Goal: Task Accomplishment & Management: Complete application form

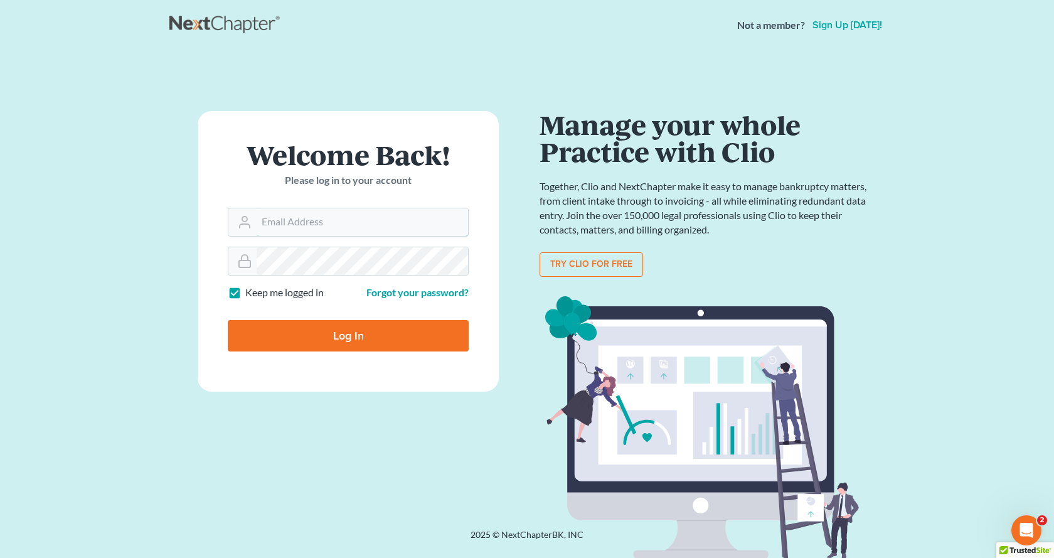
type input "white6305@sbcglobal.net"
click at [371, 334] on input "Log In" at bounding box center [348, 335] width 241 height 31
type input "Thinking..."
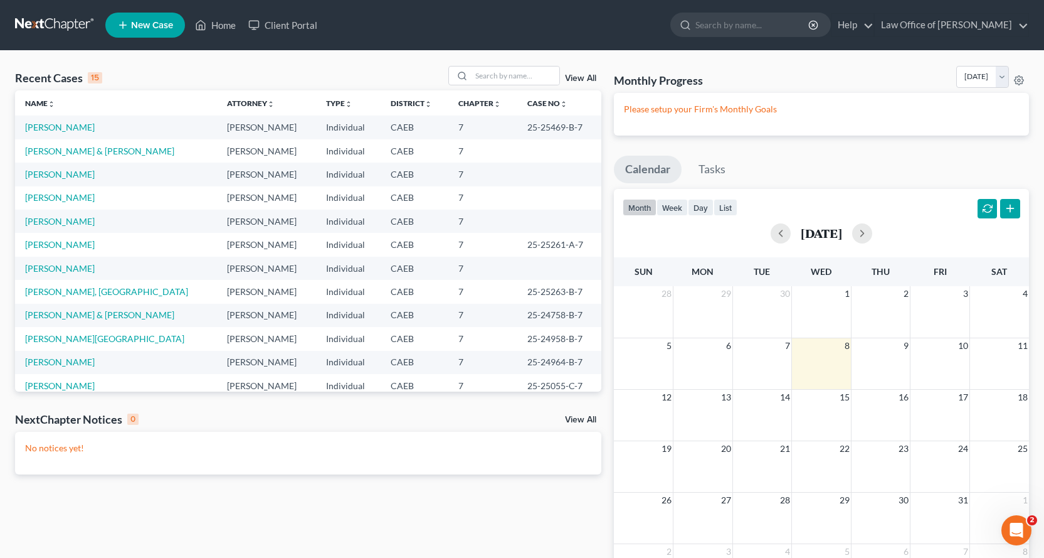
click at [146, 21] on span "New Case" at bounding box center [152, 25] width 42 height 9
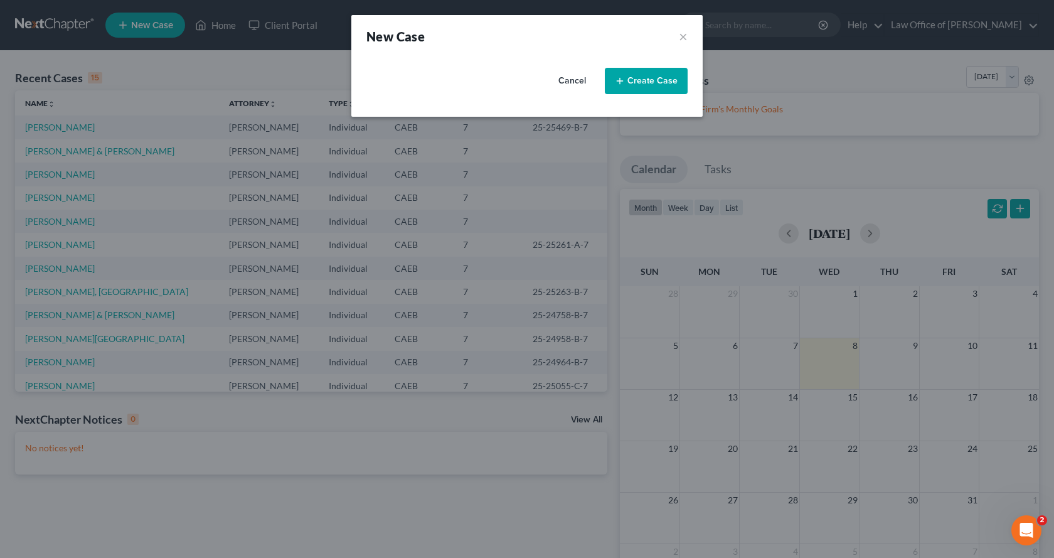
select select "8"
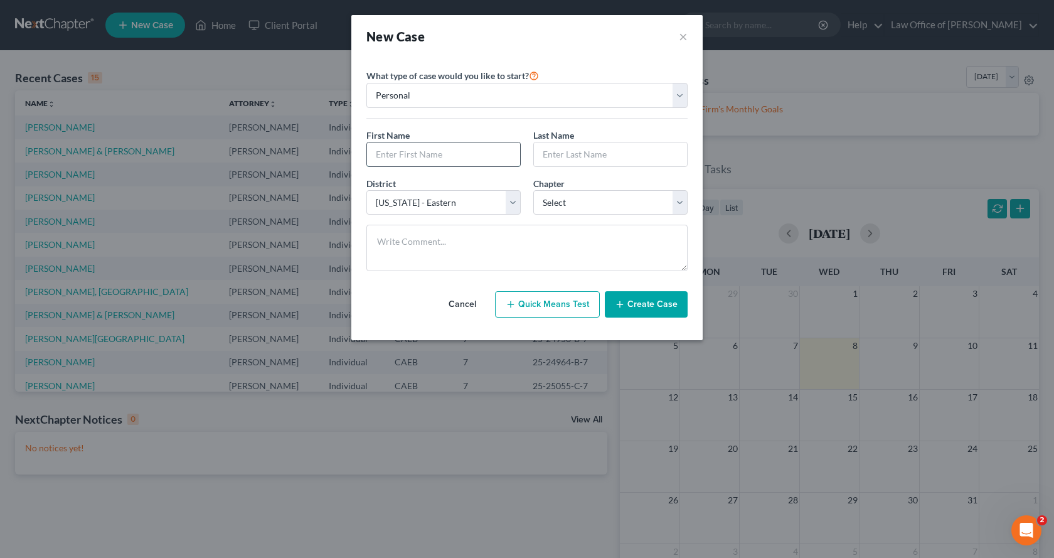
click at [386, 145] on input "text" at bounding box center [443, 154] width 153 height 24
type input "[PERSON_NAME]"
click at [556, 202] on select "Select 7 11 12 13" at bounding box center [610, 202] width 154 height 25
select select "0"
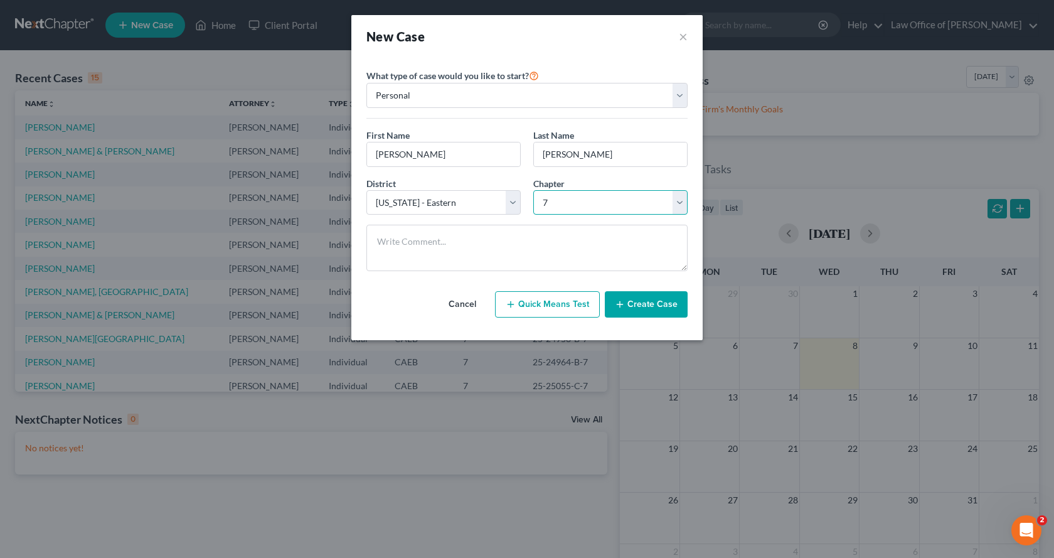
click at [533, 190] on select "Select 7 11 12 13" at bounding box center [610, 202] width 154 height 25
click at [645, 299] on button "Create Case" at bounding box center [646, 304] width 83 height 26
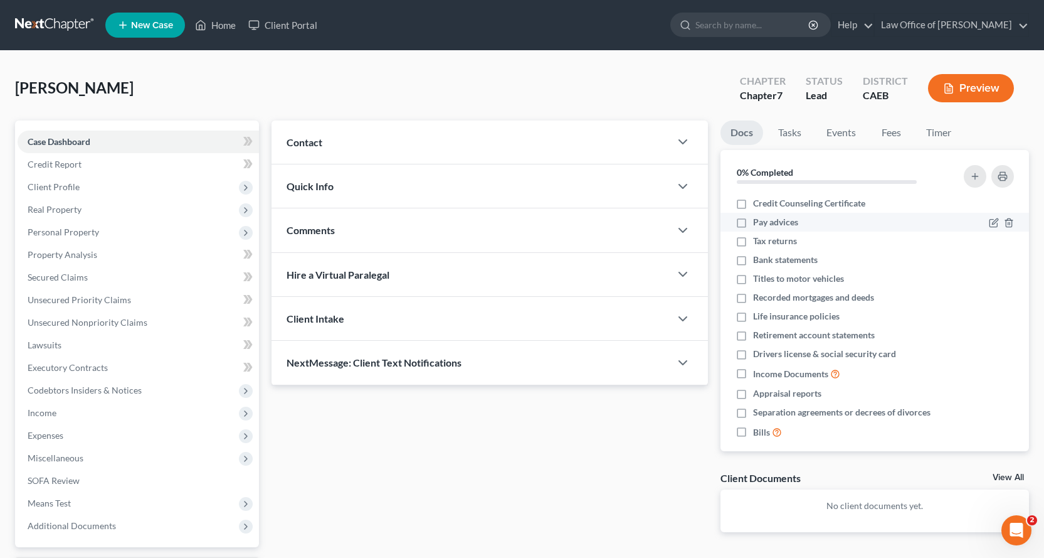
click at [753, 225] on label "Pay advices" at bounding box center [775, 222] width 45 height 13
click at [758, 224] on input "Pay advices" at bounding box center [762, 220] width 8 height 8
checkbox input "true"
click at [753, 242] on label "Tax returns" at bounding box center [775, 241] width 44 height 13
click at [758, 242] on input "Tax returns" at bounding box center [762, 239] width 8 height 8
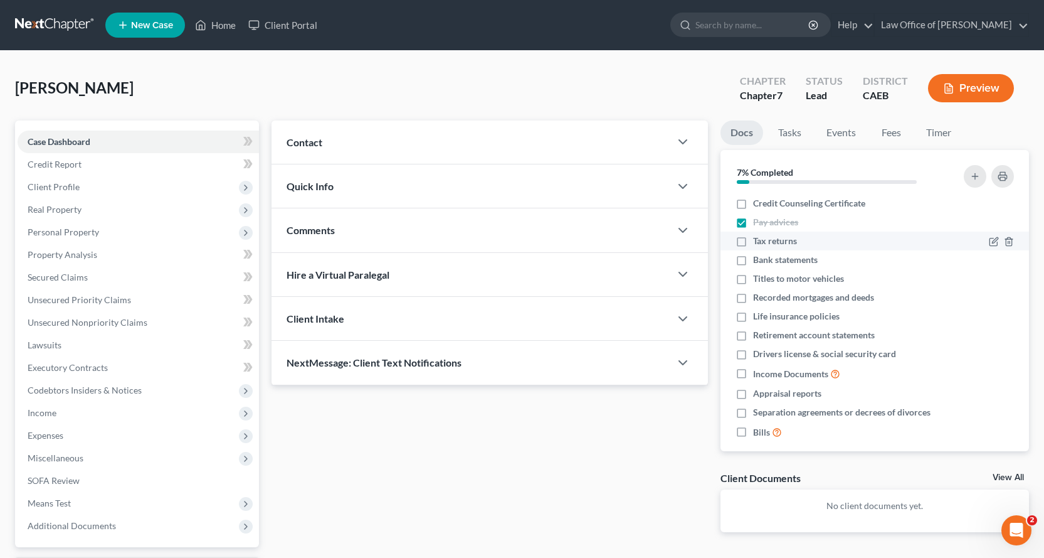
checkbox input "true"
click at [753, 299] on label "Recorded mortgages and deeds" at bounding box center [813, 297] width 121 height 13
click at [758, 299] on input "Recorded mortgages and deeds" at bounding box center [762, 295] width 8 height 8
checkbox input "true"
click at [753, 258] on label "Bank statements" at bounding box center [785, 259] width 65 height 13
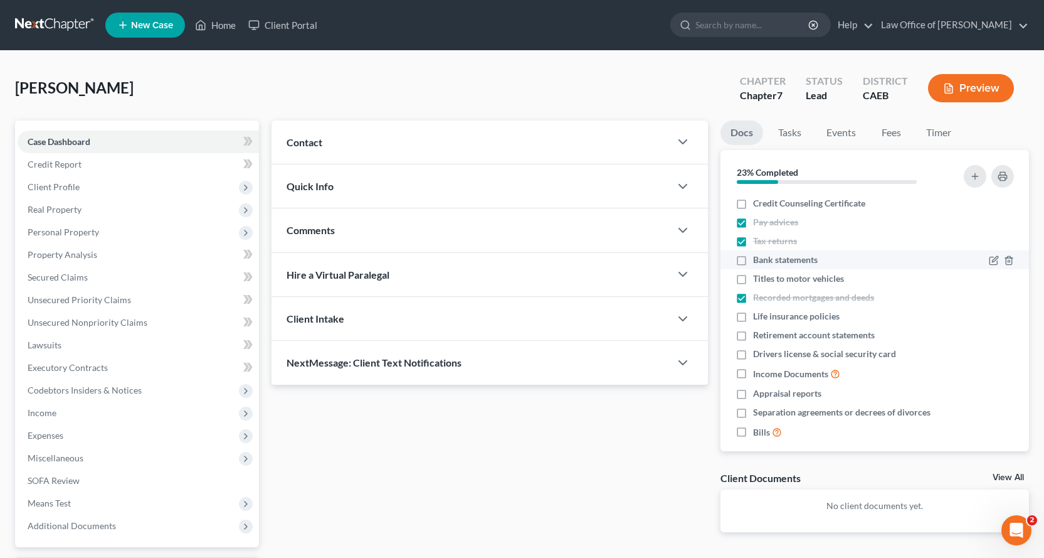
click at [758, 258] on input "Bank statements" at bounding box center [762, 257] width 8 height 8
checkbox input "true"
click at [753, 352] on label "Drivers license & social security card" at bounding box center [824, 354] width 143 height 13
click at [758, 352] on input "Drivers license & social security card" at bounding box center [762, 352] width 8 height 8
checkbox input "true"
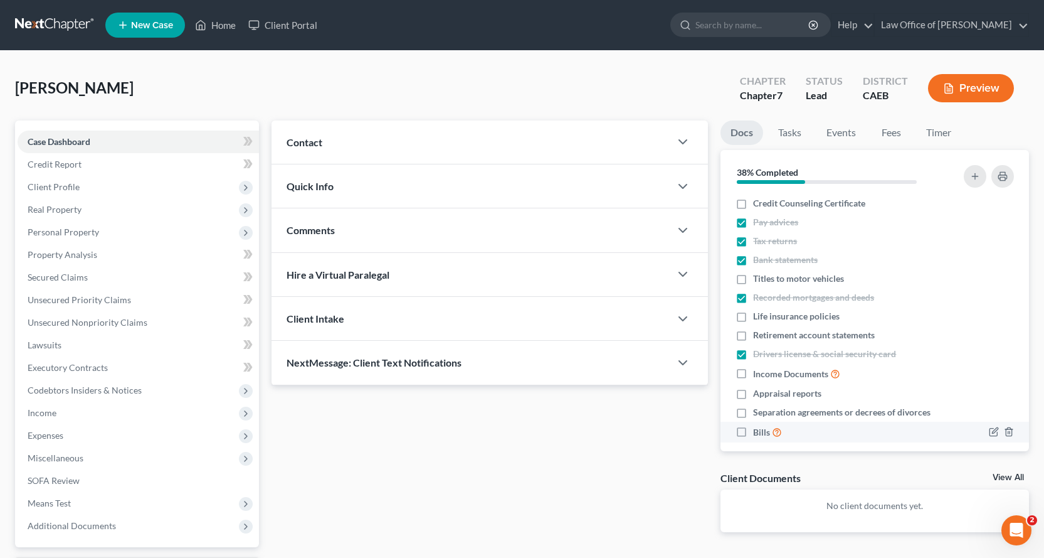
click at [753, 430] on label "Bills" at bounding box center [767, 432] width 29 height 14
click at [758, 430] on input "Bills" at bounding box center [762, 429] width 8 height 8
checkbox input "true"
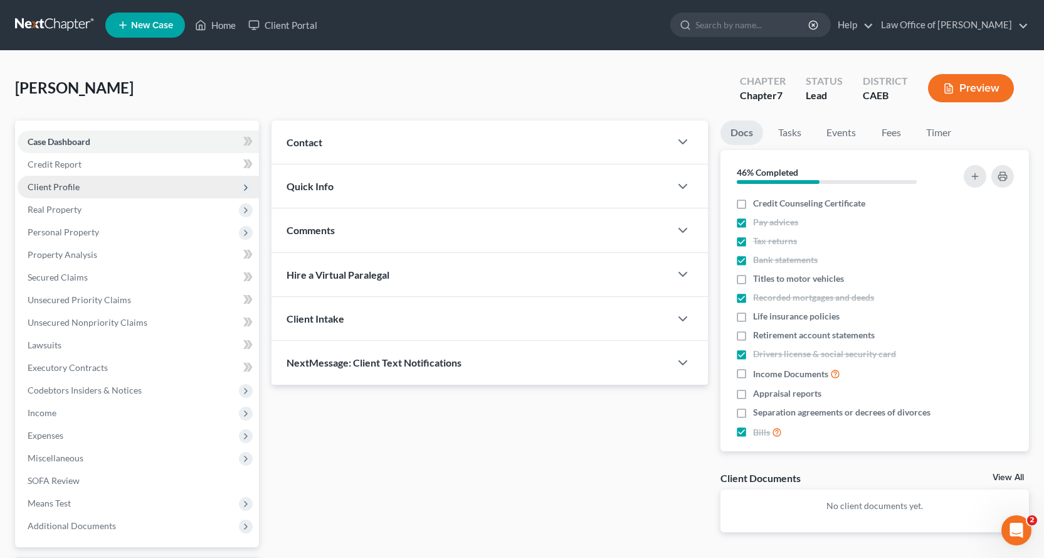
click at [51, 182] on span "Client Profile" at bounding box center [54, 186] width 52 height 11
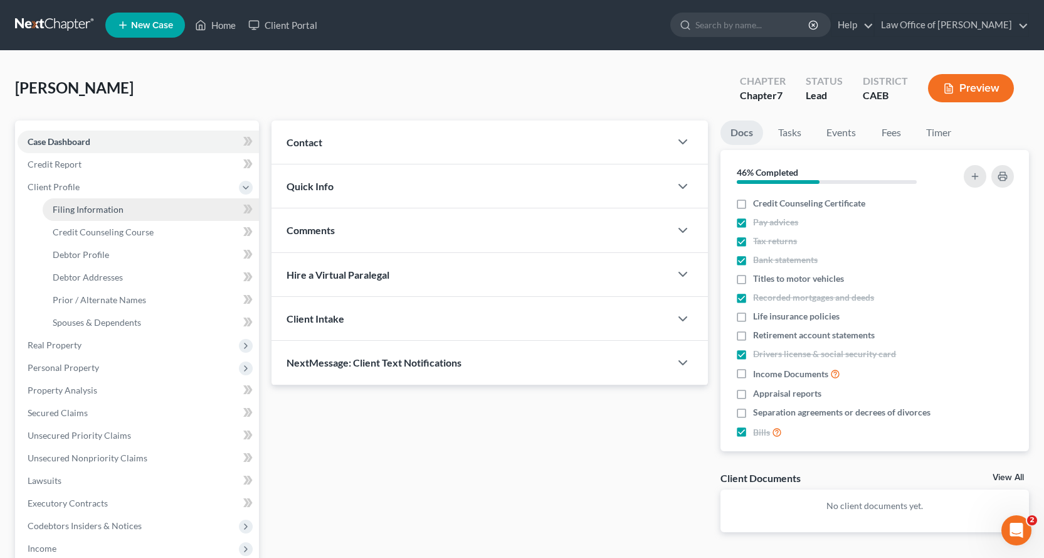
click at [72, 207] on span "Filing Information" at bounding box center [88, 209] width 71 height 11
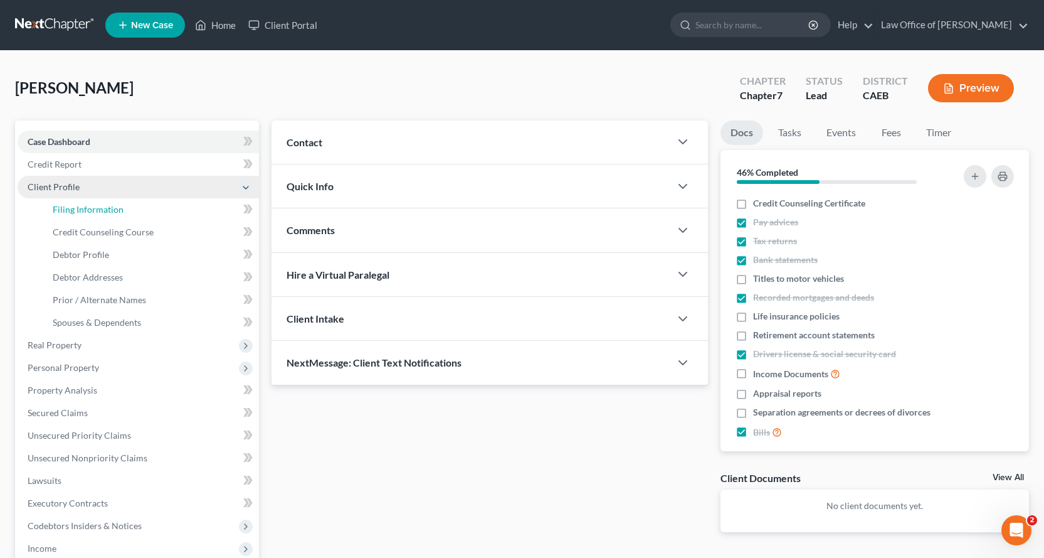
select select "1"
select select "0"
select select "8"
select select "4"
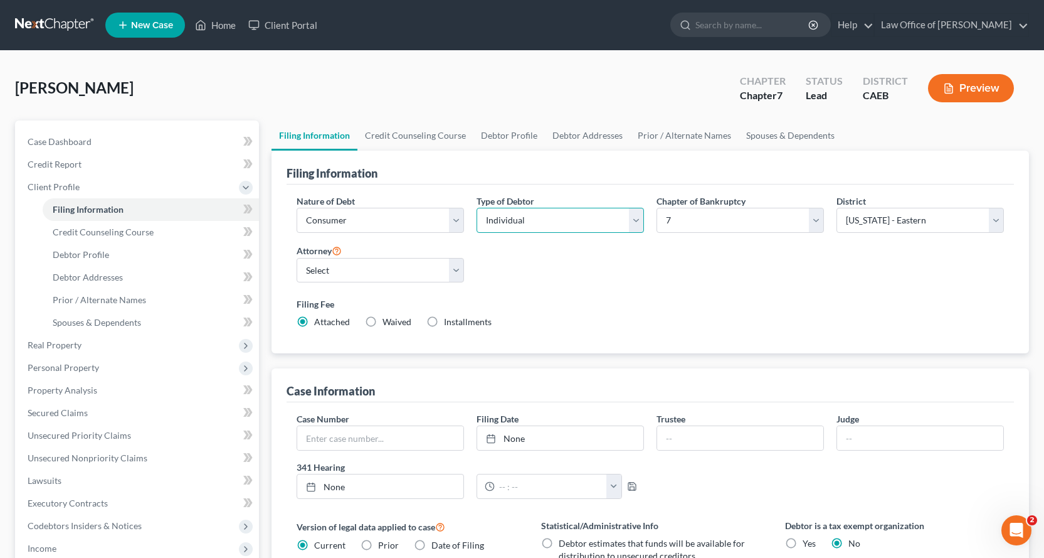
click at [522, 216] on select "Select Individual Joint" at bounding box center [560, 220] width 167 height 25
select select "1"
click at [477, 208] on select "Select Individual Joint" at bounding box center [560, 220] width 167 height 25
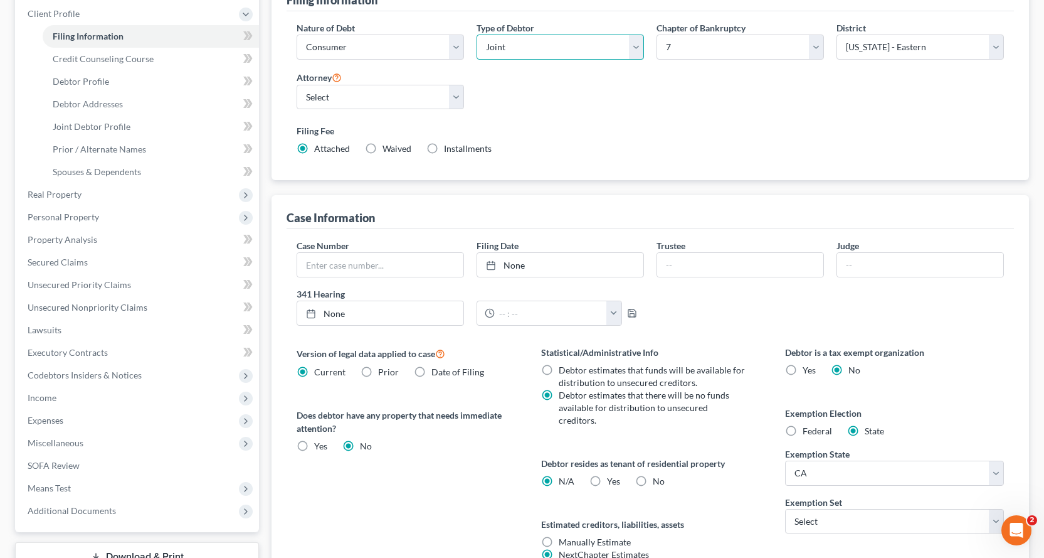
scroll to position [251, 0]
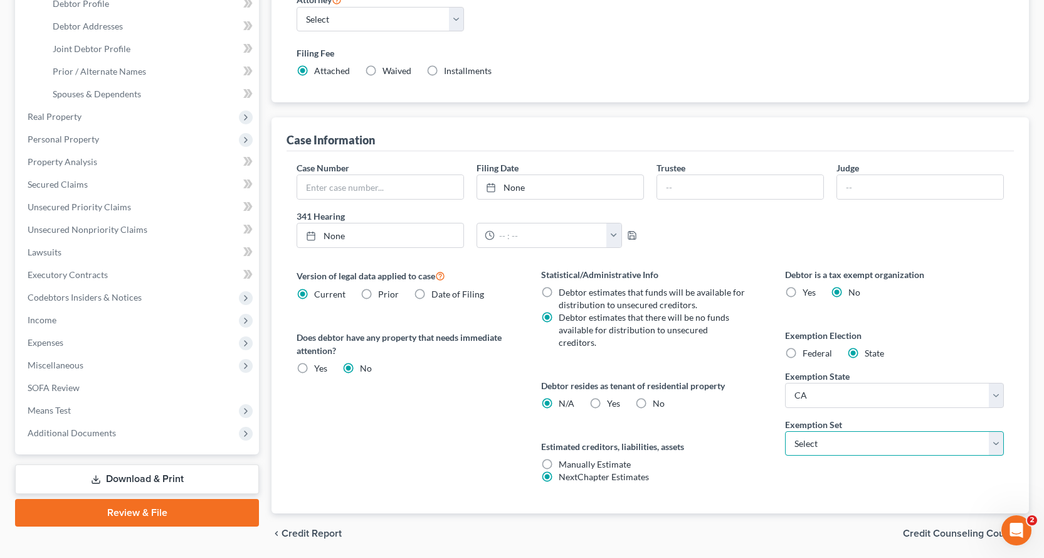
click at [868, 447] on select "Select 703 704" at bounding box center [894, 443] width 219 height 25
select select "1"
click at [785, 431] on select "Select 703 704" at bounding box center [894, 443] width 219 height 25
click at [653, 397] on label "No" at bounding box center [659, 403] width 12 height 13
click at [658, 397] on input "No" at bounding box center [662, 401] width 8 height 8
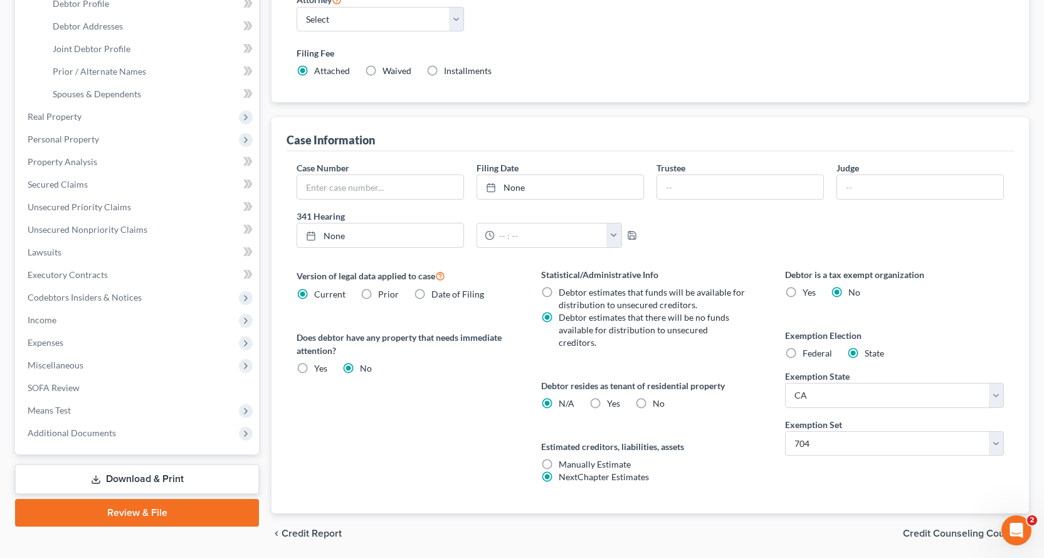
radio input "true"
radio input "false"
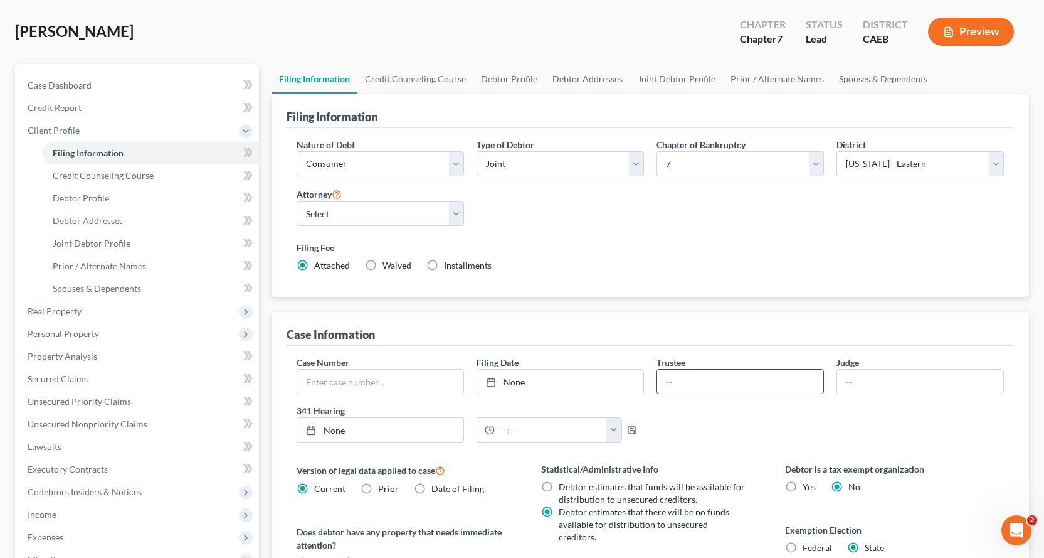
scroll to position [0, 0]
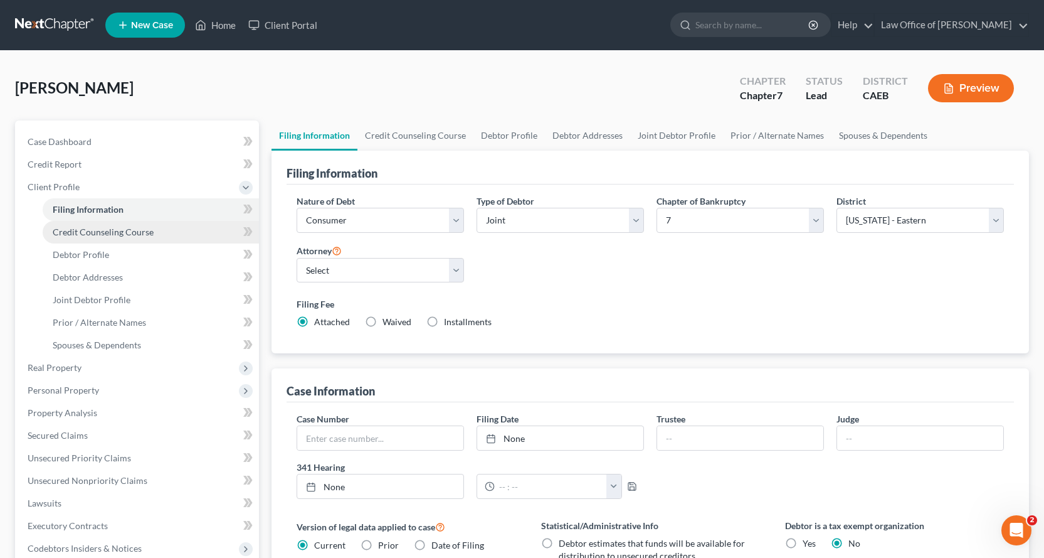
click at [74, 233] on span "Credit Counseling Course" at bounding box center [103, 231] width 101 height 11
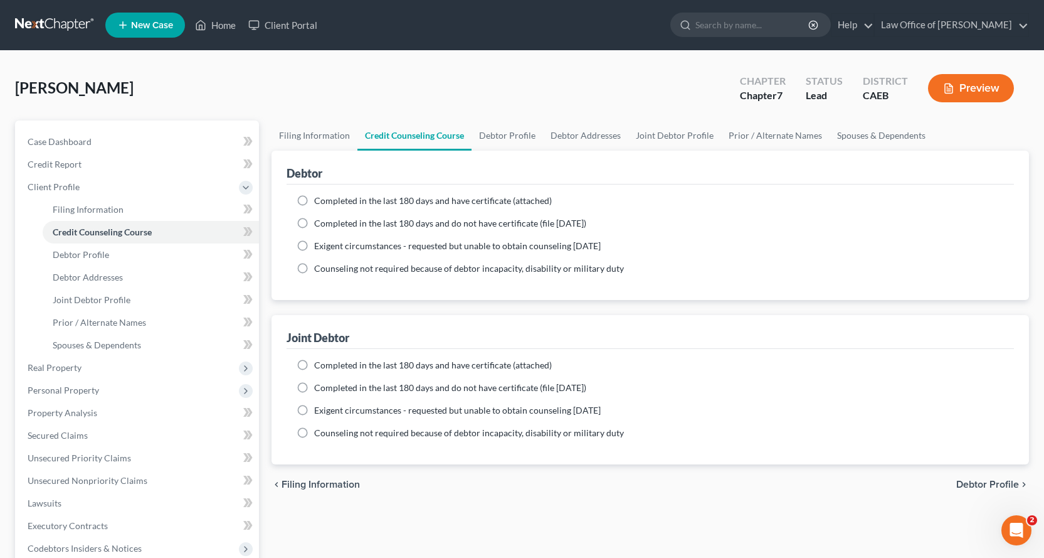
click at [314, 200] on label "Completed in the last 180 days and have certificate (attached)" at bounding box center [433, 200] width 238 height 13
click at [319, 200] on input "Completed in the last 180 days and have certificate (attached)" at bounding box center [323, 198] width 8 height 8
radio input "true"
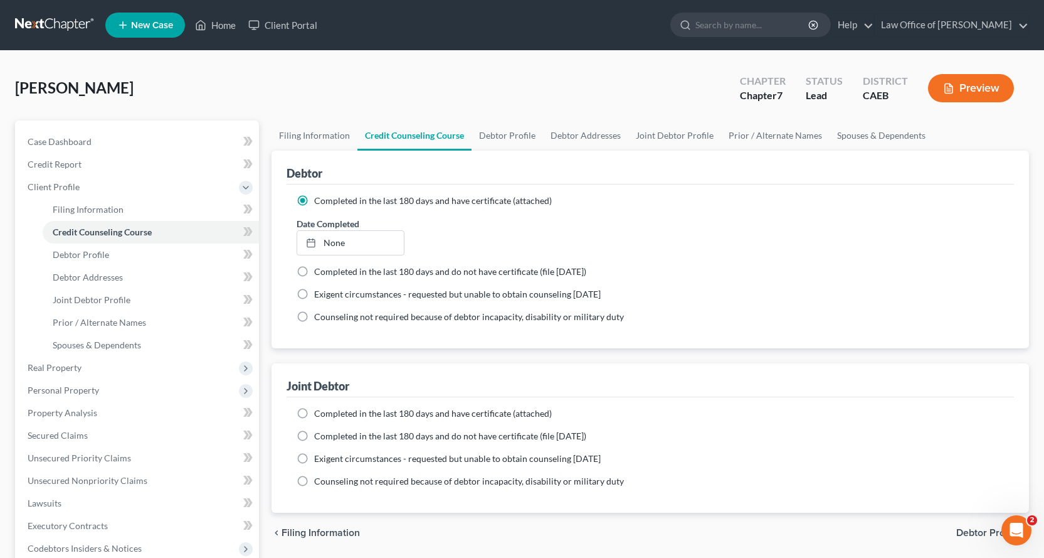
click at [314, 412] on label "Completed in the last 180 days and have certificate (attached)" at bounding box center [433, 413] width 238 height 13
click at [319, 412] on input "Completed in the last 180 days and have certificate (attached)" at bounding box center [323, 411] width 8 height 8
radio input "true"
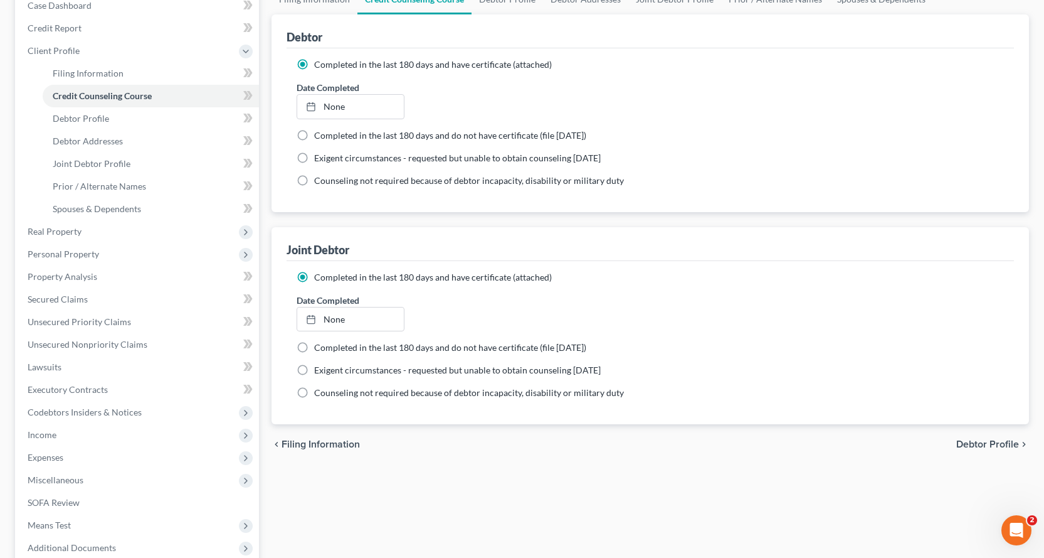
scroll to position [267, 0]
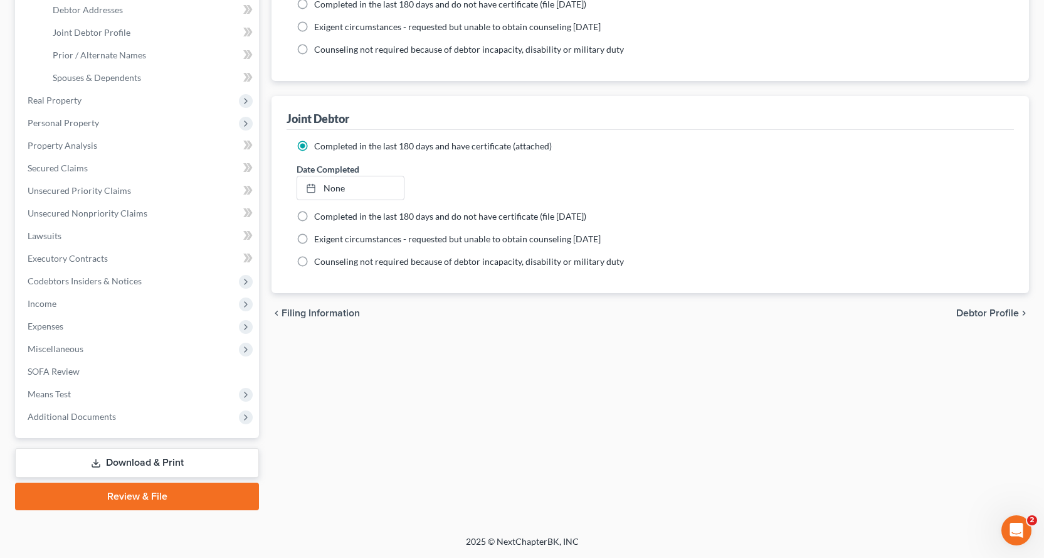
click at [979, 312] on span "Debtor Profile" at bounding box center [988, 313] width 63 height 10
select select "1"
select select "0"
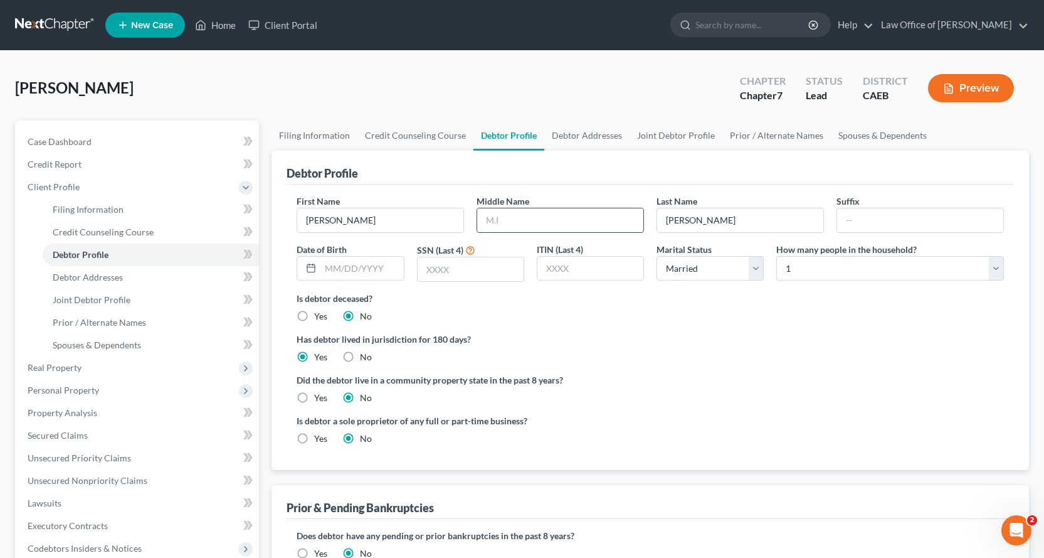
click at [526, 214] on input "text" at bounding box center [560, 220] width 166 height 24
type input "[PERSON_NAME]"
click at [460, 272] on input "text" at bounding box center [471, 269] width 106 height 24
type input "4423"
click at [314, 397] on label "Yes" at bounding box center [320, 397] width 13 height 13
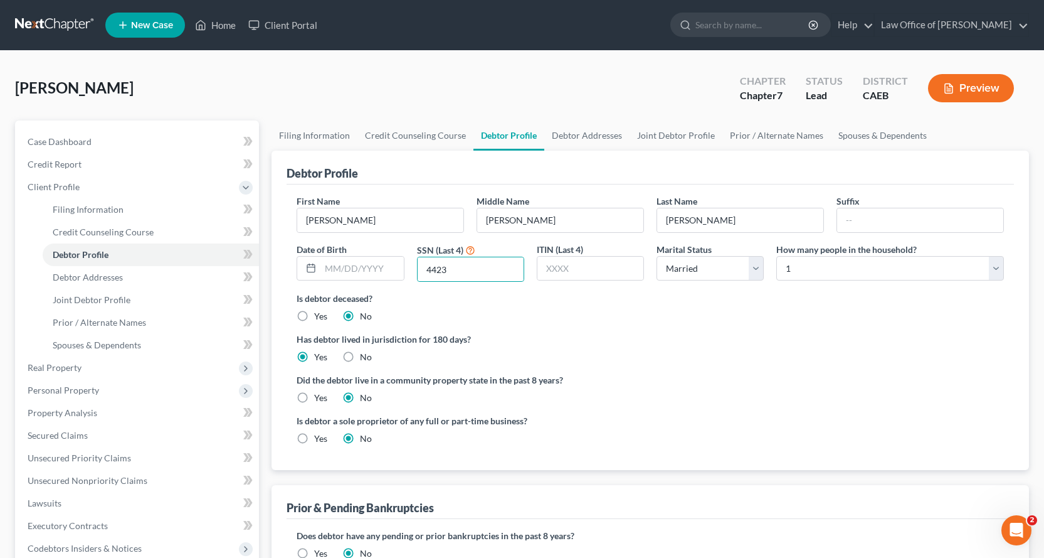
click at [319, 397] on input "Yes" at bounding box center [323, 395] width 8 height 8
radio input "true"
radio input "false"
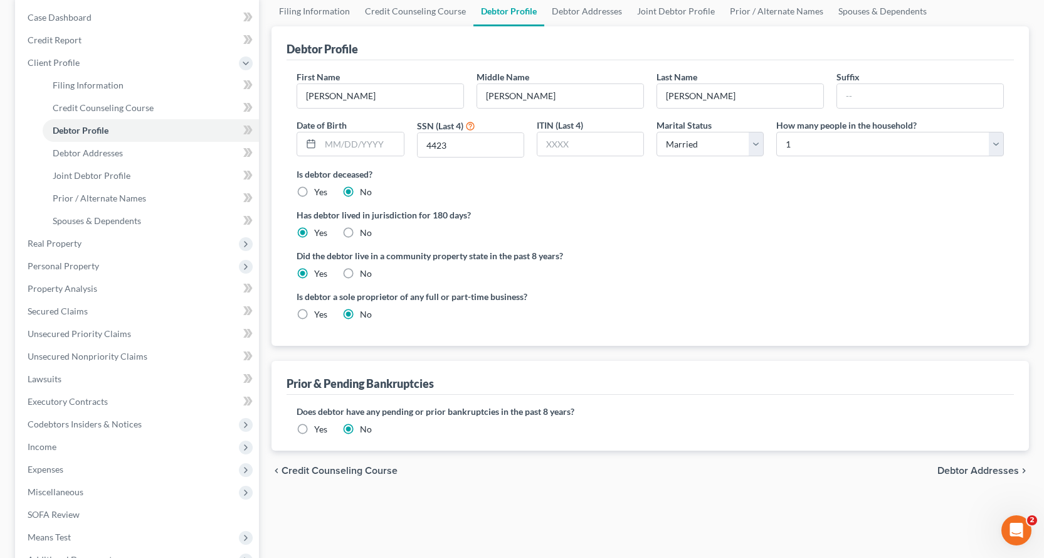
scroll to position [63, 0]
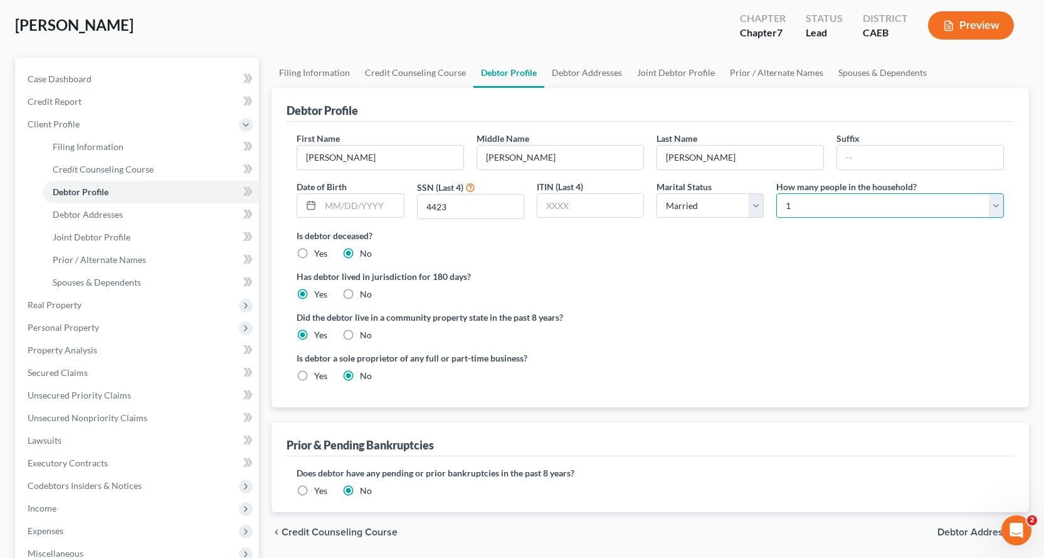
click at [904, 200] on select "Select 1 2 3 4 5 6 7 8 9 10 11 12 13 14 15 16 17 18 19 20" at bounding box center [891, 205] width 228 height 25
select select "4"
click at [777, 193] on select "Select 1 2 3 4 5 6 7 8 9 10 11 12 13 14 15 16 17 18 19 20" at bounding box center [891, 205] width 228 height 25
click at [60, 212] on span "Debtor Addresses" at bounding box center [88, 214] width 70 height 11
select select "0"
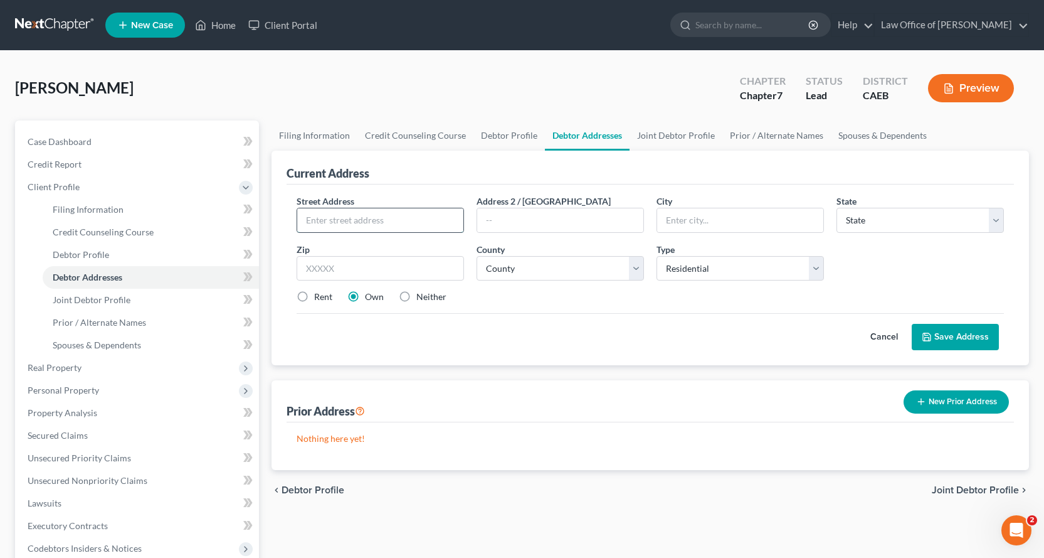
click at [373, 225] on input "text" at bounding box center [380, 220] width 166 height 24
type input "[STREET_ADDRESS][PERSON_NAME]"
type input "[GEOGRAPHIC_DATA]"
select select "4"
type input "95628"
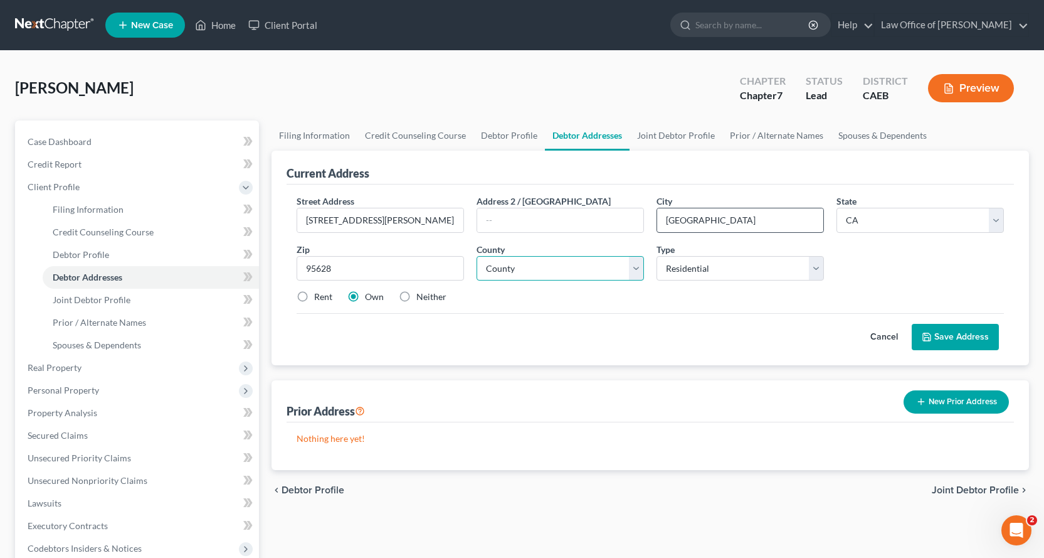
select select "33"
click at [948, 334] on button "Save Address" at bounding box center [955, 337] width 87 height 26
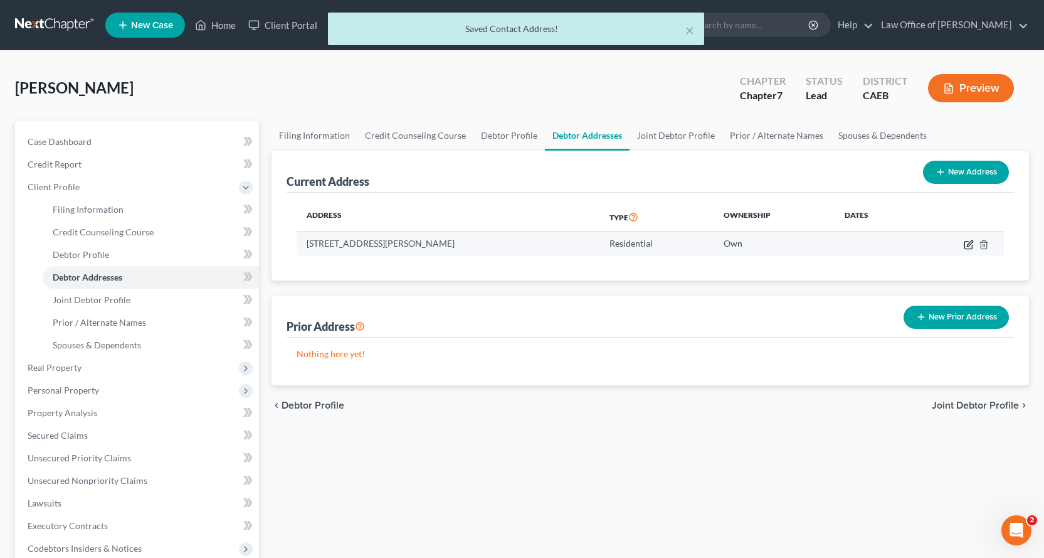
click at [966, 240] on icon "button" at bounding box center [969, 245] width 10 height 10
select select "4"
select select "33"
select select "0"
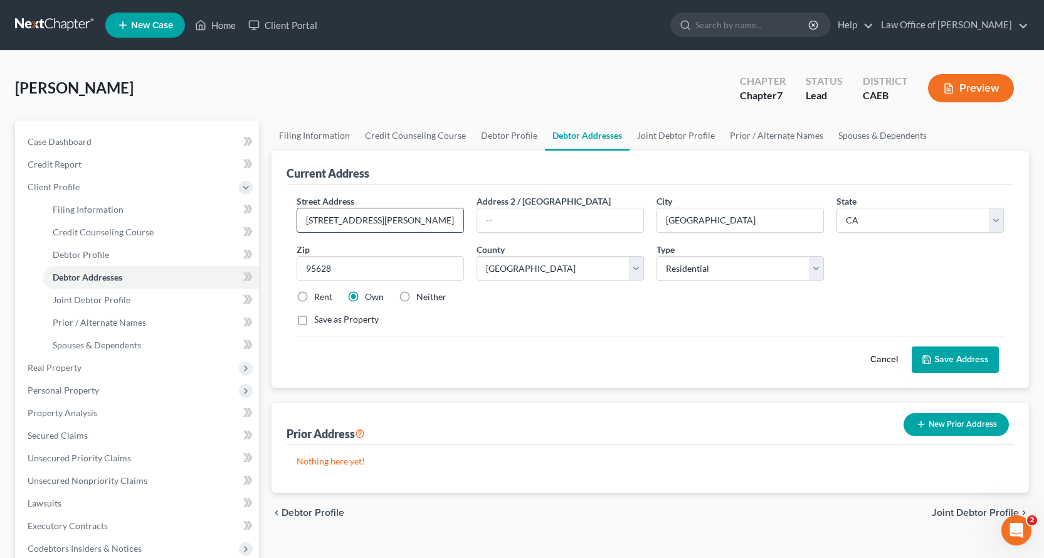
drag, startPoint x: 403, startPoint y: 224, endPoint x: 301, endPoint y: 220, distance: 101.7
click at [301, 220] on input "[STREET_ADDRESS][PERSON_NAME]" at bounding box center [380, 220] width 166 height 24
click at [527, 220] on input "text" at bounding box center [560, 220] width 166 height 24
paste input "[STREET_ADDRESS][PERSON_NAME]"
type input "[STREET_ADDRESS][PERSON_NAME]"
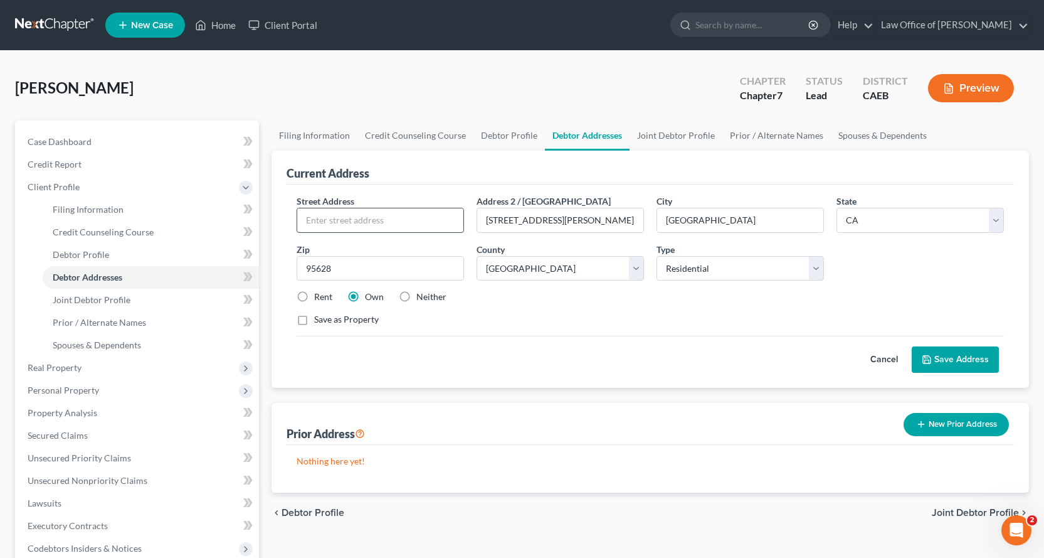
click at [335, 224] on input "text" at bounding box center [380, 220] width 166 height 24
type input "Residence"
click at [955, 372] on button "Save Address" at bounding box center [955, 359] width 87 height 26
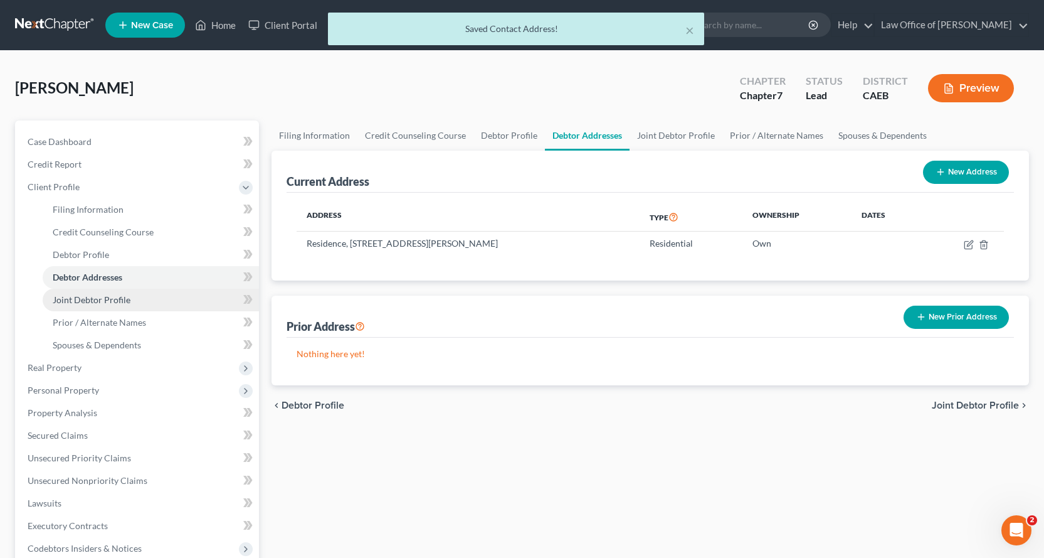
click at [67, 297] on span "Joint Debtor Profile" at bounding box center [92, 299] width 78 height 11
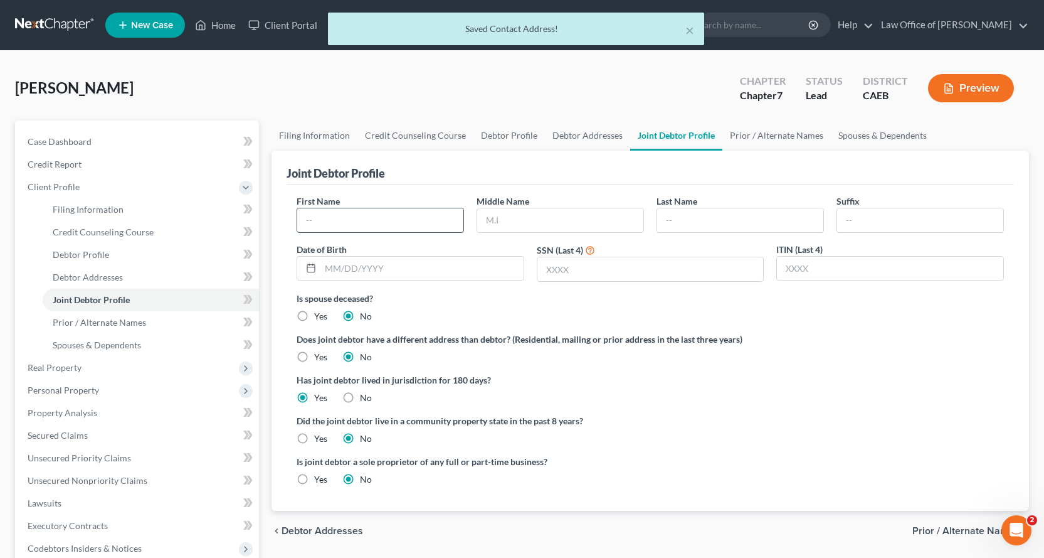
click at [347, 215] on input "text" at bounding box center [380, 220] width 166 height 24
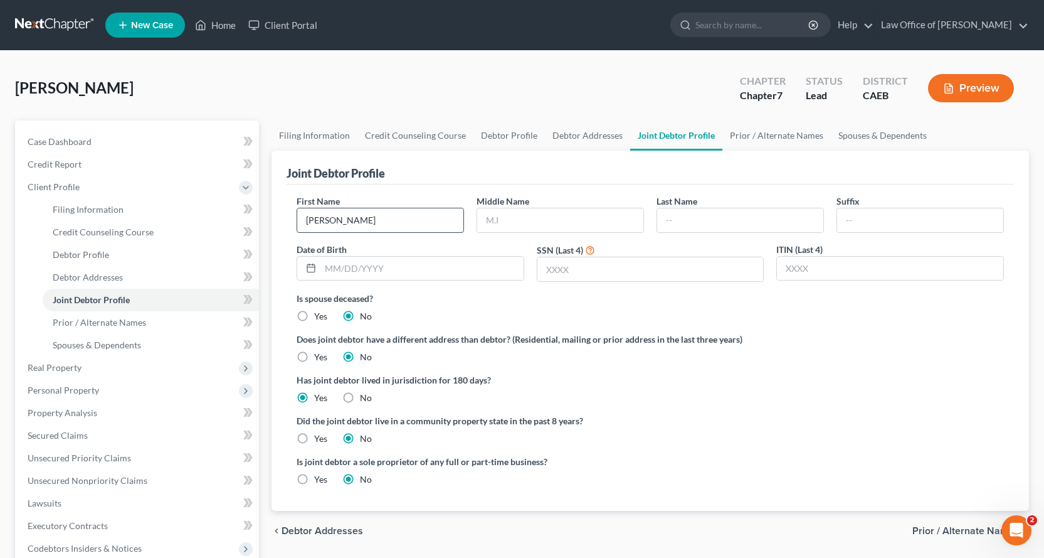
type input "[PERSON_NAME]"
click at [560, 268] on input "text" at bounding box center [651, 269] width 226 height 24
type input "4357"
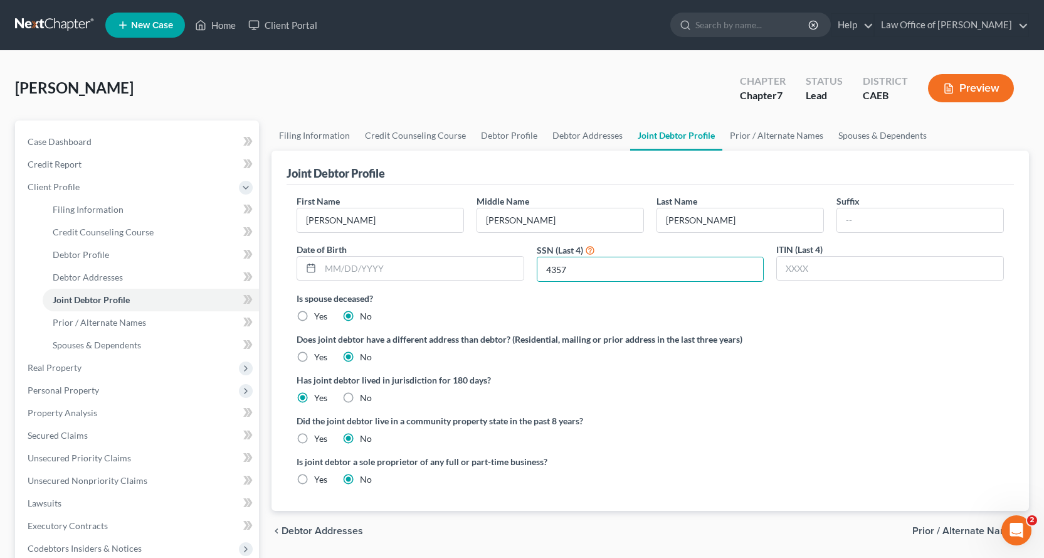
click at [314, 434] on label "Yes" at bounding box center [320, 438] width 13 height 13
click at [319, 434] on input "Yes" at bounding box center [323, 436] width 8 height 8
radio input "true"
radio input "false"
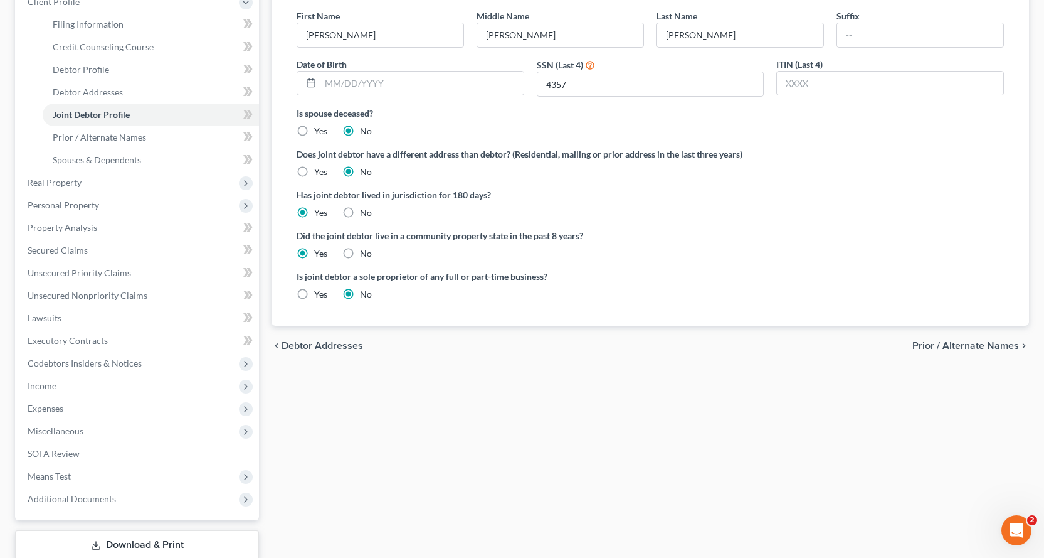
scroll to position [188, 0]
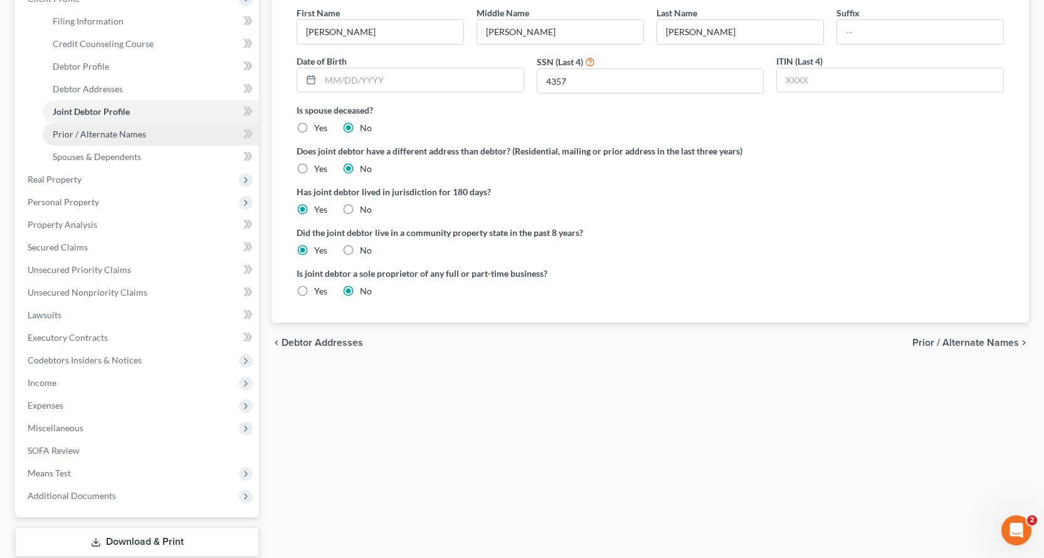
click at [81, 134] on span "Prior / Alternate Names" at bounding box center [99, 134] width 93 height 11
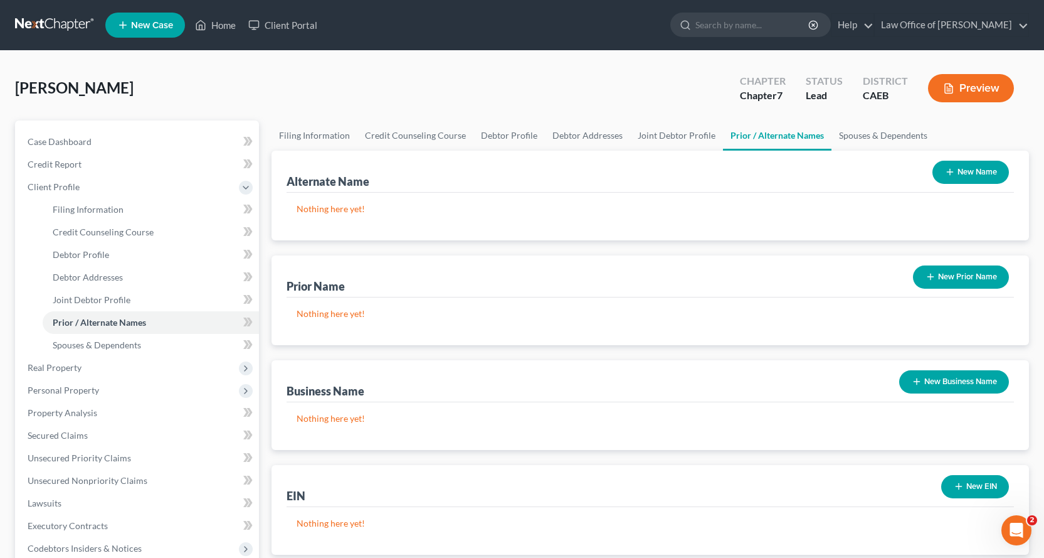
click at [970, 289] on div "New Prior Name" at bounding box center [961, 276] width 106 height 33
click at [967, 280] on button "New Prior Name" at bounding box center [961, 276] width 96 height 23
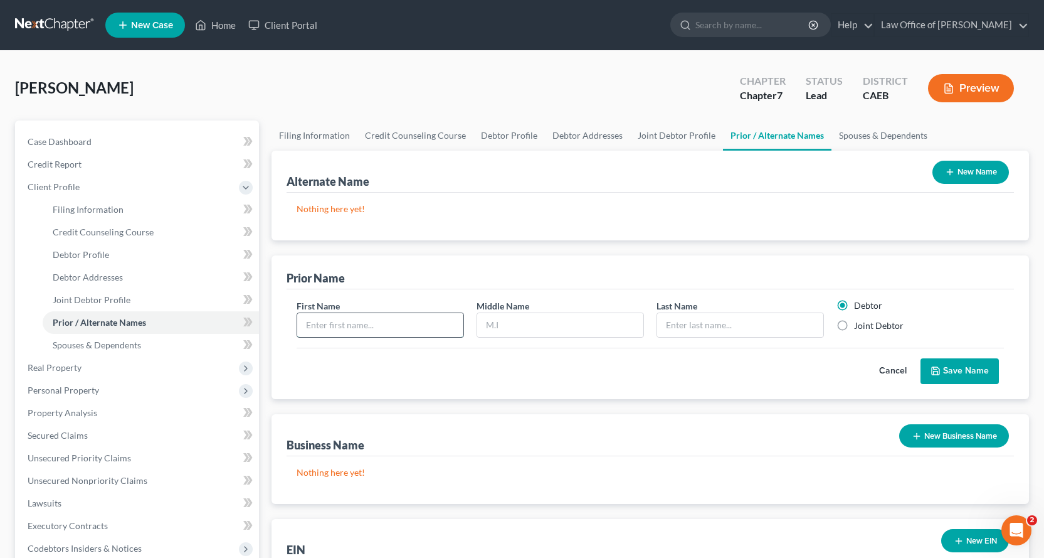
click at [326, 322] on input "text" at bounding box center [380, 325] width 166 height 24
type input "[PERSON_NAME]"
type input "[DEMOGRAPHIC_DATA]"
click at [854, 323] on label "Joint Debtor" at bounding box center [879, 325] width 50 height 13
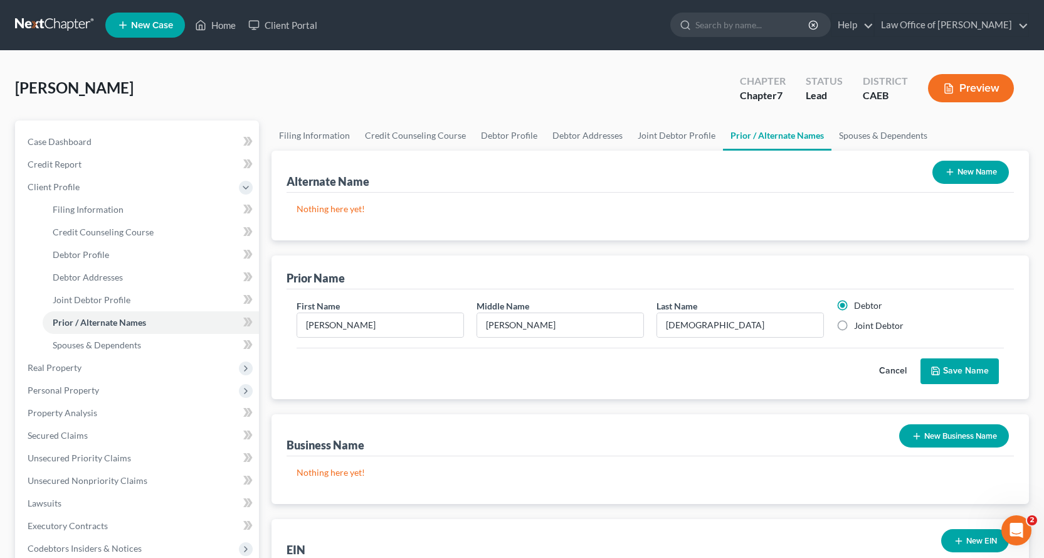
click at [859, 323] on input "Joint Debtor" at bounding box center [863, 323] width 8 height 8
radio input "true"
radio input "false"
click at [942, 365] on button "Save Name" at bounding box center [960, 371] width 78 height 26
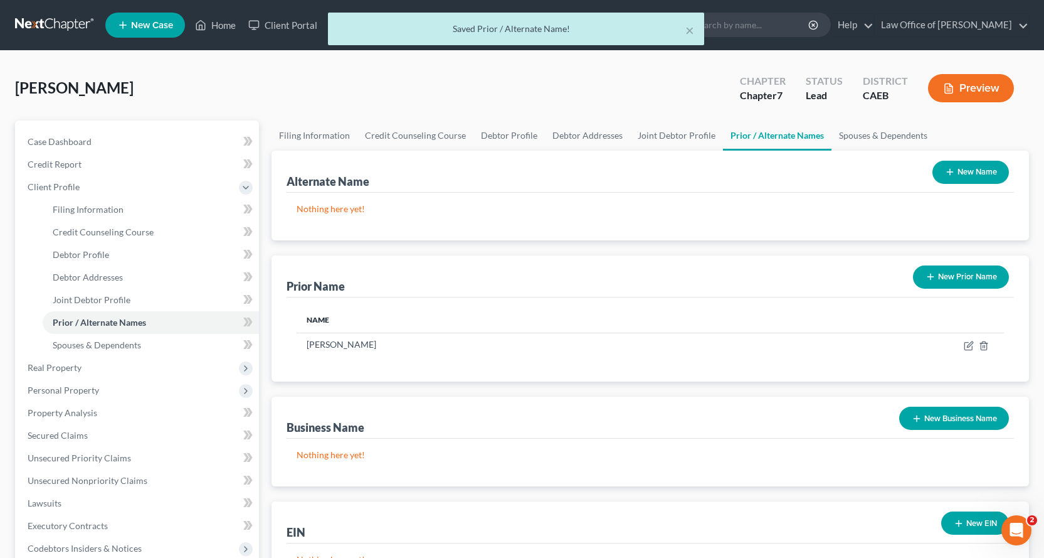
click at [954, 282] on button "New Prior Name" at bounding box center [961, 276] width 96 height 23
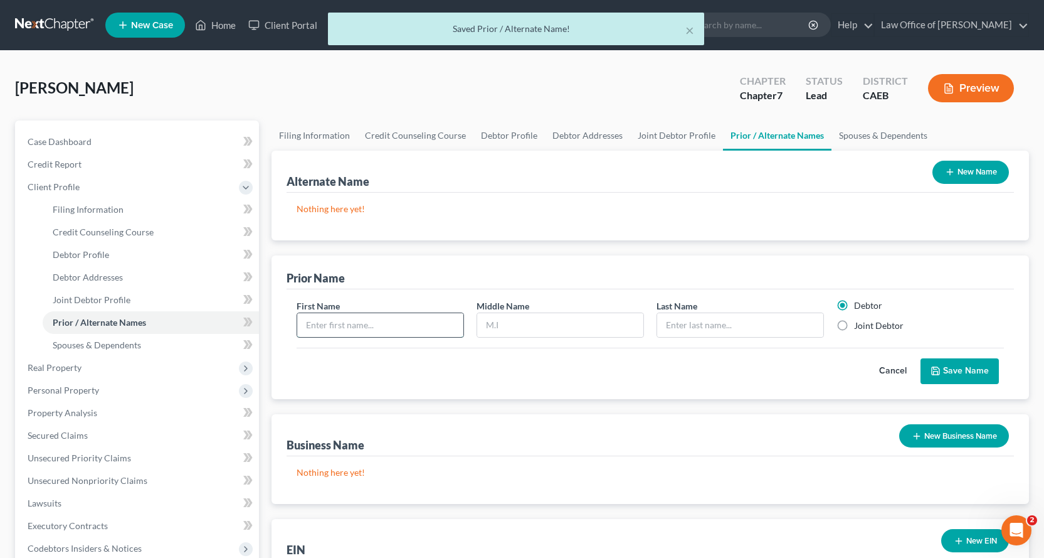
click at [319, 320] on input "text" at bounding box center [380, 325] width 166 height 24
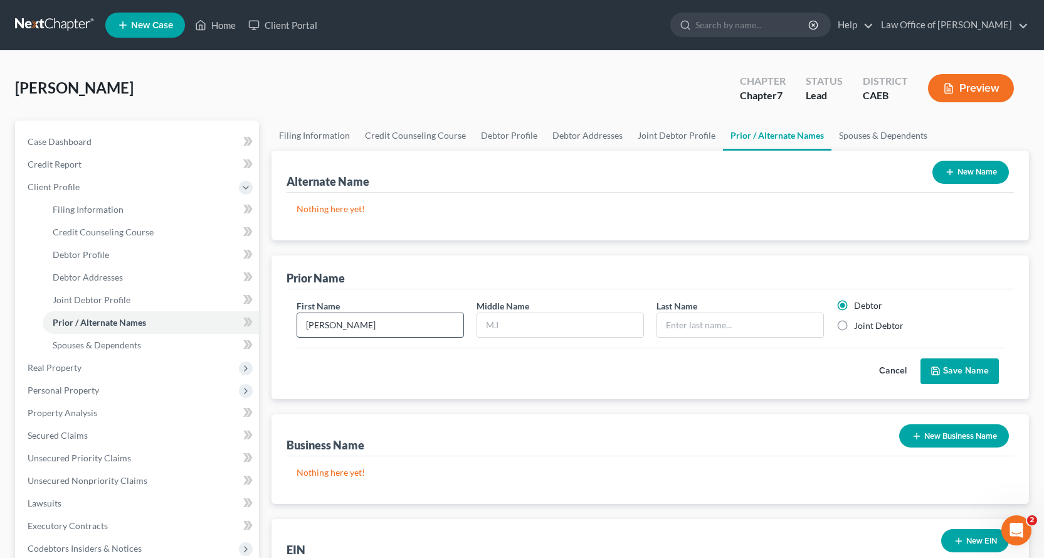
type input "[PERSON_NAME]"
type input "[PERSON_NAME] [PERSON_NAME]"
click at [854, 322] on label "Joint Debtor" at bounding box center [879, 325] width 50 height 13
click at [859, 322] on input "Joint Debtor" at bounding box center [863, 323] width 8 height 8
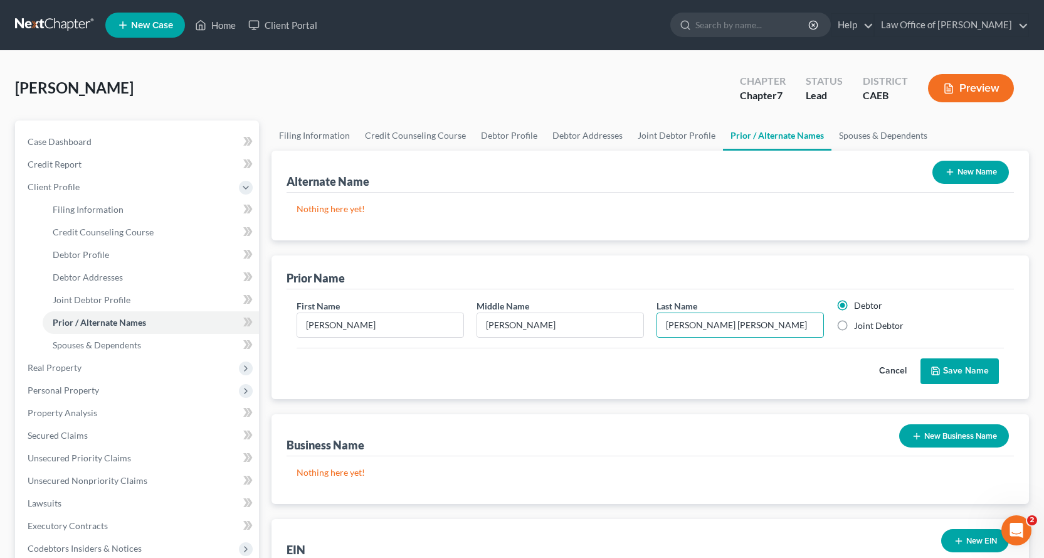
radio input "true"
radio input "false"
click at [962, 374] on button "Save Name" at bounding box center [960, 371] width 78 height 26
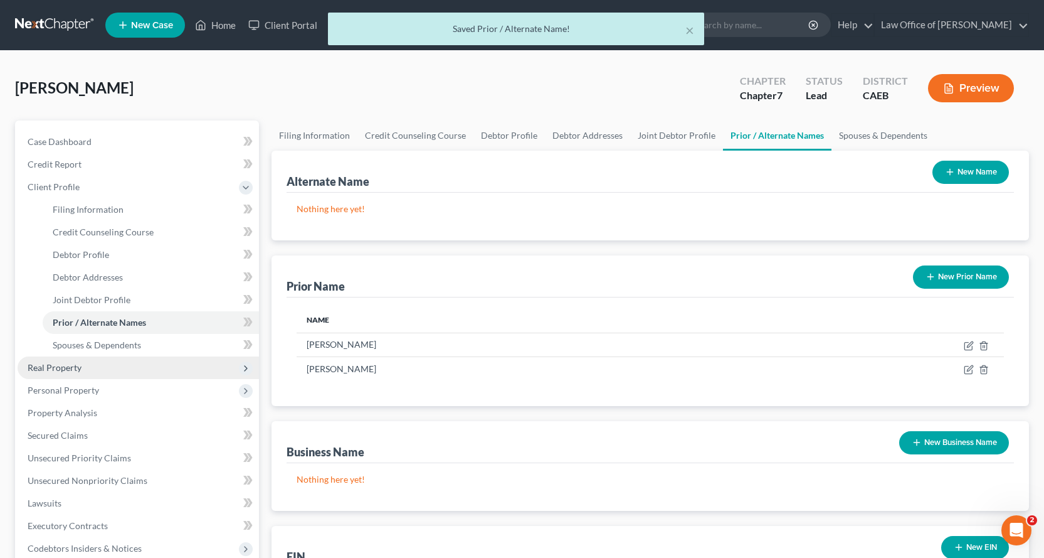
click at [28, 369] on span "Real Property" at bounding box center [55, 367] width 54 height 11
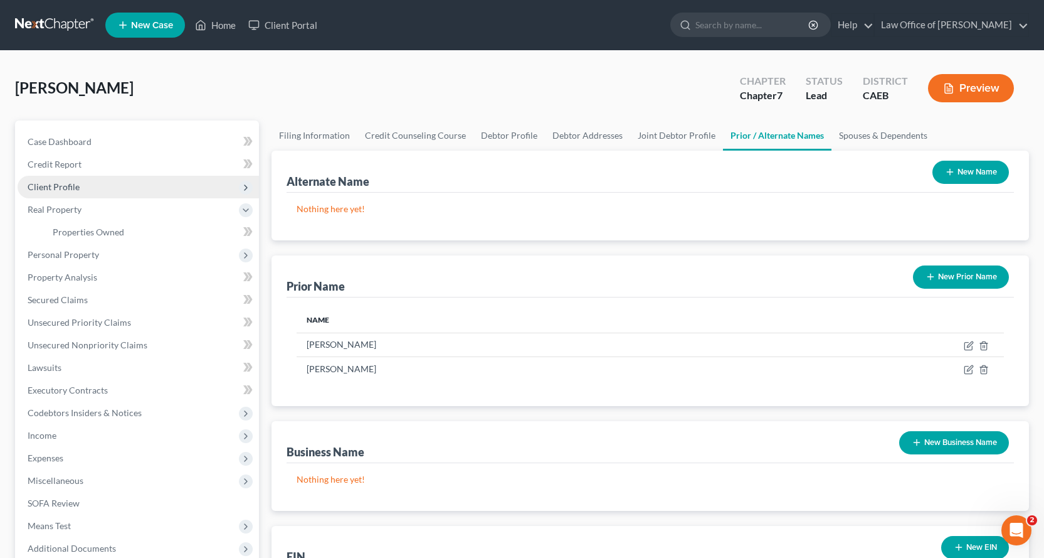
click at [60, 184] on span "Client Profile" at bounding box center [54, 186] width 52 height 11
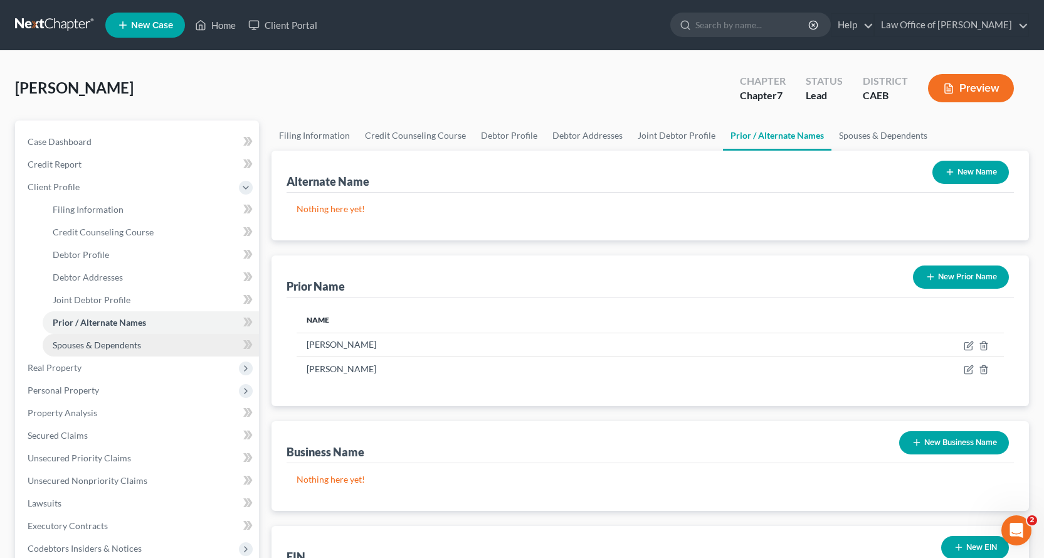
click at [98, 343] on span "Spouses & Dependents" at bounding box center [97, 344] width 88 height 11
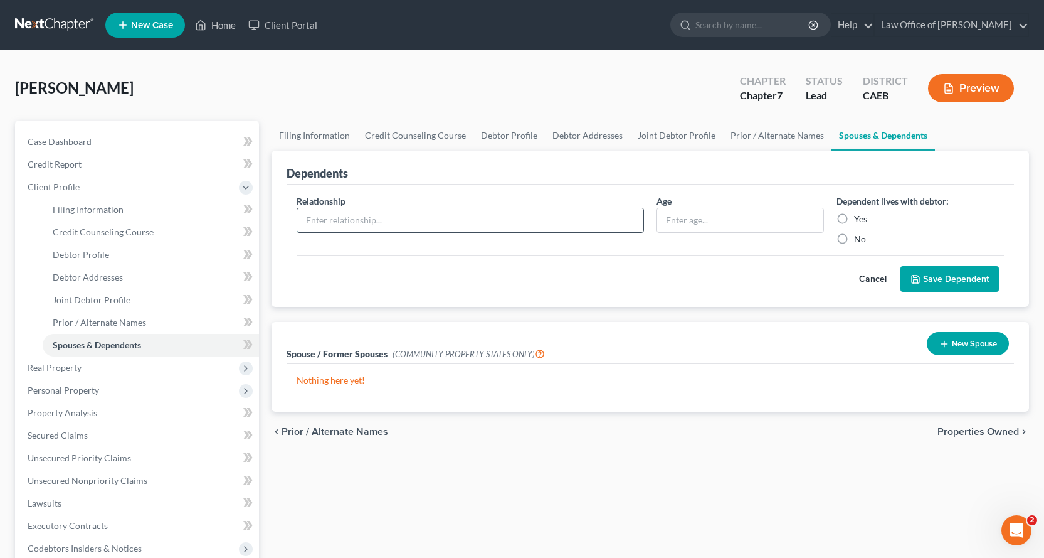
click at [338, 211] on input "text" at bounding box center [470, 220] width 346 height 24
type input "Minor Child"
click at [738, 220] on input "text" at bounding box center [740, 220] width 166 height 24
type input "7"
click at [854, 215] on label "Yes" at bounding box center [860, 219] width 13 height 13
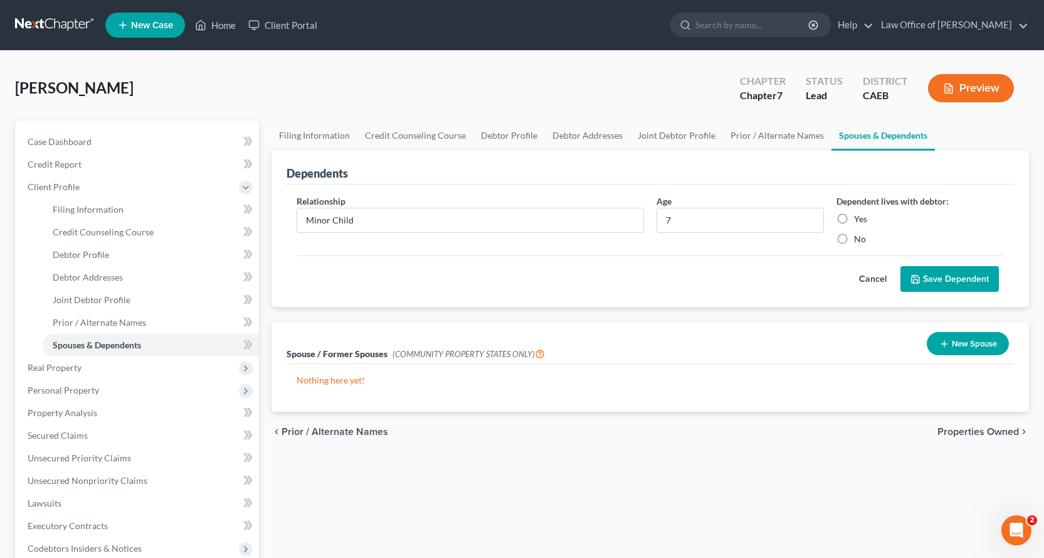
click at [859, 215] on input "Yes" at bounding box center [863, 217] width 8 height 8
radio input "true"
click at [930, 280] on button "Save Dependent" at bounding box center [950, 279] width 98 height 26
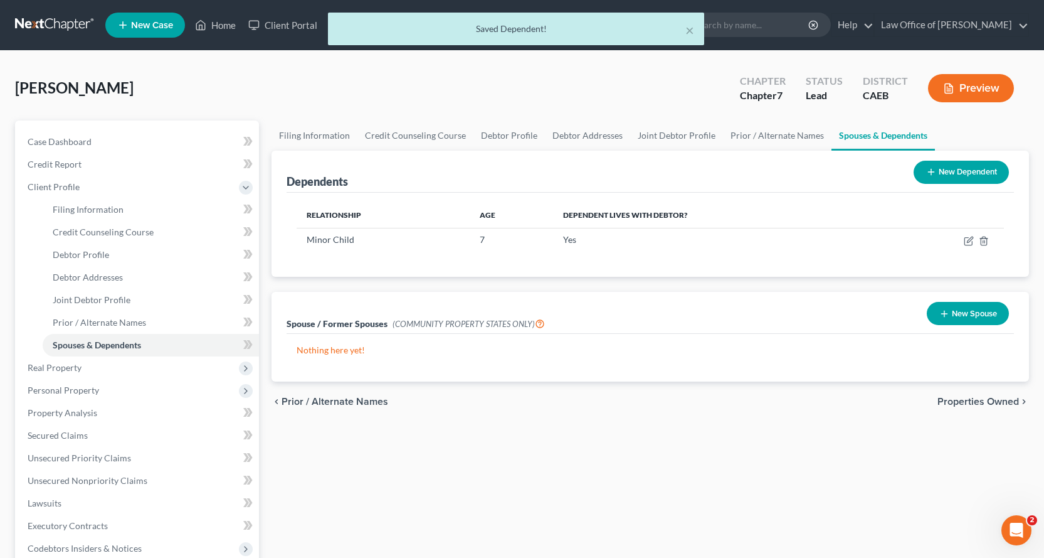
click at [963, 180] on button "New Dependent" at bounding box center [961, 172] width 95 height 23
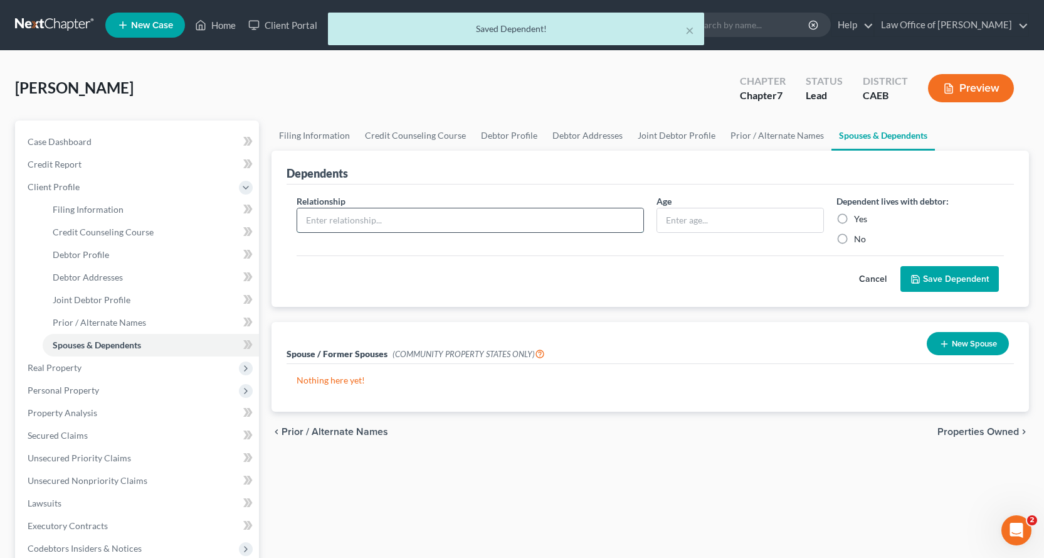
click at [368, 221] on input "text" at bounding box center [470, 220] width 346 height 24
type input "Minor Child"
click at [691, 229] on input "text" at bounding box center [740, 220] width 166 height 24
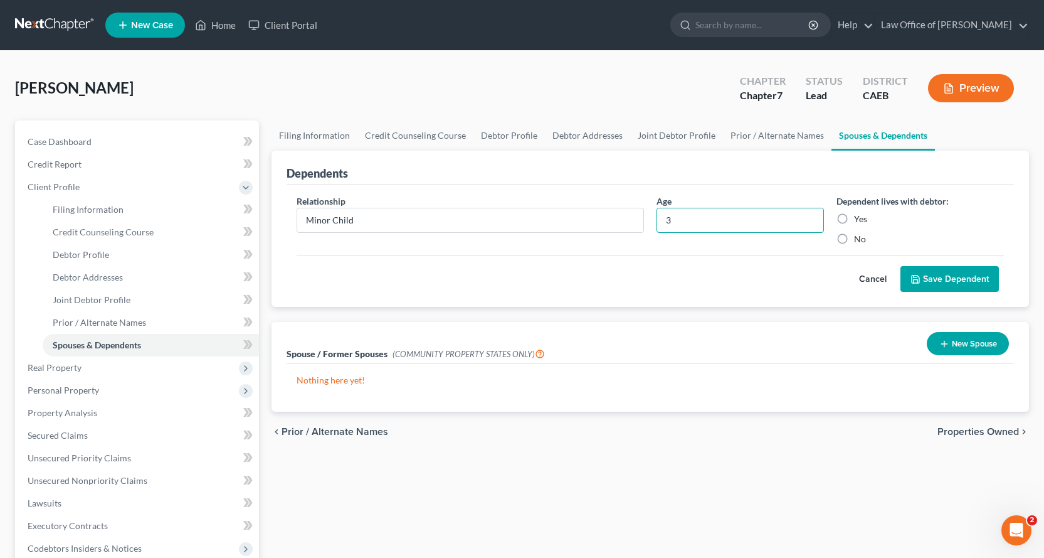
type input "3"
click at [854, 218] on label "Yes" at bounding box center [860, 219] width 13 height 13
click at [859, 218] on input "Yes" at bounding box center [863, 217] width 8 height 8
radio input "true"
click at [930, 278] on button "Save Dependent" at bounding box center [950, 279] width 98 height 26
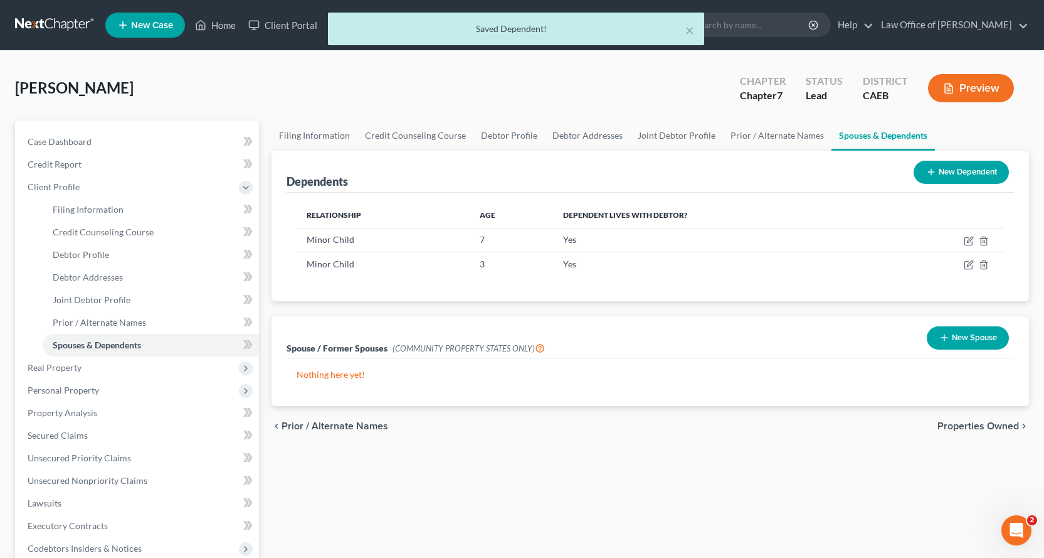
click at [953, 173] on button "New Dependent" at bounding box center [961, 172] width 95 height 23
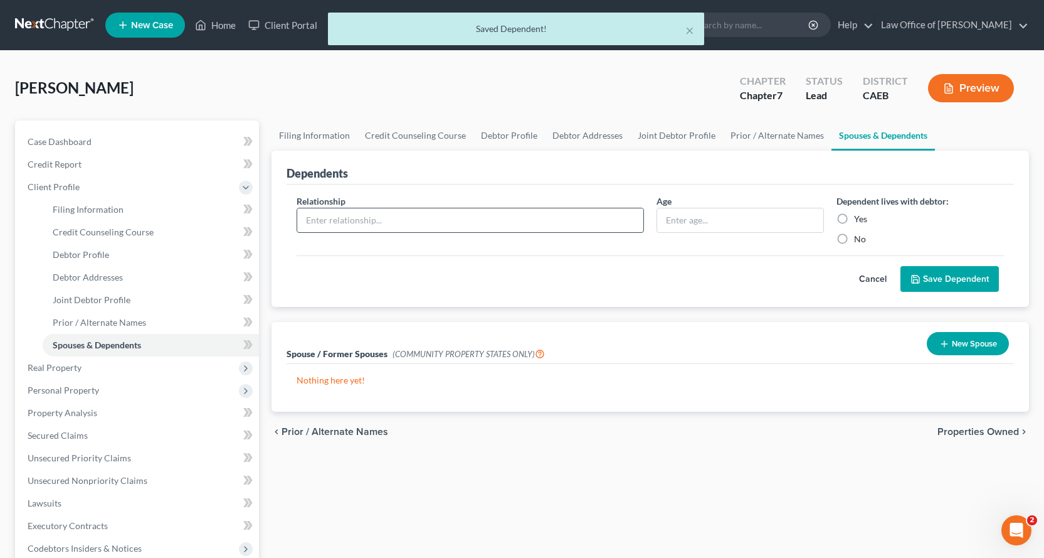
click at [346, 223] on input "text" at bounding box center [470, 220] width 346 height 24
type input "Minor Child"
click at [730, 220] on input "text" at bounding box center [740, 220] width 166 height 24
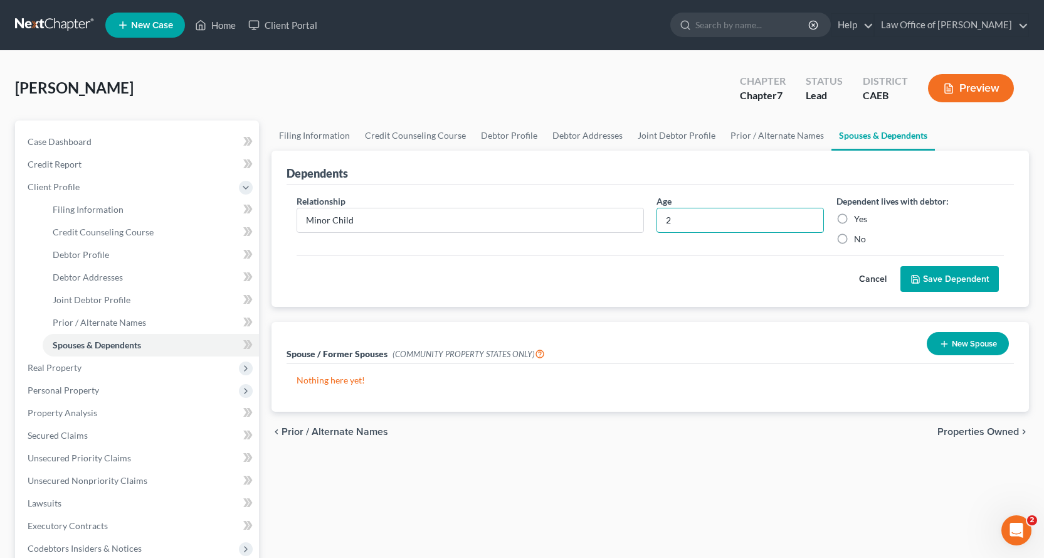
type input "2"
click at [854, 221] on label "Yes" at bounding box center [860, 219] width 13 height 13
click at [859, 221] on input "Yes" at bounding box center [863, 217] width 8 height 8
radio input "true"
click at [927, 274] on button "Save Dependent" at bounding box center [950, 279] width 98 height 26
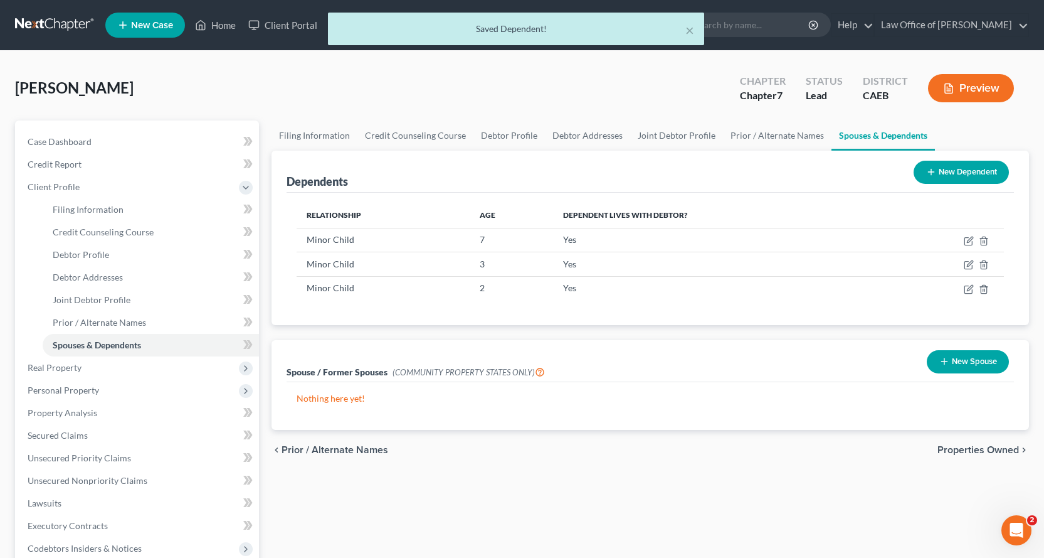
click at [994, 363] on button "New Spouse" at bounding box center [968, 361] width 82 height 23
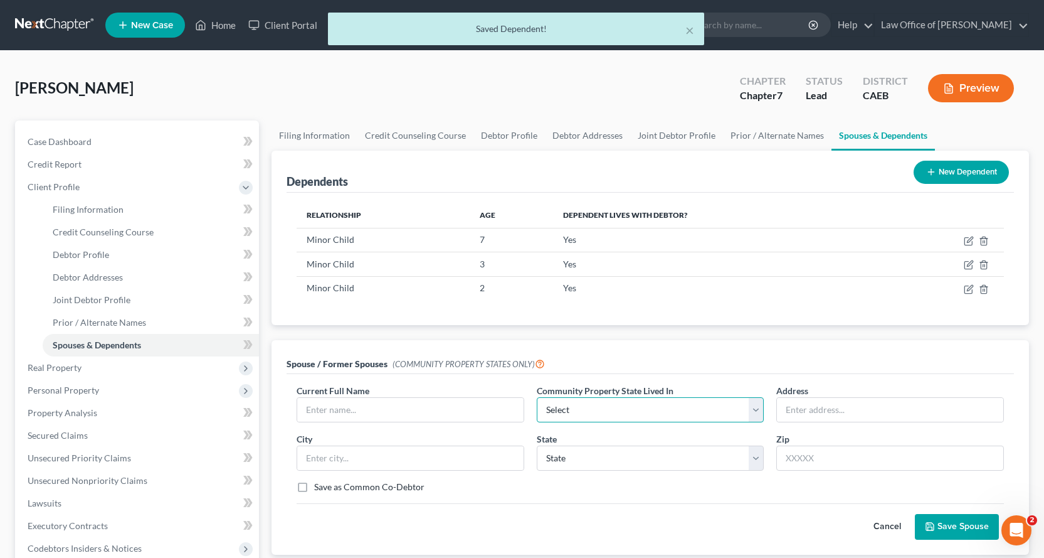
click at [576, 415] on select "Select AZ CA GU ID LA NV NM PR [GEOGRAPHIC_DATA] [GEOGRAPHIC_DATA] [GEOGRAPHIC_…" at bounding box center [651, 409] width 228 height 25
select select "1"
click at [537, 397] on select "Select AZ CA GU ID LA NV NM PR [GEOGRAPHIC_DATA] [GEOGRAPHIC_DATA] [GEOGRAPHIC_…" at bounding box center [651, 409] width 228 height 25
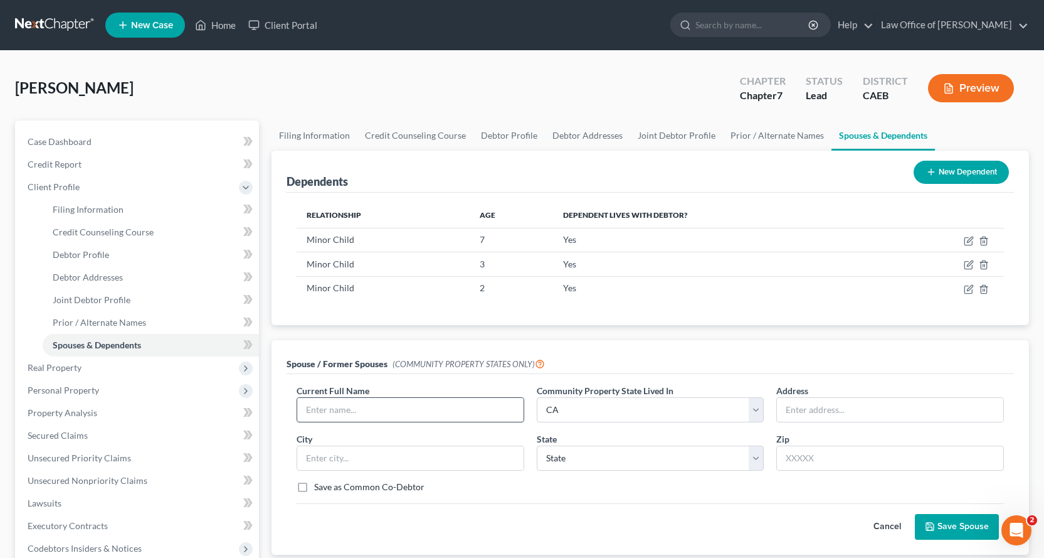
click at [368, 412] on input "text" at bounding box center [410, 410] width 226 height 24
type input "."
click at [938, 530] on button "Save Spouse" at bounding box center [957, 527] width 84 height 26
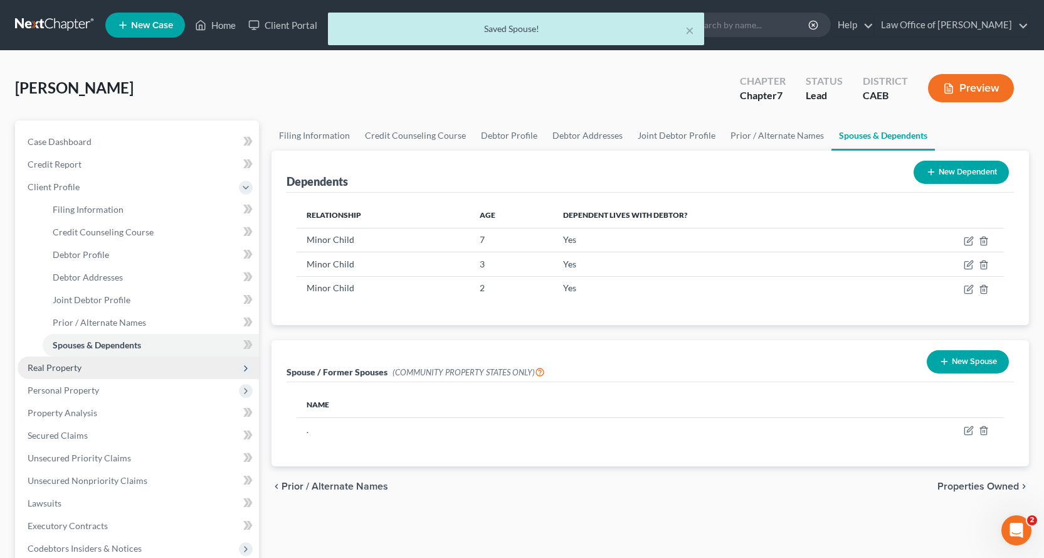
click at [64, 364] on span "Real Property" at bounding box center [55, 367] width 54 height 11
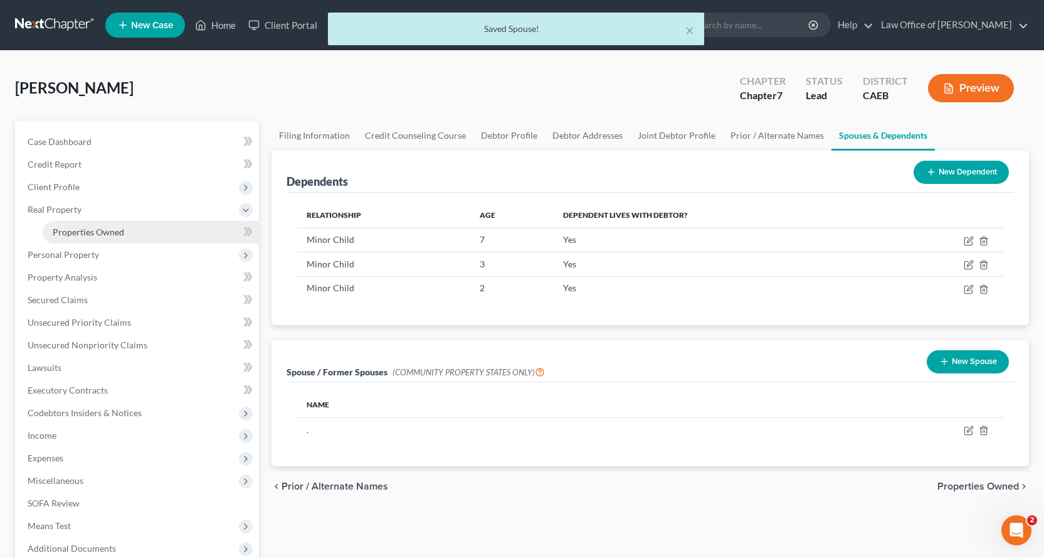
click at [68, 237] on link "Properties Owned" at bounding box center [151, 232] width 216 height 23
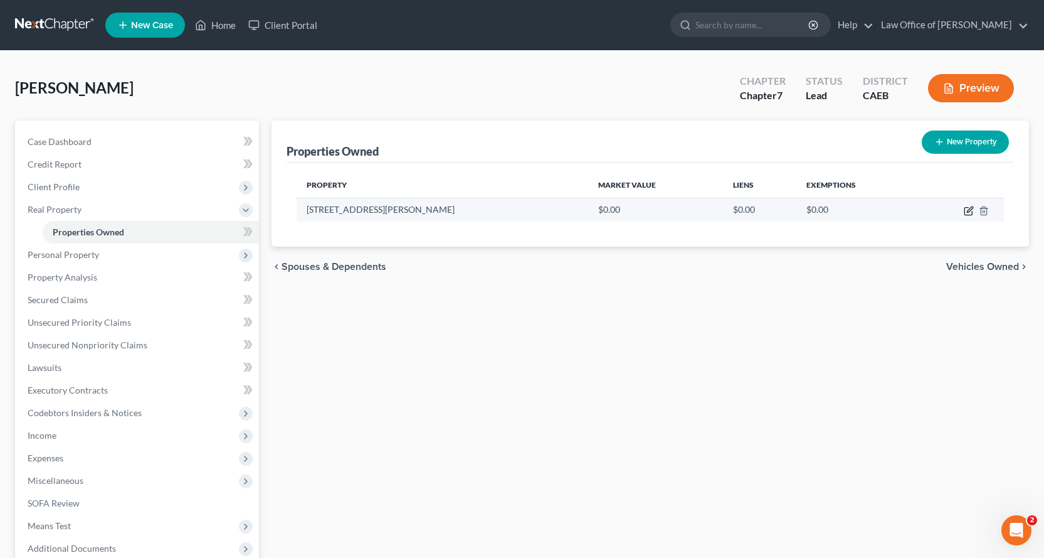
click at [969, 213] on icon "button" at bounding box center [969, 211] width 10 height 10
select select "4"
select select "33"
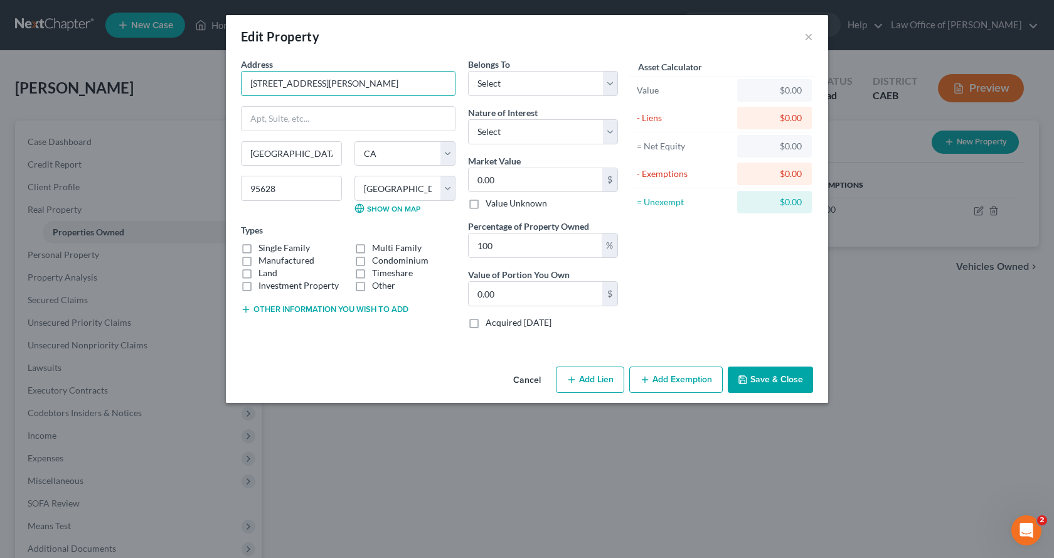
drag, startPoint x: 359, startPoint y: 84, endPoint x: 235, endPoint y: 83, distance: 123.6
click at [235, 83] on div "Address * 6817 [PERSON_NAME][GEOGRAPHIC_DATA] [GEOGRAPHIC_DATA] [US_STATE][GEOG…" at bounding box center [348, 198] width 227 height 281
click at [274, 120] on input "text" at bounding box center [348, 119] width 213 height 24
paste input "[STREET_ADDRESS][PERSON_NAME]"
type input "[STREET_ADDRESS][PERSON_NAME]"
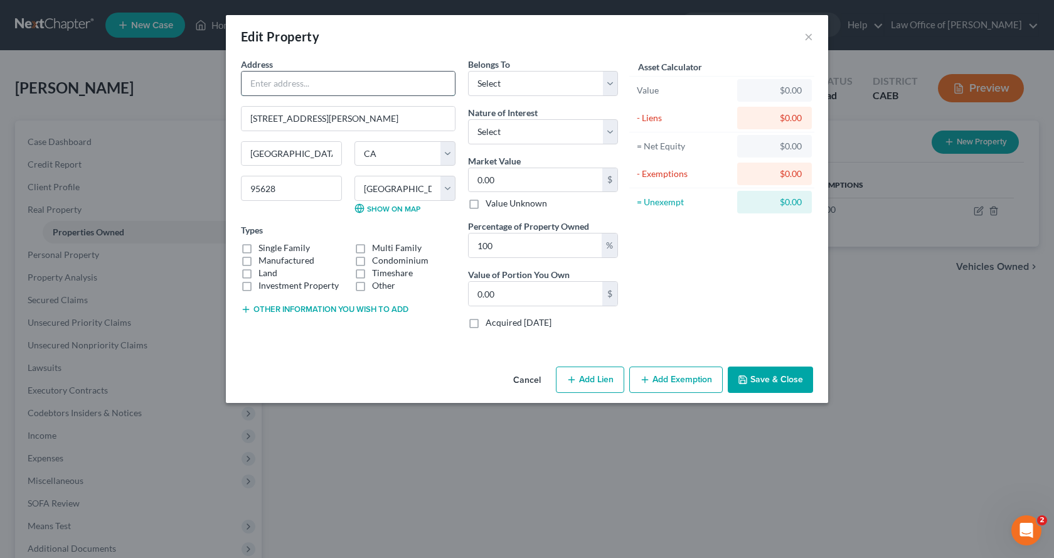
click at [271, 82] on input "text" at bounding box center [348, 84] width 213 height 24
type input "Residence"
click at [258, 249] on label "Single Family" at bounding box center [283, 248] width 51 height 13
click at [263, 249] on input "Single Family" at bounding box center [267, 246] width 8 height 8
checkbox input "true"
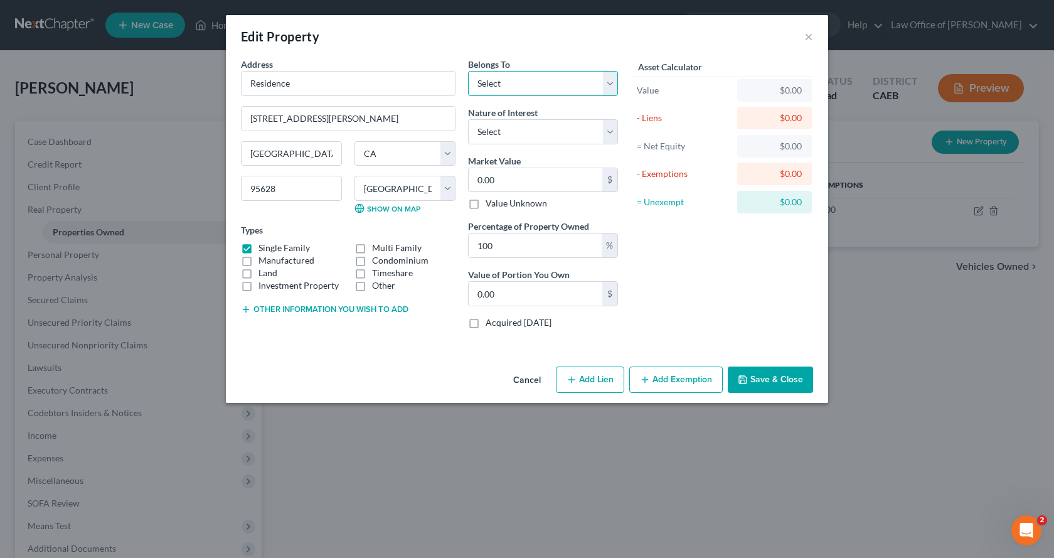
click at [591, 83] on select "Select Debtor 1 Only Debtor 2 Only Debtor 1 And Debtor 2 Only At Least One Of T…" at bounding box center [543, 83] width 150 height 25
select select "4"
click at [468, 71] on select "Select Debtor 1 Only Debtor 2 Only Debtor 1 And Debtor 2 Only At Least One Of T…" at bounding box center [543, 83] width 150 height 25
click at [519, 139] on select "Select Fee Simple Joint Tenant Life Estate Equitable Interest Future Interest T…" at bounding box center [543, 131] width 150 height 25
select select "0"
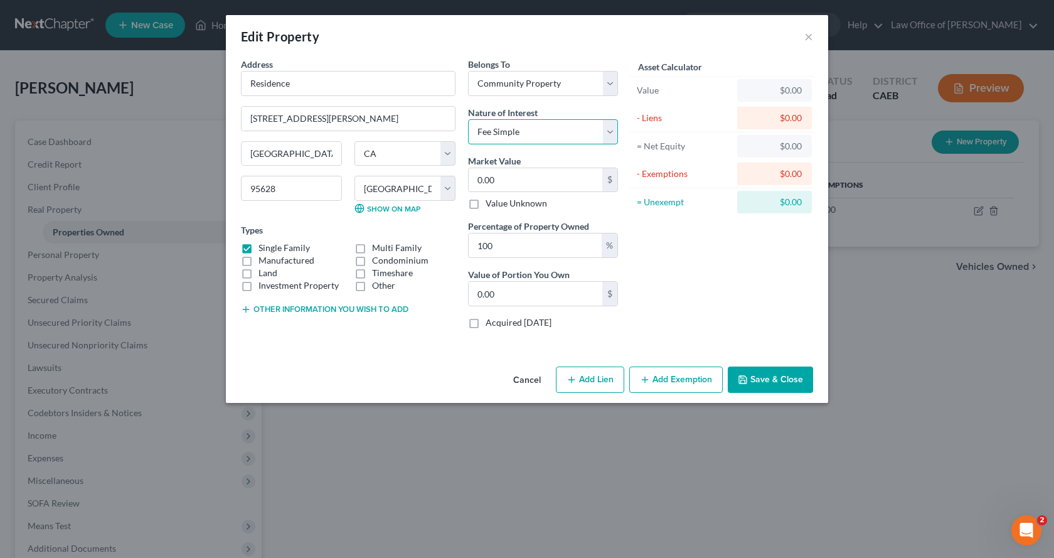
click at [468, 119] on select "Select Fee Simple Joint Tenant Life Estate Equitable Interest Future Interest T…" at bounding box center [543, 131] width 150 height 25
click at [299, 304] on button "Other information you wish to add" at bounding box center [324, 309] width 167 height 10
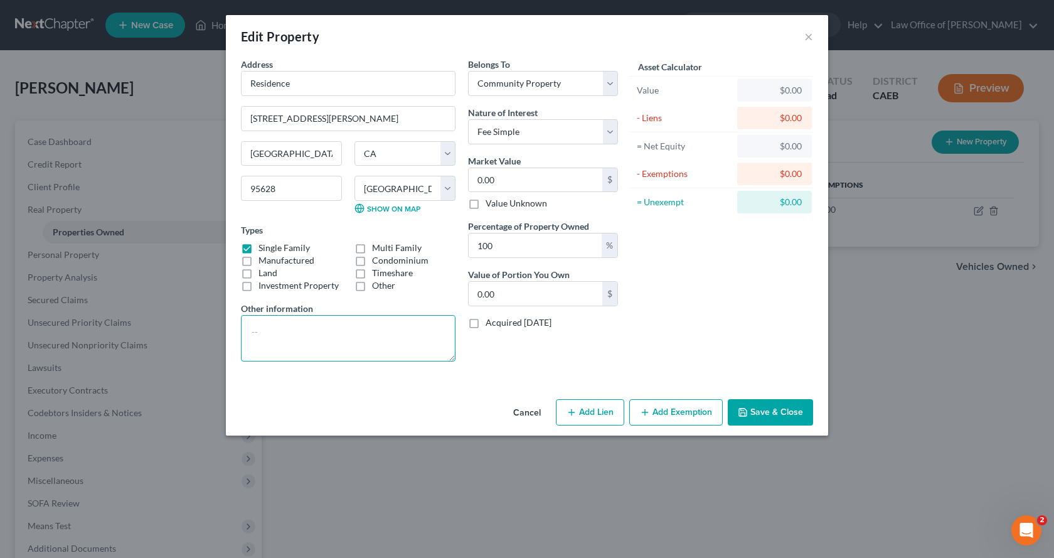
click at [261, 334] on textarea at bounding box center [348, 338] width 215 height 46
type textarea "APN:[PHONE_NUMBER] American Pacific Mortgage $_____________"
click at [669, 418] on button "Add Exemption" at bounding box center [675, 412] width 93 height 26
select select "2"
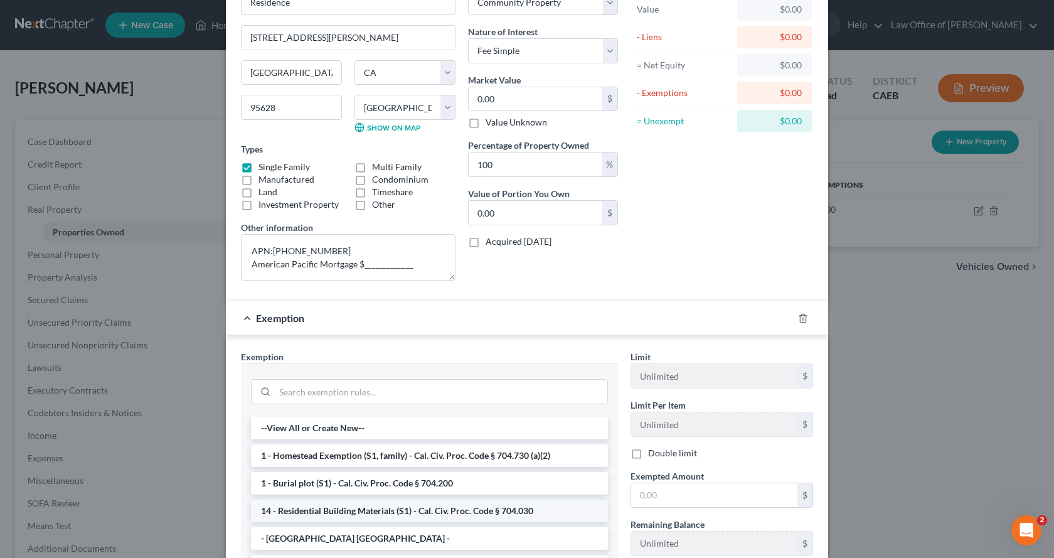
scroll to position [188, 0]
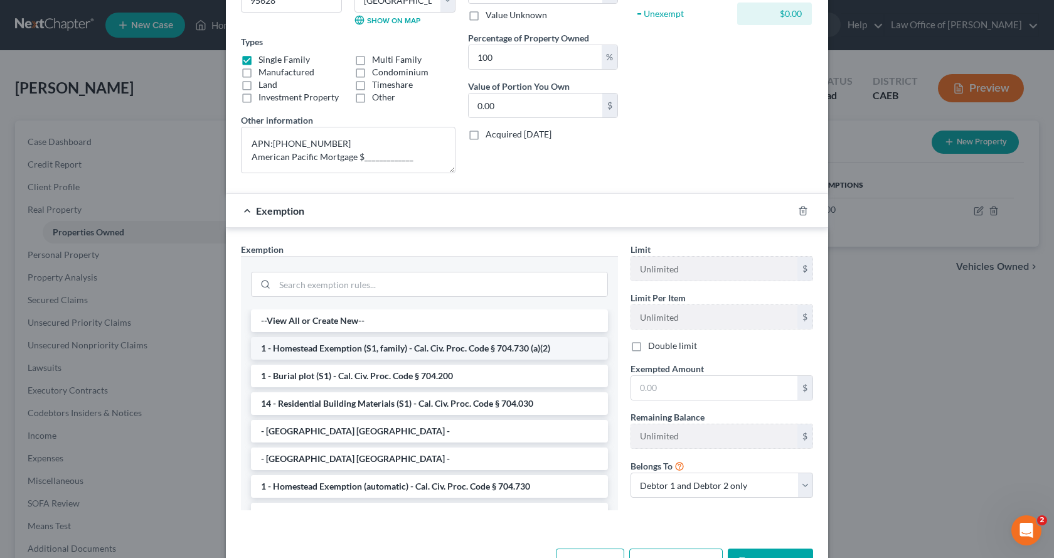
click at [359, 349] on li "1 - Homestead Exemption (S1, family) - Cal. Civ. Proc. Code § 704.730 (a)(2)" at bounding box center [429, 348] width 357 height 23
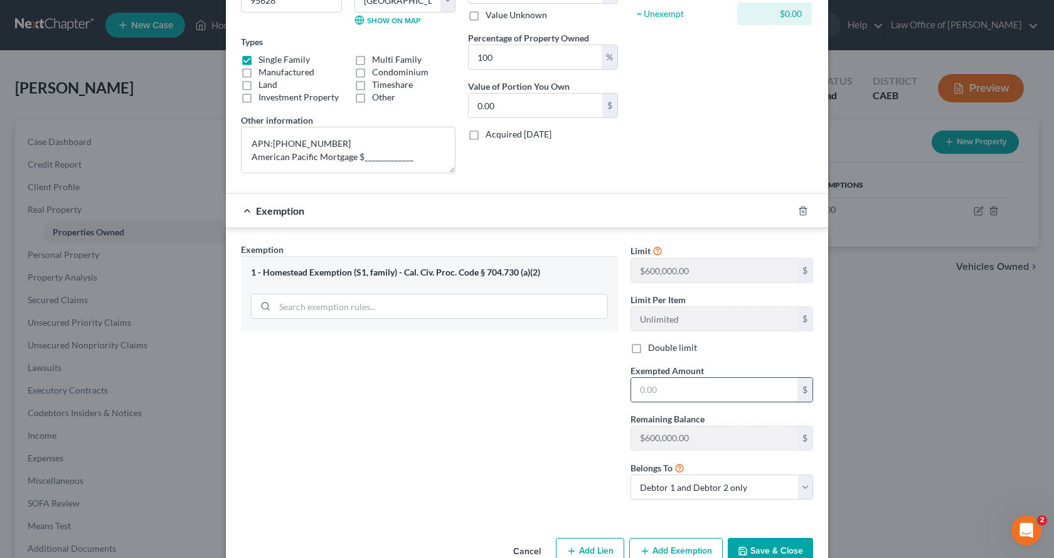
click at [666, 393] on input "text" at bounding box center [714, 390] width 166 height 24
type input "0.00"
click at [775, 545] on button "Save & Close" at bounding box center [770, 551] width 85 height 26
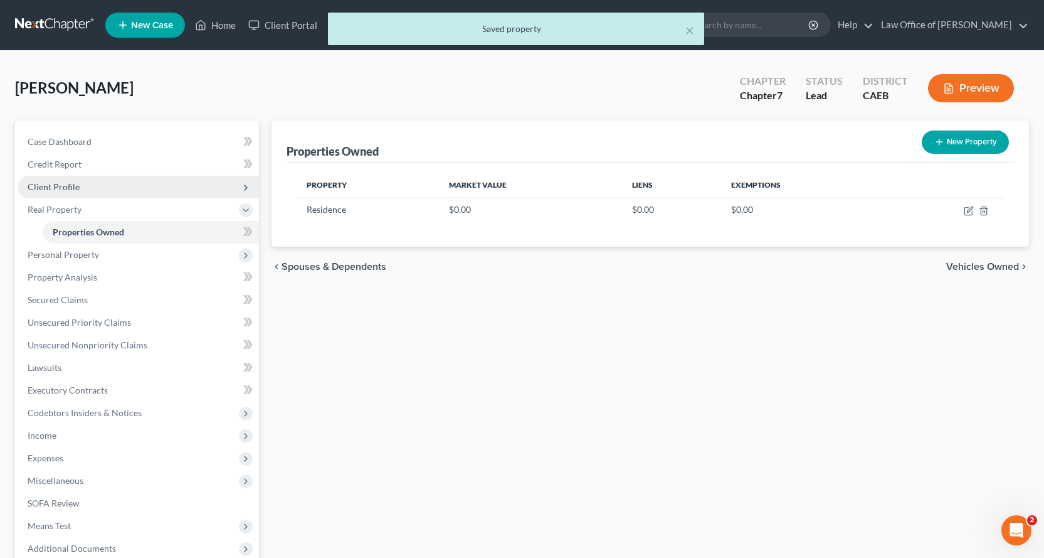
click at [52, 187] on span "Client Profile" at bounding box center [54, 186] width 52 height 11
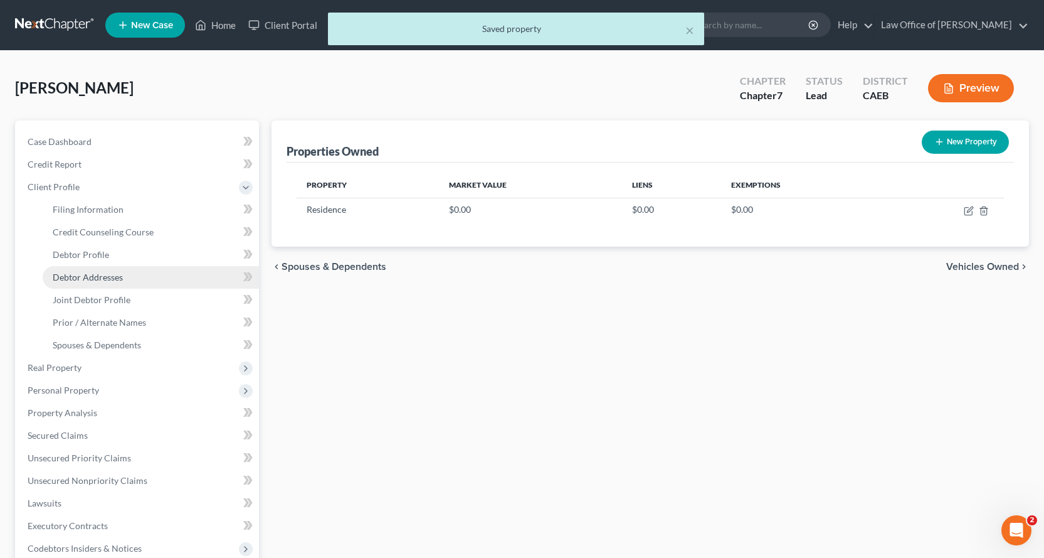
click at [86, 282] on span "Debtor Addresses" at bounding box center [88, 277] width 70 height 11
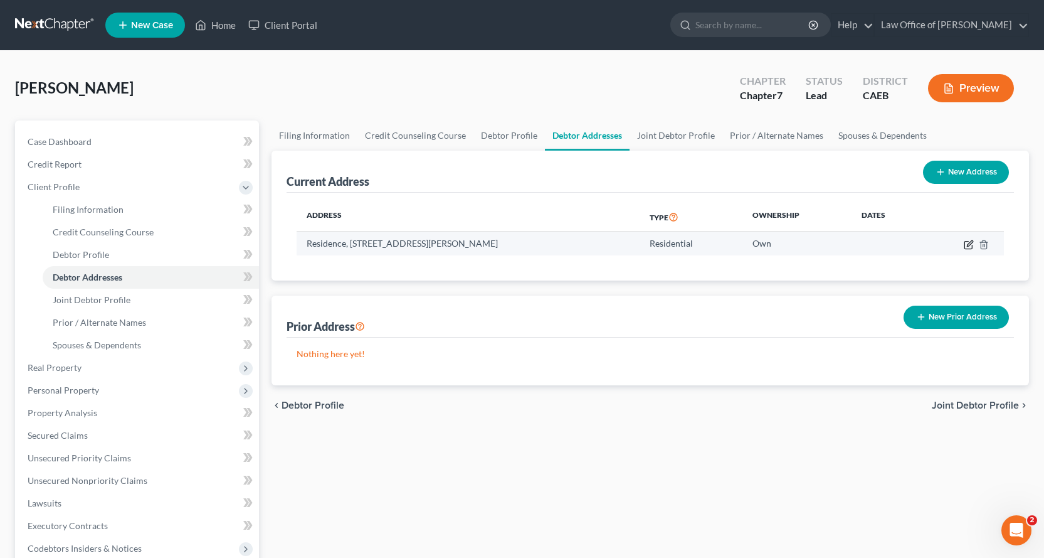
click at [969, 245] on icon "button" at bounding box center [969, 245] width 10 height 10
select select "4"
select select "33"
select select "0"
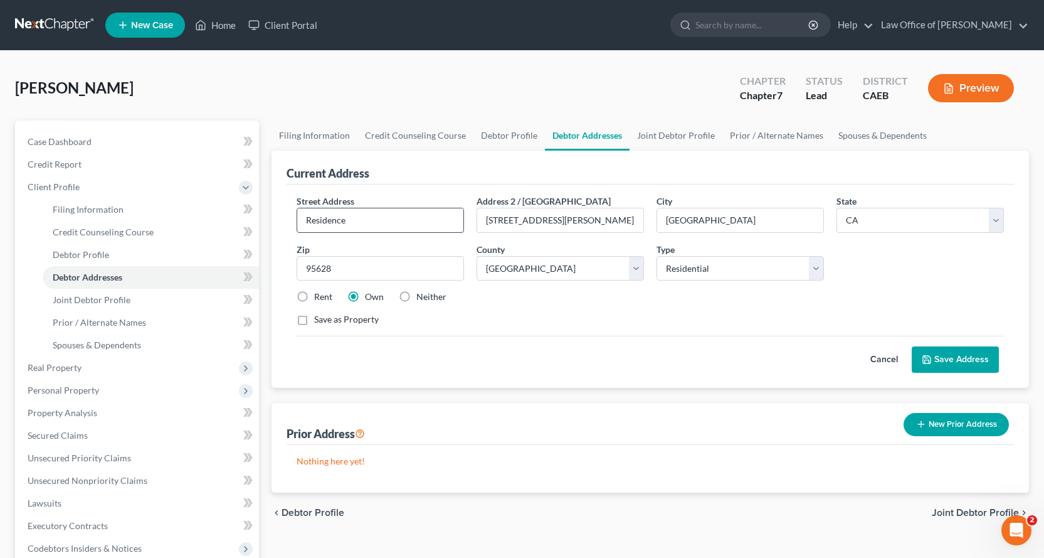
drag, startPoint x: 423, startPoint y: 227, endPoint x: 297, endPoint y: 216, distance: 127.2
click at [297, 216] on div "Residence" at bounding box center [380, 220] width 167 height 25
drag, startPoint x: 590, startPoint y: 220, endPoint x: 480, endPoint y: 220, distance: 109.8
click at [480, 220] on input "[STREET_ADDRESS][PERSON_NAME]" at bounding box center [560, 220] width 166 height 24
click at [375, 220] on input "text" at bounding box center [380, 220] width 166 height 24
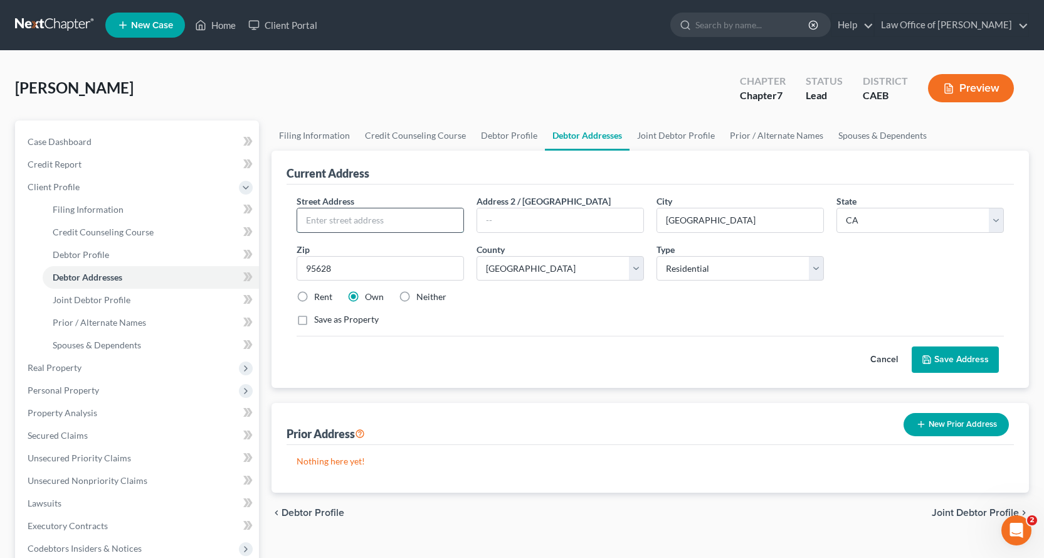
paste input "[STREET_ADDRESS][PERSON_NAME]"
type input "[STREET_ADDRESS][PERSON_NAME]"
click at [980, 365] on button "Save Address" at bounding box center [955, 359] width 87 height 26
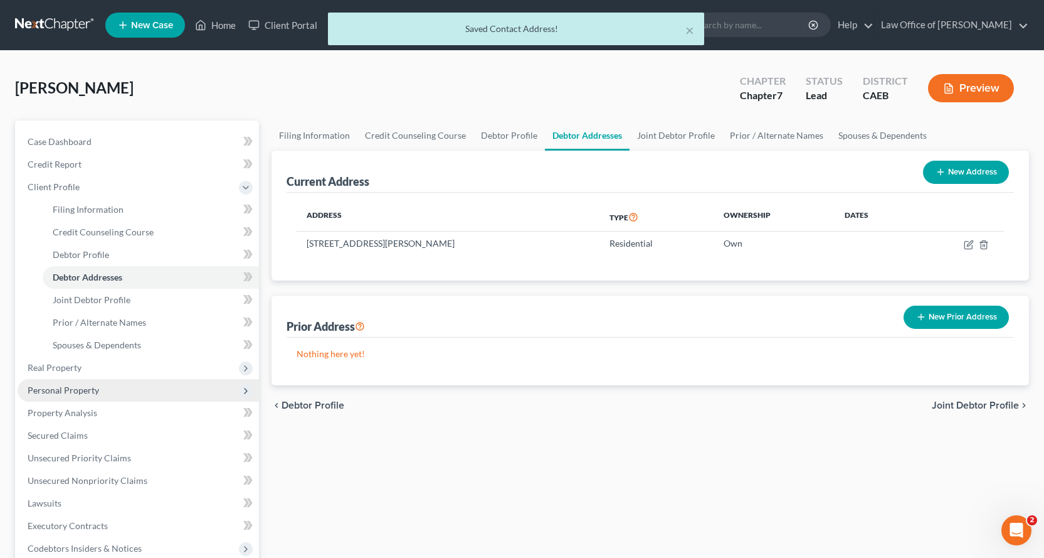
click at [90, 395] on span "Personal Property" at bounding box center [139, 390] width 242 height 23
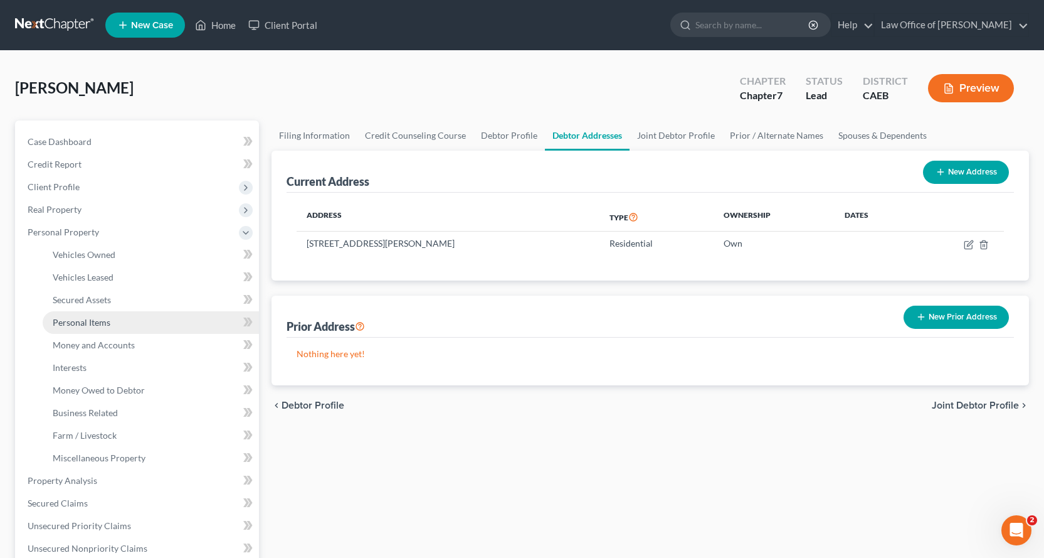
click at [67, 324] on span "Personal Items" at bounding box center [82, 322] width 58 height 11
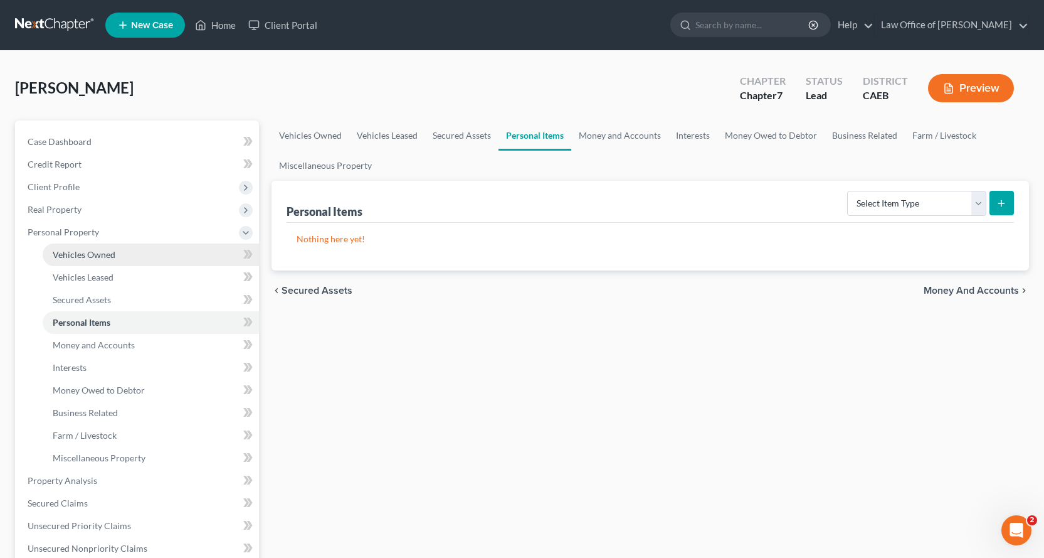
click at [79, 258] on span "Vehicles Owned" at bounding box center [84, 254] width 63 height 11
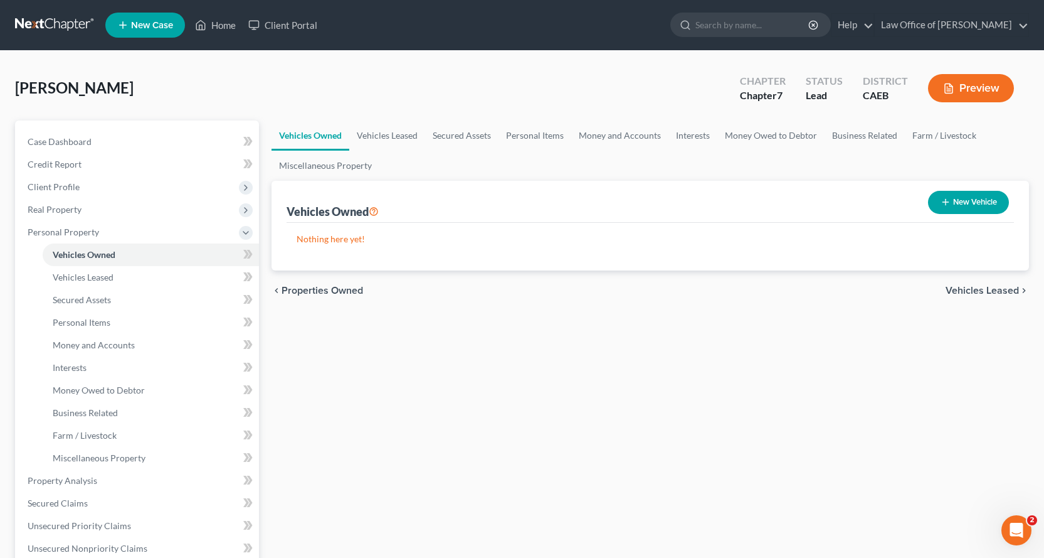
click at [974, 204] on button "New Vehicle" at bounding box center [968, 202] width 81 height 23
select select "0"
select select "2"
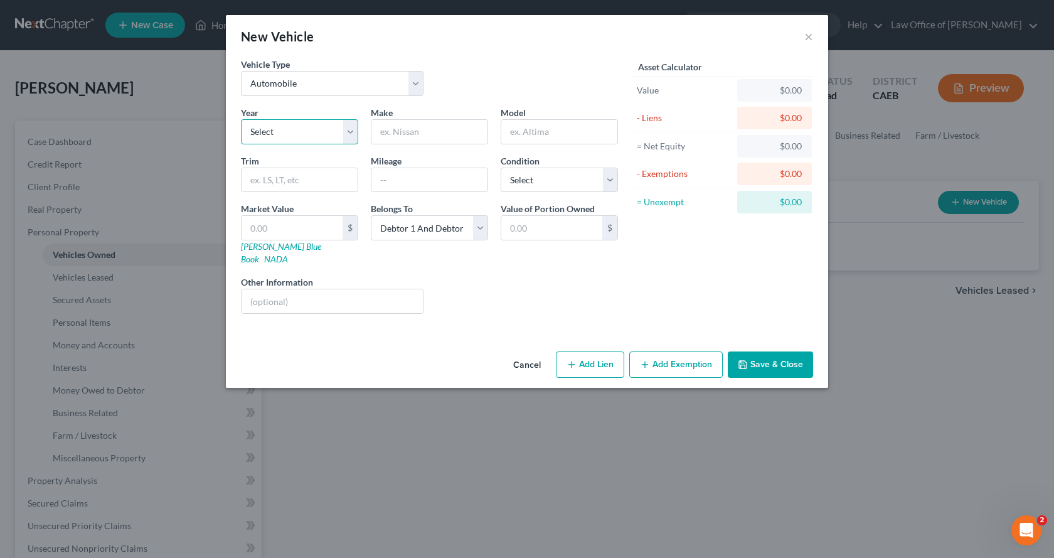
click at [275, 136] on select "Select 2026 2025 2024 2023 2022 2021 2020 2019 2018 2017 2016 2015 2014 2013 20…" at bounding box center [299, 131] width 117 height 25
select select "7"
click at [241, 119] on select "Select 2026 2025 2024 2023 2022 2021 2020 2019 2018 2017 2016 2015 2014 2013 20…" at bounding box center [299, 131] width 117 height 25
click at [403, 137] on input "text" at bounding box center [429, 132] width 116 height 24
type input "Chevrolet"
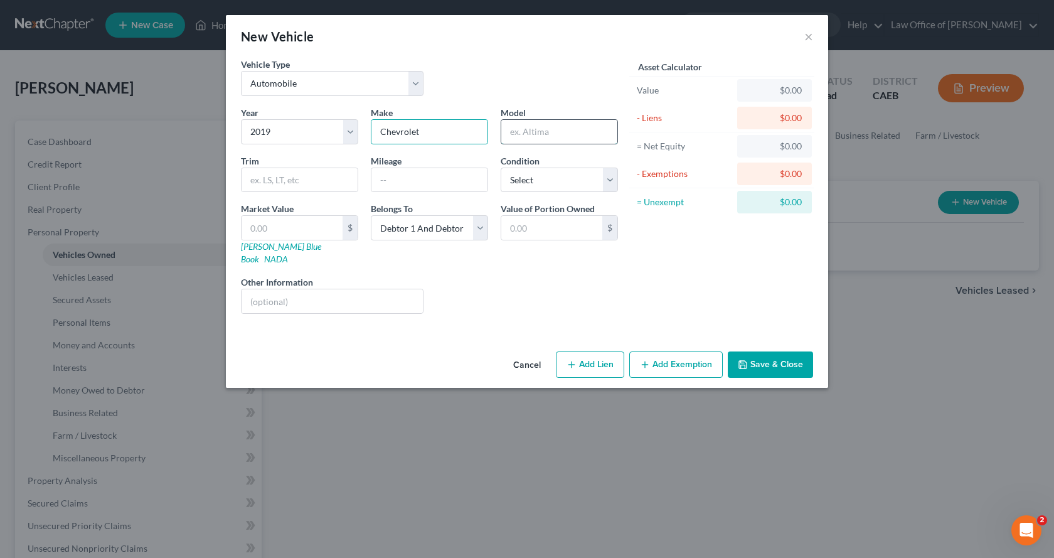
click at [534, 132] on input "text" at bounding box center [559, 132] width 116 height 24
type input "Tahoe"
click at [457, 174] on input "text" at bounding box center [429, 180] width 116 height 24
type input "79,500"
click at [430, 230] on select "Select Debtor 1 Only Debtor 2 Only Debtor 1 And Debtor 2 Only At Least One Of T…" at bounding box center [429, 227] width 117 height 25
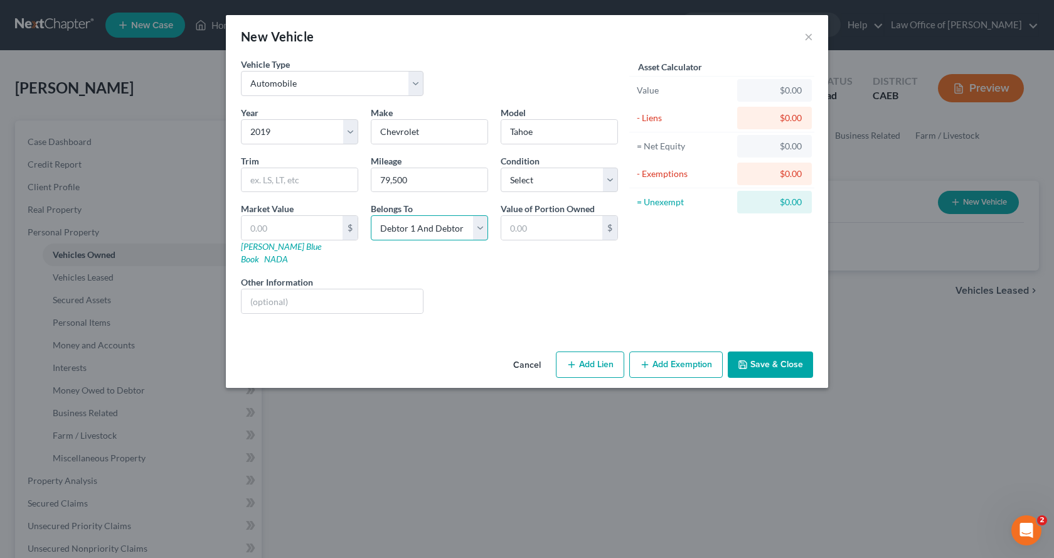
click at [430, 230] on select "Select Debtor 1 Only Debtor 2 Only Debtor 1 And Debtor 2 Only At Least One Of T…" at bounding box center [429, 227] width 117 height 25
click at [681, 364] on button "Add Exemption" at bounding box center [675, 364] width 93 height 26
select select "2"
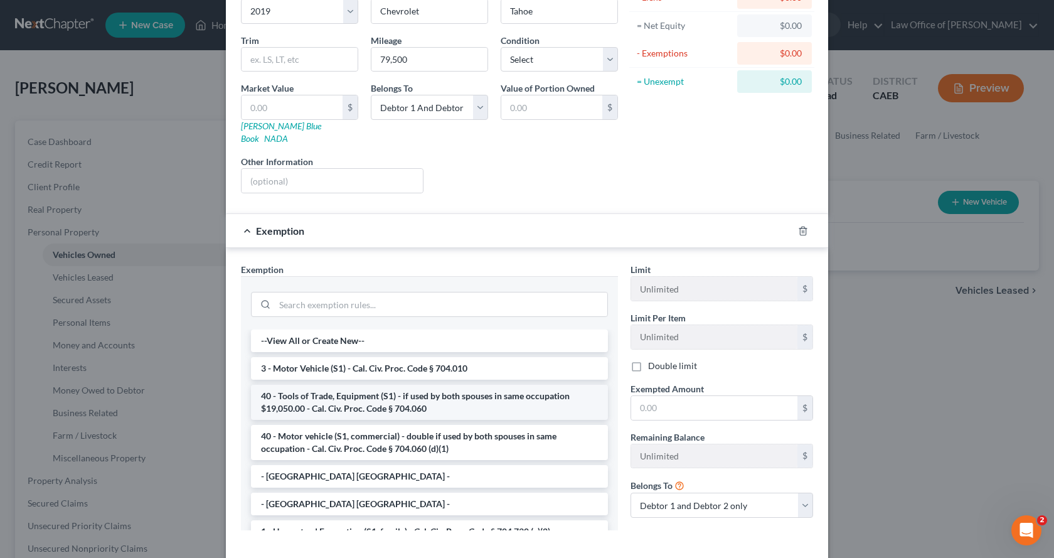
scroll to position [125, 0]
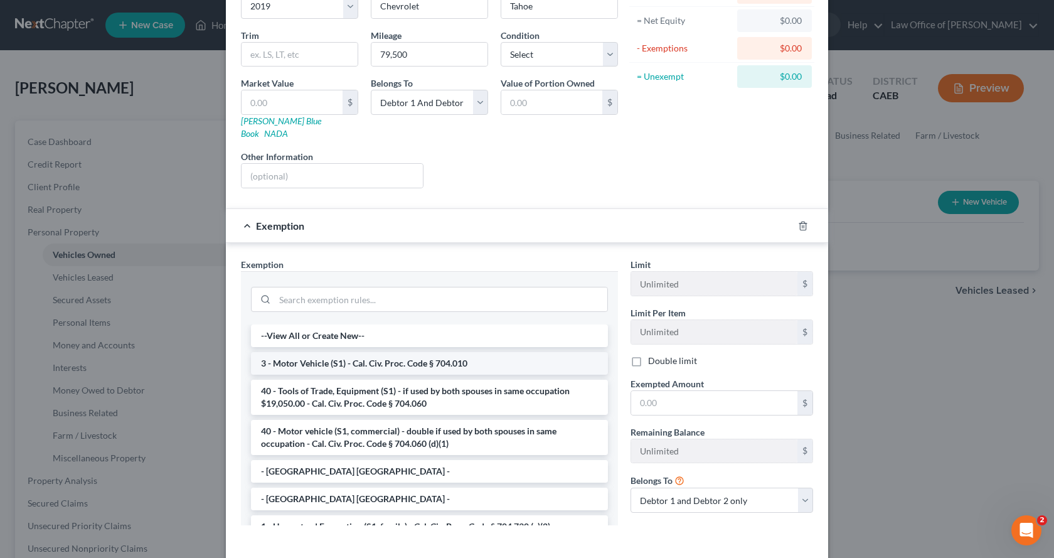
click at [443, 354] on li "3 - Motor Vehicle (S1) - Cal. Civ. Proc. Code § 704.010" at bounding box center [429, 363] width 357 height 23
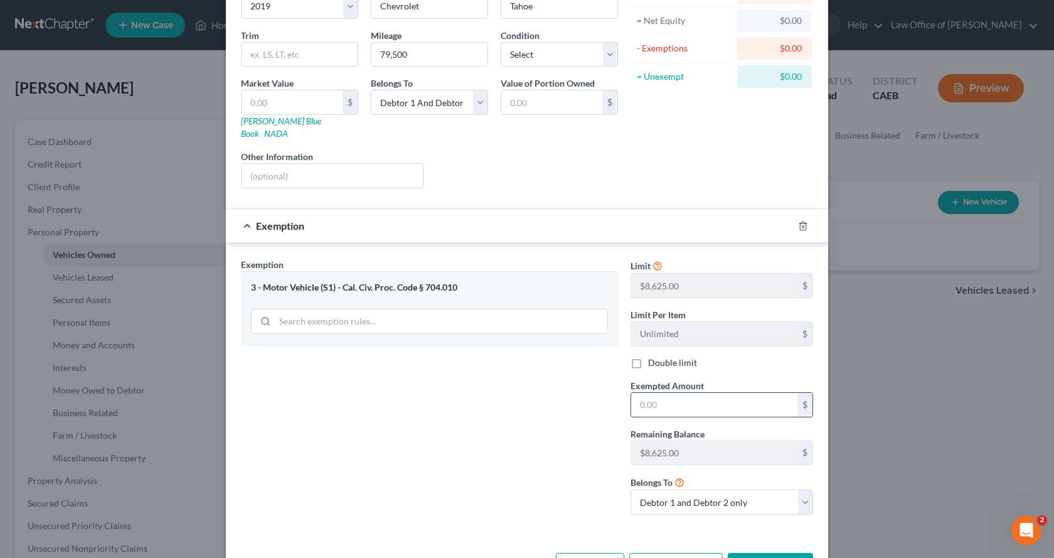
click at [676, 393] on input "text" at bounding box center [714, 405] width 166 height 24
type input "0.00"
click at [767, 553] on button "Save & Close" at bounding box center [770, 566] width 85 height 26
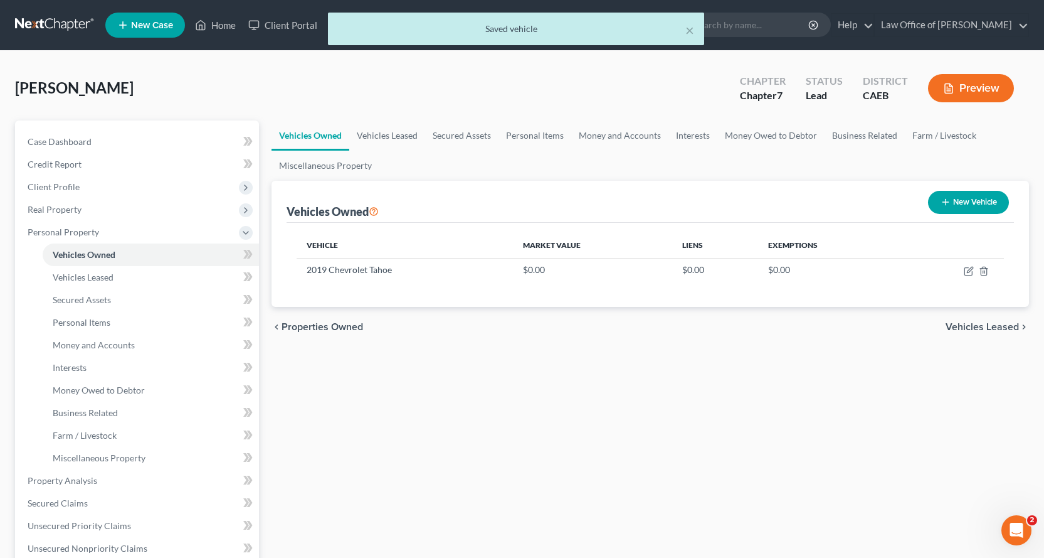
click at [972, 205] on button "New Vehicle" at bounding box center [968, 202] width 81 height 23
select select "0"
select select "2"
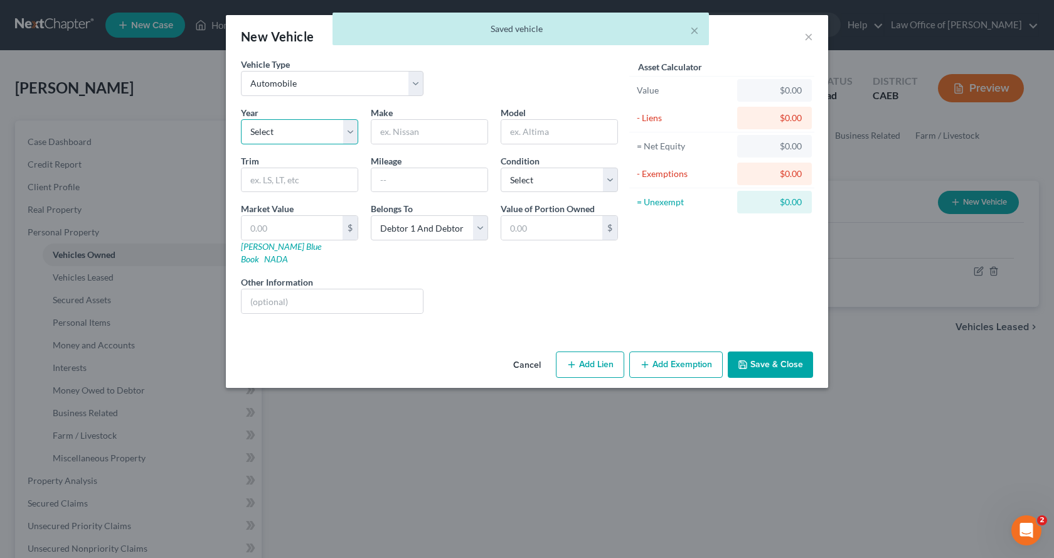
click at [289, 141] on select "Select 2026 2025 2024 2023 2022 2021 2020 2019 2018 2017 2016 2015 2014 2013 20…" at bounding box center [299, 131] width 117 height 25
select select "1"
click at [241, 119] on select "Select 2026 2025 2024 2023 2022 2021 2020 2019 2018 2017 2016 2015 2014 2013 20…" at bounding box center [299, 131] width 117 height 25
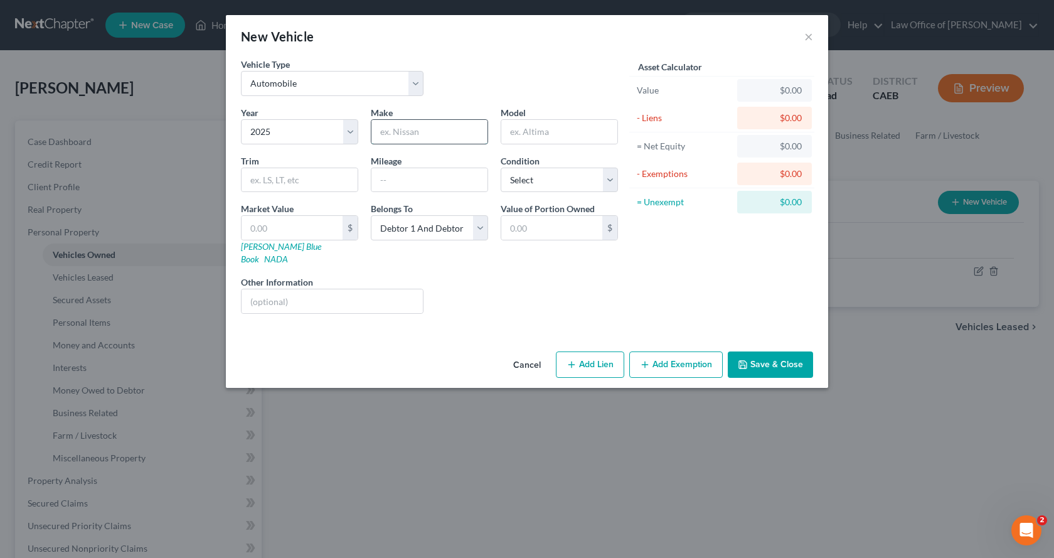
click at [398, 137] on input "text" at bounding box center [429, 132] width 116 height 24
type input "Honda"
click at [528, 138] on input "text" at bounding box center [559, 132] width 116 height 24
type input "Pilot"
click at [282, 289] on input "text" at bounding box center [332, 301] width 181 height 24
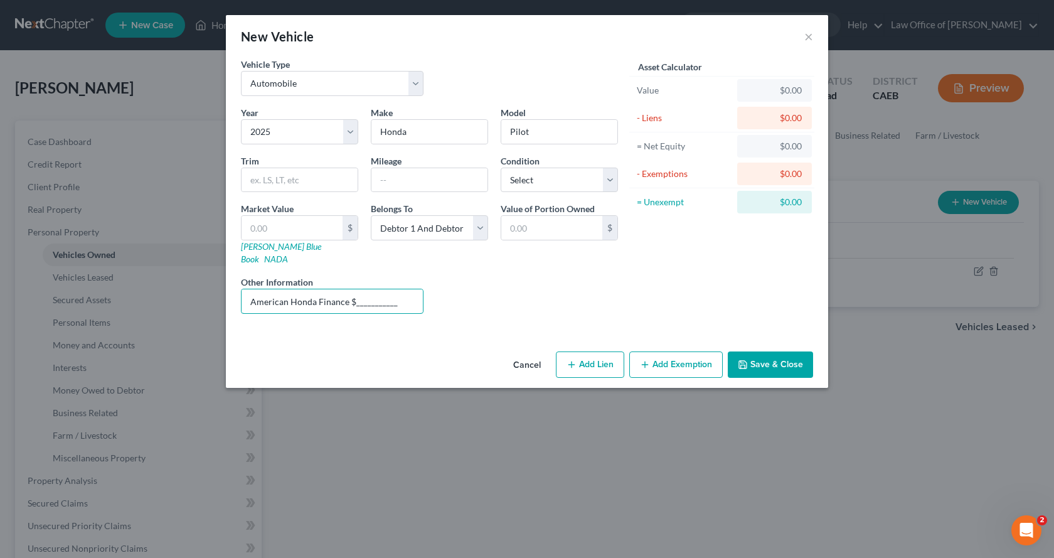
type input "American Honda Finance $___________"
click at [754, 358] on button "Save & Close" at bounding box center [770, 364] width 85 height 26
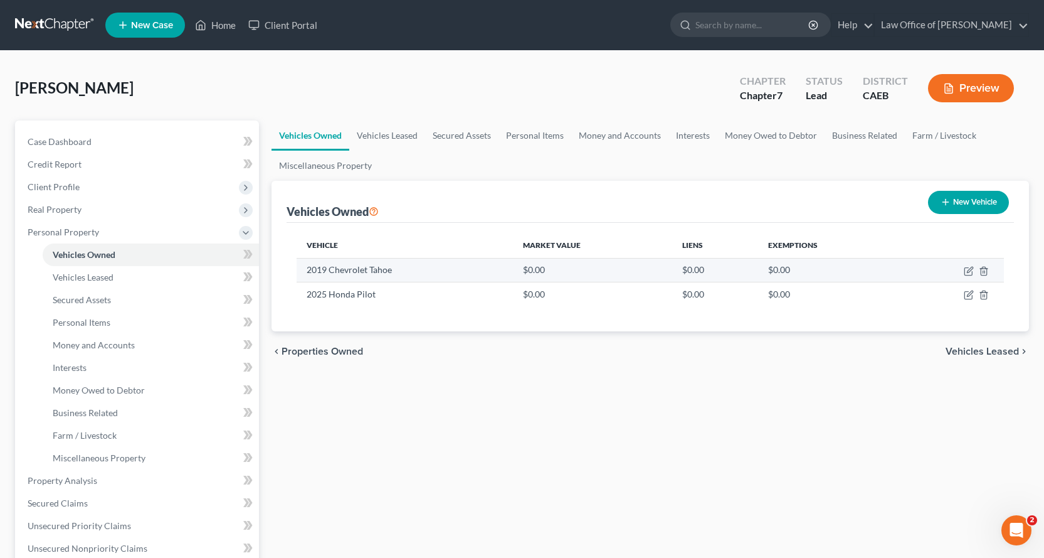
click at [989, 270] on td at bounding box center [952, 270] width 103 height 24
click at [984, 270] on line "button" at bounding box center [984, 271] width 0 height 3
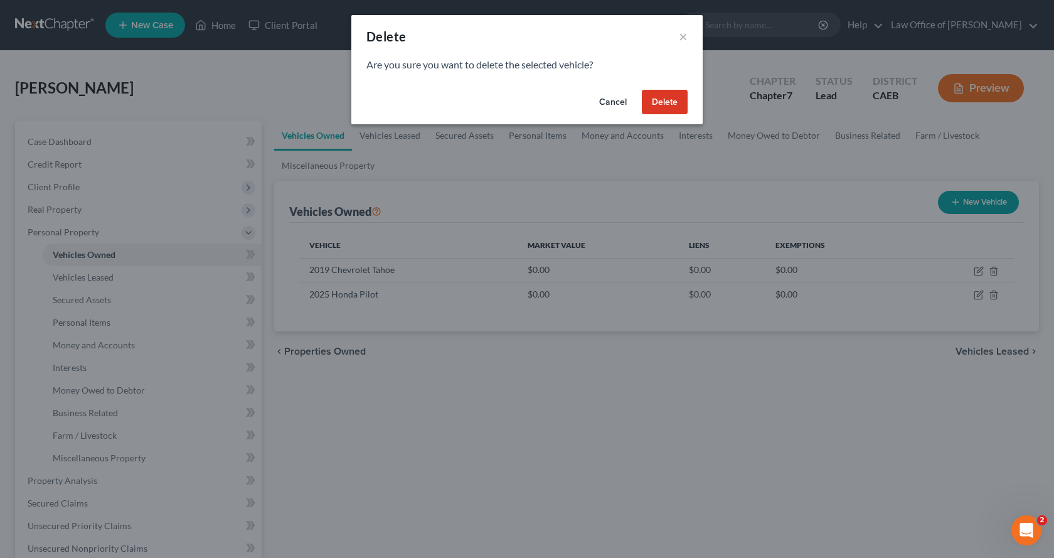
click at [657, 99] on button "Delete" at bounding box center [665, 102] width 46 height 25
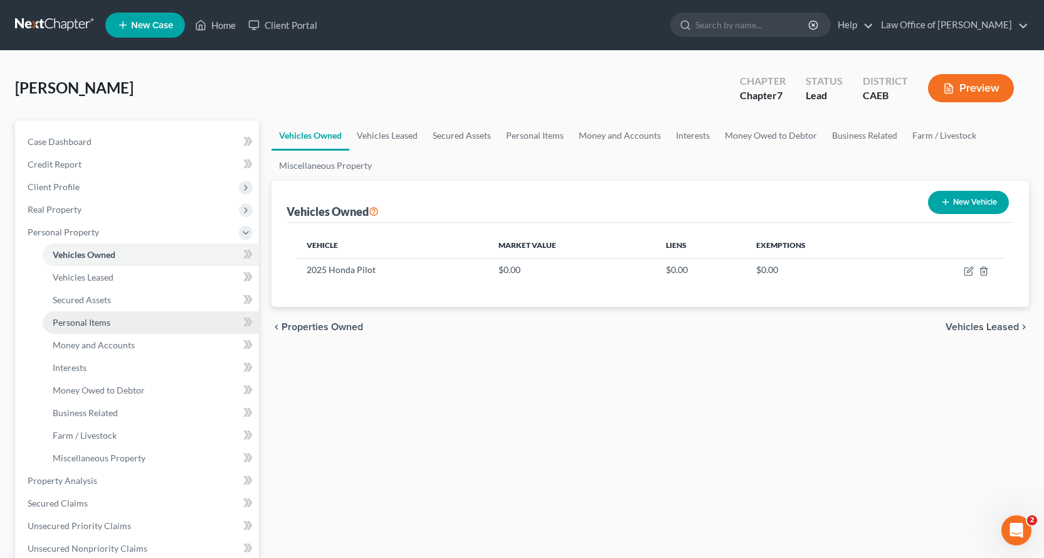
click at [95, 321] on span "Personal Items" at bounding box center [82, 322] width 58 height 11
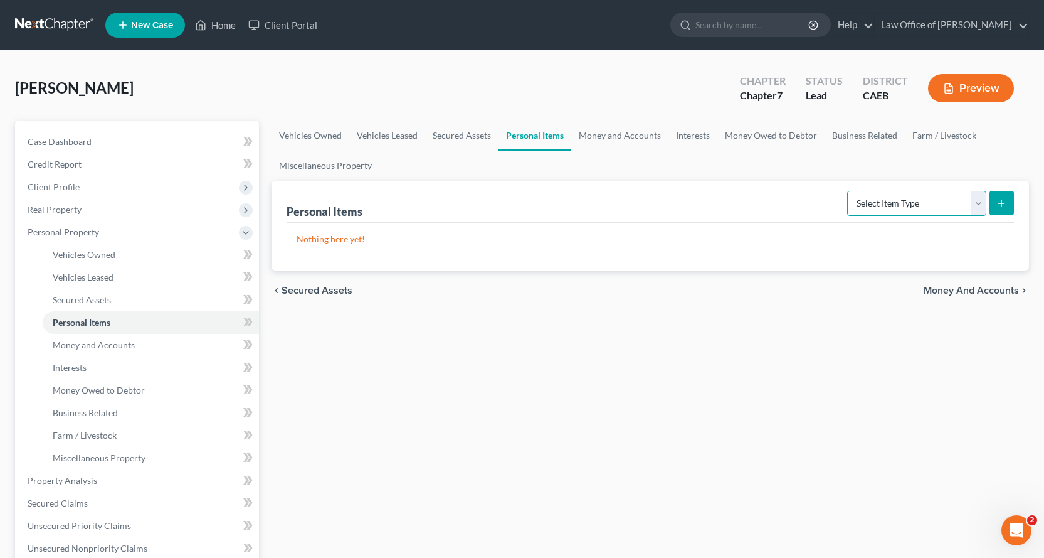
click at [962, 210] on select "Select Item Type Clothing Collectibles Of Value Electronics Firearms Household …" at bounding box center [917, 203] width 139 height 25
select select "household_goods"
click at [849, 191] on select "Select Item Type Clothing Collectibles Of Value Electronics Firearms Household …" at bounding box center [917, 203] width 139 height 25
click at [1009, 199] on button "submit" at bounding box center [1002, 203] width 24 height 24
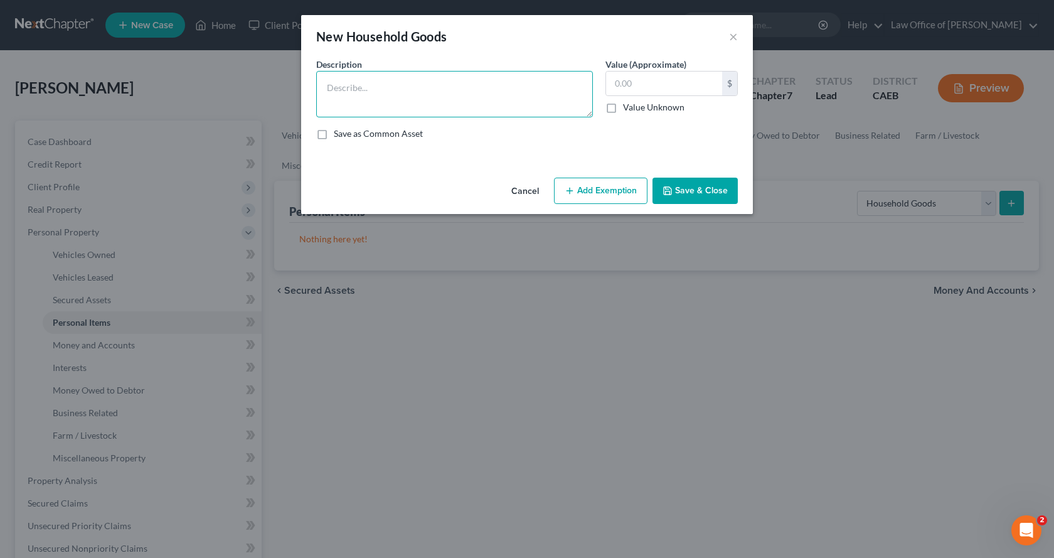
click at [354, 82] on textarea at bounding box center [454, 94] width 277 height 46
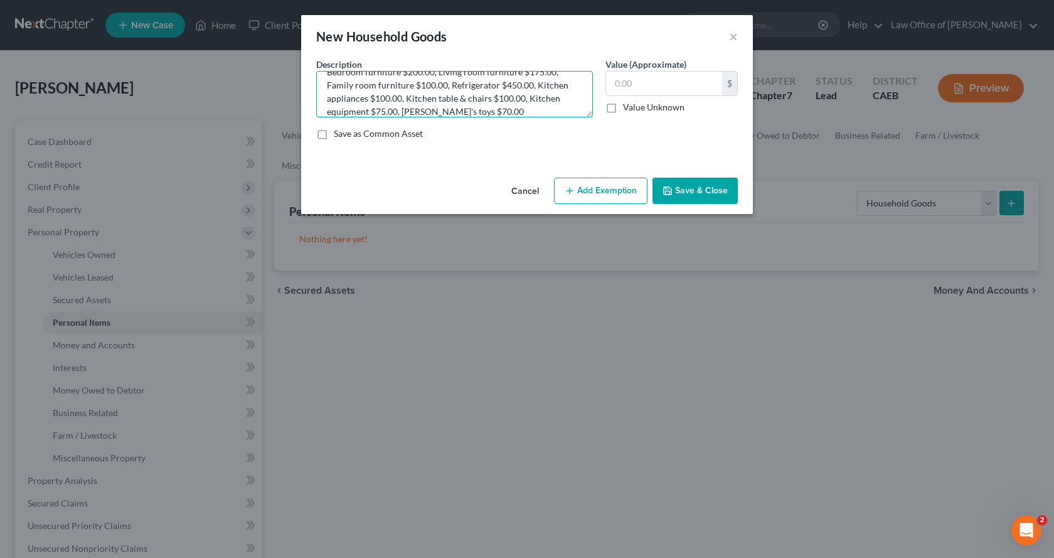
scroll to position [26, 0]
click at [415, 115] on textarea "Bedroom furniture $200.00, Living room furniture $175.00, Family room furniture…" at bounding box center [454, 94] width 277 height 46
click at [504, 100] on textarea "Bedroom furniture $200.00, Living room furniture $175.00, Family room furniture…" at bounding box center [454, 94] width 277 height 46
click at [495, 100] on textarea "Bedroom furniture $200.00, Living room furniture $175.00, Family room furniture…" at bounding box center [454, 94] width 277 height 46
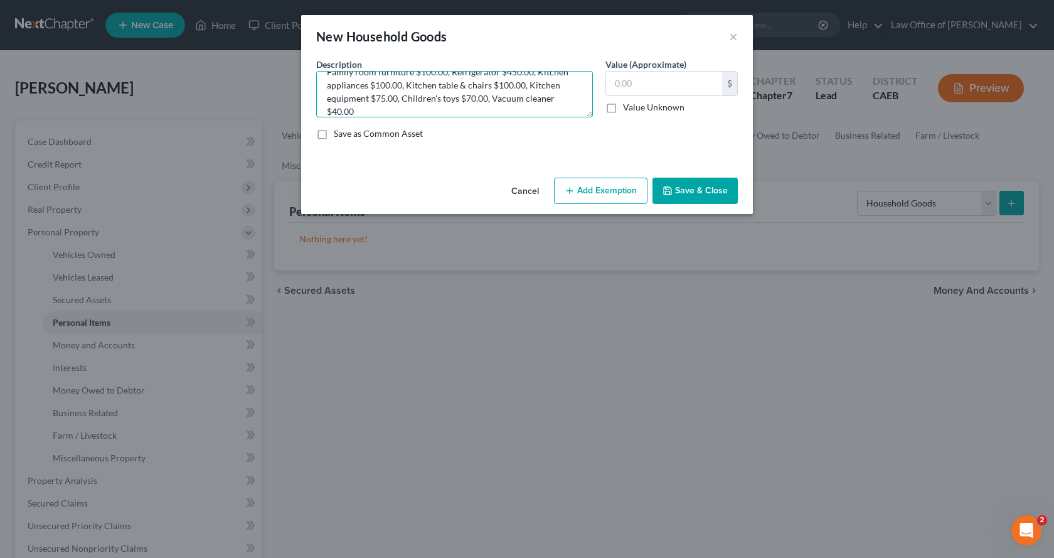
click at [368, 108] on textarea "Bedroom furniture $200.00, Living room furniture $175.00, Family room furniture…" at bounding box center [454, 94] width 277 height 46
type textarea "Bedroom furniture $200.00, Living room furniture $175.00, Family room furniture…"
click at [644, 91] on input "text" at bounding box center [664, 84] width 116 height 24
type input "2,415.00"
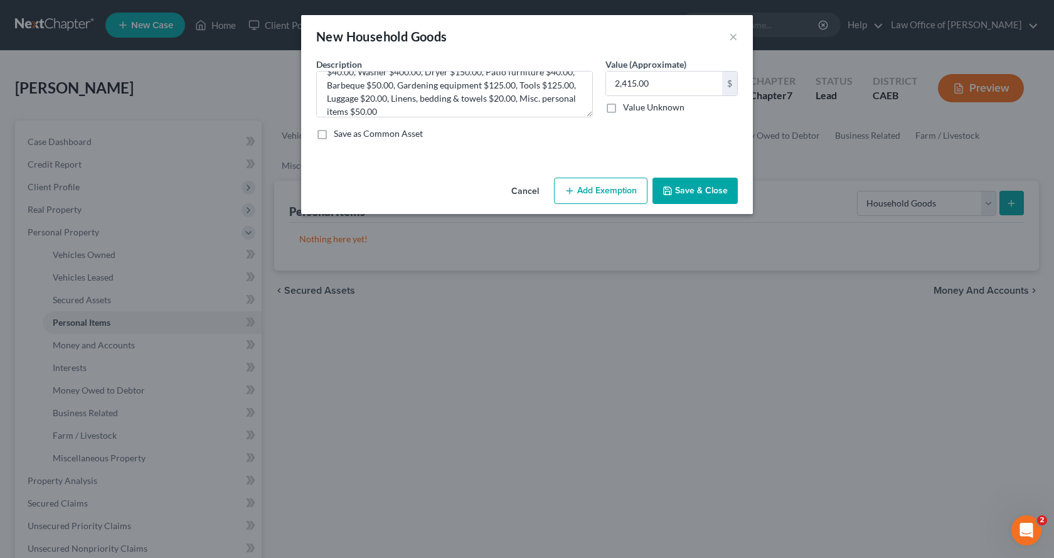
click at [630, 183] on button "Add Exemption" at bounding box center [600, 191] width 93 height 26
select select "2"
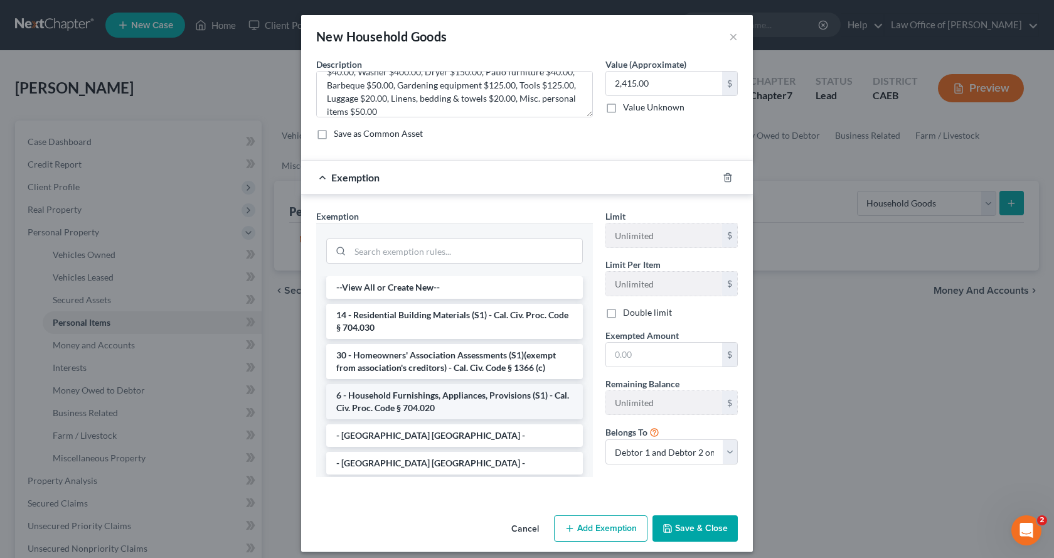
click at [366, 406] on li "6 - Household Furnishings, Appliances, Provisions (S1) - Cal. Civ. Proc. Code §…" at bounding box center [454, 401] width 257 height 35
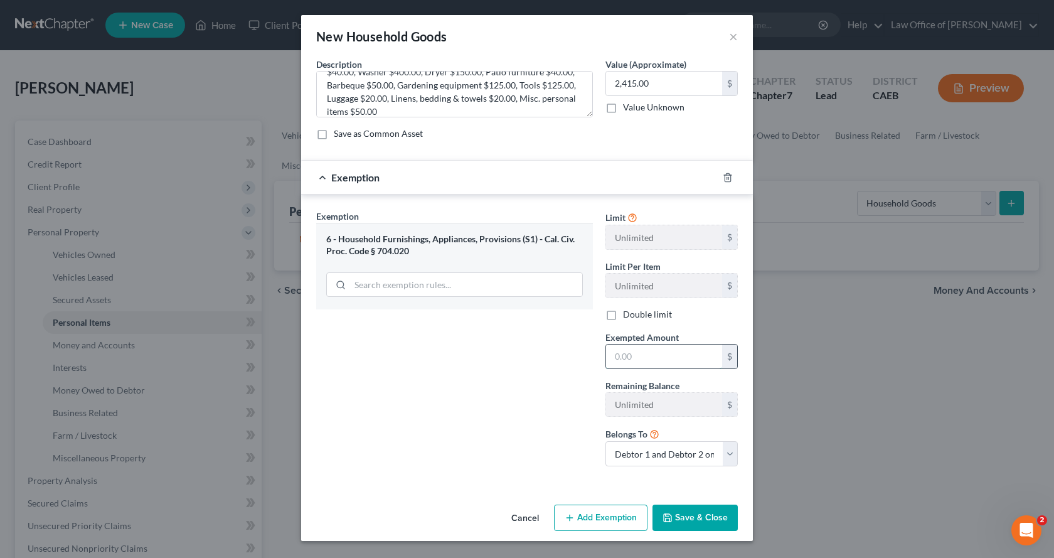
click at [650, 363] on input "text" at bounding box center [664, 356] width 116 height 24
type input "2,415.00"
click at [683, 511] on button "Save & Close" at bounding box center [694, 517] width 85 height 26
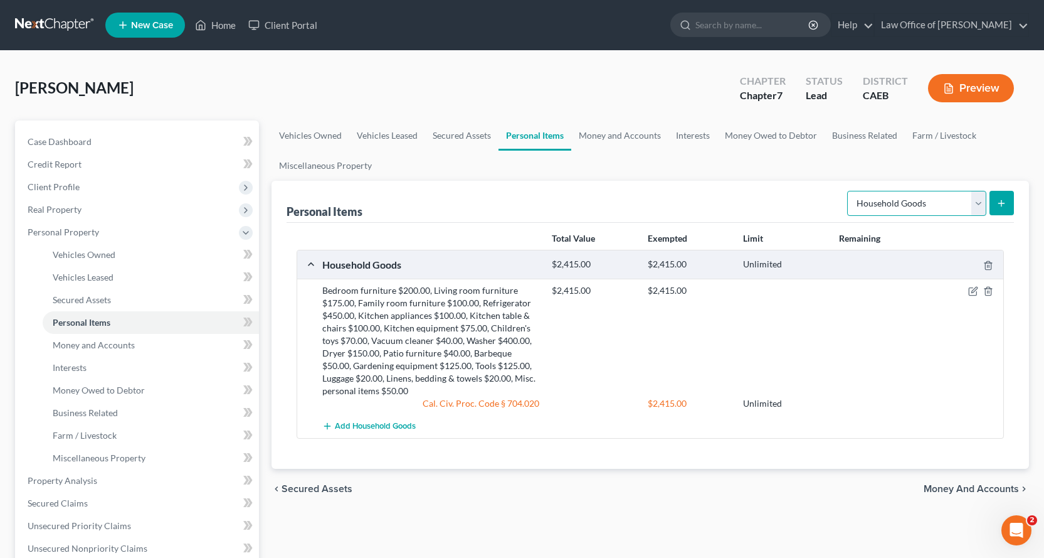
click at [952, 210] on select "Select Item Type Clothing Collectibles Of Value Electronics Firearms Household …" at bounding box center [917, 203] width 139 height 25
select select "electronics"
click at [849, 191] on select "Select Item Type Clothing Collectibles Of Value Electronics Firearms Household …" at bounding box center [917, 203] width 139 height 25
click at [999, 205] on icon "submit" at bounding box center [1002, 203] width 10 height 10
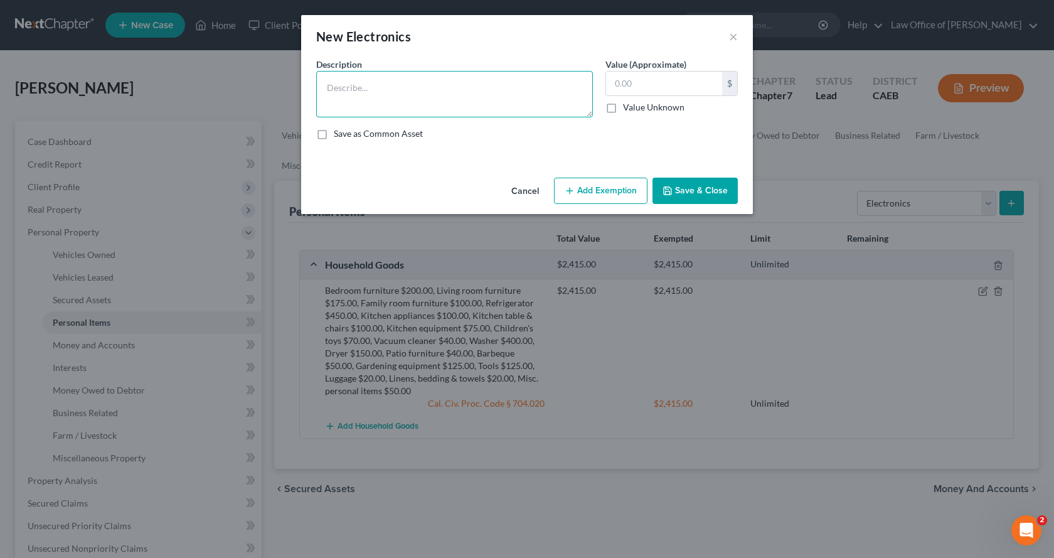
click at [364, 101] on textarea at bounding box center [454, 94] width 277 height 46
click at [511, 100] on textarea "3 TVs $350.00, Video games & player $150.00, Computer equipment $300.00, 2 Cell…" at bounding box center [454, 94] width 277 height 46
click at [552, 102] on textarea "3 TVs $350.00, Video games & player $150.00, Computer equipment $300.00, 2 Cell…" at bounding box center [454, 94] width 277 height 46
type textarea "3 TVs $350.00, Video games & player $150.00, Computer equipment $300.00, 2 Cell…"
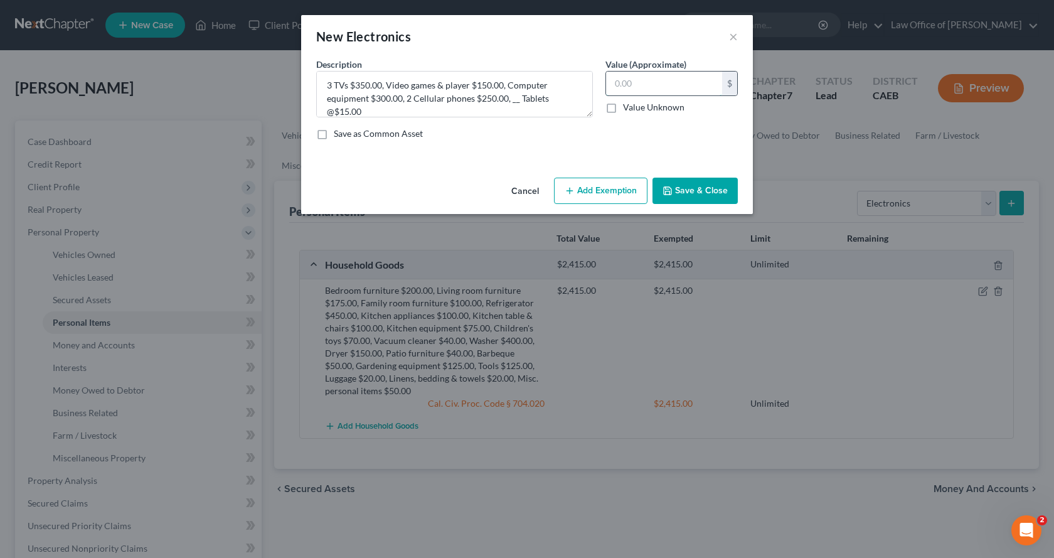
click at [644, 82] on input "text" at bounding box center [664, 84] width 116 height 24
type input "1,065.00"
click at [578, 190] on button "Add Exemption" at bounding box center [600, 191] width 93 height 26
select select "2"
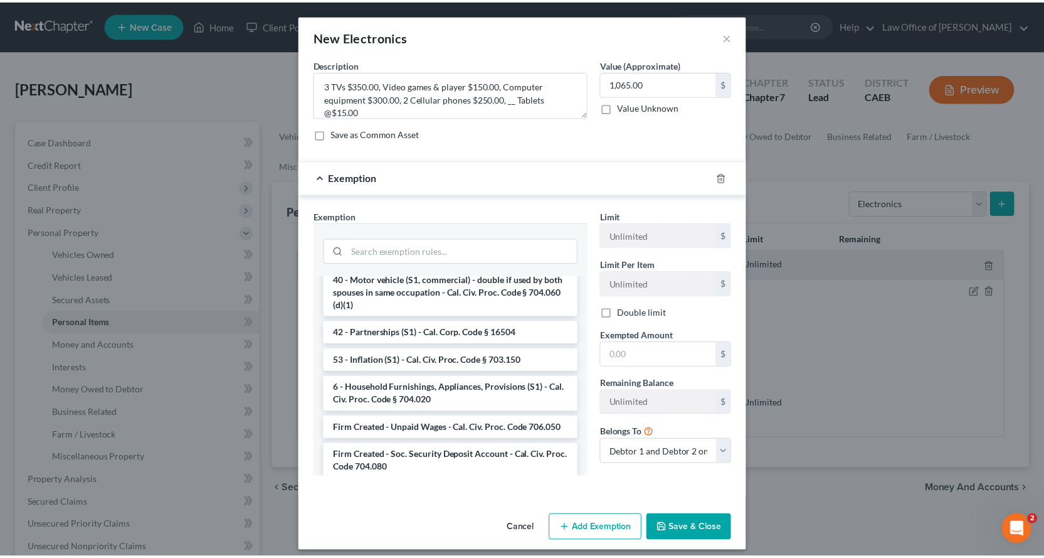
scroll to position [1945, 0]
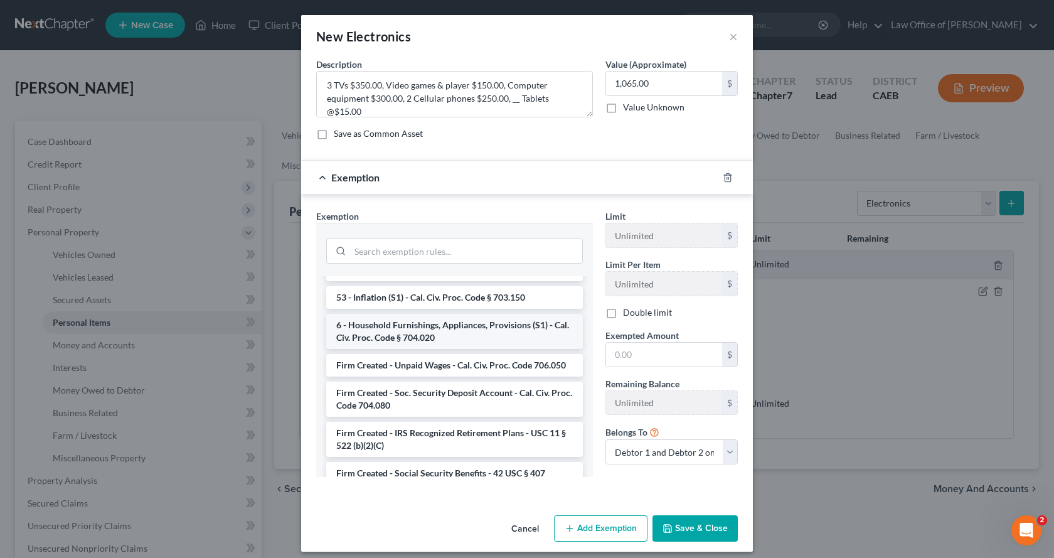
click at [369, 335] on li "6 - Household Furnishings, Appliances, Provisions (S1) - Cal. Civ. Proc. Code §…" at bounding box center [454, 331] width 257 height 35
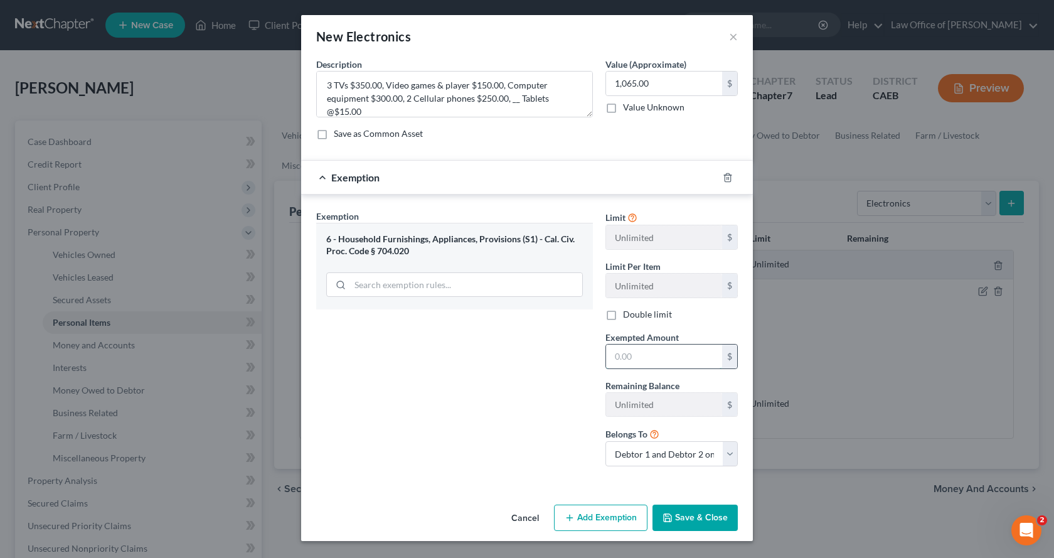
click at [633, 356] on input "text" at bounding box center [664, 356] width 116 height 24
type input "1,065.00"
click at [714, 518] on button "Save & Close" at bounding box center [694, 517] width 85 height 26
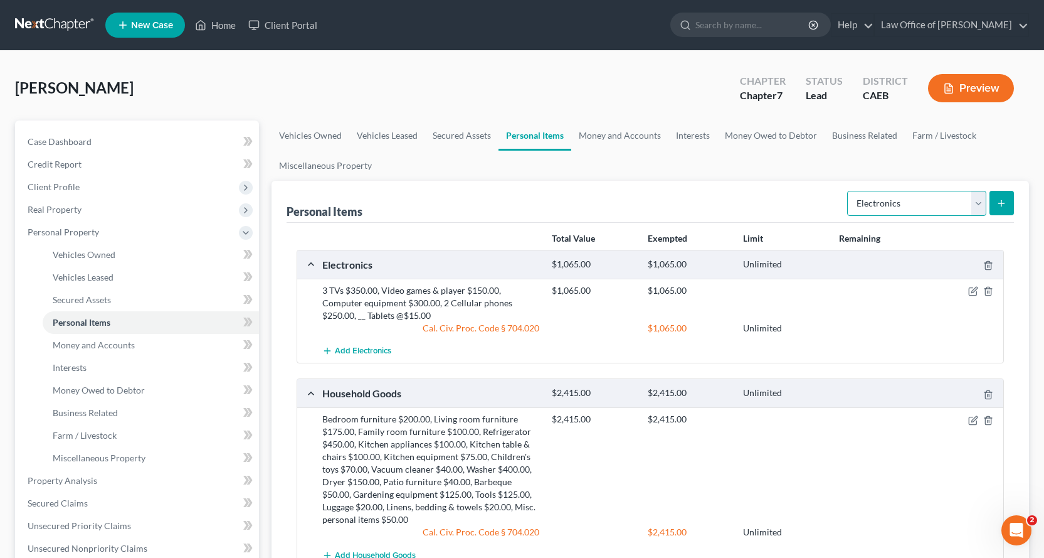
click at [939, 205] on select "Select Item Type Clothing Collectibles Of Value Electronics Firearms Household …" at bounding box center [917, 203] width 139 height 25
select select "collectibles_of_value"
click at [849, 191] on select "Select Item Type Clothing Collectibles Of Value Electronics Firearms Household …" at bounding box center [917, 203] width 139 height 25
click at [1004, 199] on icon "submit" at bounding box center [1002, 203] width 10 height 10
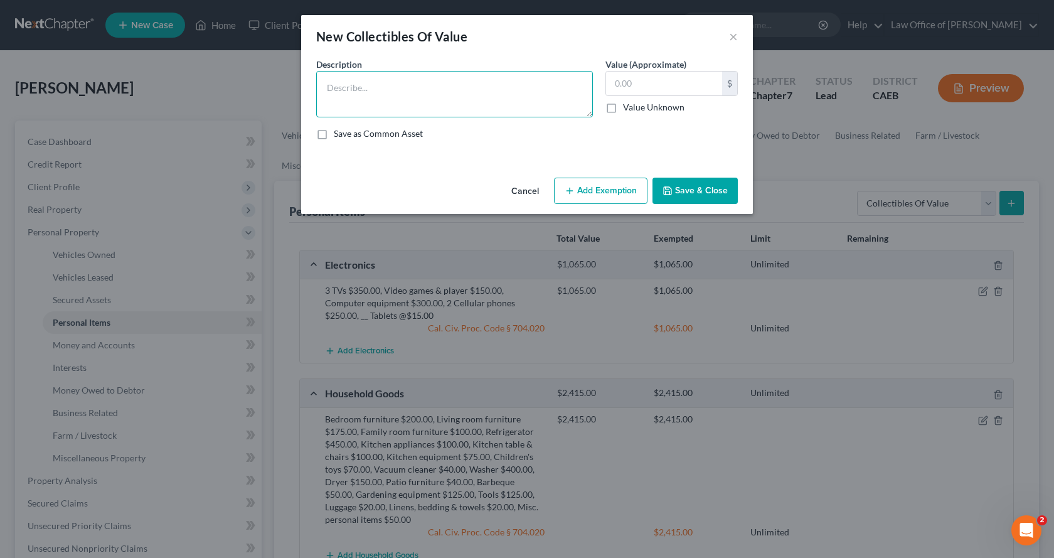
click at [362, 88] on textarea at bounding box center [454, 94] width 277 height 46
type textarea "DVDs $60.00, Artwork $20.00, Books $50.00, Pictures $50.00"
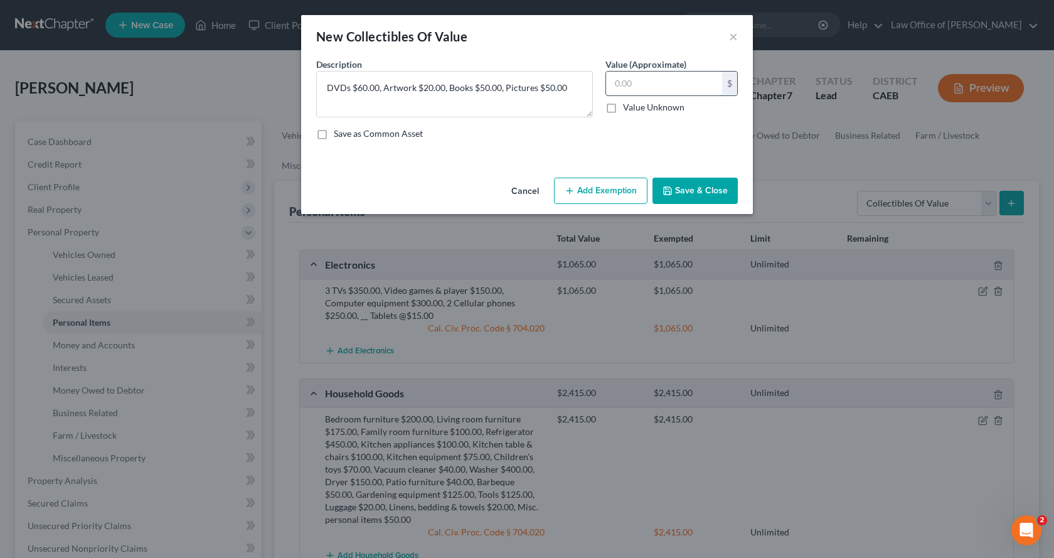
click at [649, 81] on input "text" at bounding box center [664, 84] width 116 height 24
type input "180.00"
click at [610, 193] on button "Add Exemption" at bounding box center [600, 191] width 93 height 26
select select "2"
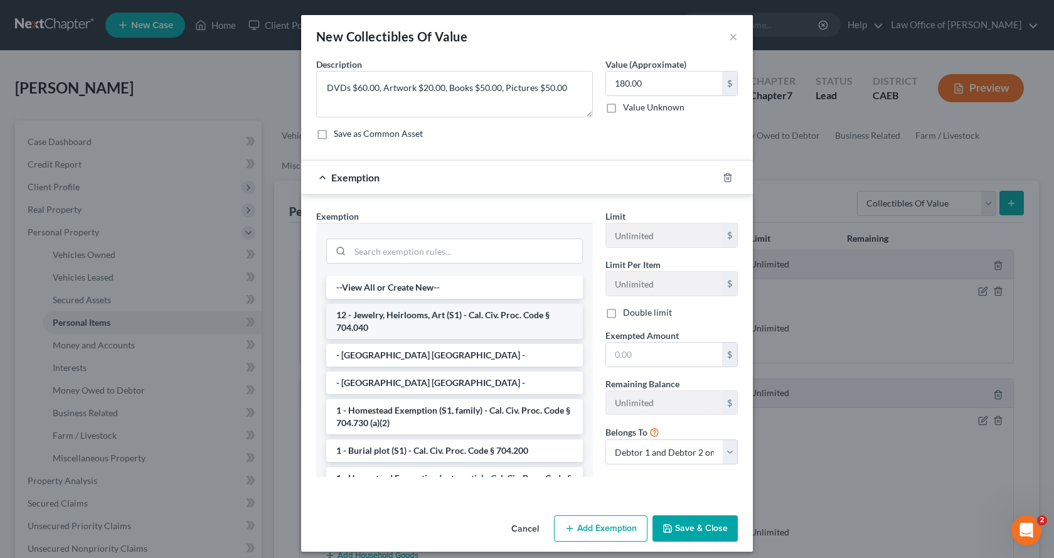
click at [386, 324] on li "12 - Jewelry, Heirlooms, Art (S1) - Cal. Civ. Proc. Code § 704.040" at bounding box center [454, 321] width 257 height 35
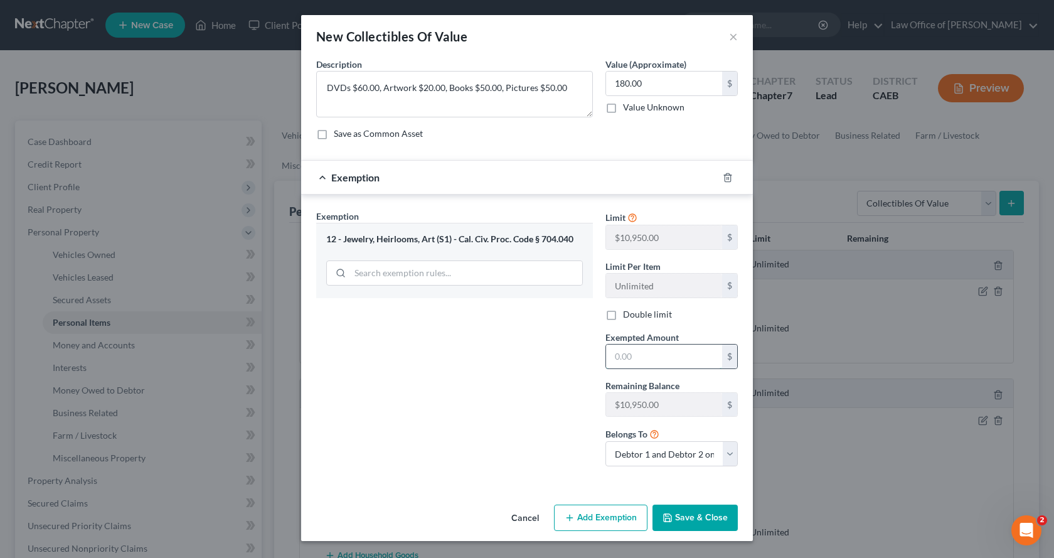
click at [648, 360] on input "text" at bounding box center [664, 356] width 116 height 24
type input "500.00"
click at [705, 513] on button "Save & Close" at bounding box center [694, 517] width 85 height 26
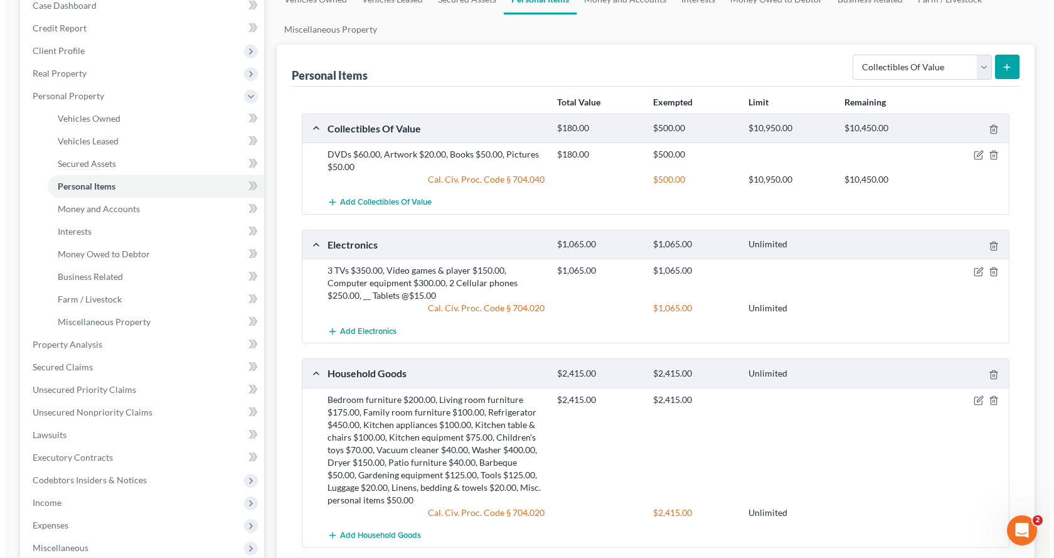
scroll to position [21, 0]
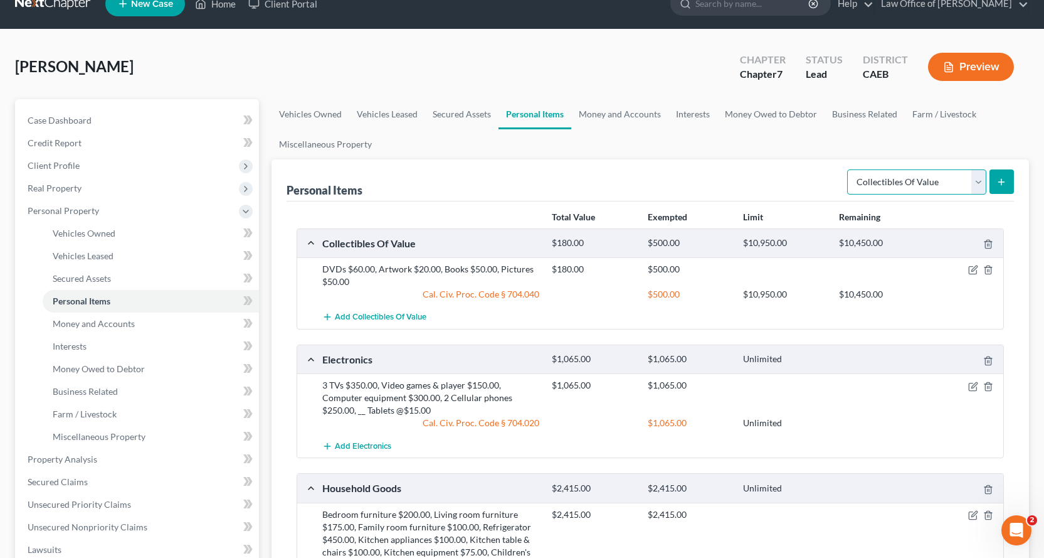
click at [937, 179] on select "Select Item Type Clothing Collectibles Of Value Electronics Firearms Household …" at bounding box center [917, 181] width 139 height 25
select select "sports_and_hobby_equipment"
click at [849, 169] on select "Select Item Type Clothing Collectibles Of Value Electronics Firearms Household …" at bounding box center [917, 181] width 139 height 25
click at [1000, 179] on icon "submit" at bounding box center [1002, 182] width 10 height 10
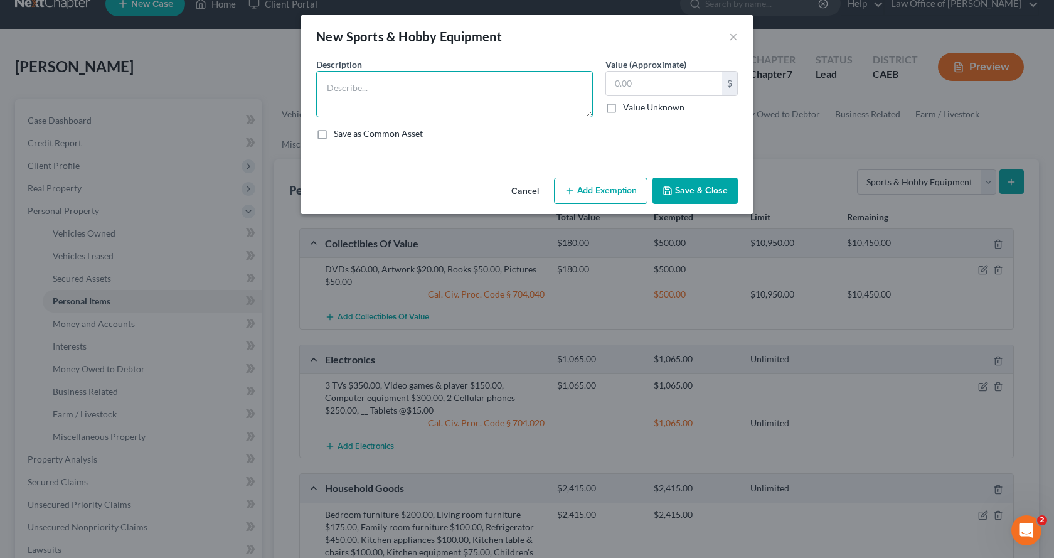
click at [416, 87] on textarea at bounding box center [454, 94] width 277 height 46
type textarea "2 Bicycles $100.00, Exercise equipment $15.00"
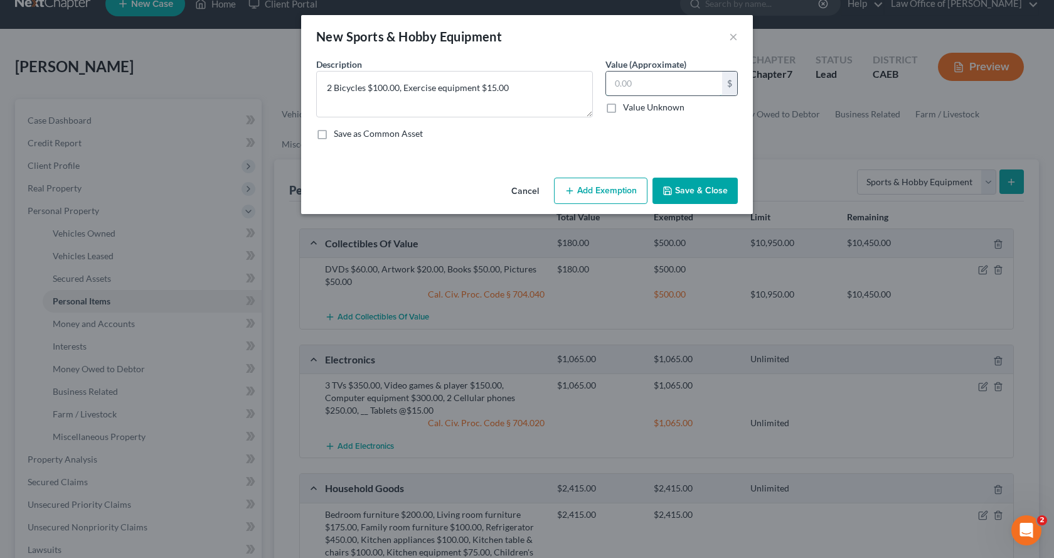
click at [639, 82] on input "text" at bounding box center [664, 84] width 116 height 24
type input "115.00"
click at [631, 196] on button "Add Exemption" at bounding box center [600, 191] width 93 height 26
select select "2"
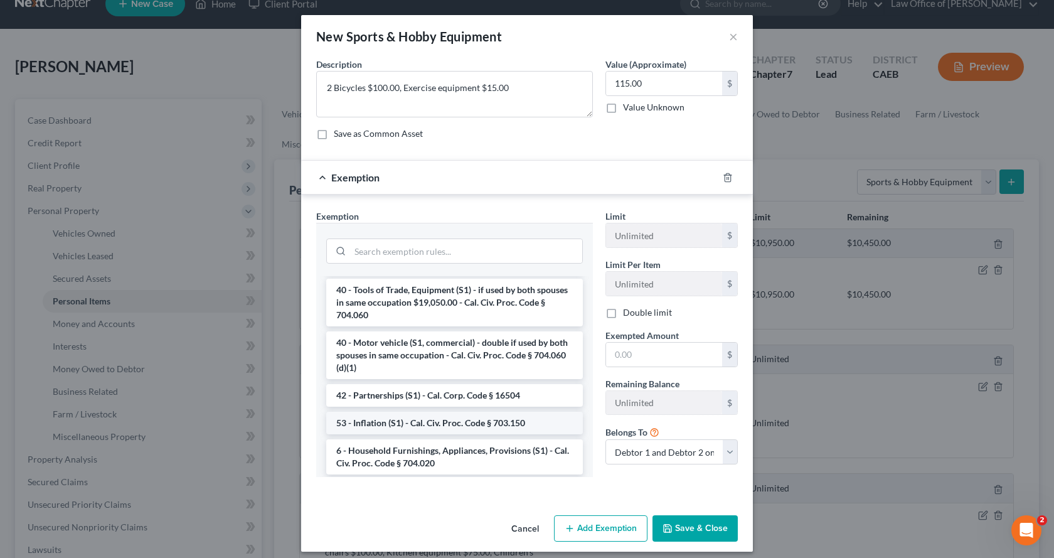
scroll to position [1882, 0]
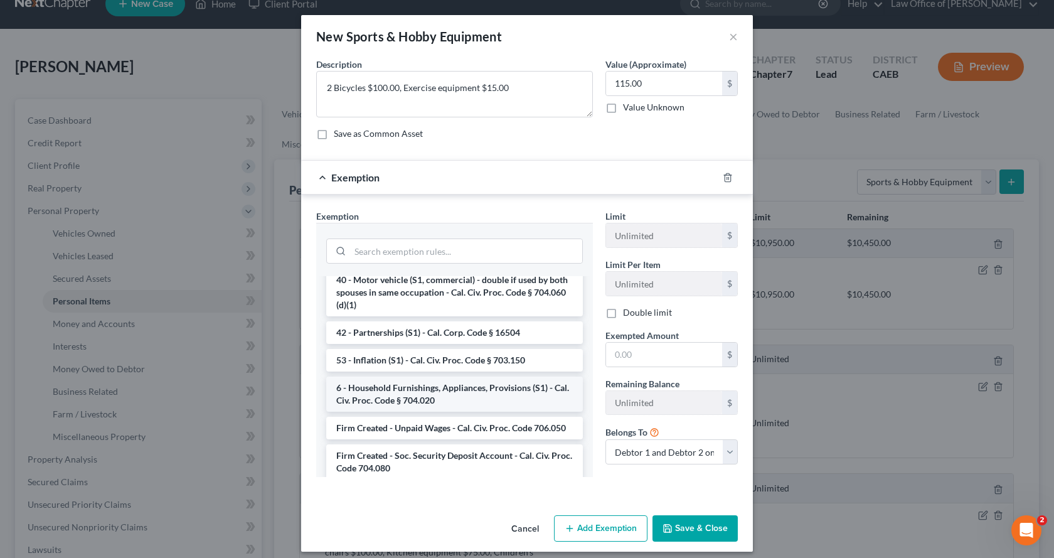
click at [404, 395] on li "6 - Household Furnishings, Appliances, Provisions (S1) - Cal. Civ. Proc. Code §…" at bounding box center [454, 393] width 257 height 35
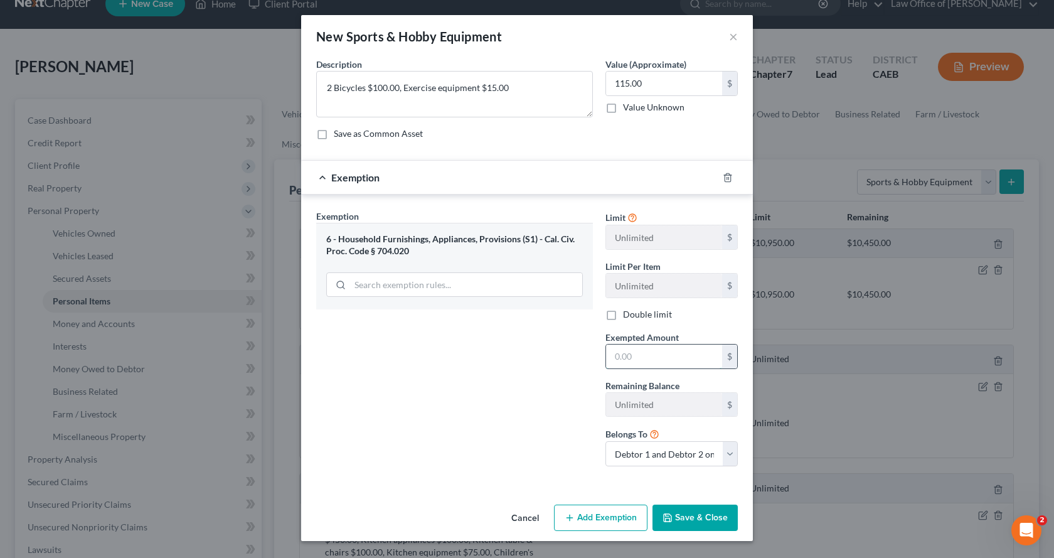
click at [622, 362] on input "text" at bounding box center [664, 356] width 116 height 24
type input "115.00"
click at [723, 522] on button "Save & Close" at bounding box center [694, 517] width 85 height 26
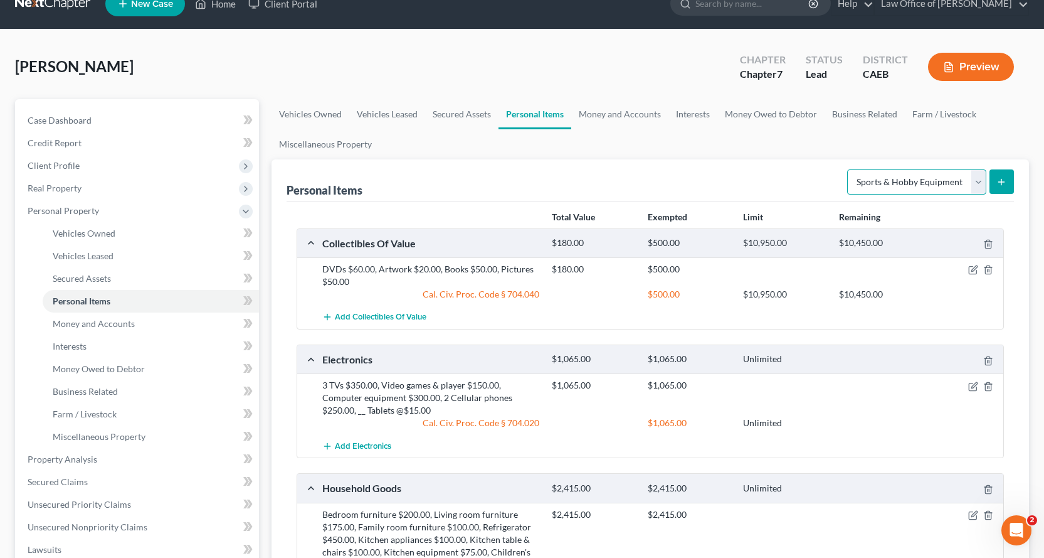
click at [868, 184] on select "Select Item Type Clothing Collectibles Of Value Electronics Firearms Household …" at bounding box center [917, 181] width 139 height 25
select select "firearms"
click at [849, 169] on select "Select Item Type Clothing Collectibles Of Value Electronics Firearms Household …" at bounding box center [917, 181] width 139 height 25
click at [1005, 178] on icon "submit" at bounding box center [1002, 182] width 10 height 10
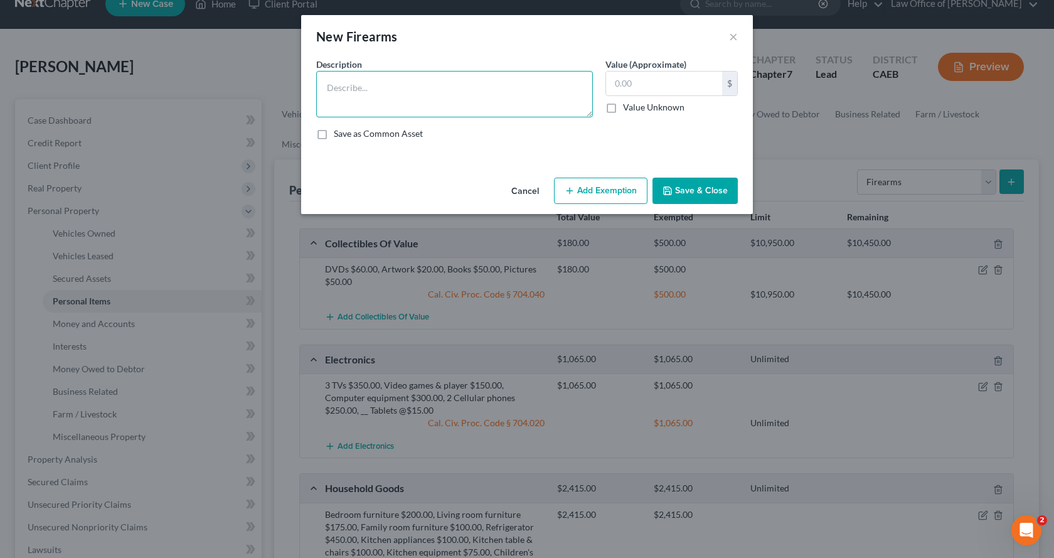
click at [404, 98] on textarea at bounding box center [454, 94] width 277 height 46
type textarea "2 Hand guns $450.00, Rifle $200.00, Shot gun $200.00"
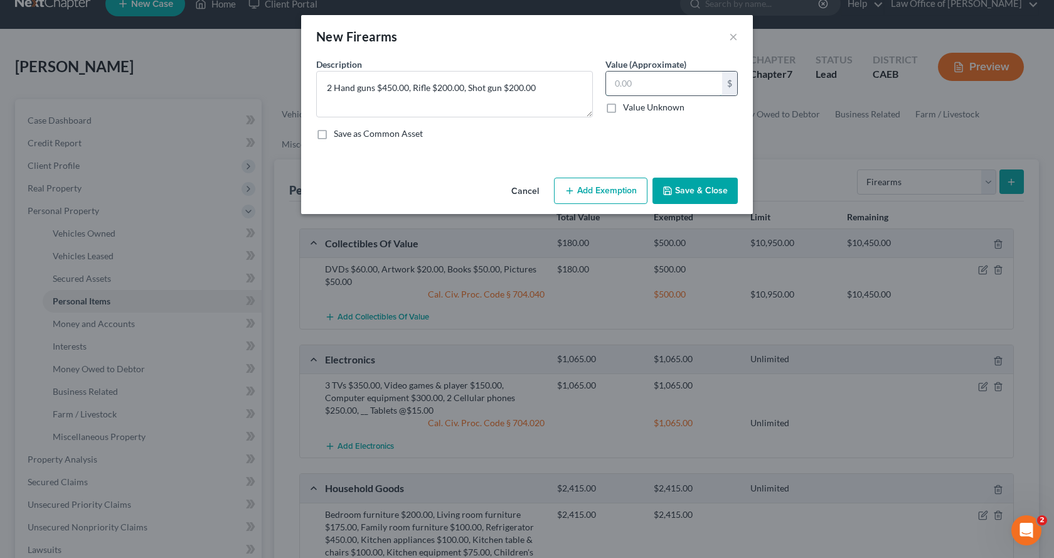
click at [632, 85] on input "text" at bounding box center [664, 84] width 116 height 24
type input "850.00"
click at [587, 199] on button "Add Exemption" at bounding box center [600, 191] width 93 height 26
select select "2"
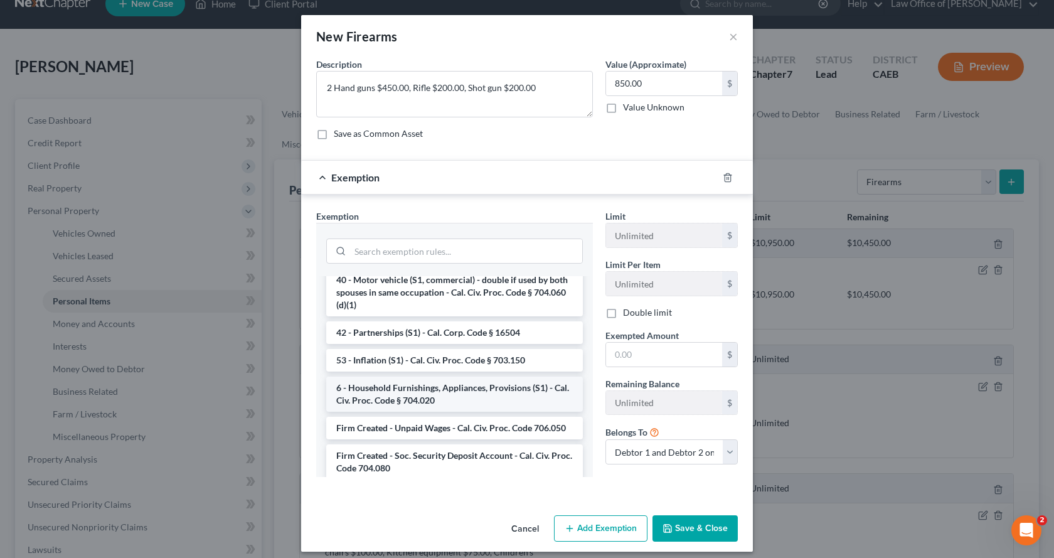
click at [426, 387] on li "6 - Household Furnishings, Appliances, Provisions (S1) - Cal. Civ. Proc. Code §…" at bounding box center [454, 393] width 257 height 35
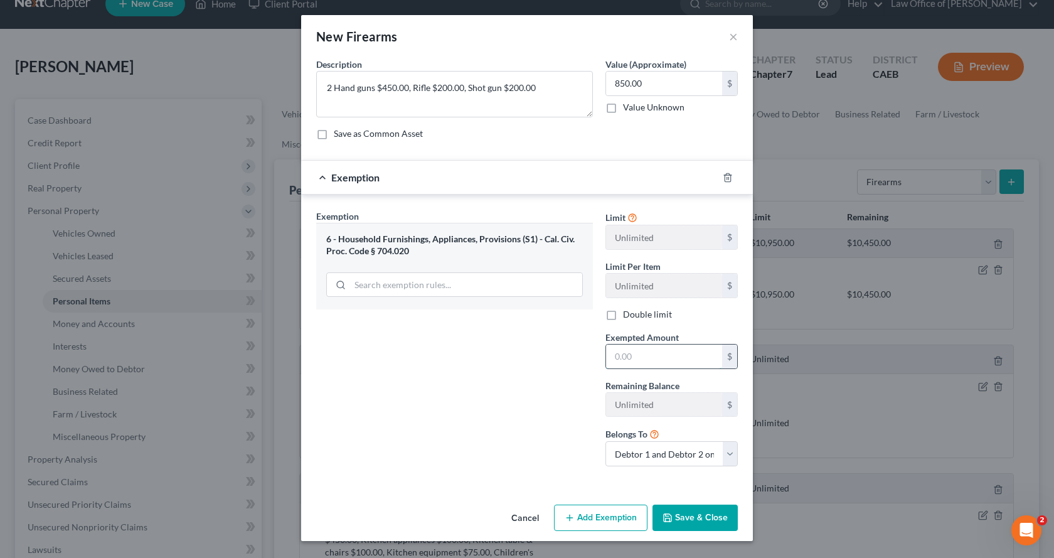
click at [669, 355] on input "text" at bounding box center [664, 356] width 116 height 24
type input "850.00"
click at [592, 522] on button "Add Exemption" at bounding box center [600, 517] width 93 height 26
select select "2"
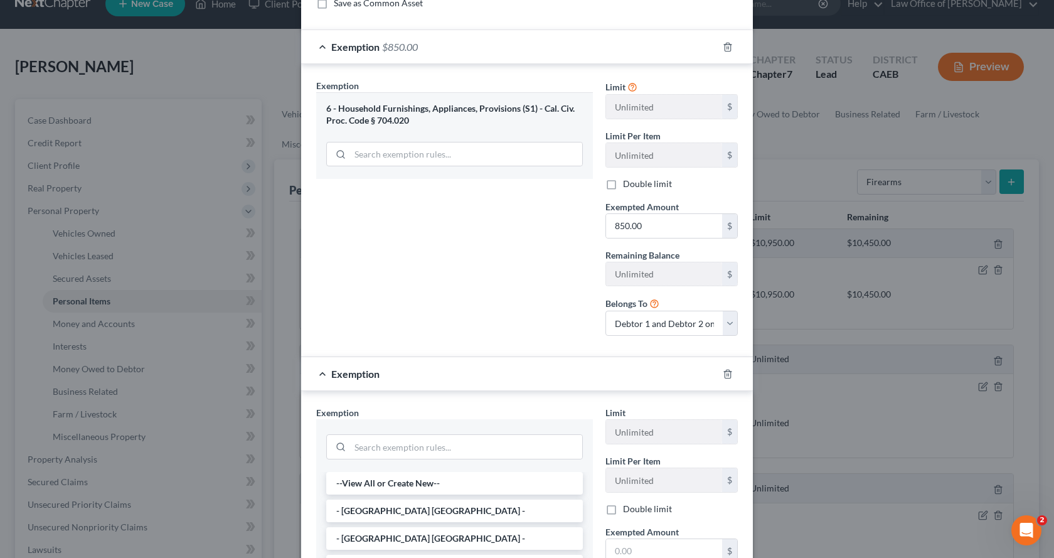
scroll to position [251, 0]
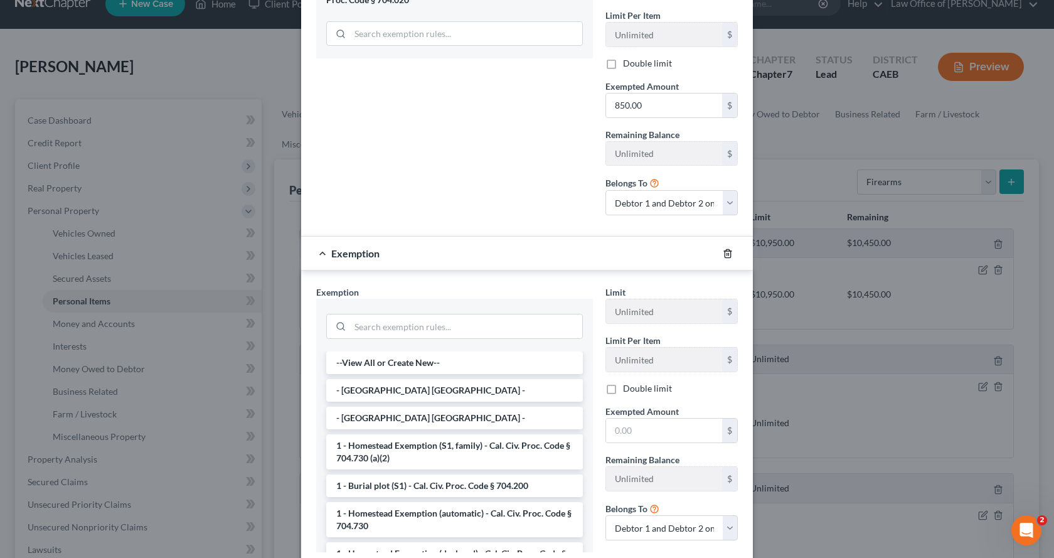
click at [726, 252] on icon "button" at bounding box center [728, 253] width 6 height 8
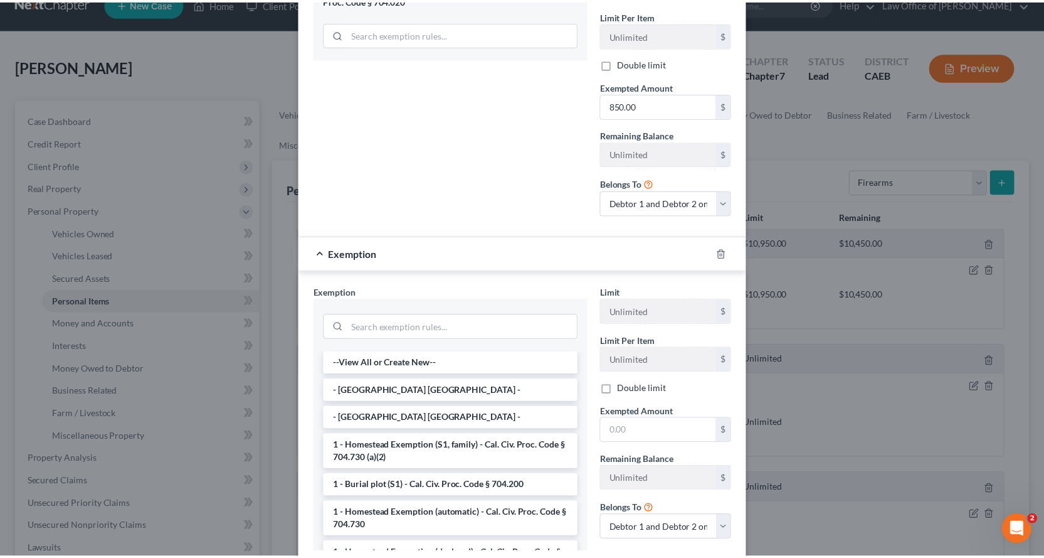
scroll to position [0, 0]
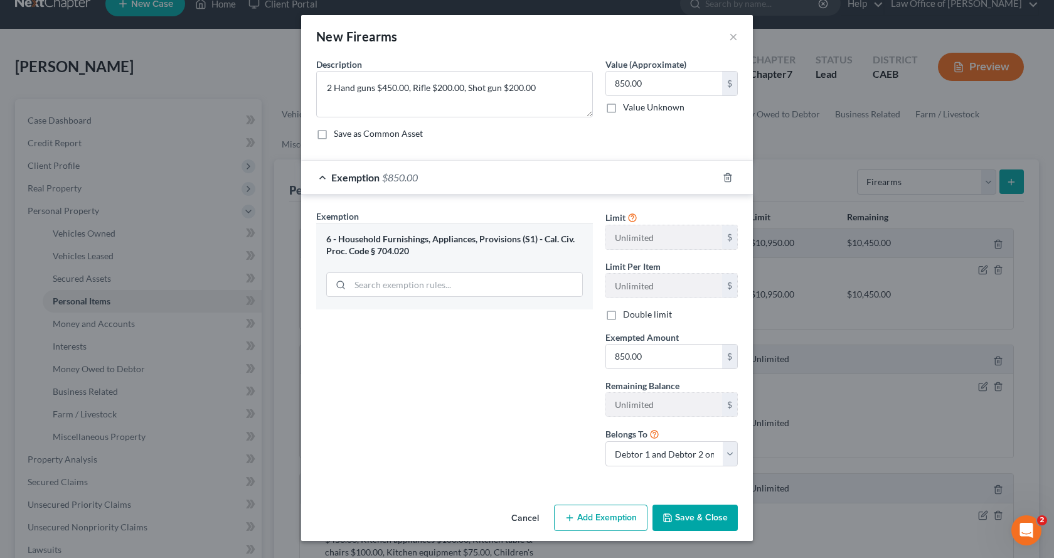
click at [689, 521] on button "Save & Close" at bounding box center [694, 517] width 85 height 26
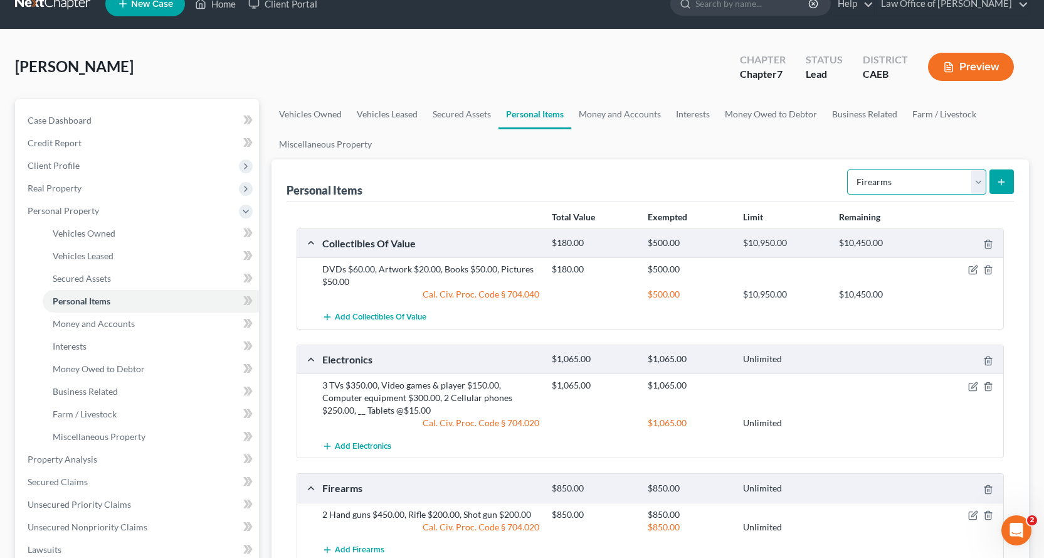
click at [926, 187] on select "Select Item Type Clothing Collectibles Of Value Electronics Firearms Household …" at bounding box center [917, 181] width 139 height 25
select select "clothing"
click at [849, 169] on select "Select Item Type Clothing Collectibles Of Value Electronics Firearms Household …" at bounding box center [917, 181] width 139 height 25
click at [1009, 173] on button "submit" at bounding box center [1002, 181] width 24 height 24
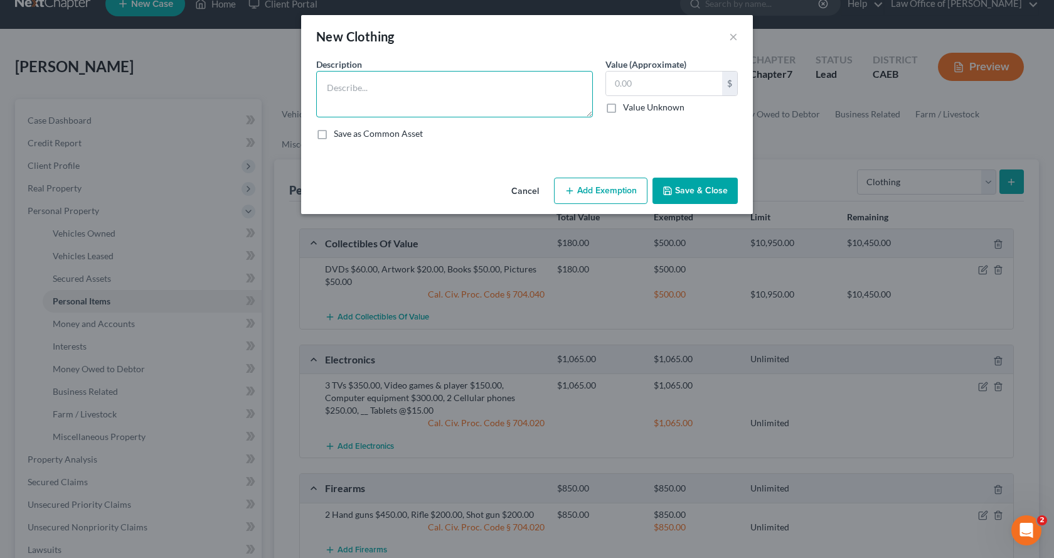
click at [401, 91] on textarea at bounding box center [454, 94] width 277 height 46
click at [336, 88] on textarea "CLothing" at bounding box center [454, 94] width 277 height 46
type textarea "Clothing"
click at [620, 80] on input "text" at bounding box center [664, 84] width 116 height 24
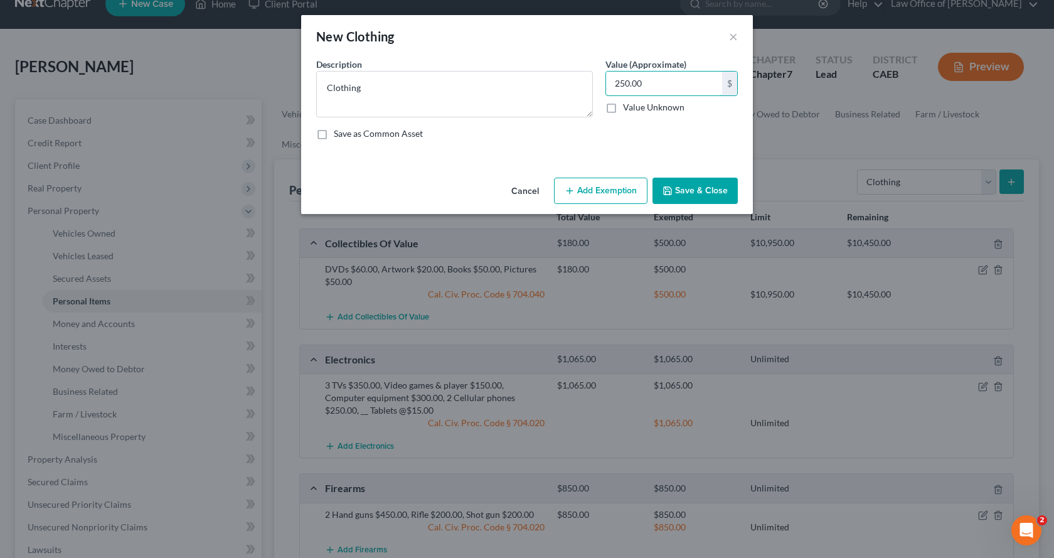
type input "250.00"
click at [627, 185] on button "Add Exemption" at bounding box center [600, 191] width 93 height 26
select select "2"
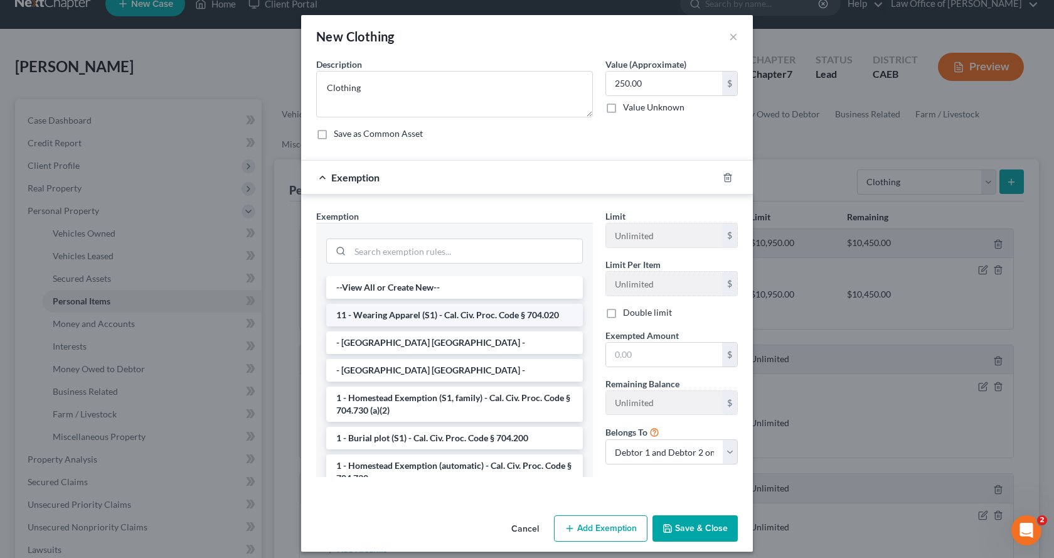
click at [420, 321] on li "11 - Wearing Apparel (S1) - Cal. Civ. Proc. Code § 704.020" at bounding box center [454, 315] width 257 height 23
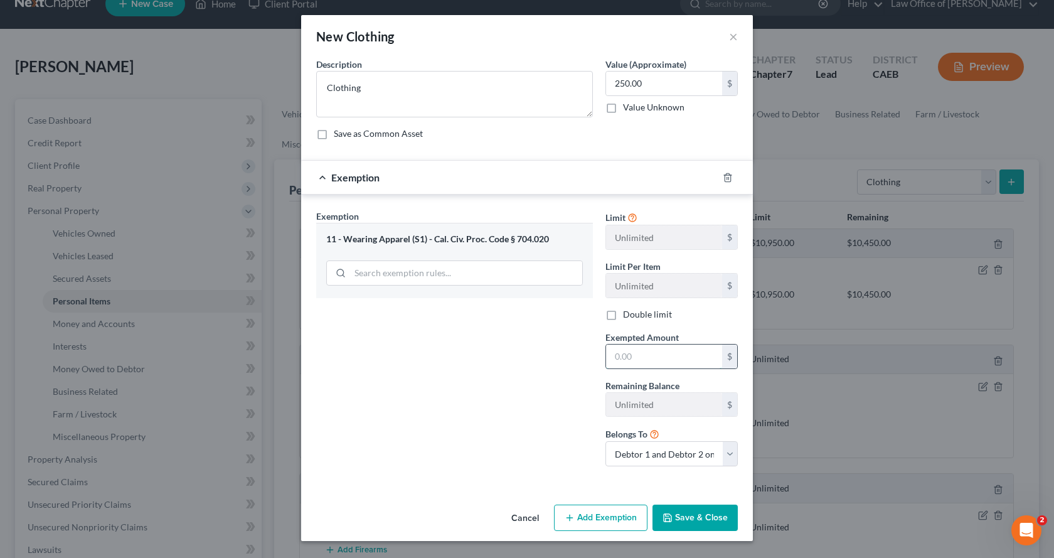
click at [642, 363] on input "text" at bounding box center [664, 356] width 116 height 24
type input "250.00"
click at [696, 512] on button "Save & Close" at bounding box center [694, 517] width 85 height 26
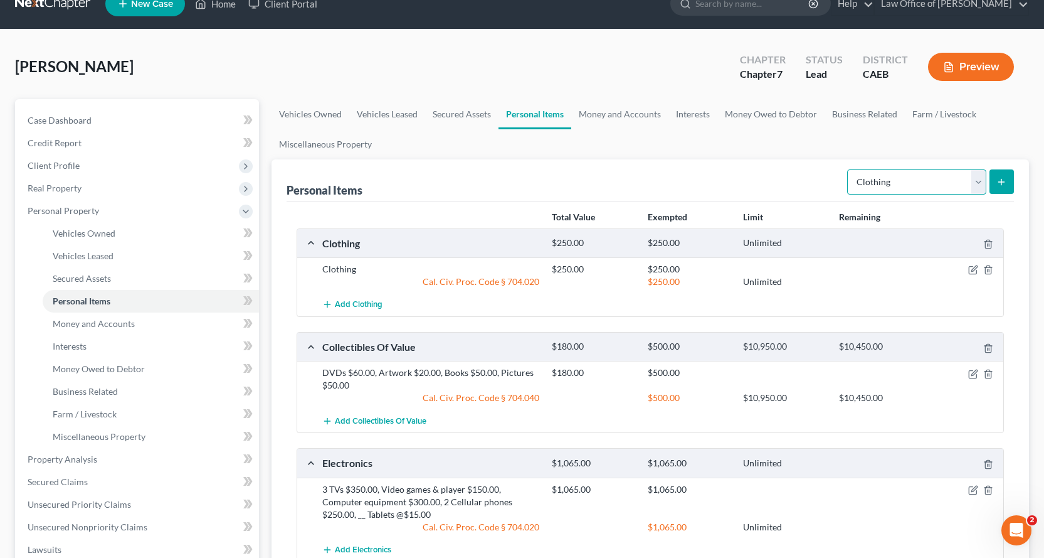
click at [922, 181] on select "Select Item Type Clothing Collectibles Of Value Electronics Firearms Household …" at bounding box center [917, 181] width 139 height 25
select select "jewelry"
click at [849, 169] on select "Select Item Type Clothing Collectibles Of Value Electronics Firearms Household …" at bounding box center [917, 181] width 139 height 25
click at [1002, 179] on line "submit" at bounding box center [1002, 182] width 0 height 6
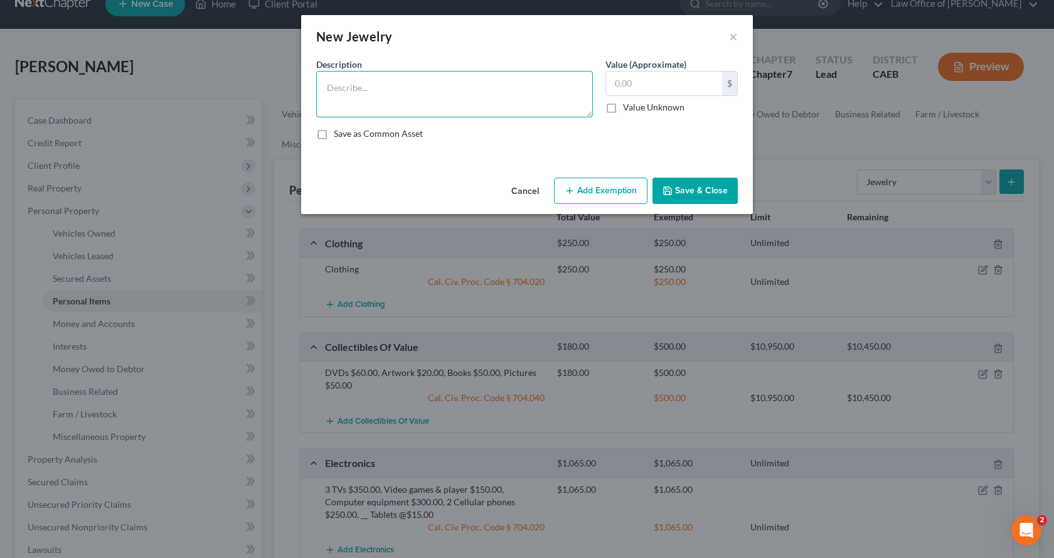
click at [368, 99] on textarea at bounding box center [454, 94] width 277 height 46
type textarea "Jewelry"
click at [731, 40] on button "×" at bounding box center [733, 36] width 9 height 15
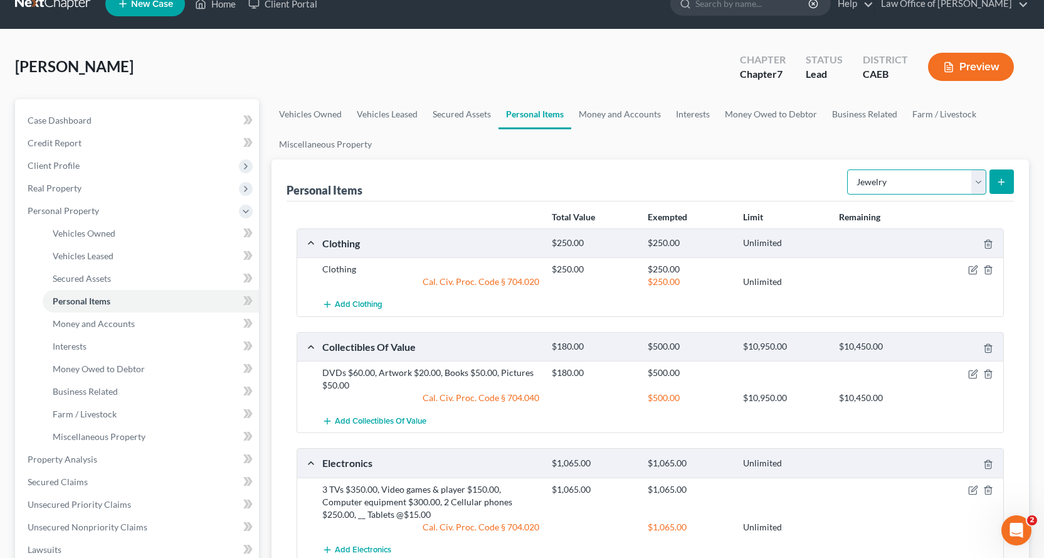
click at [970, 190] on select "Select Item Type Clothing Collectibles Of Value Electronics Firearms Household …" at bounding box center [917, 181] width 139 height 25
select select "pets"
click at [849, 169] on select "Select Item Type Clothing Collectibles Of Value Electronics Firearms Household …" at bounding box center [917, 181] width 139 height 25
click at [1001, 187] on button "submit" at bounding box center [1002, 181] width 24 height 24
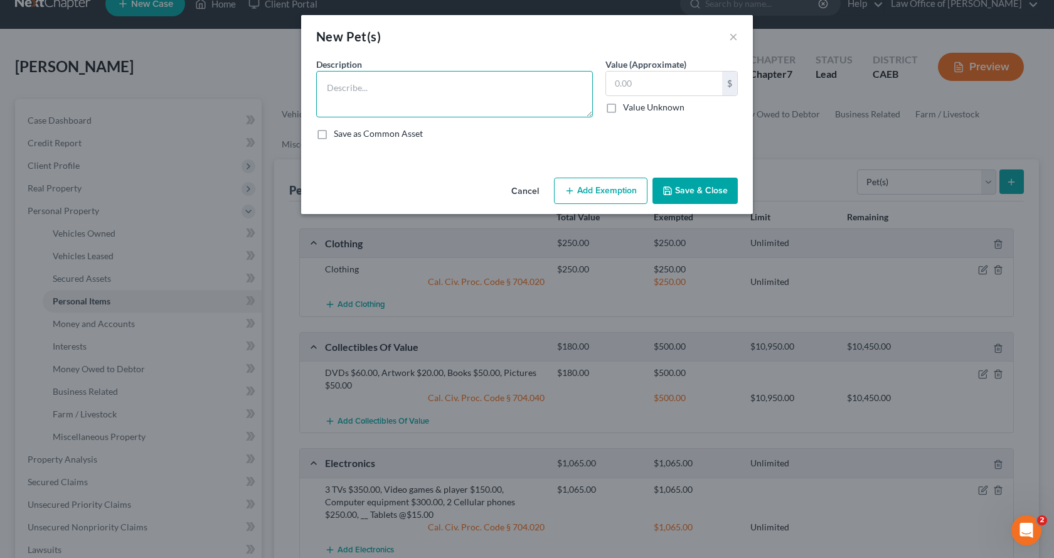
click at [383, 85] on textarea at bounding box center [454, 94] width 277 height 46
type textarea "German [PERSON_NAME] Dog"
click at [639, 77] on input "text" at bounding box center [664, 84] width 116 height 24
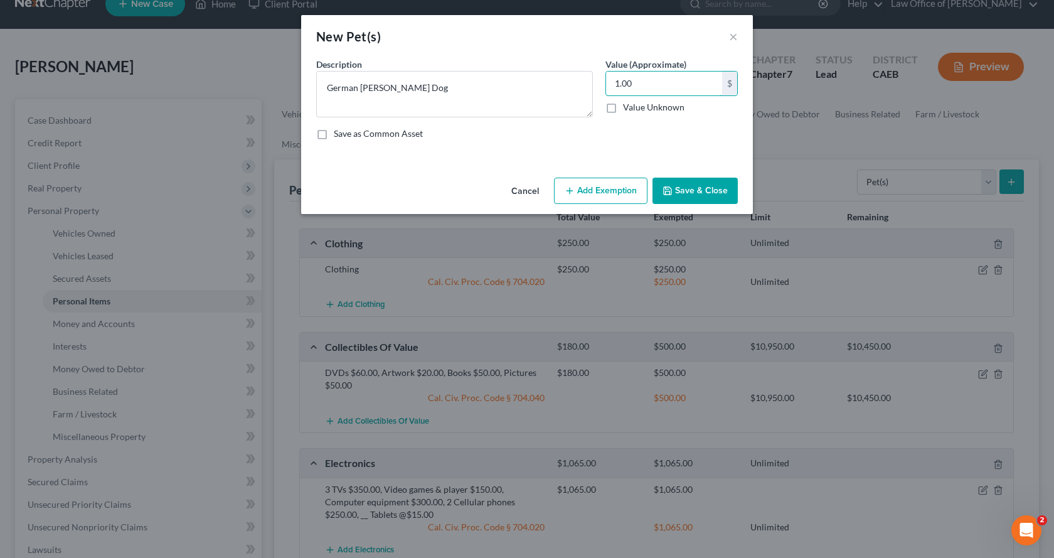
type input "1.00"
click at [632, 193] on button "Add Exemption" at bounding box center [600, 191] width 93 height 26
select select "2"
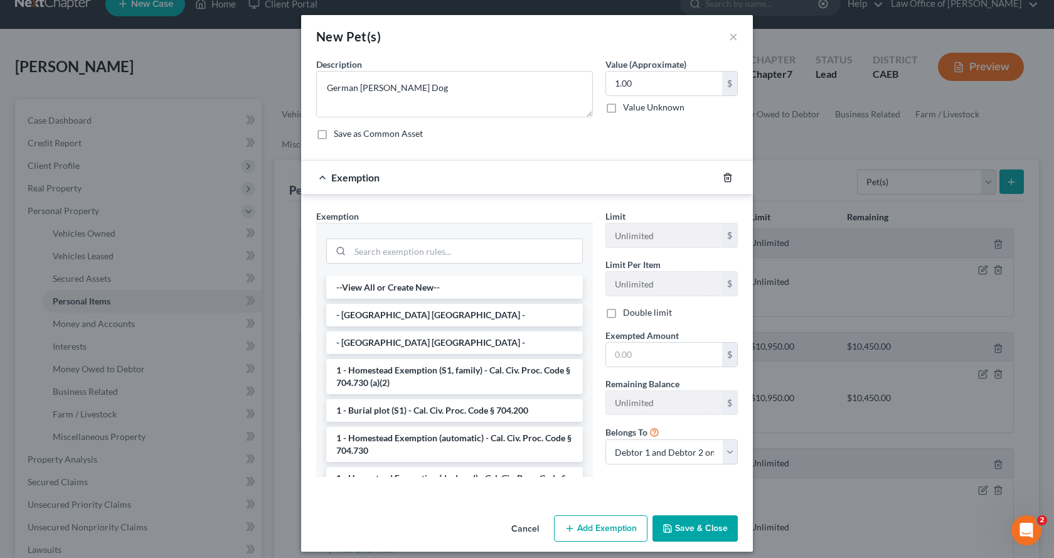
click at [728, 177] on line "button" at bounding box center [728, 178] width 0 height 3
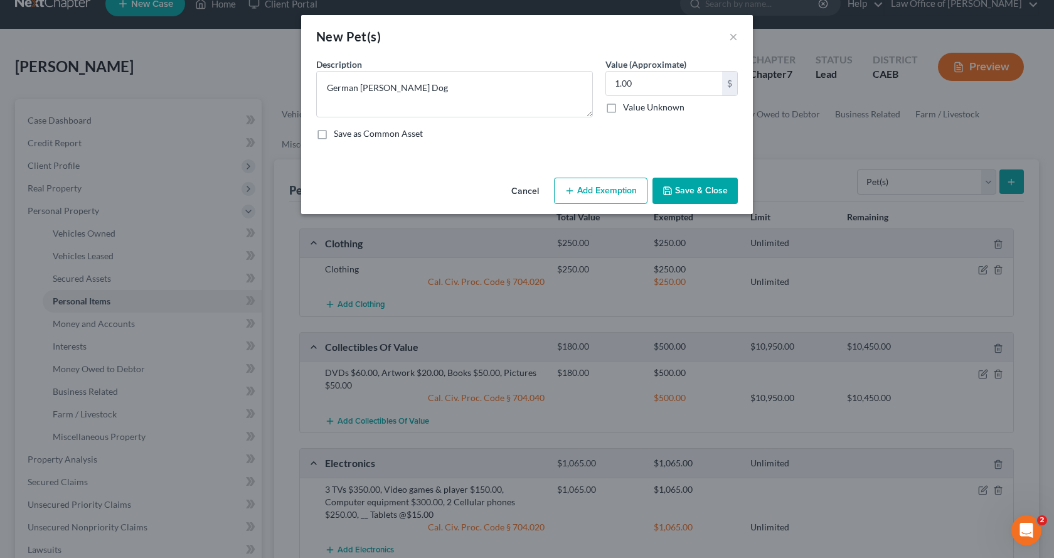
click at [725, 195] on button "Save & Close" at bounding box center [694, 191] width 85 height 26
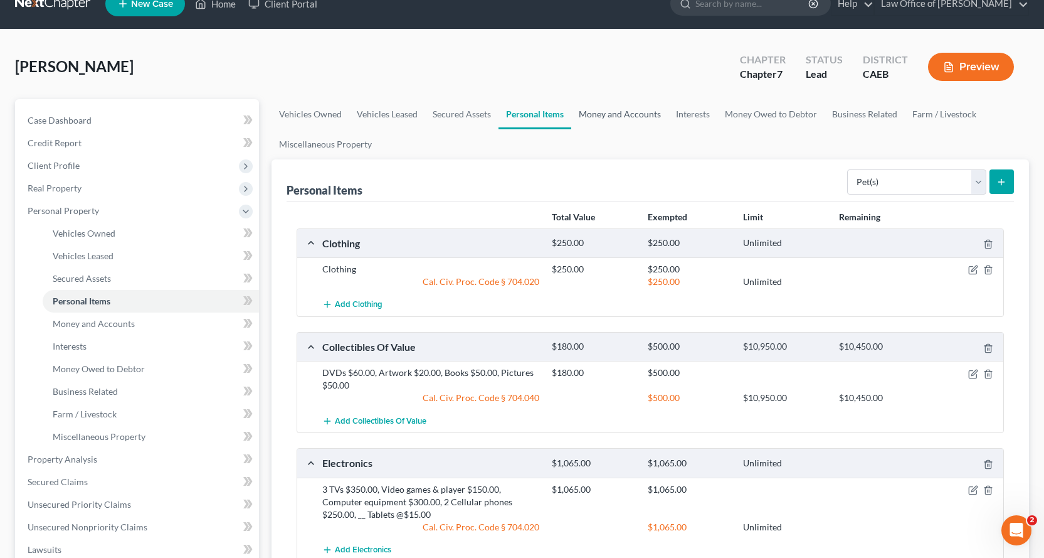
click at [593, 112] on link "Money and Accounts" at bounding box center [619, 114] width 97 height 30
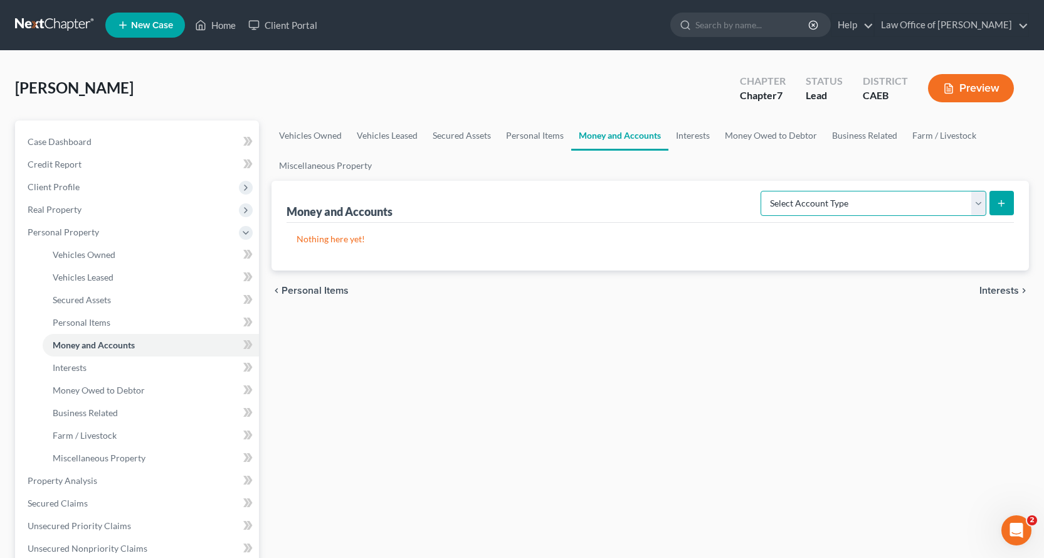
click at [881, 213] on select "Select Account Type Brokerage Cash on Hand Certificates of Deposit Checking Acc…" at bounding box center [874, 203] width 226 height 25
select select "cash_on_hand"
click at [763, 191] on select "Select Account Type Brokerage Cash on Hand Certificates of Deposit Checking Acc…" at bounding box center [874, 203] width 226 height 25
click at [1013, 203] on button "submit" at bounding box center [1002, 203] width 24 height 24
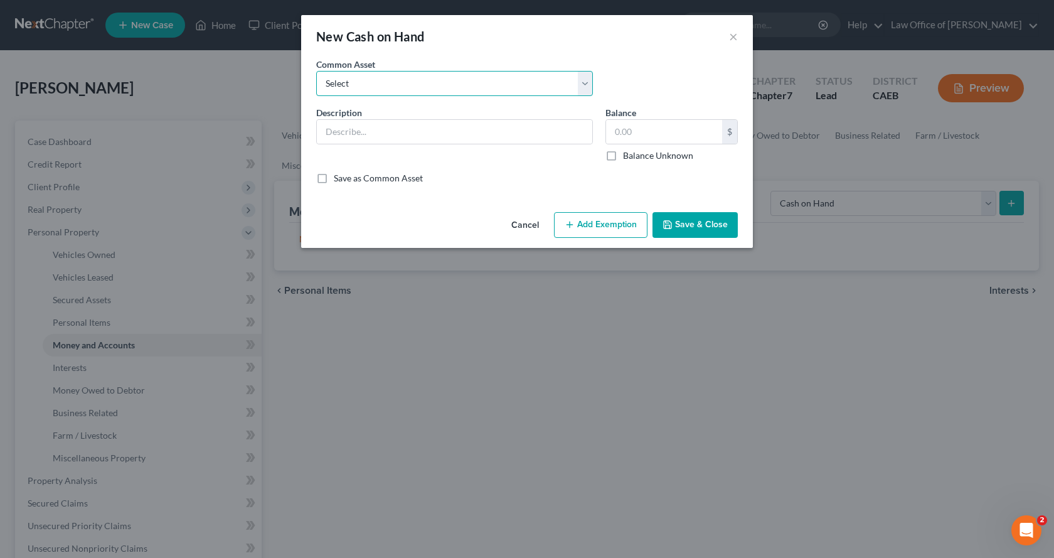
click at [379, 85] on select "Select Cash on Hand" at bounding box center [454, 83] width 277 height 25
select select "0"
click at [316, 71] on select "Select Cash on Hand" at bounding box center [454, 83] width 277 height 25
type input "Cash on Hand"
click at [644, 137] on input "text" at bounding box center [664, 132] width 116 height 24
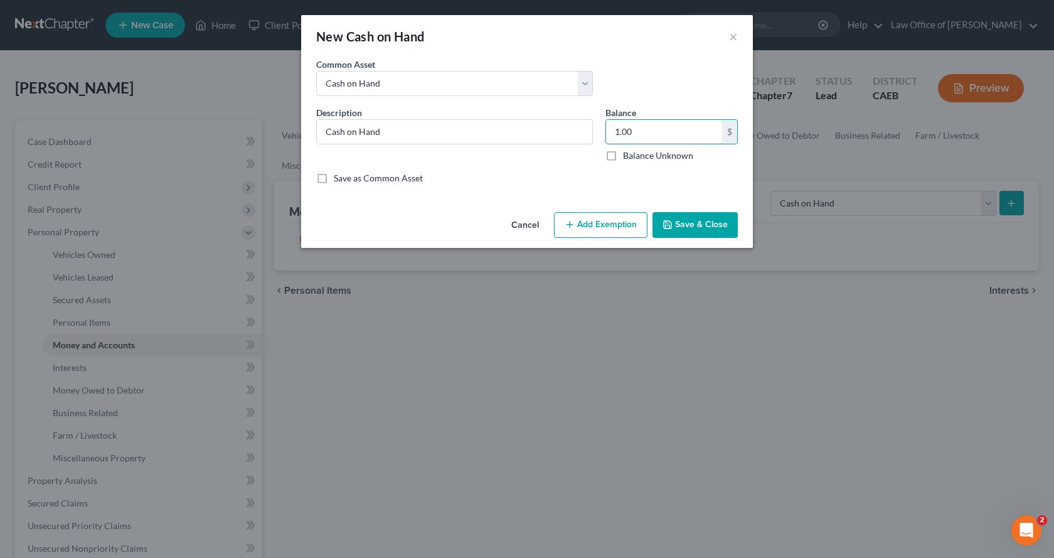
type input "1.00"
click at [678, 220] on button "Save & Close" at bounding box center [694, 225] width 85 height 26
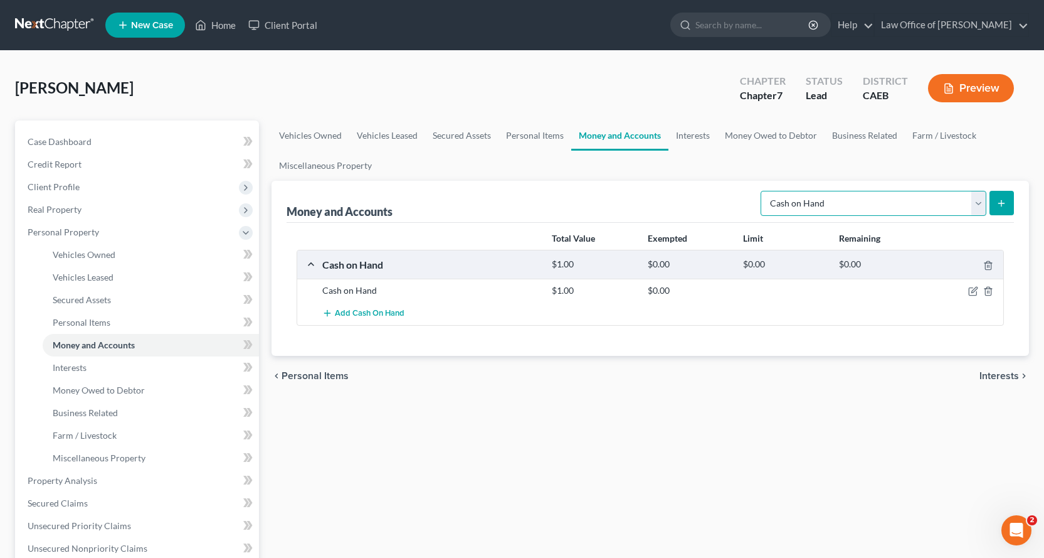
click at [819, 203] on select "Select Account Type Brokerage Cash on Hand Certificates of Deposit Checking Acc…" at bounding box center [874, 203] width 226 height 25
select select "checking"
click at [763, 191] on select "Select Account Type Brokerage Cash on Hand Certificates of Deposit Checking Acc…" at bounding box center [874, 203] width 226 height 25
click at [1011, 206] on button "submit" at bounding box center [1002, 203] width 24 height 24
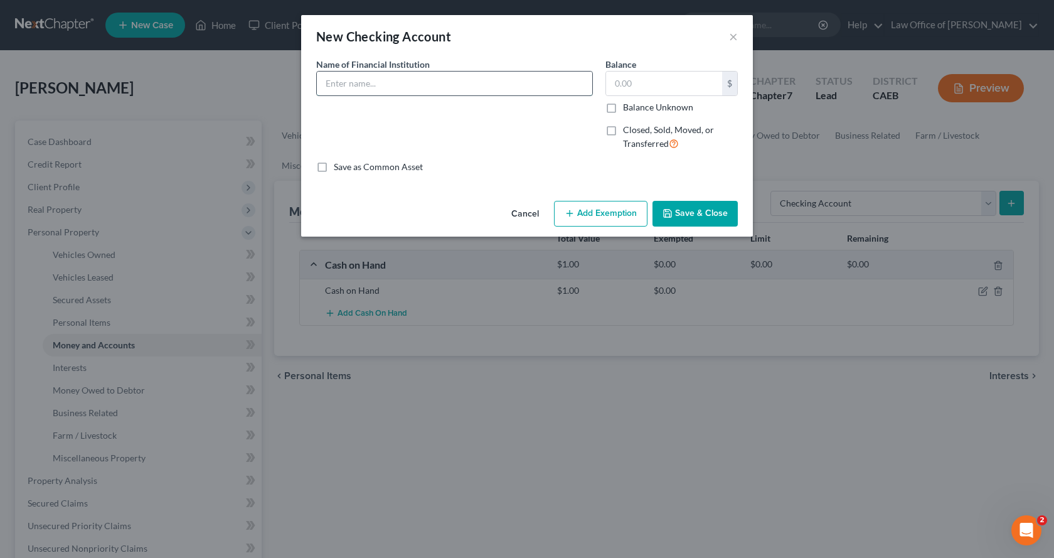
click at [387, 88] on input "text" at bounding box center [454, 84] width 275 height 24
type input "Safe Credit Union Checking 7890"
click at [635, 214] on button "Add Exemption" at bounding box center [600, 214] width 93 height 26
select select "2"
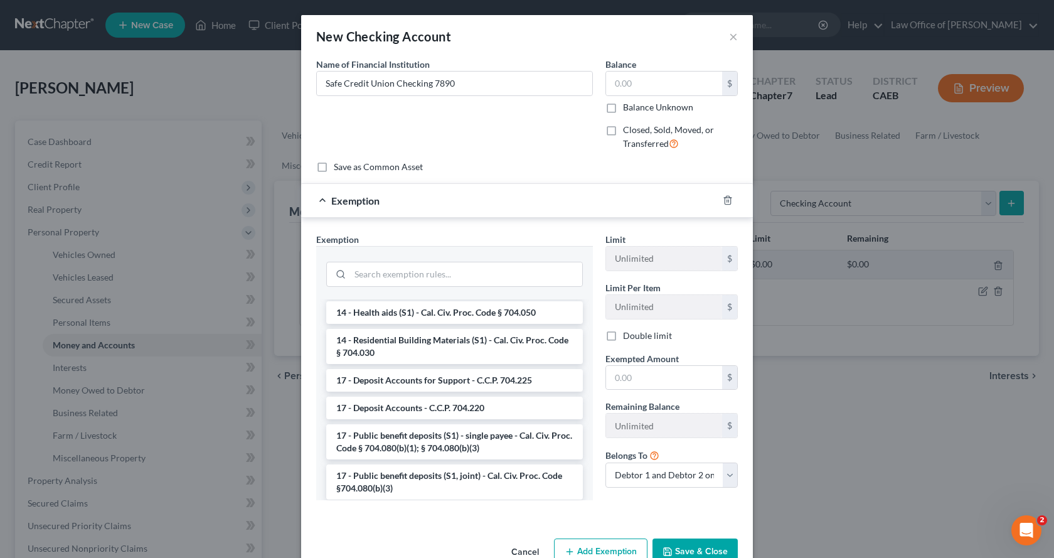
scroll to position [439, 0]
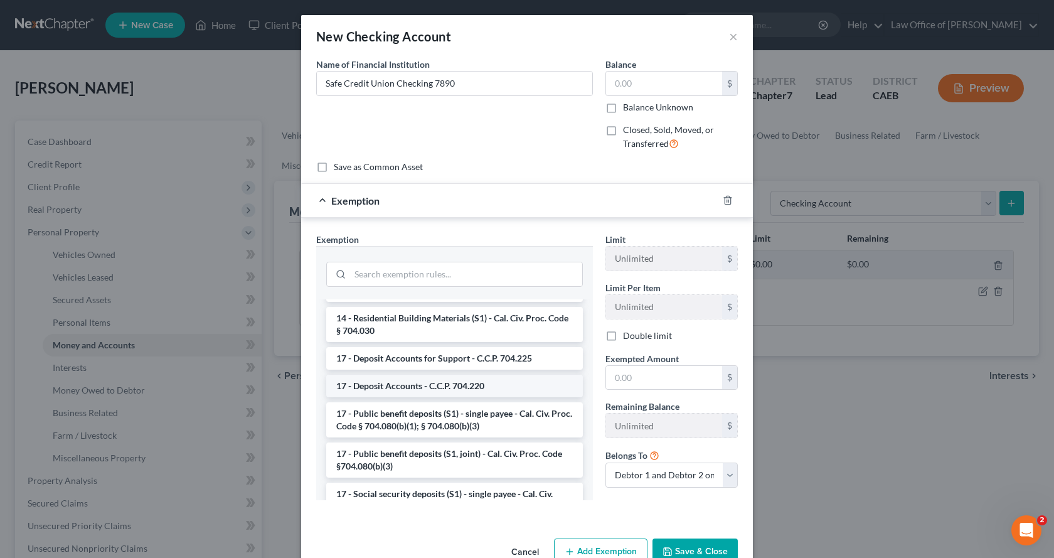
click at [400, 386] on li "17 - Deposit Accounts - C.C.P. 704.220" at bounding box center [454, 386] width 257 height 23
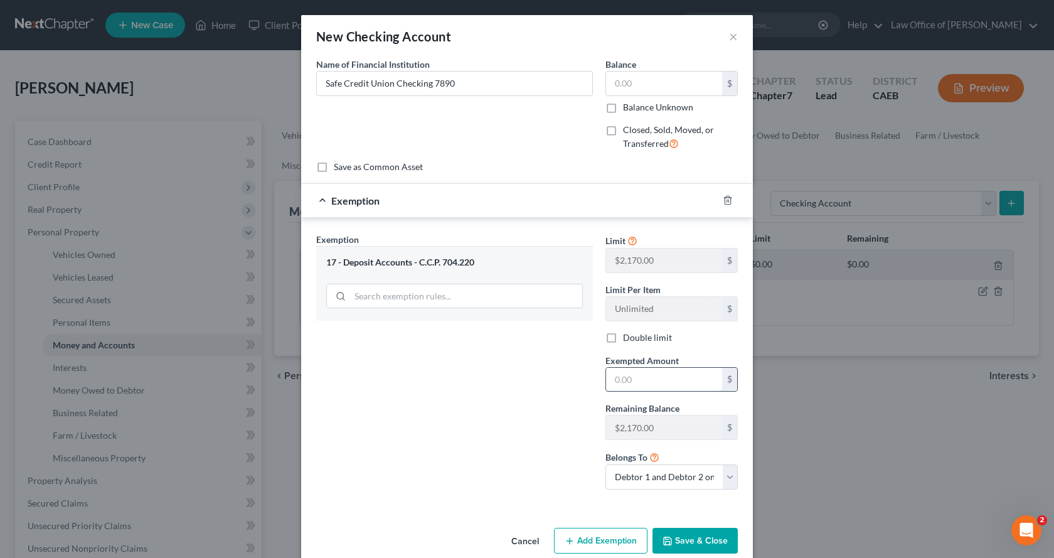
click at [644, 383] on input "text" at bounding box center [664, 380] width 116 height 24
type input "0.00"
click at [684, 541] on button "Save & Close" at bounding box center [694, 541] width 85 height 26
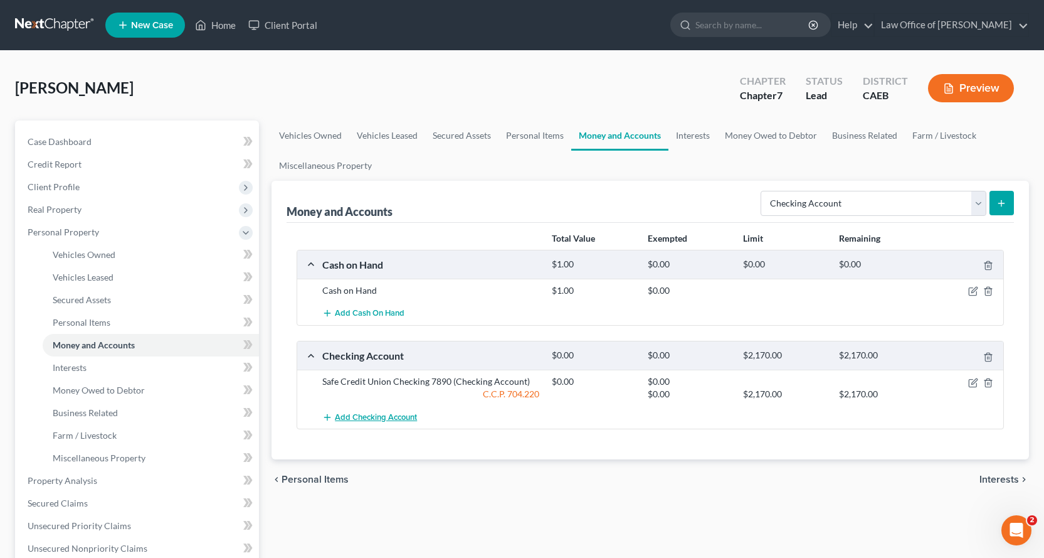
click at [393, 416] on span "Add Checking Account" at bounding box center [376, 417] width 82 height 10
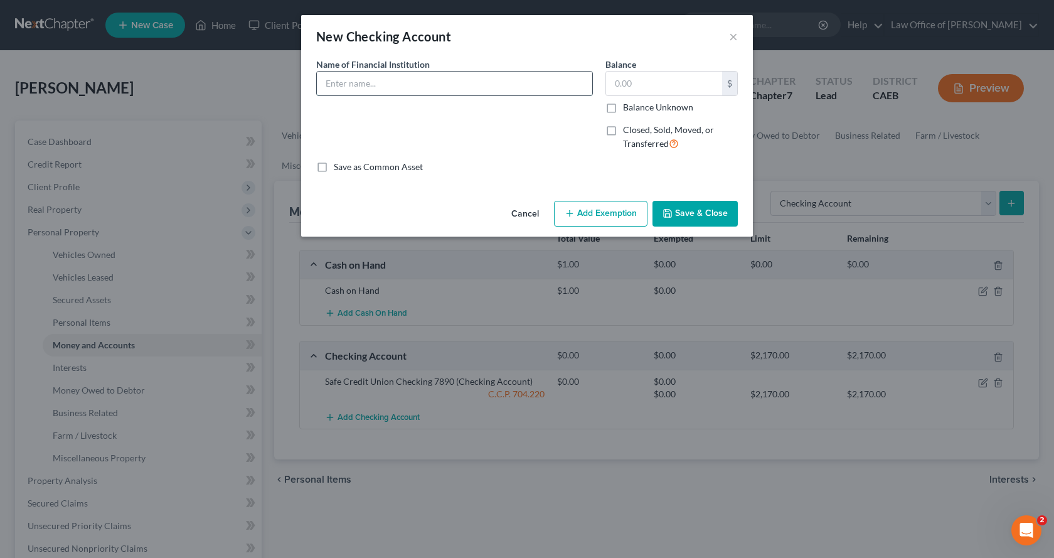
click at [329, 82] on input "text" at bounding box center [454, 84] width 275 height 24
type input "[PERSON_NAME] Fargo Bank Checking 3396"
click at [625, 215] on button "Add Exemption" at bounding box center [600, 214] width 93 height 26
select select "2"
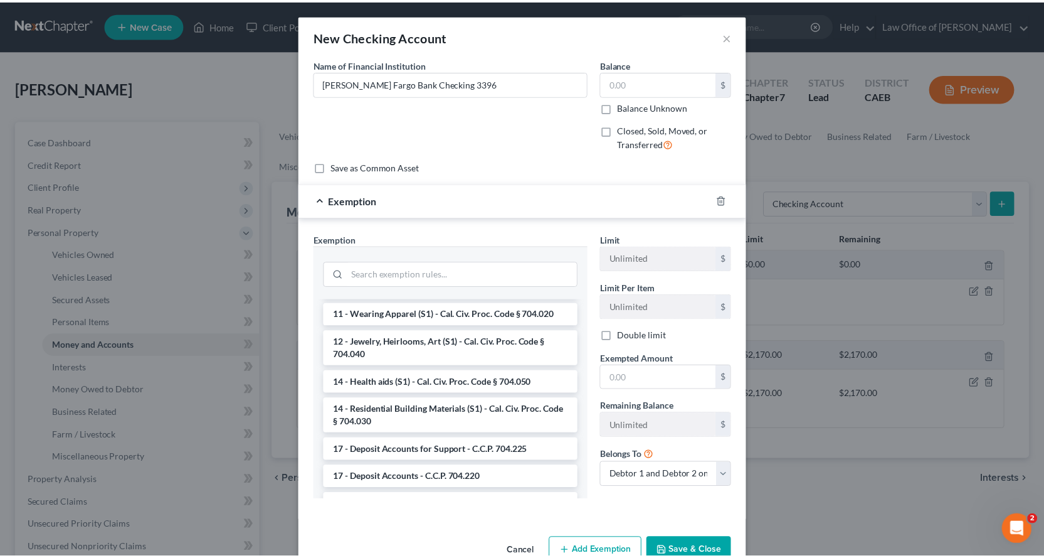
scroll to position [376, 0]
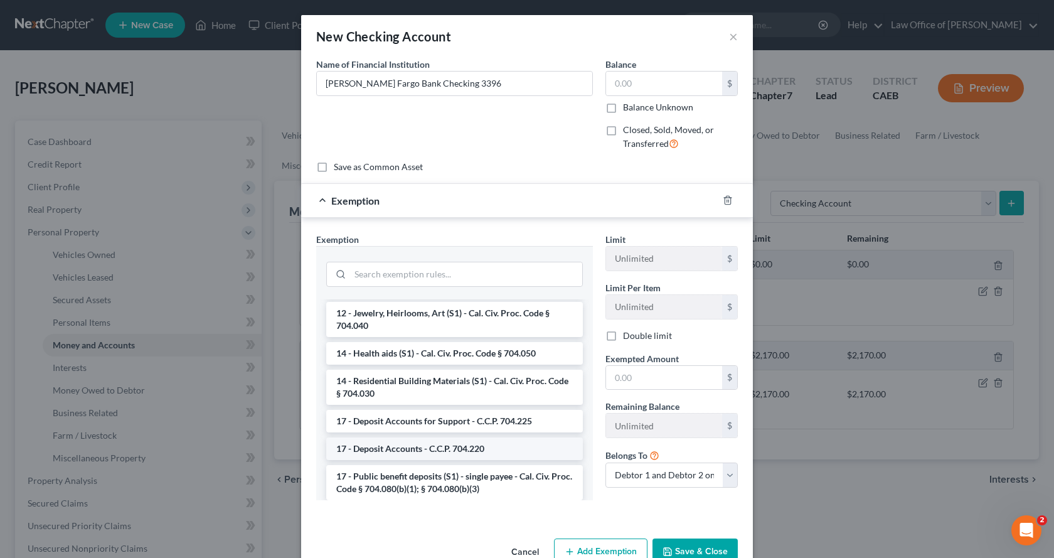
click at [434, 449] on li "17 - Deposit Accounts - C.C.P. 704.220" at bounding box center [454, 448] width 257 height 23
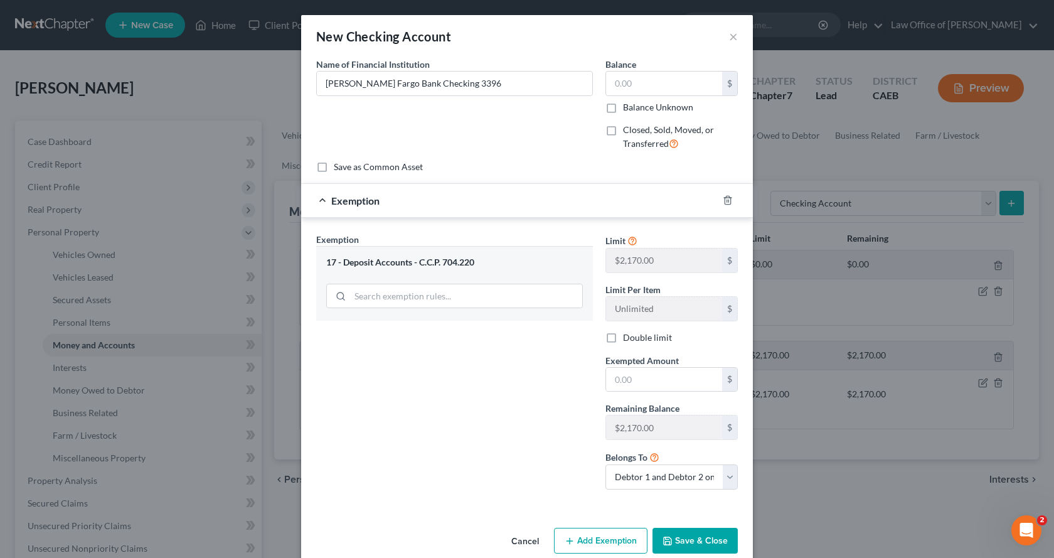
click at [627, 392] on div "Limit $2,170.00 $ Limit Per Item Unlimited $ Double limit Exempted Amount * $ R…" at bounding box center [671, 366] width 145 height 267
click at [627, 388] on input "text" at bounding box center [664, 380] width 116 height 24
type input "0.00"
click at [694, 534] on button "Save & Close" at bounding box center [694, 541] width 85 height 26
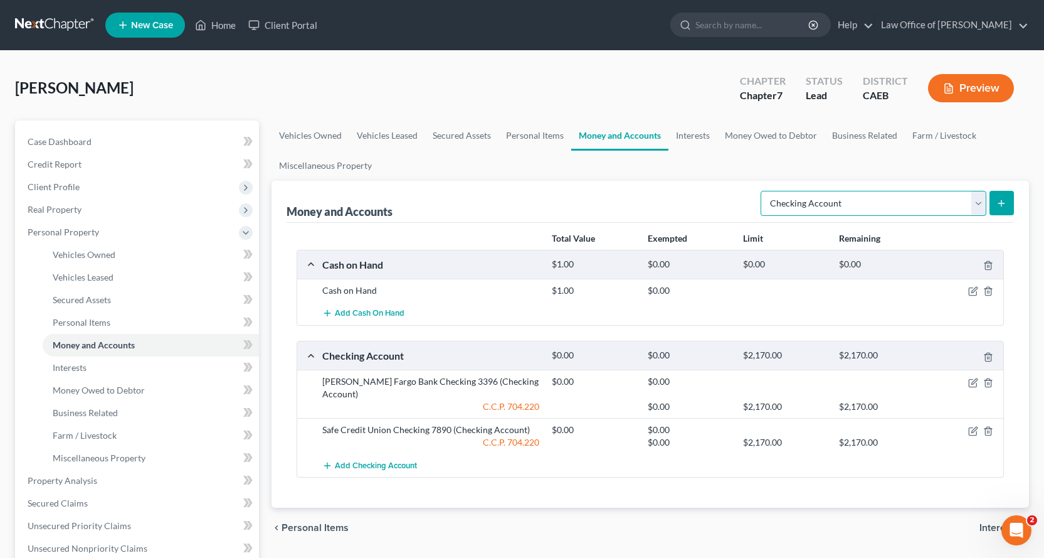
click at [938, 201] on select "Select Account Type Brokerage Cash on Hand Certificates of Deposit Checking Acc…" at bounding box center [874, 203] width 226 height 25
select select "savings"
click at [763, 191] on select "Select Account Type Brokerage Cash on Hand Certificates of Deposit Checking Acc…" at bounding box center [874, 203] width 226 height 25
click at [1004, 208] on icon "submit" at bounding box center [1002, 203] width 10 height 10
click at [542, 131] on link "Personal Items" at bounding box center [535, 135] width 73 height 30
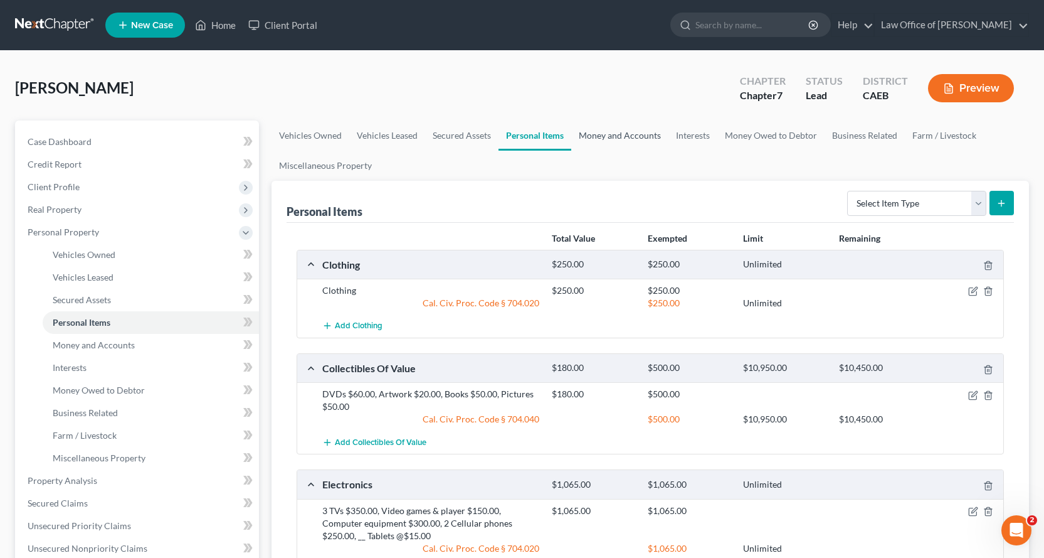
click at [602, 129] on link "Money and Accounts" at bounding box center [619, 135] width 97 height 30
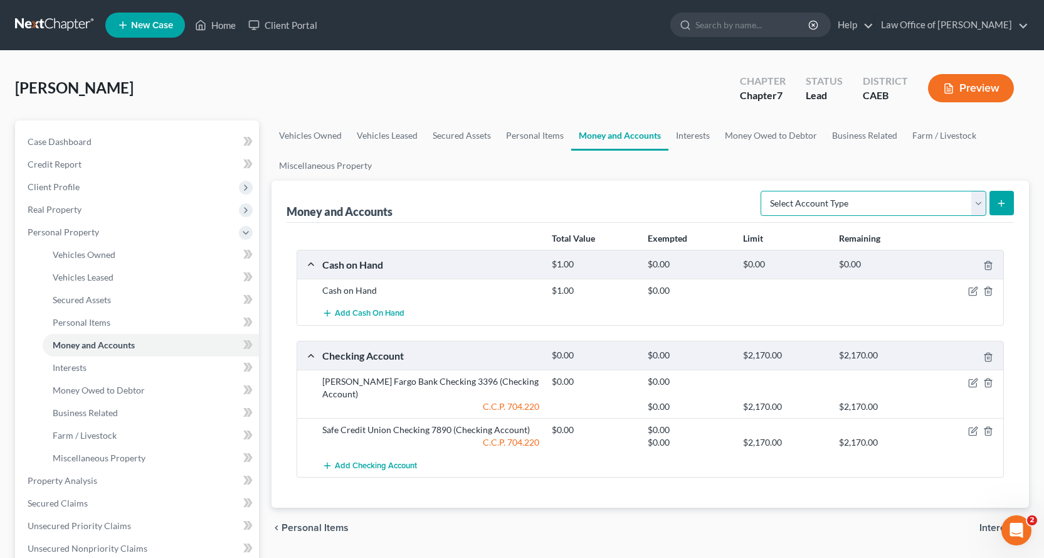
click at [915, 201] on select "Select Account Type Brokerage Cash on Hand Certificates of Deposit Checking Acc…" at bounding box center [874, 203] width 226 height 25
select select "savings"
click at [763, 191] on select "Select Account Type Brokerage Cash on Hand Certificates of Deposit Checking Acc…" at bounding box center [874, 203] width 226 height 25
click at [999, 203] on icon "submit" at bounding box center [1002, 203] width 10 height 10
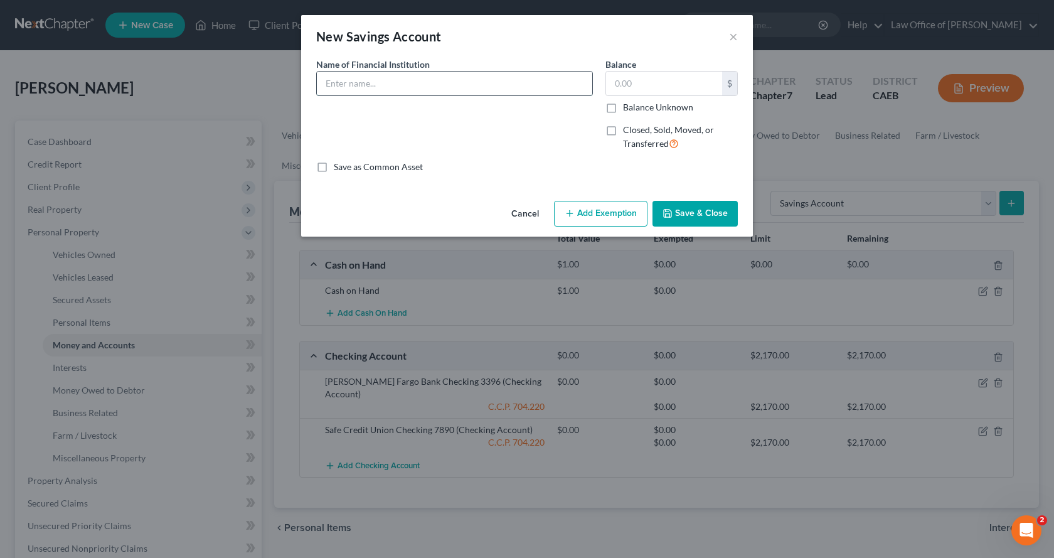
click at [387, 84] on input "text" at bounding box center [454, 84] width 275 height 24
type input "SAFE Credit Union Savings 2200"
click at [607, 214] on button "Add Exemption" at bounding box center [600, 214] width 93 height 26
select select "2"
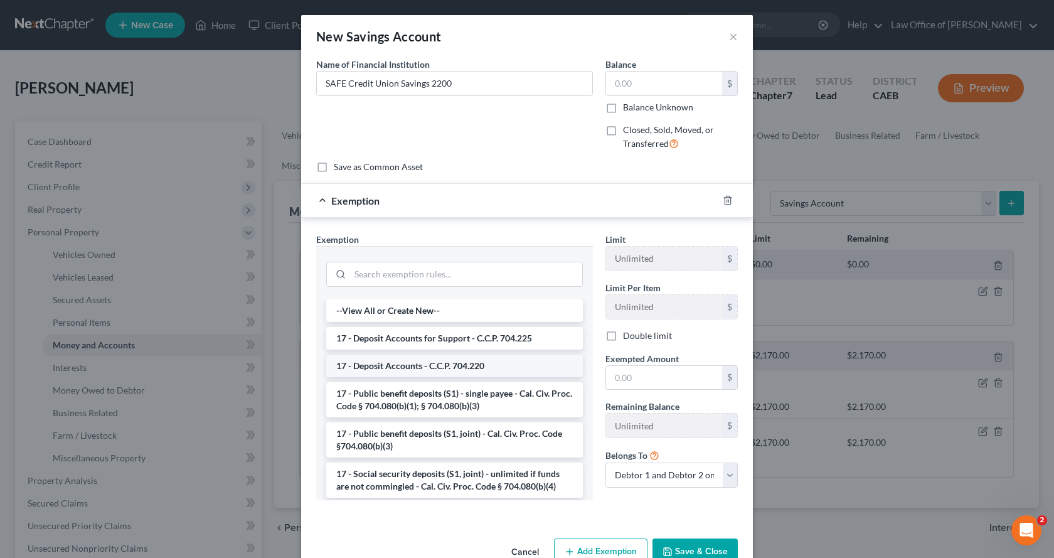
click at [402, 364] on li "17 - Deposit Accounts - C.C.P. 704.220" at bounding box center [454, 365] width 257 height 23
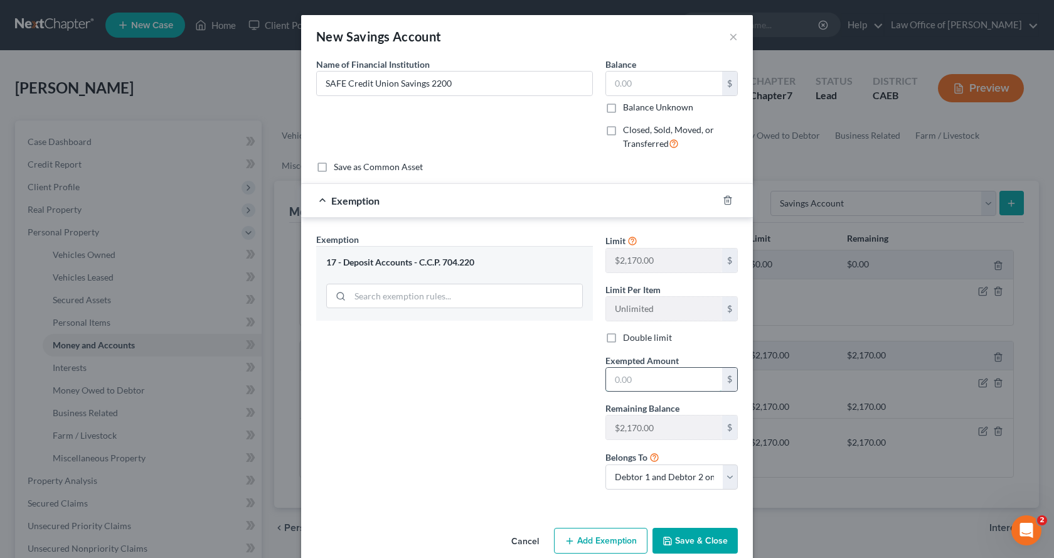
click at [638, 380] on input "text" at bounding box center [664, 380] width 116 height 24
type input "0.00"
click at [696, 539] on button "Save & Close" at bounding box center [694, 541] width 85 height 26
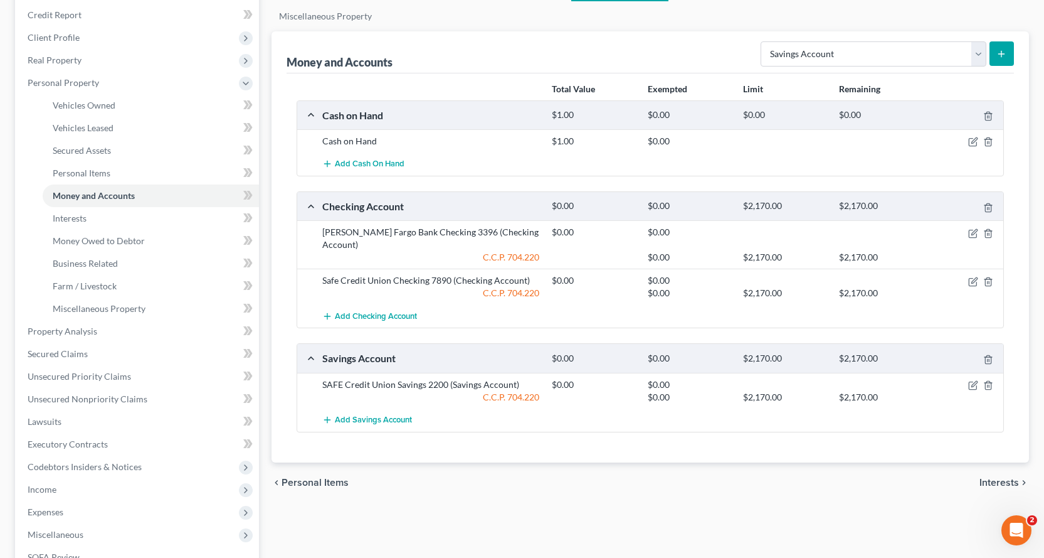
scroll to position [188, 0]
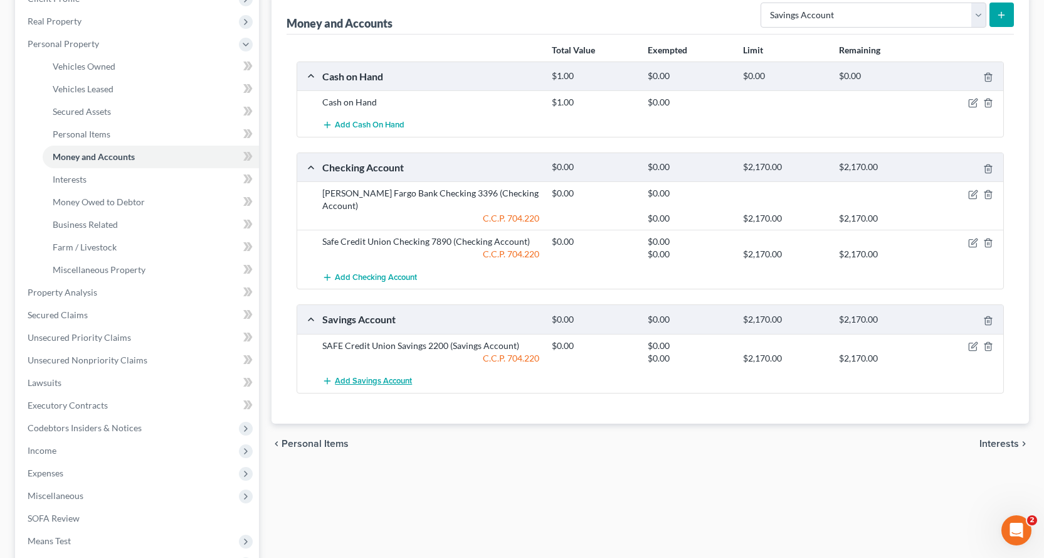
click at [392, 376] on span "Add Savings Account" at bounding box center [373, 381] width 77 height 10
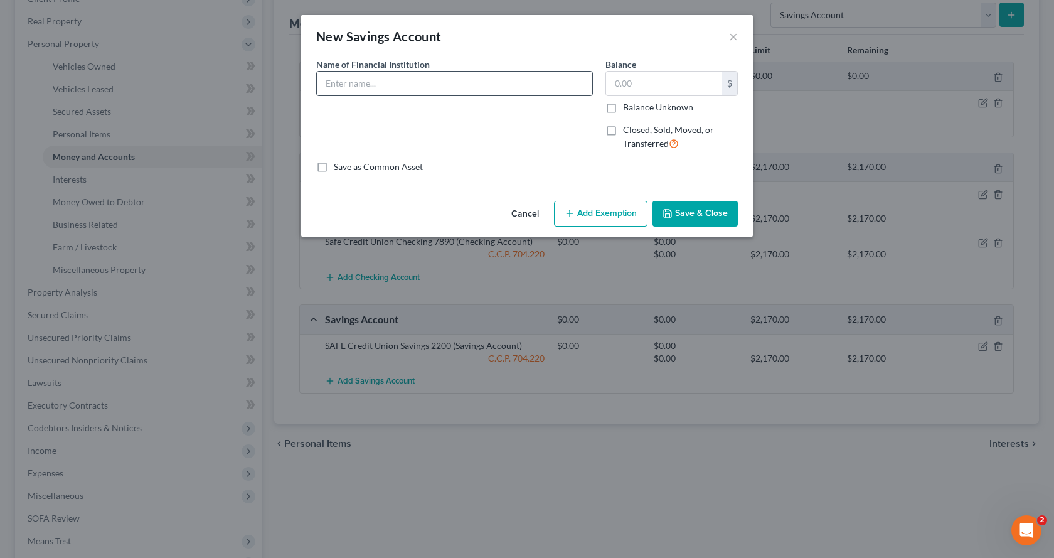
click at [343, 82] on input "text" at bounding box center [454, 84] width 275 height 24
type input "[PERSON_NAME] Fargo Bank Savings 0525"
click at [632, 208] on button "Add Exemption" at bounding box center [600, 214] width 93 height 26
select select "2"
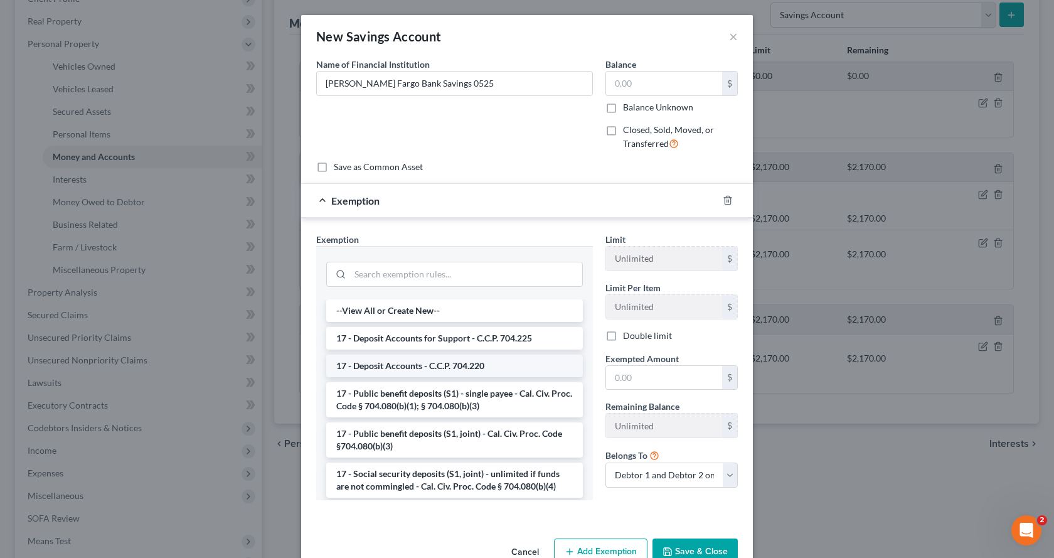
click at [428, 365] on li "17 - Deposit Accounts - C.C.P. 704.220" at bounding box center [454, 365] width 257 height 23
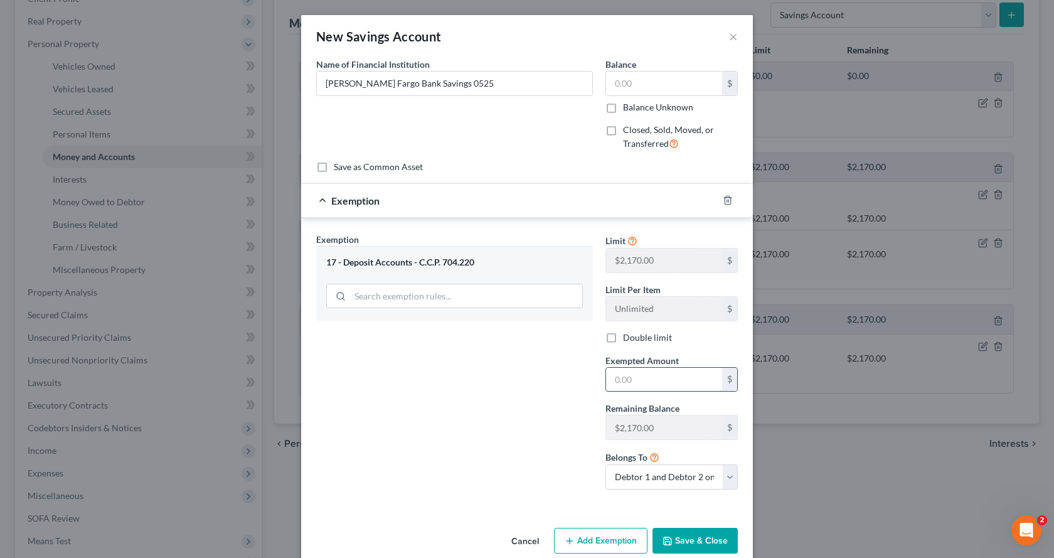
click at [609, 383] on input "text" at bounding box center [664, 380] width 116 height 24
type input "0.00"
click at [703, 533] on button "Save & Close" at bounding box center [694, 541] width 85 height 26
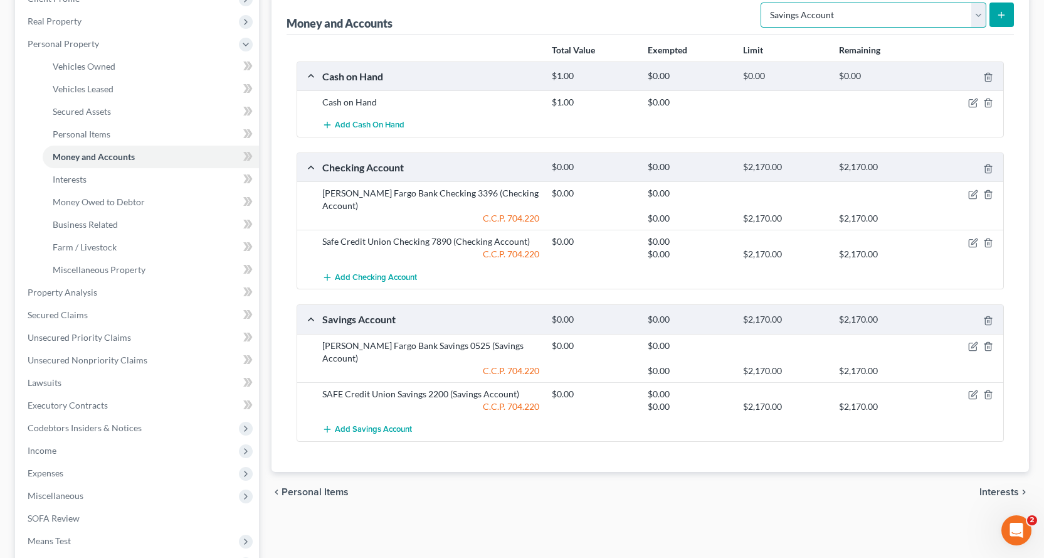
click at [931, 15] on select "Select Account Type Brokerage Cash on Hand Certificates of Deposit Checking Acc…" at bounding box center [874, 15] width 226 height 25
select select "brokerage"
click at [763, 3] on select "Select Account Type Brokerage Cash on Hand Certificates of Deposit Checking Acc…" at bounding box center [874, 15] width 226 height 25
click at [1002, 16] on line "submit" at bounding box center [1002, 15] width 0 height 6
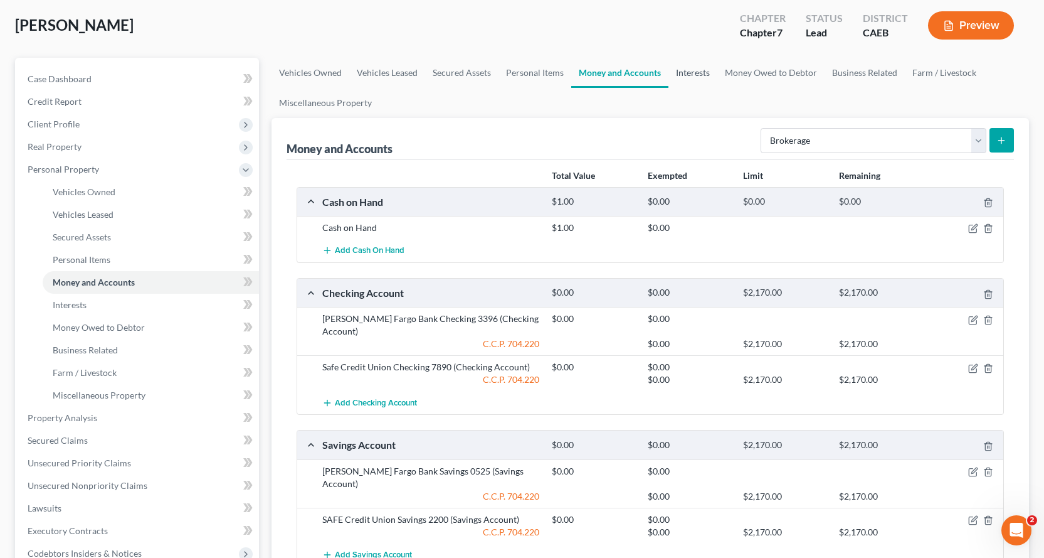
click at [691, 62] on link "Interests" at bounding box center [693, 73] width 49 height 30
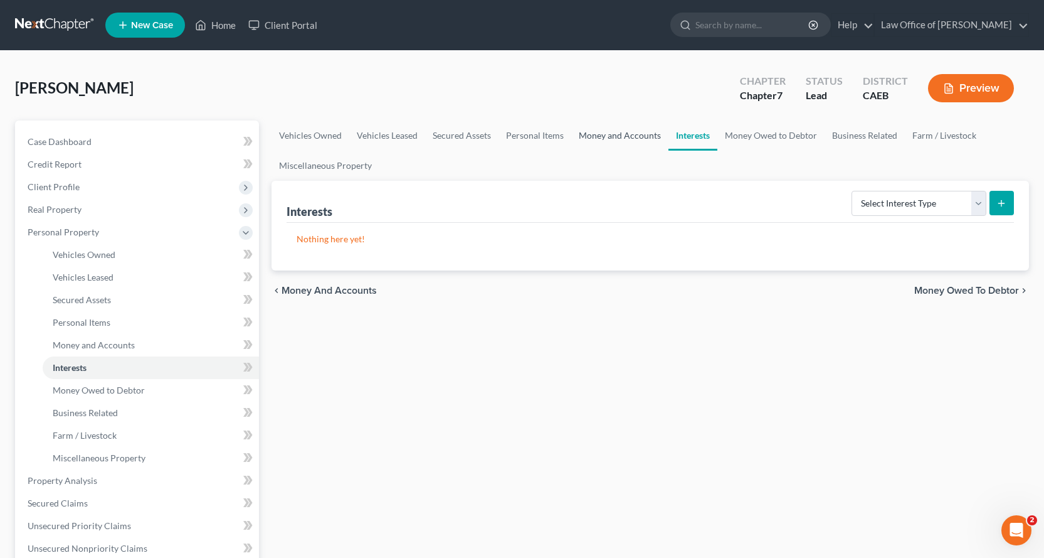
click at [612, 130] on link "Money and Accounts" at bounding box center [619, 135] width 97 height 30
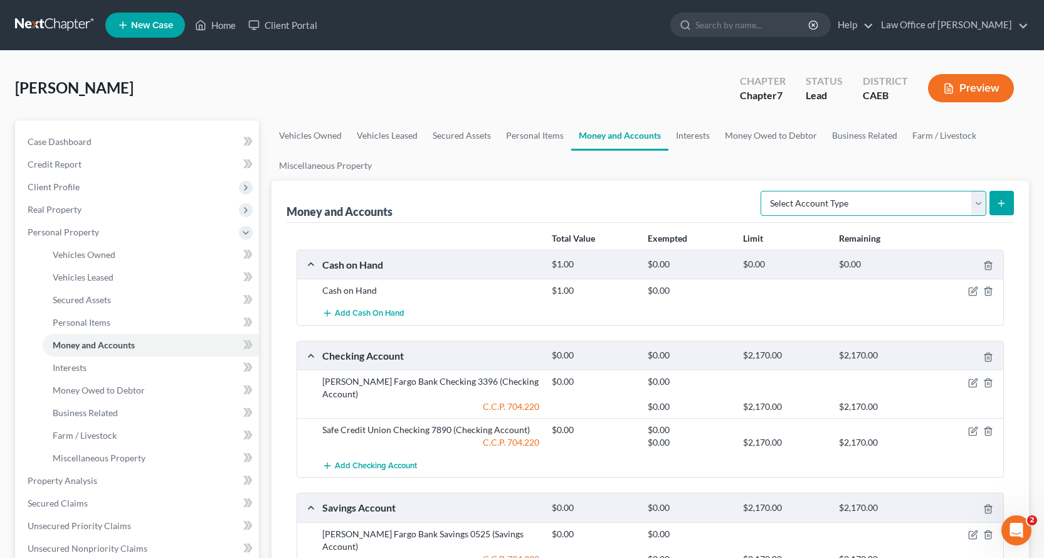
click at [896, 206] on select "Select Account Type Brokerage Cash on Hand Certificates of Deposit Checking Acc…" at bounding box center [874, 203] width 226 height 25
select select "brokerage"
click at [763, 191] on select "Select Account Type Brokerage Cash on Hand Certificates of Deposit Checking Acc…" at bounding box center [874, 203] width 226 height 25
click at [1000, 199] on icon "submit" at bounding box center [1002, 203] width 10 height 10
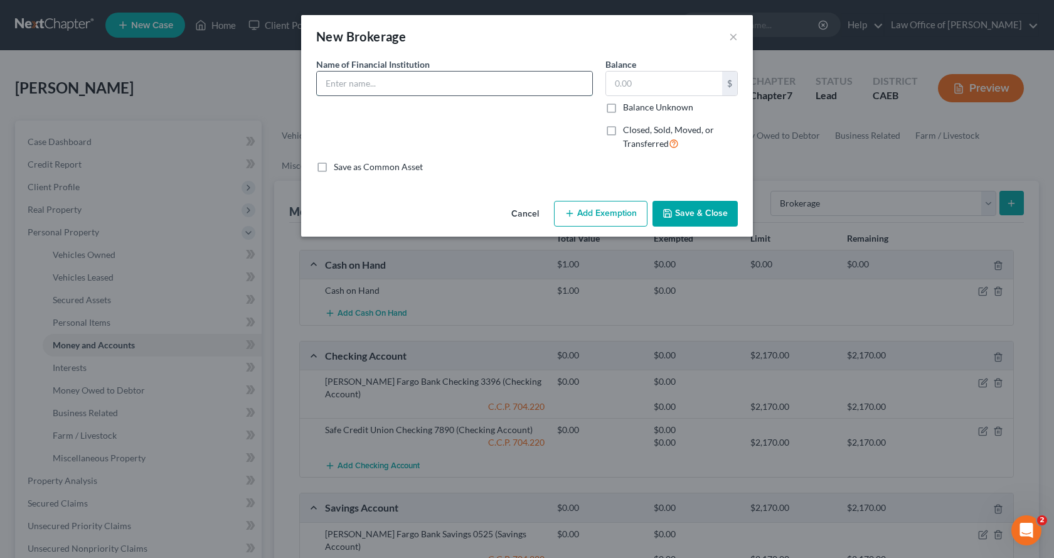
click at [358, 86] on input "text" at bounding box center [454, 84] width 275 height 24
type input "Robinhood"
click at [677, 217] on button "Save & Close" at bounding box center [694, 214] width 85 height 26
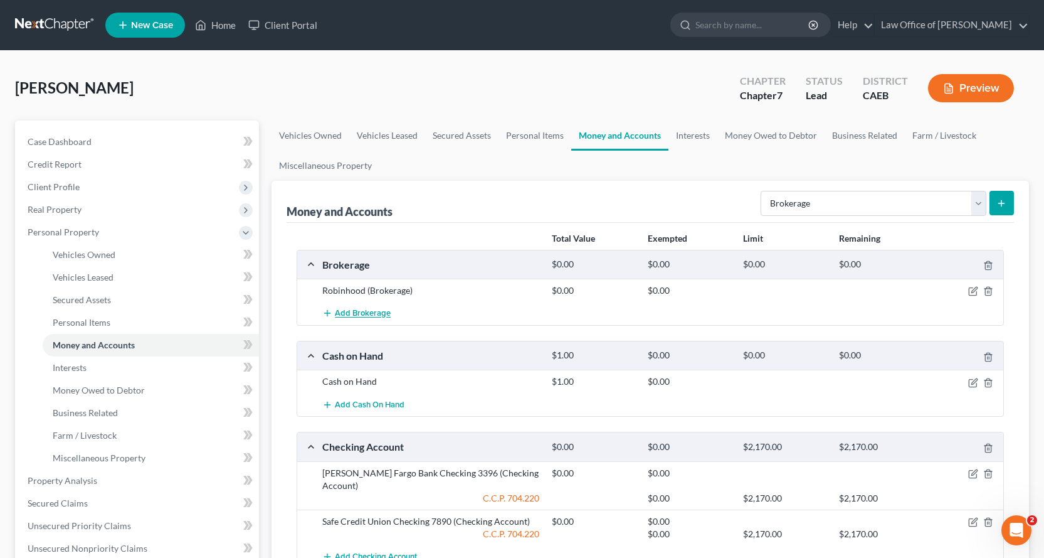
click at [364, 315] on span "Add Brokerage" at bounding box center [363, 314] width 56 height 10
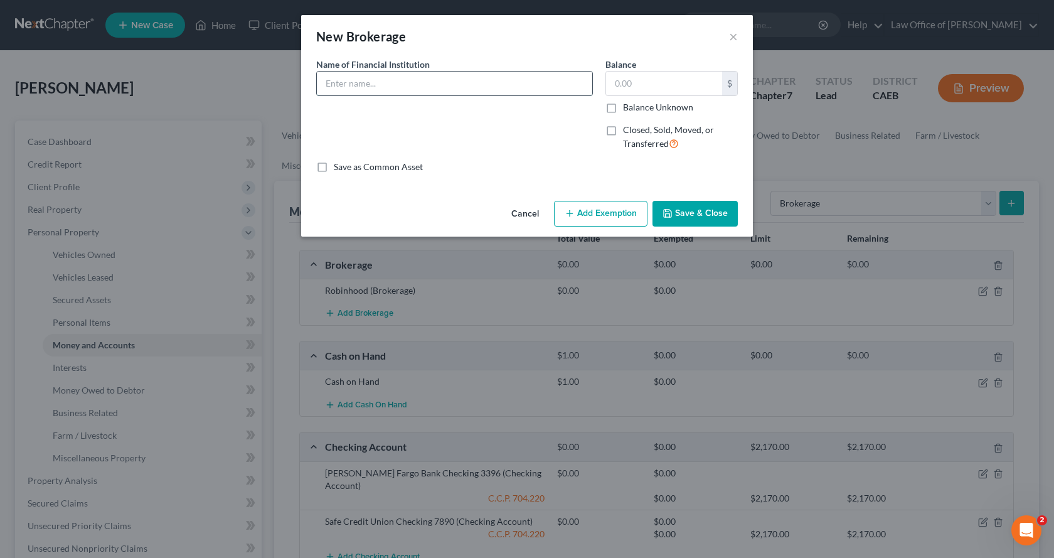
click at [347, 78] on input "text" at bounding box center [454, 84] width 275 height 24
type input "[DOMAIN_NAME]"
click at [713, 218] on button "Save & Close" at bounding box center [694, 214] width 85 height 26
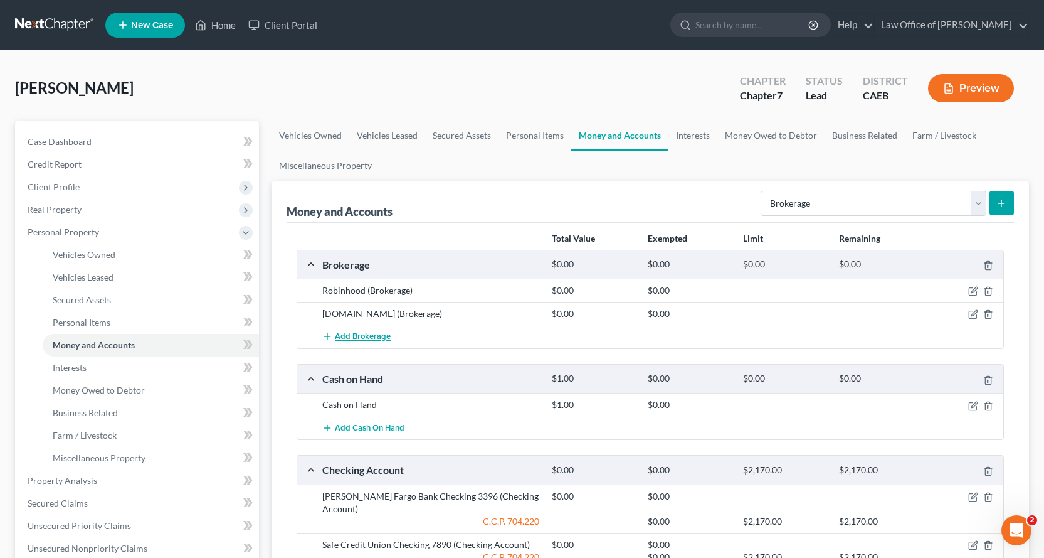
click at [363, 337] on span "Add Brokerage" at bounding box center [363, 337] width 56 height 10
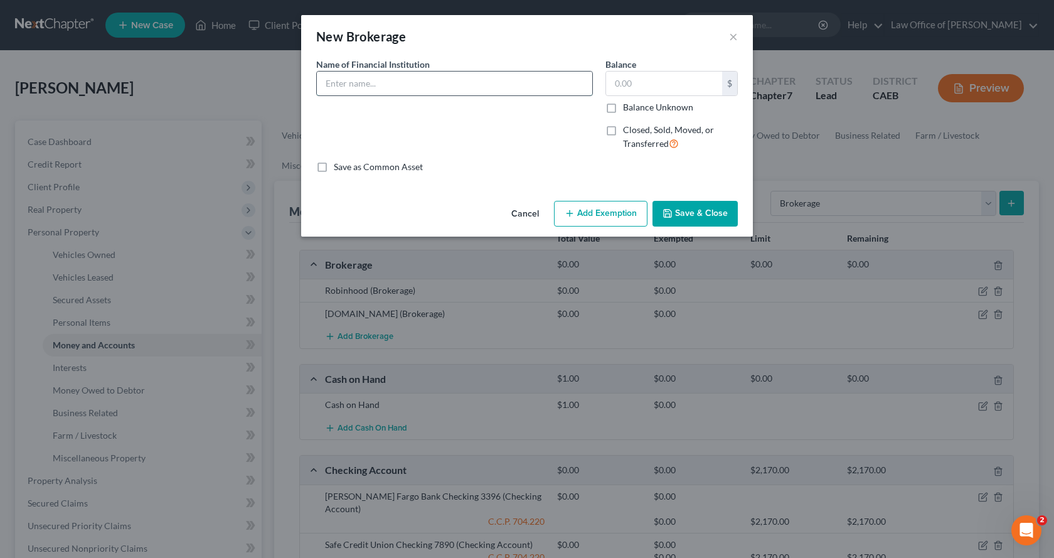
click at [353, 91] on input "text" at bounding box center [454, 84] width 275 height 24
type input "Coinbase"
click at [706, 215] on button "Save & Close" at bounding box center [694, 214] width 85 height 26
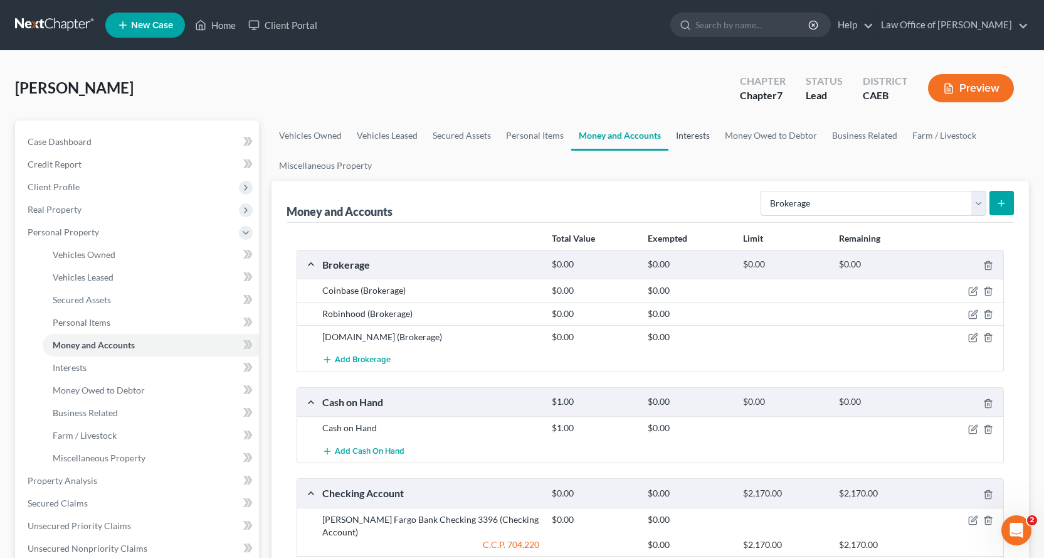
click at [699, 137] on link "Interests" at bounding box center [693, 135] width 49 height 30
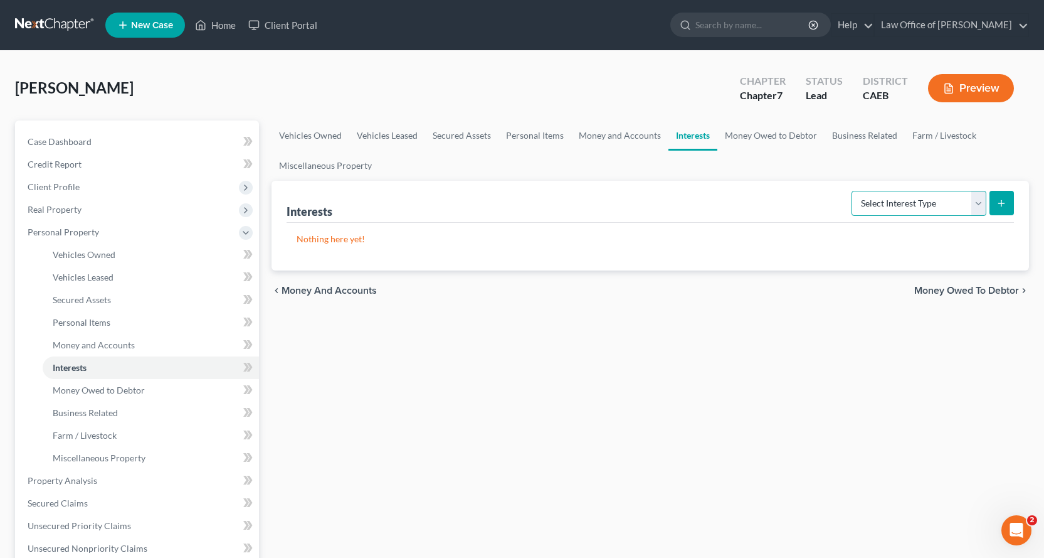
click at [908, 210] on select "Select Interest Type 401K Annuity Bond Education IRA Government Bond Government…" at bounding box center [919, 203] width 135 height 25
select select "other_retirement_plan"
click at [853, 191] on select "Select Interest Type 401K Annuity Bond Education IRA Government Bond Government…" at bounding box center [919, 203] width 135 height 25
click at [1002, 211] on button "submit" at bounding box center [1002, 203] width 24 height 24
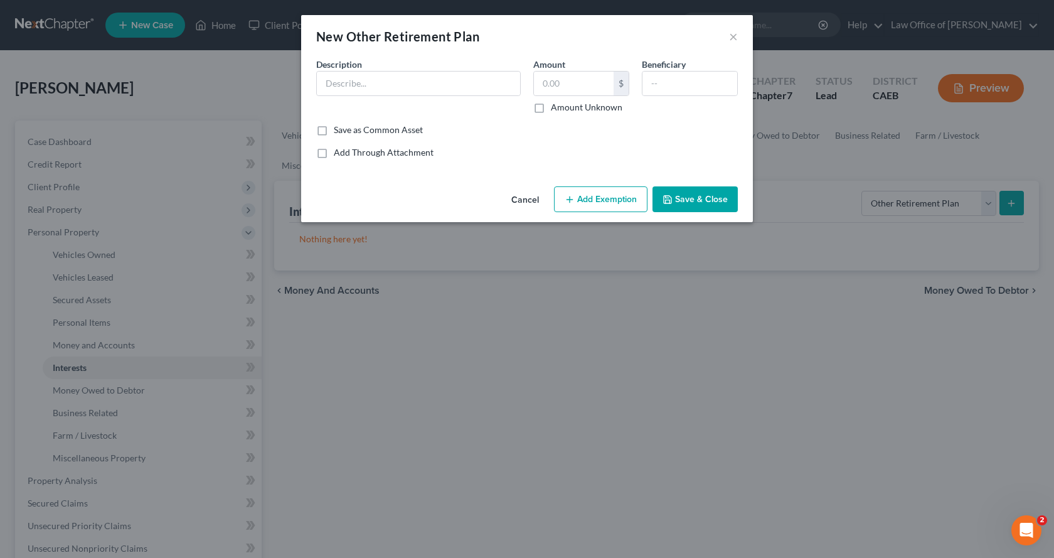
click at [315, 89] on div "Description *" at bounding box center [418, 86] width 217 height 56
click at [324, 85] on input "text" at bounding box center [418, 84] width 203 height 24
type input "Dignity Health Savings Plan"
click at [551, 110] on label "Amount Unknown" at bounding box center [587, 107] width 72 height 13
click at [556, 109] on input "Amount Unknown" at bounding box center [560, 105] width 8 height 8
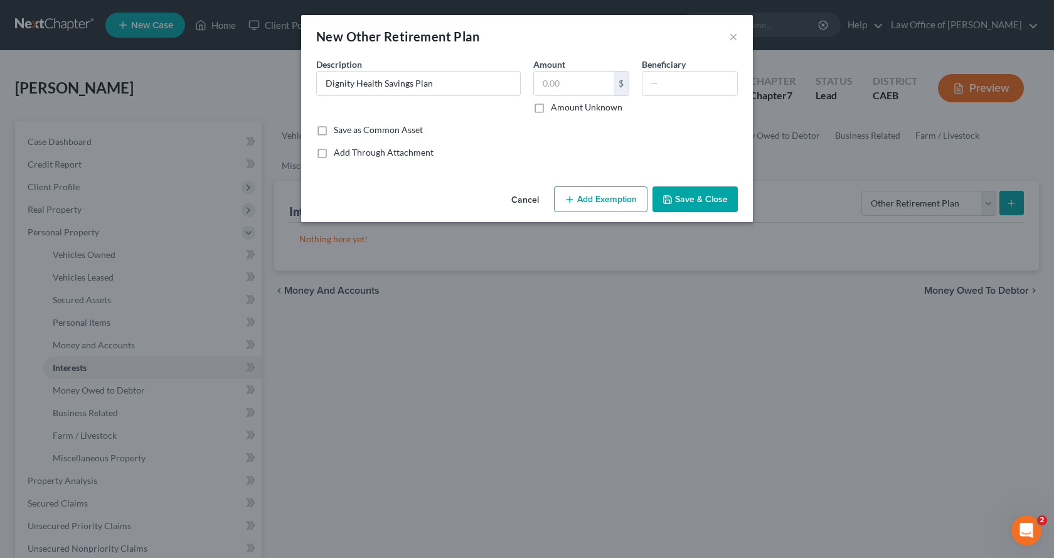
checkbox input "true"
click at [617, 205] on button "Add Exemption" at bounding box center [600, 199] width 93 height 26
select select "2"
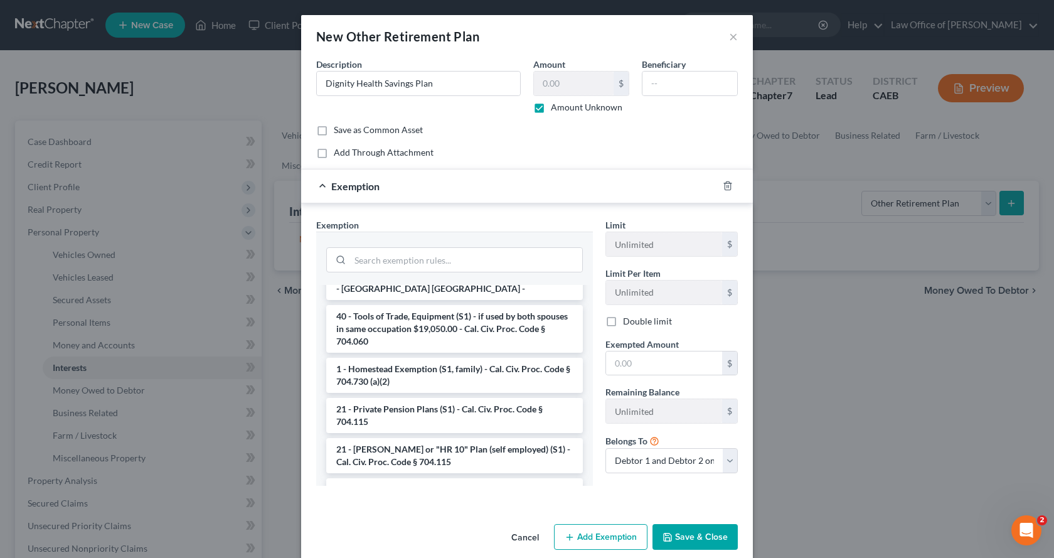
scroll to position [188, 0]
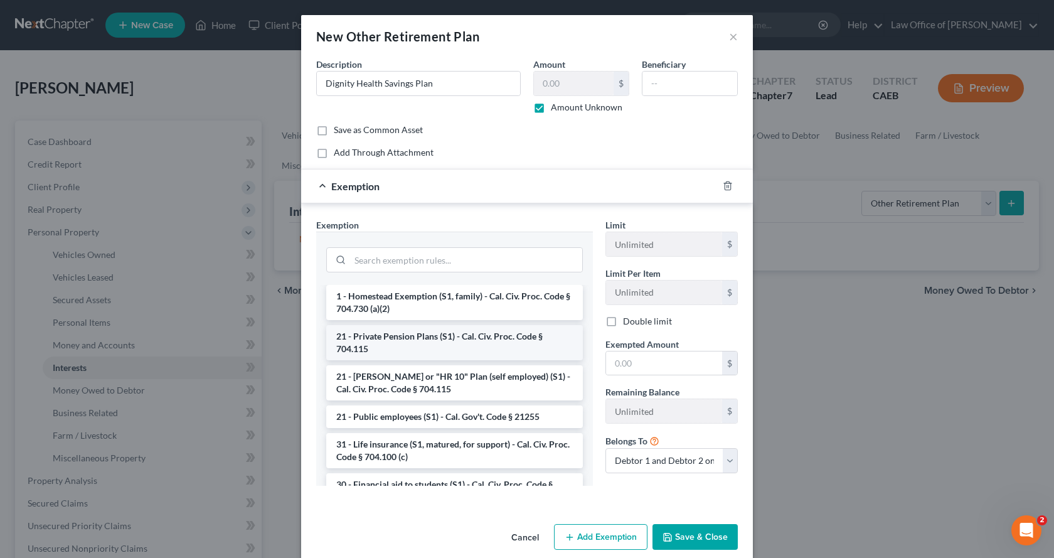
click at [407, 350] on li "21 - Private Pension Plans (S1) - Cal. Civ. Proc. Code § 704.115" at bounding box center [454, 342] width 257 height 35
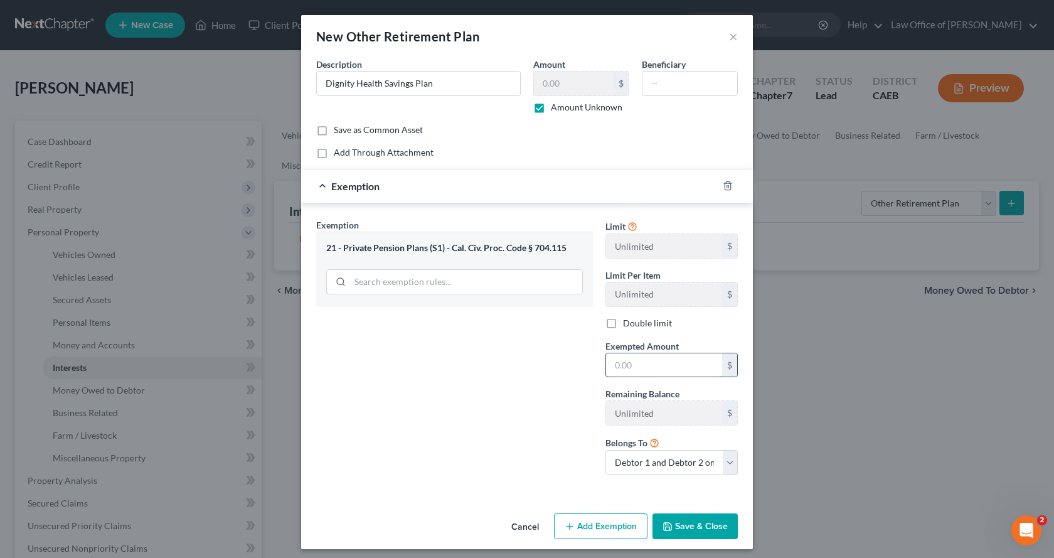
click at [646, 367] on input "text" at bounding box center [664, 365] width 116 height 24
type input "0.00"
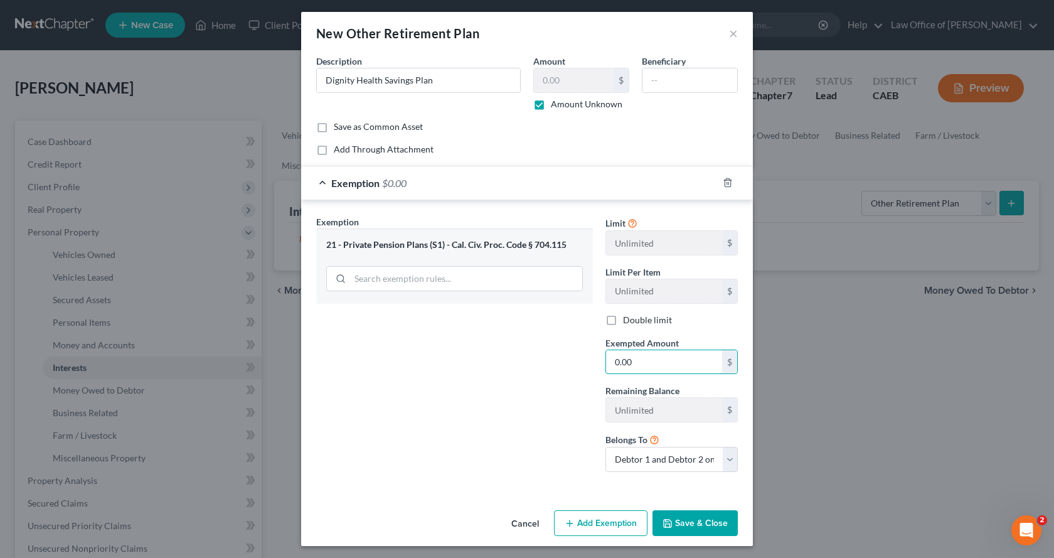
scroll to position [6, 0]
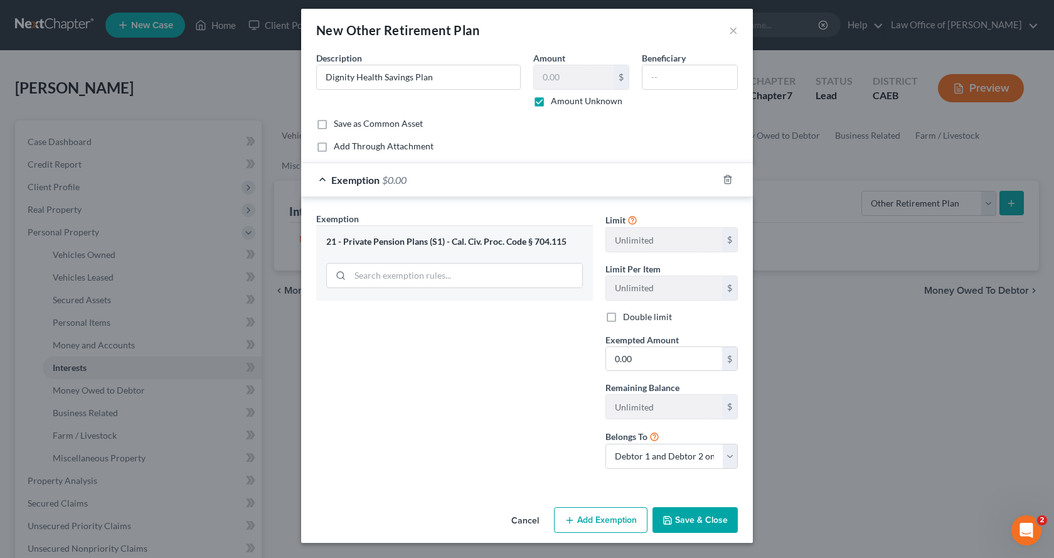
drag, startPoint x: 640, startPoint y: 524, endPoint x: 670, endPoint y: 529, distance: 29.9
click at [640, 524] on button "Add Exemption" at bounding box center [600, 520] width 93 height 26
select select "2"
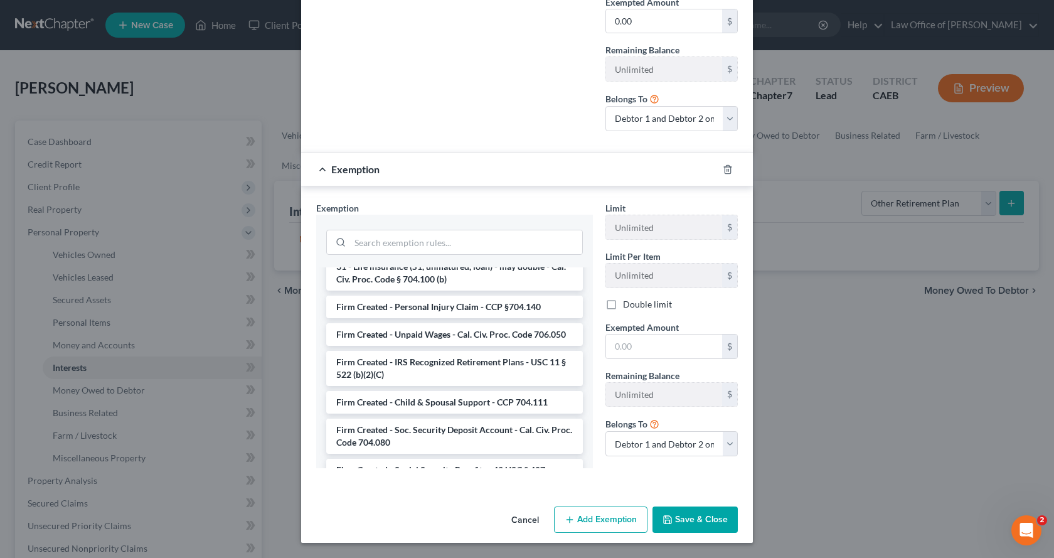
scroll to position [2058, 0]
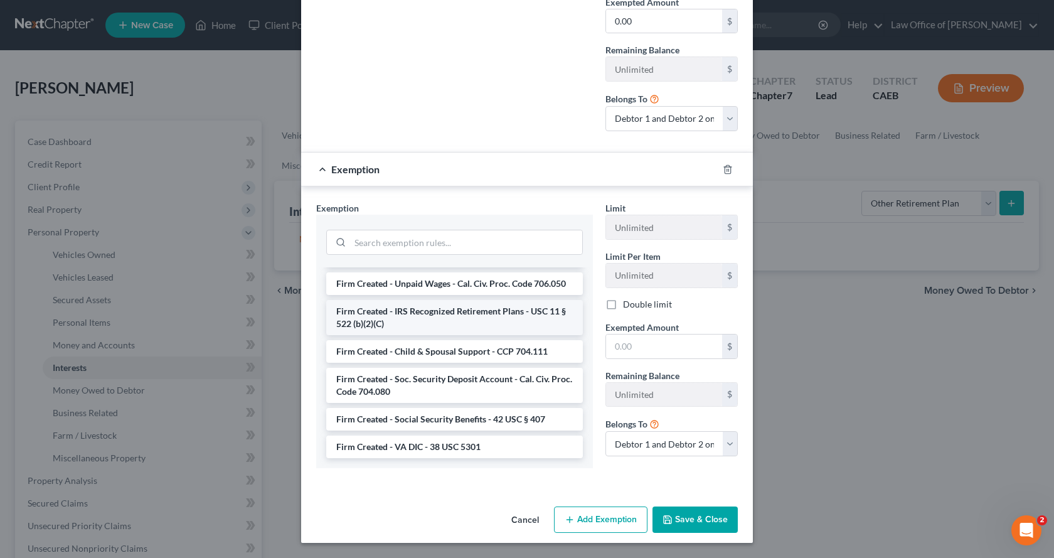
click at [427, 320] on li "Firm Created - IRS Recognized Retirement Plans - USC 11 § 522 (b)(2)(C)" at bounding box center [454, 317] width 257 height 35
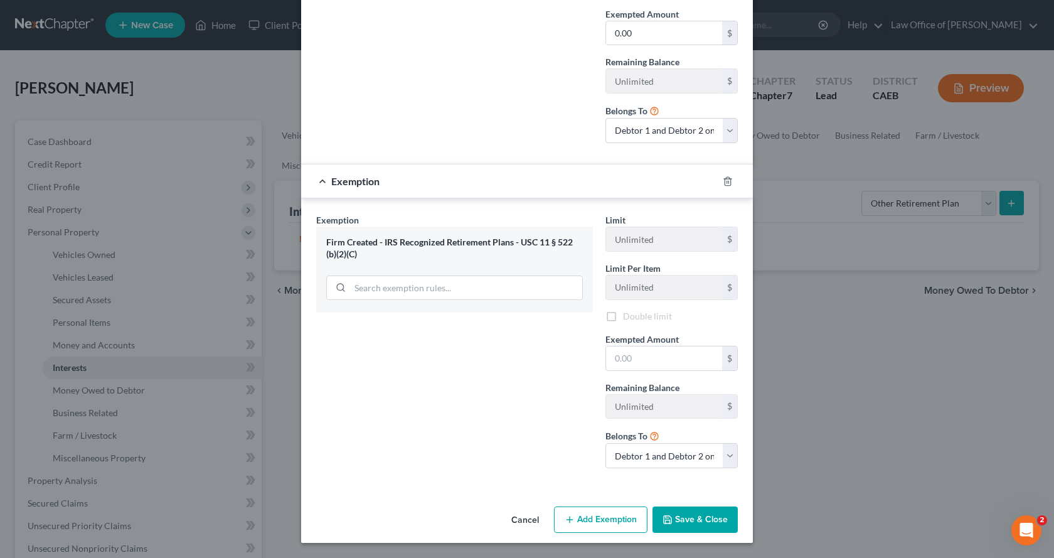
scroll to position [334, 0]
click at [637, 353] on input "text" at bounding box center [664, 358] width 116 height 24
type input "0.00"
click at [683, 513] on button "Save & Close" at bounding box center [694, 519] width 85 height 26
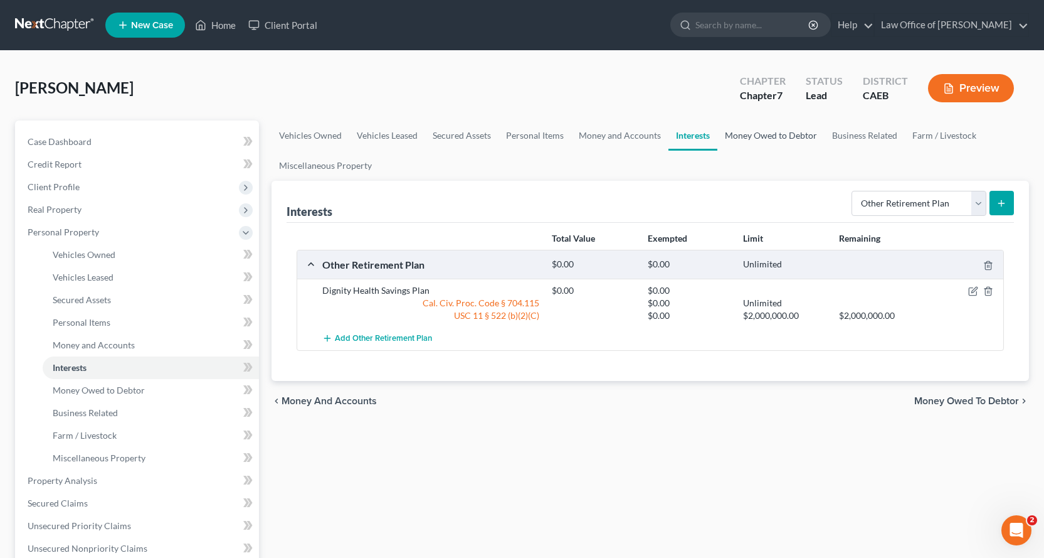
click at [772, 127] on link "Money Owed to Debtor" at bounding box center [771, 135] width 107 height 30
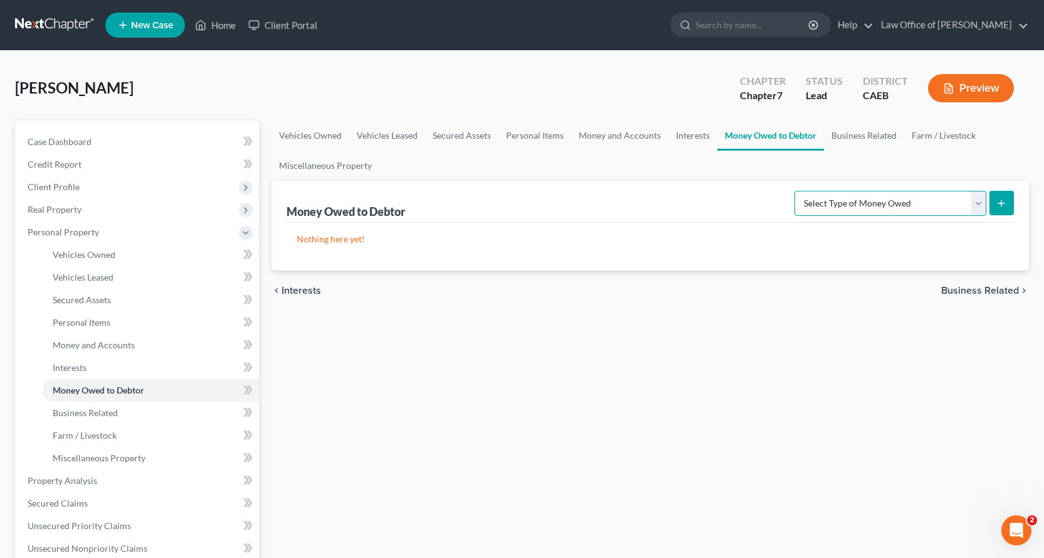
click at [888, 194] on select "Select Type of Money Owed Accounts Receivable Alimony Child Support Claims Agai…" at bounding box center [891, 203] width 192 height 25
select select "expected_tax_refund"
click at [797, 191] on select "Select Type of Money Owed Accounts Receivable Alimony Child Support Claims Agai…" at bounding box center [891, 203] width 192 height 25
click at [1000, 205] on icon "submit" at bounding box center [1002, 203] width 10 height 10
select select "0"
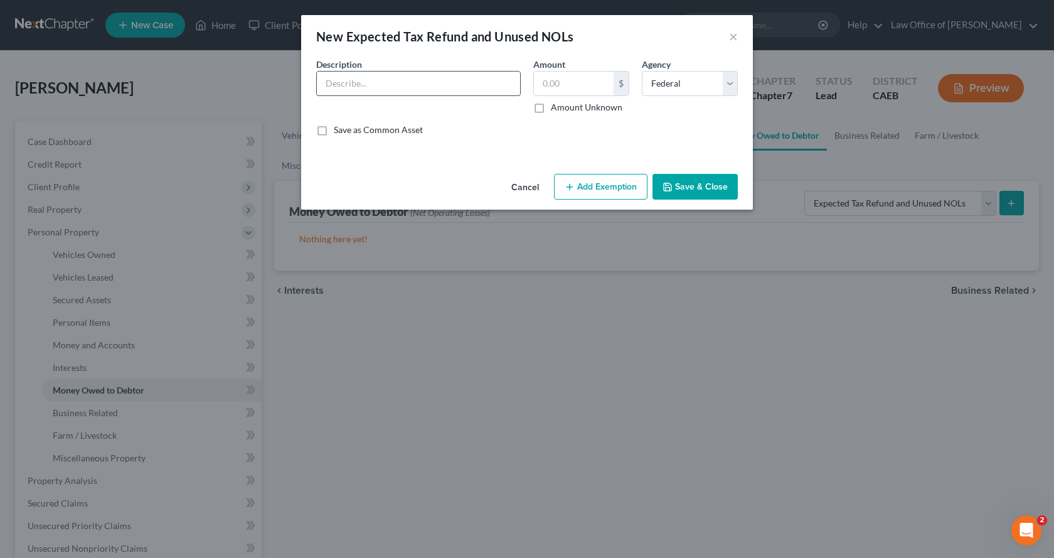
click at [405, 85] on input "text" at bounding box center [418, 84] width 203 height 24
type input "2025 Income Tax Refunds"
click at [551, 109] on label "Amount Unknown" at bounding box center [587, 107] width 72 height 13
click at [556, 109] on input "Amount Unknown" at bounding box center [560, 105] width 8 height 8
checkbox input "true"
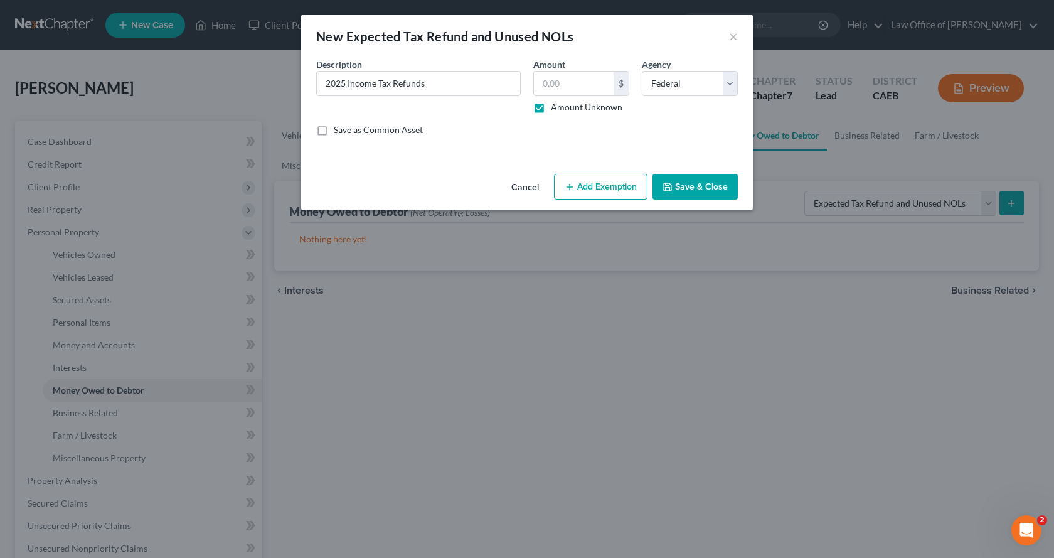
type input "0.00"
click at [713, 193] on button "Save & Close" at bounding box center [694, 187] width 85 height 26
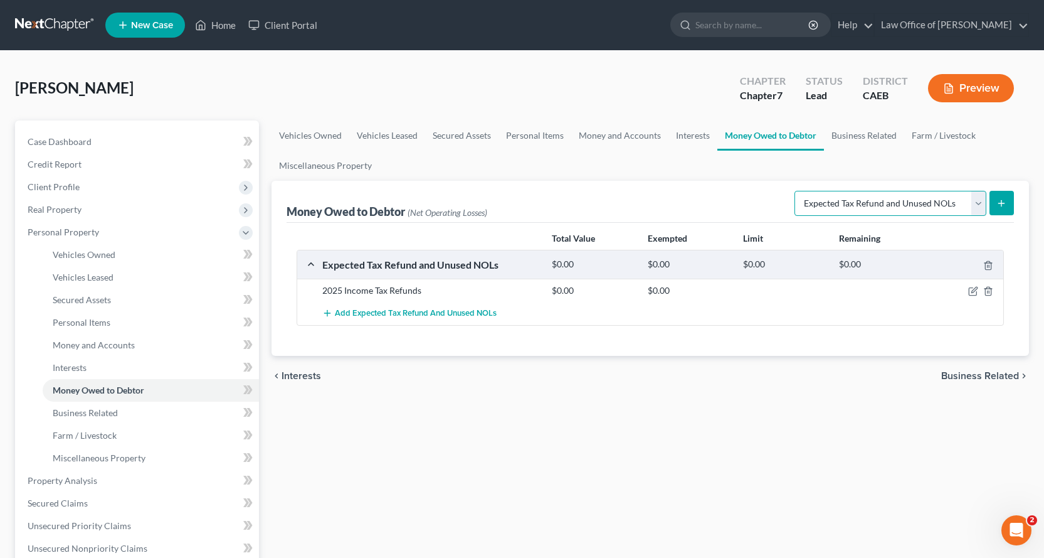
click at [855, 205] on select "Select Type of Money Owed Accounts Receivable Alimony Child Support Claims Agai…" at bounding box center [891, 203] width 192 height 25
select select "unpaid_wages"
click at [797, 191] on select "Select Type of Money Owed Accounts Receivable Alimony Child Support Claims Agai…" at bounding box center [891, 203] width 192 height 25
click at [1000, 202] on icon "submit" at bounding box center [1002, 203] width 10 height 10
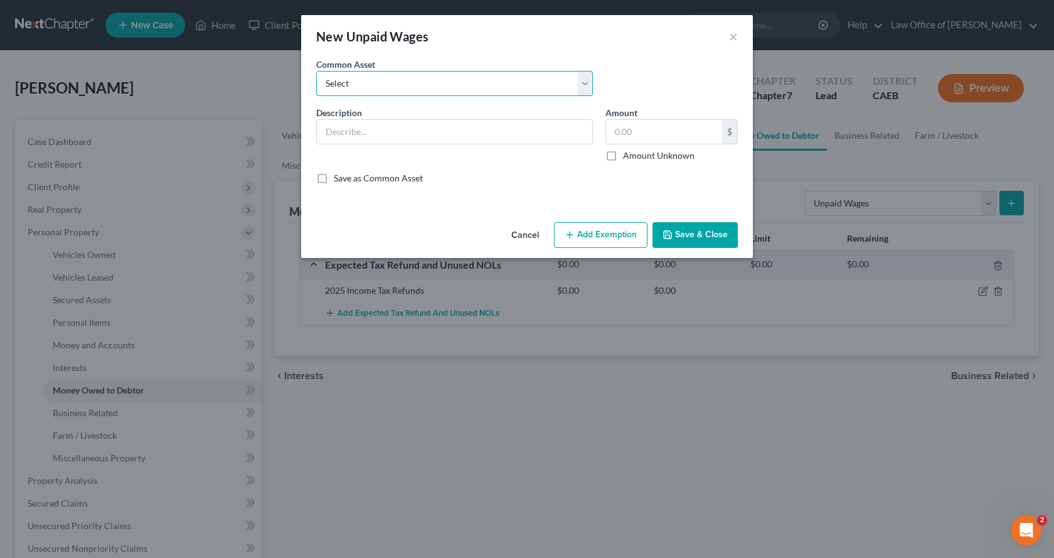
click at [342, 86] on select "Select Accrued Earnings Accrued Holiday Pay $________ Accrued Cumulative Time O…" at bounding box center [454, 83] width 277 height 25
select select "4"
click at [316, 71] on select "Select Accrued Earnings Accrued Holiday Pay $________ Accrued Cumulative Time O…" at bounding box center [454, 83] width 277 height 25
type input "Accrued Earnings $______"
click at [630, 240] on button "Add Exemption" at bounding box center [600, 235] width 93 height 26
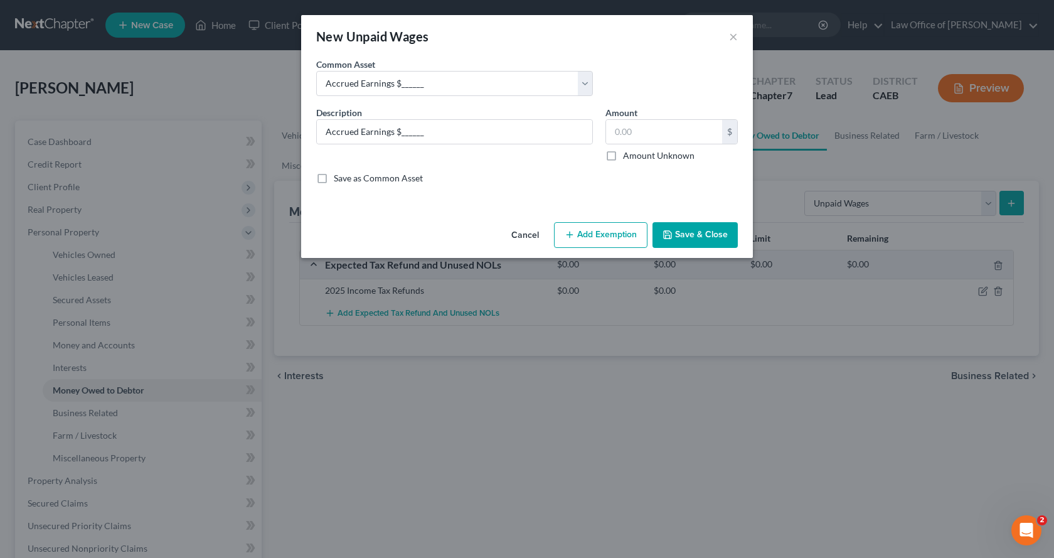
select select "2"
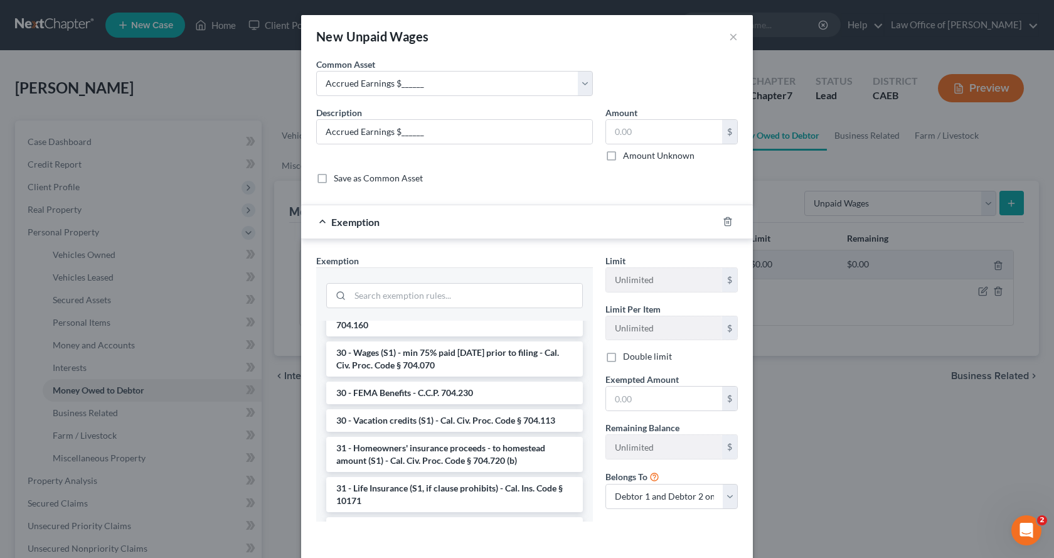
scroll to position [1506, 0]
click at [437, 360] on li "30 - Wages (S1) - min 75% paid [DATE] prior to filing - Cal. Civ. Proc. Code § …" at bounding box center [454, 358] width 257 height 35
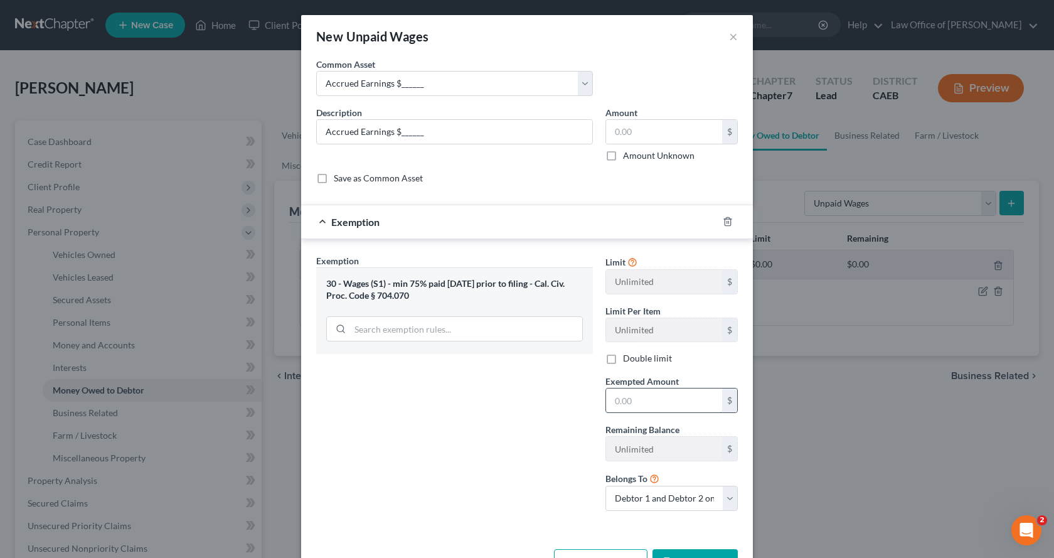
click at [615, 398] on input "text" at bounding box center [664, 400] width 116 height 24
type input "0.00"
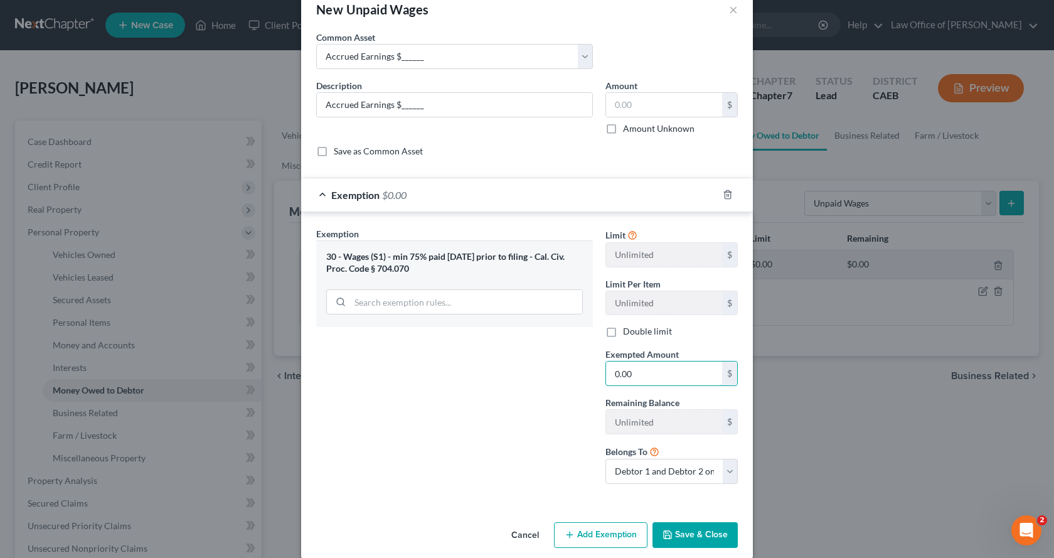
scroll to position [42, 0]
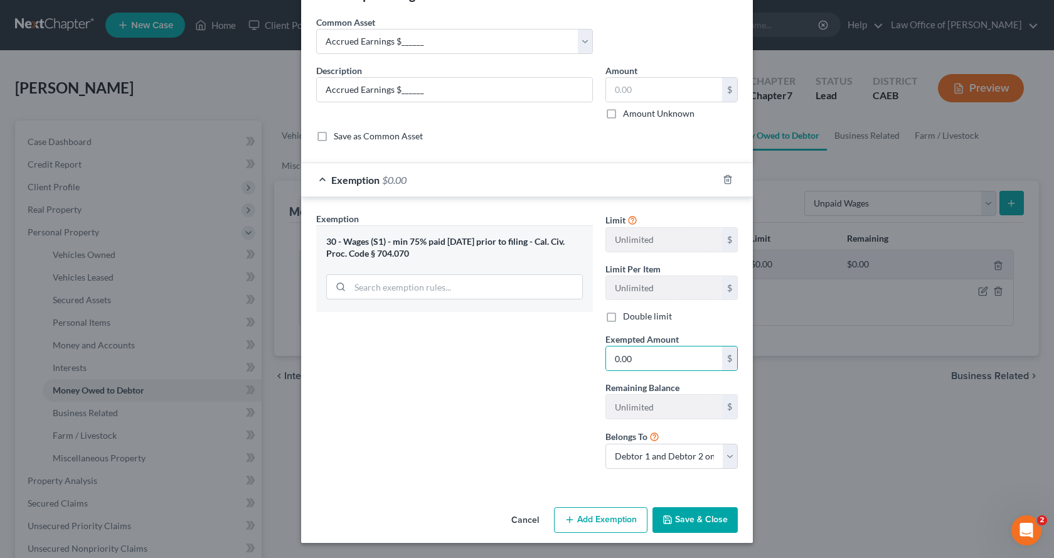
click at [708, 530] on button "Save & Close" at bounding box center [694, 520] width 85 height 26
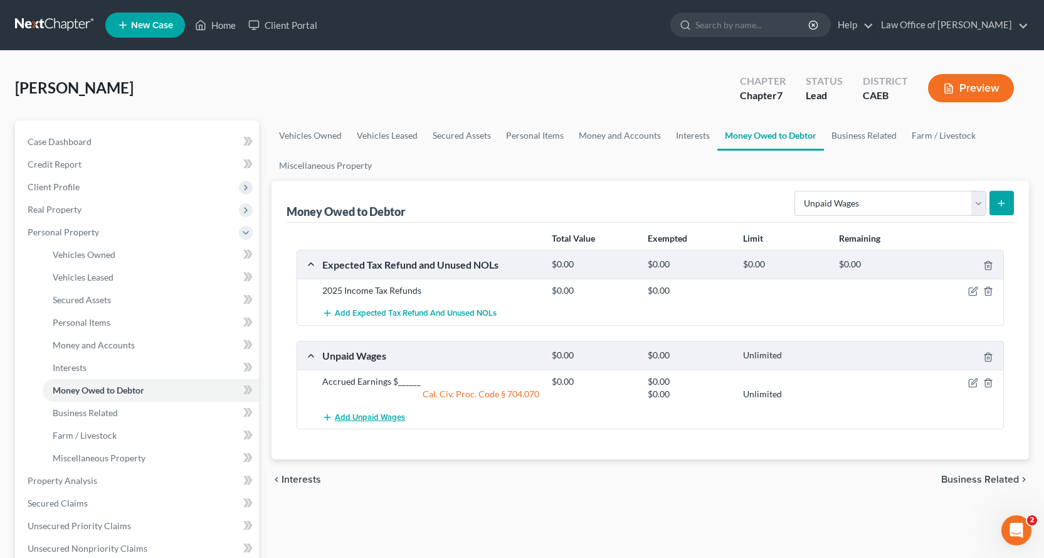
click at [391, 415] on span "Add Unpaid Wages" at bounding box center [370, 417] width 70 height 10
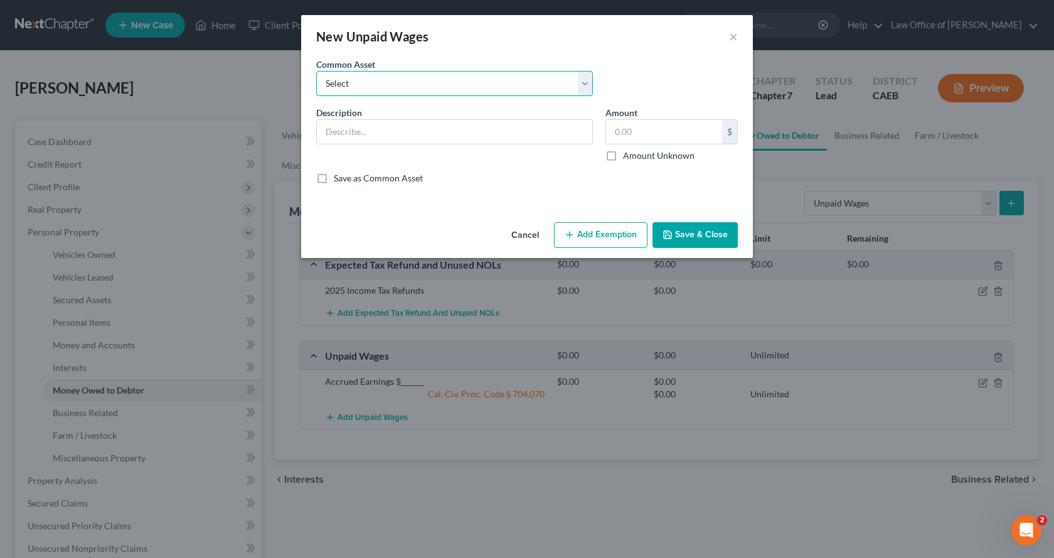
click at [407, 84] on select "Select Accrued Earnings Accrued Holiday Pay $________ Accrued Cumulative Time O…" at bounding box center [454, 83] width 277 height 25
select select "3"
click at [316, 71] on select "Select Accrued Earnings Accrued Holiday Pay $________ Accrued Cumulative Time O…" at bounding box center [454, 83] width 277 height 25
type input "Accrued Sick Pay $___________"
type input "0"
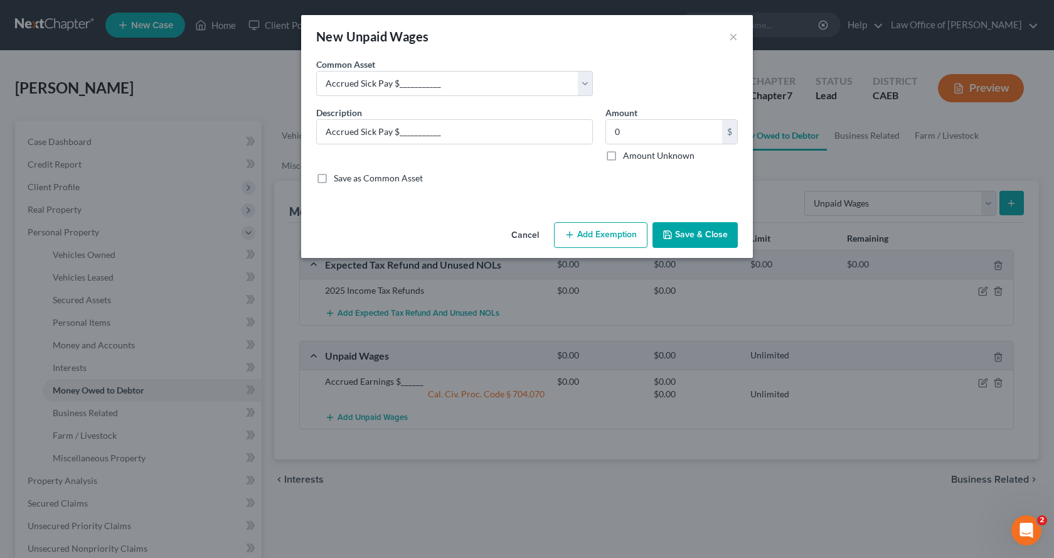
click at [627, 238] on button "Add Exemption" at bounding box center [600, 235] width 93 height 26
select select "2"
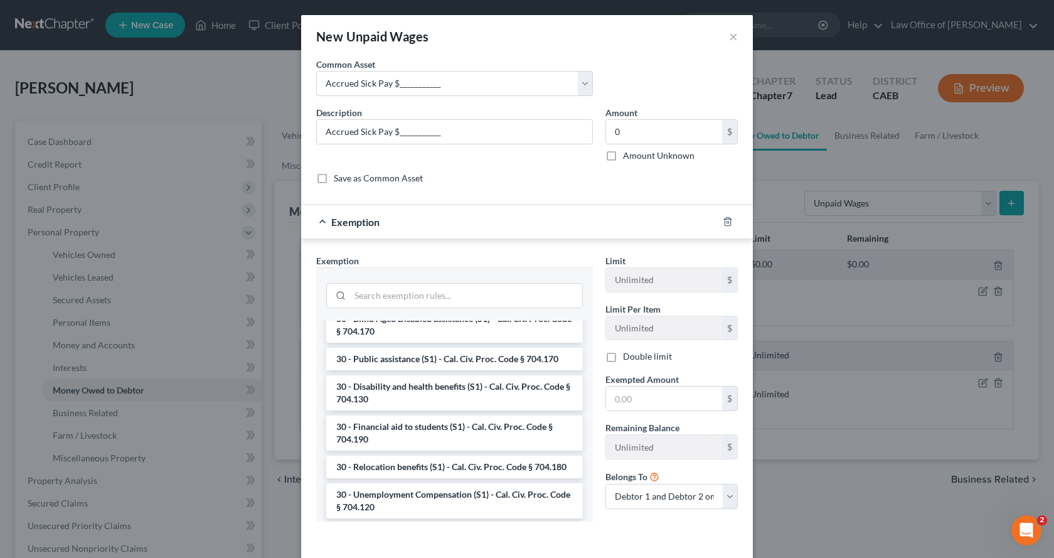
scroll to position [1255, 0]
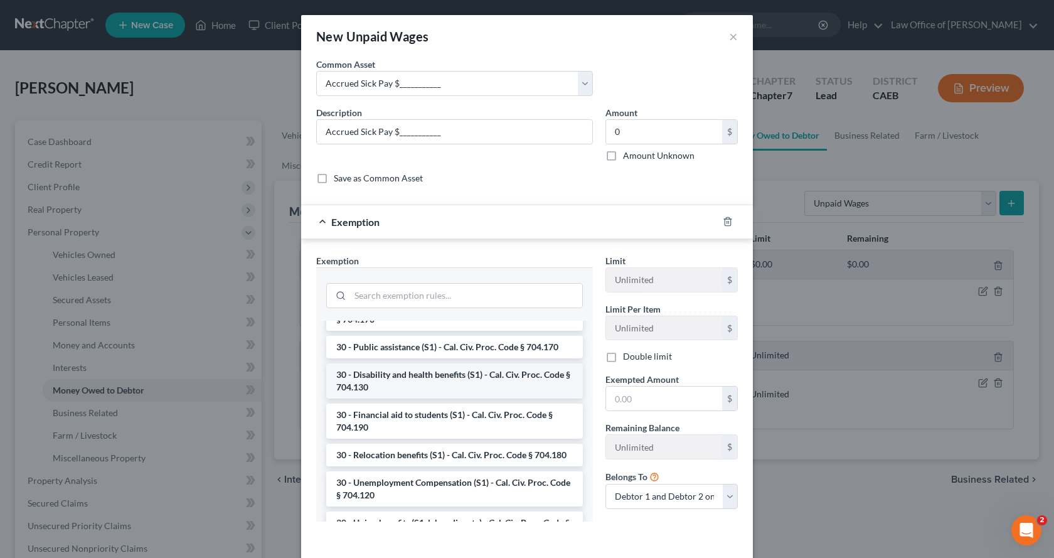
click at [381, 368] on li "30 - Disability and health benefits (S1) - Cal. Civ. Proc. Code § 704.130" at bounding box center [454, 380] width 257 height 35
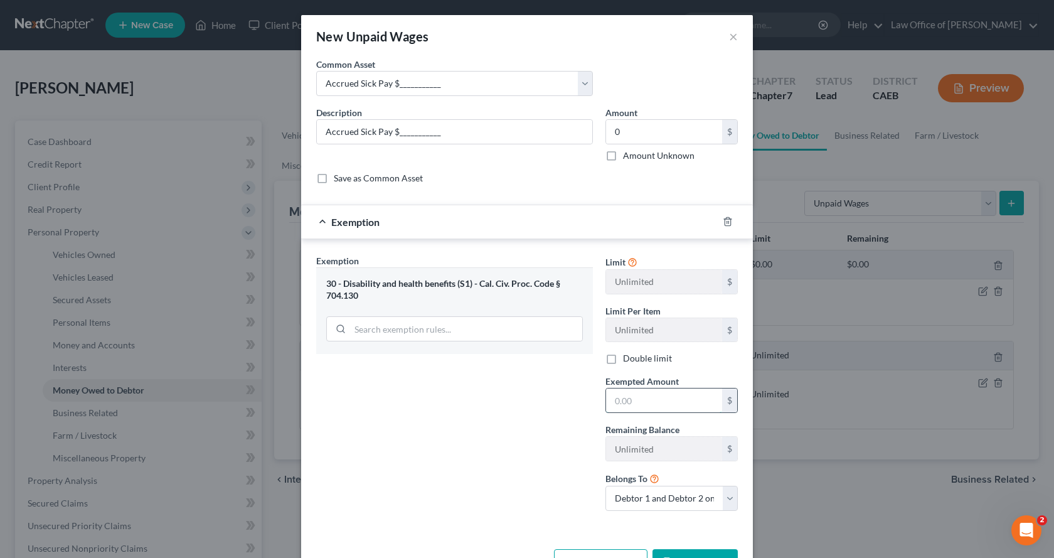
click at [619, 408] on input "text" at bounding box center [664, 400] width 116 height 24
type input "0.00"
click at [685, 554] on button "Save & Close" at bounding box center [694, 562] width 85 height 26
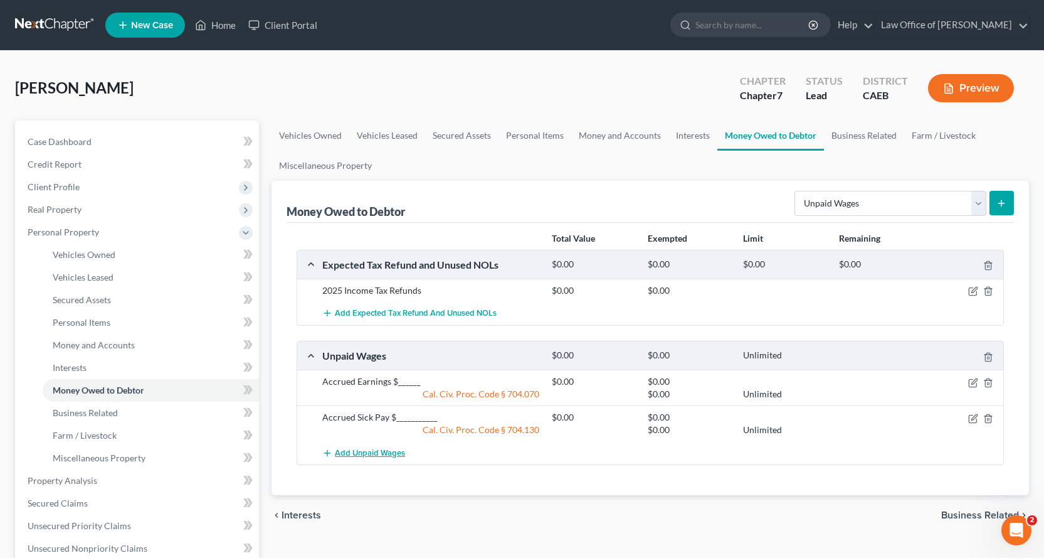
click at [374, 451] on span "Add Unpaid Wages" at bounding box center [370, 453] width 70 height 10
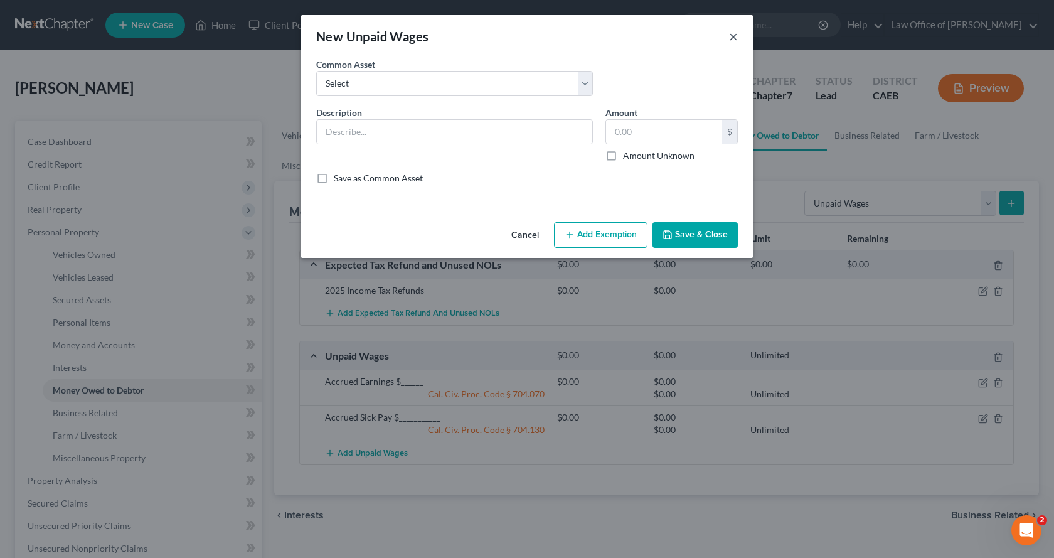
click at [734, 34] on button "×" at bounding box center [733, 36] width 9 height 15
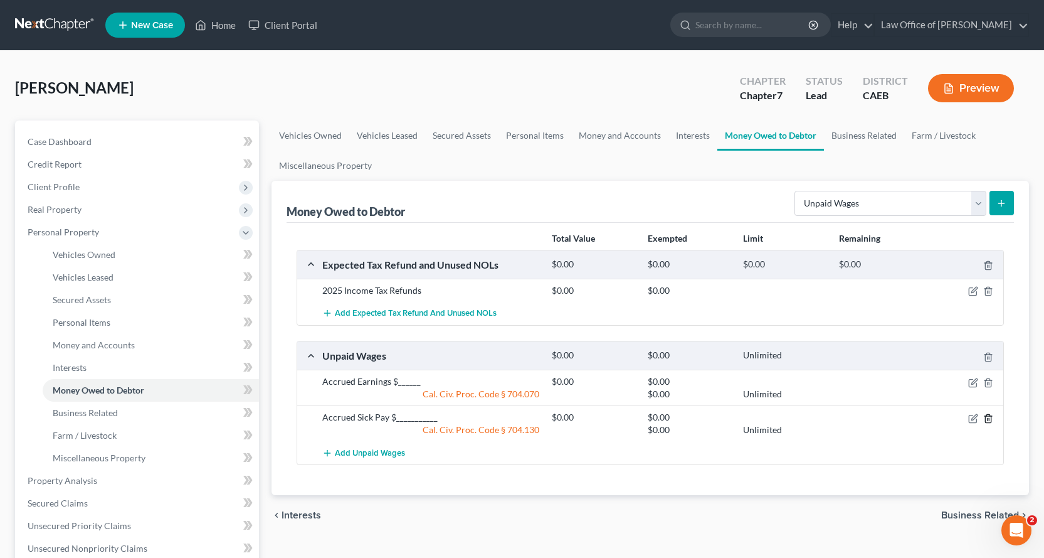
click at [990, 417] on icon "button" at bounding box center [989, 418] width 10 height 10
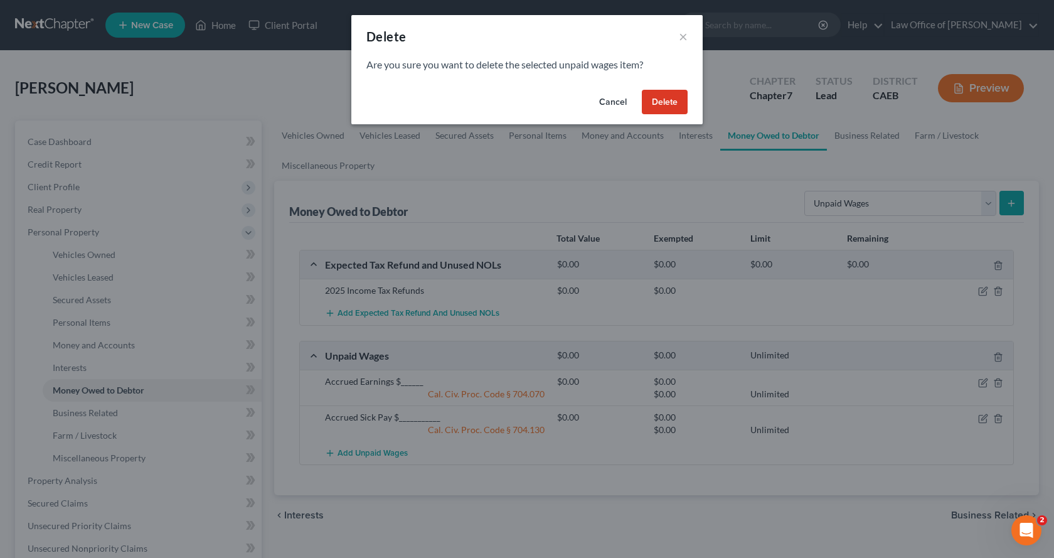
click at [674, 98] on button "Delete" at bounding box center [665, 102] width 46 height 25
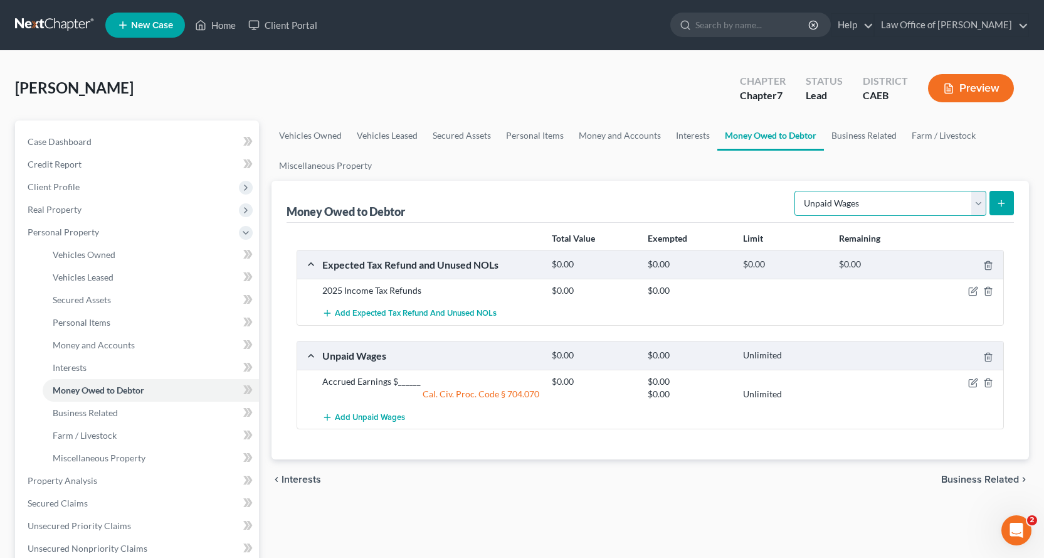
click at [893, 201] on select "Select Type of Money Owed Accounts Receivable Alimony Child Support Claims Agai…" at bounding box center [891, 203] width 192 height 25
select select "sick_or_vacation_pay"
click at [797, 191] on select "Select Type of Money Owed Accounts Receivable Alimony Child Support Claims Agai…" at bounding box center [891, 203] width 192 height 25
click at [1004, 196] on button "submit" at bounding box center [1002, 203] width 24 height 24
click at [679, 135] on link "Interests" at bounding box center [693, 135] width 49 height 30
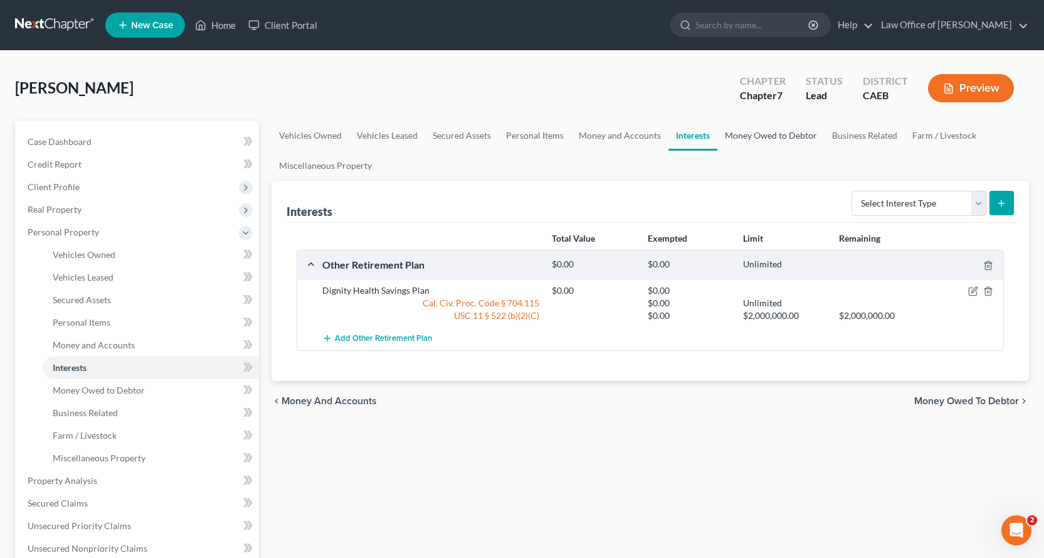
click at [778, 127] on link "Money Owed to Debtor" at bounding box center [771, 135] width 107 height 30
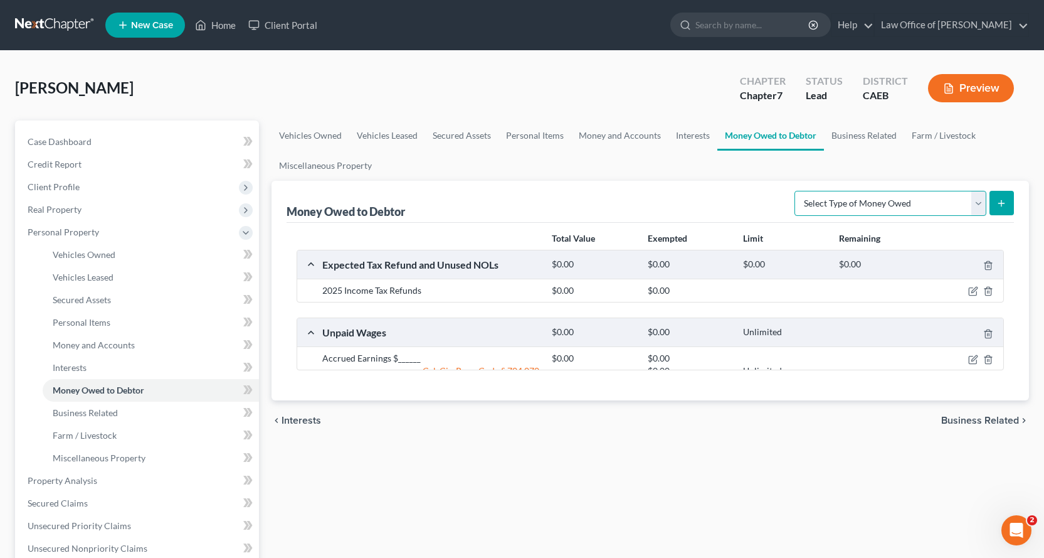
click at [918, 203] on select "Select Type of Money Owed Accounts Receivable Alimony Child Support Claims Agai…" at bounding box center [891, 203] width 192 height 25
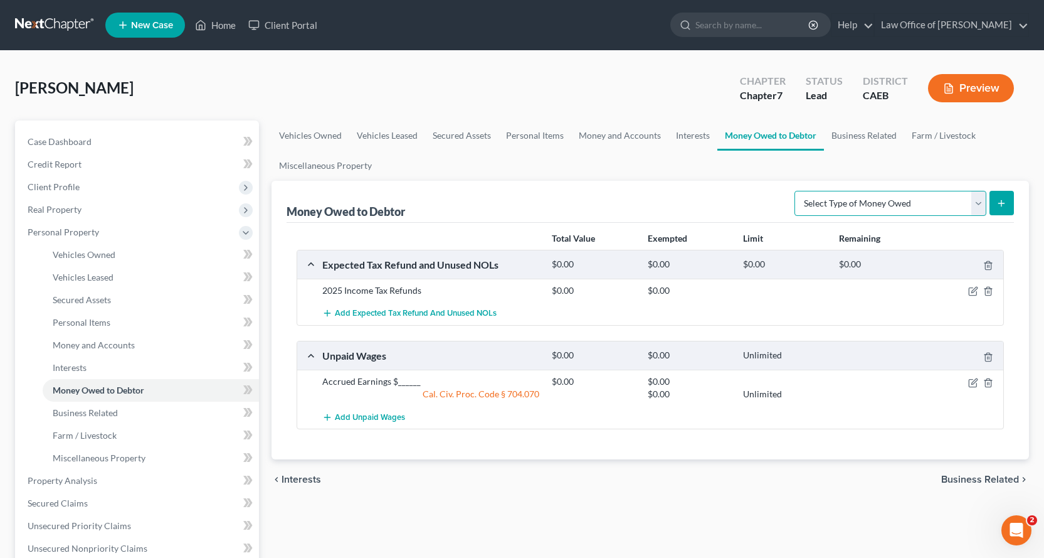
select select "sick_or_vacation_pay"
click at [797, 191] on select "Select Type of Money Owed Accounts Receivable Alimony Child Support Claims Agai…" at bounding box center [891, 203] width 192 height 25
click at [1007, 201] on button "submit" at bounding box center [1002, 203] width 24 height 24
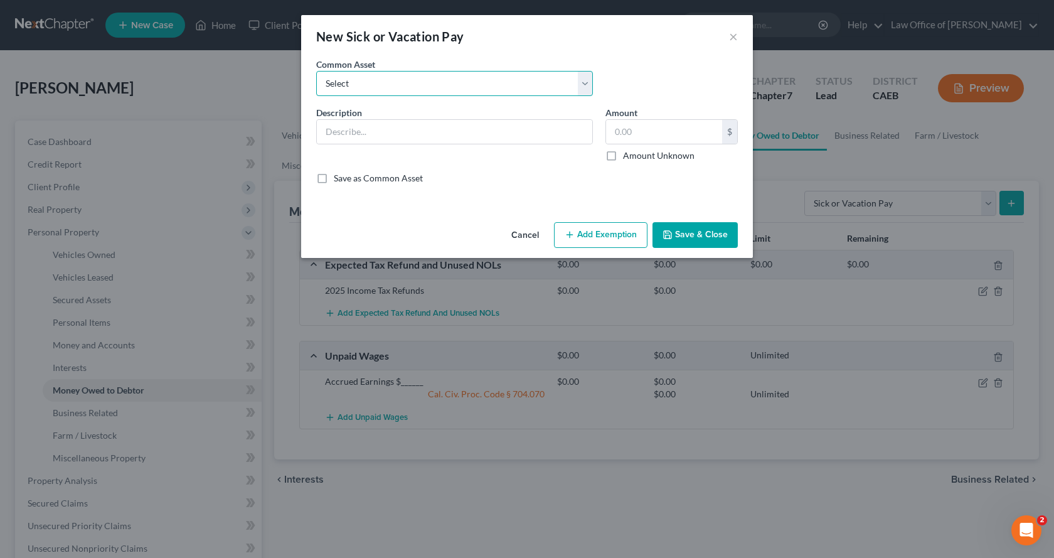
click at [420, 89] on select "Select Accrued PTO $________ Accrued Sick Pay $______" at bounding box center [454, 83] width 277 height 25
select select "0"
click at [316, 71] on select "Select Accrued PTO $________ Accrued Sick Pay $______" at bounding box center [454, 83] width 277 height 25
type input "Accrued PTO $________"
click at [603, 236] on button "Add Exemption" at bounding box center [600, 235] width 93 height 26
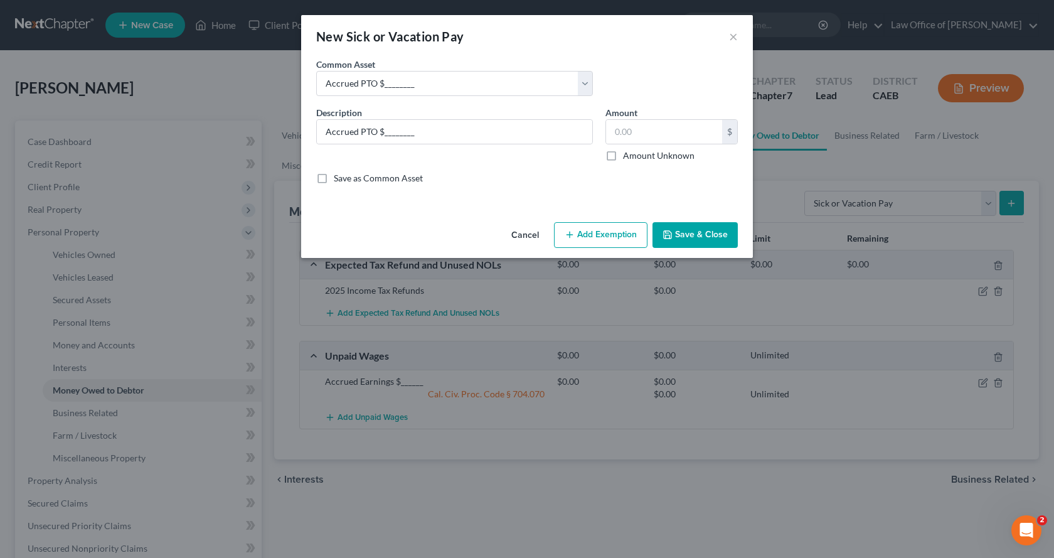
select select "2"
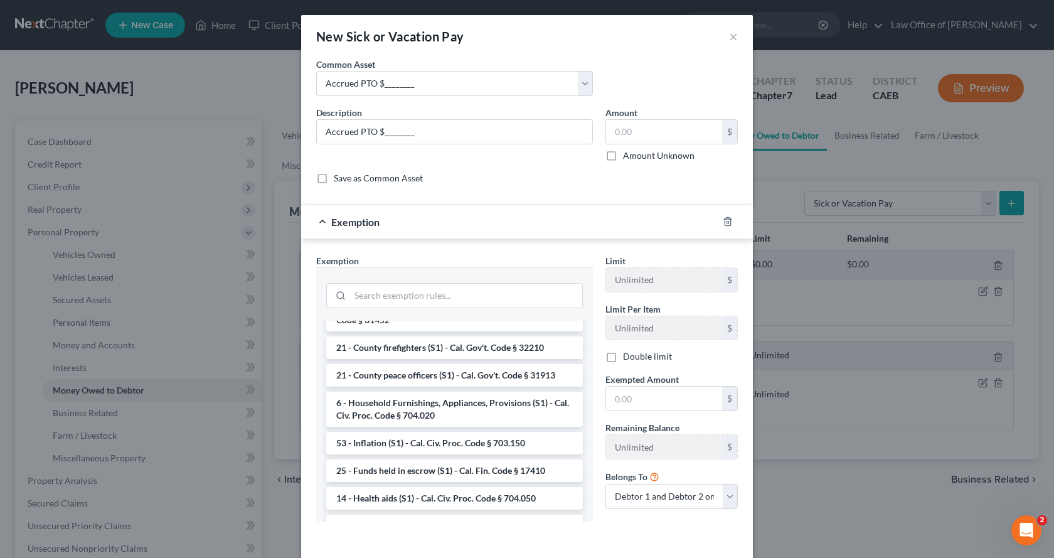
scroll to position [753, 0]
click at [723, 222] on icon "button" at bounding box center [728, 221] width 10 height 10
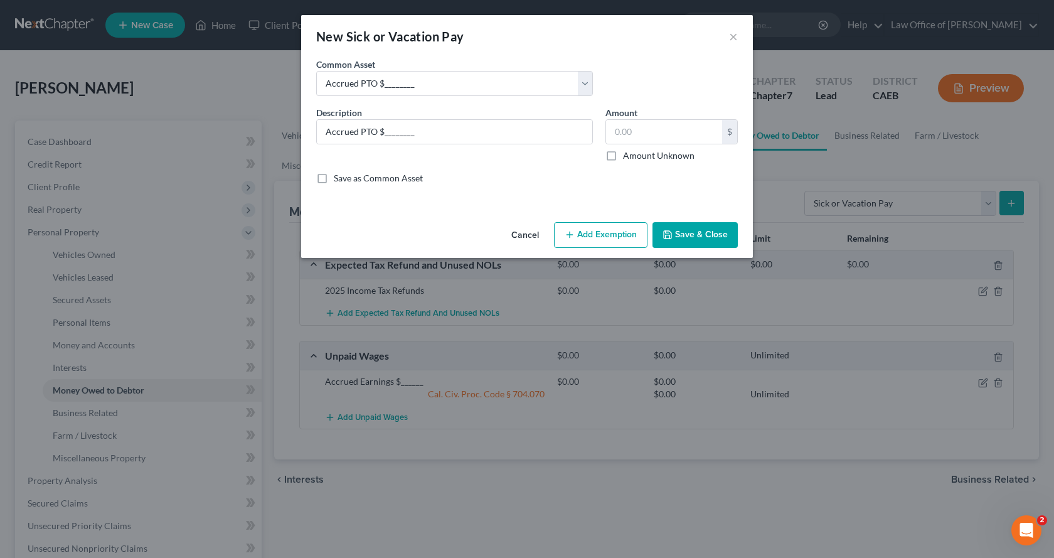
click at [683, 240] on button "Save & Close" at bounding box center [694, 235] width 85 height 26
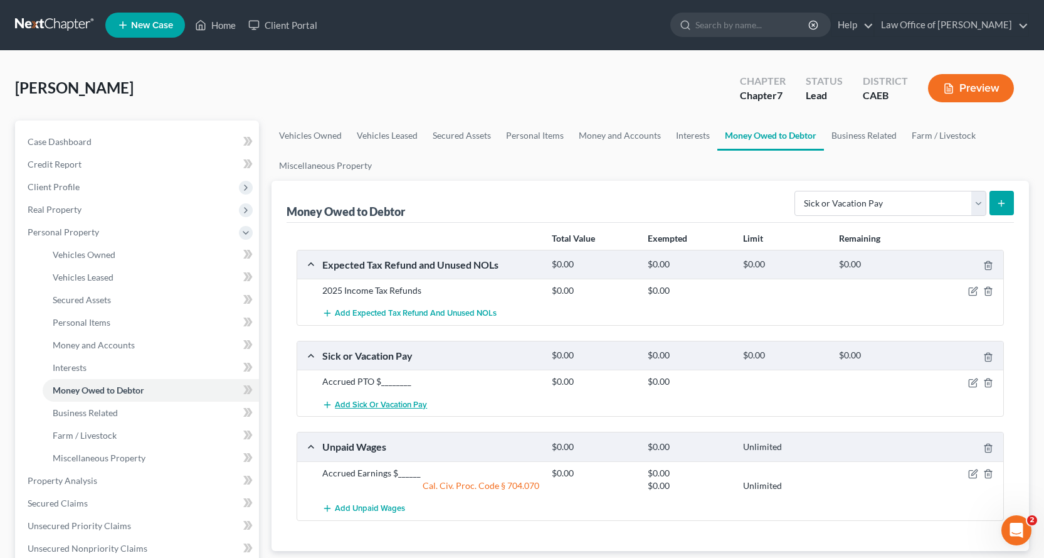
click at [380, 410] on button "Add Sick or Vacation Pay" at bounding box center [374, 404] width 105 height 23
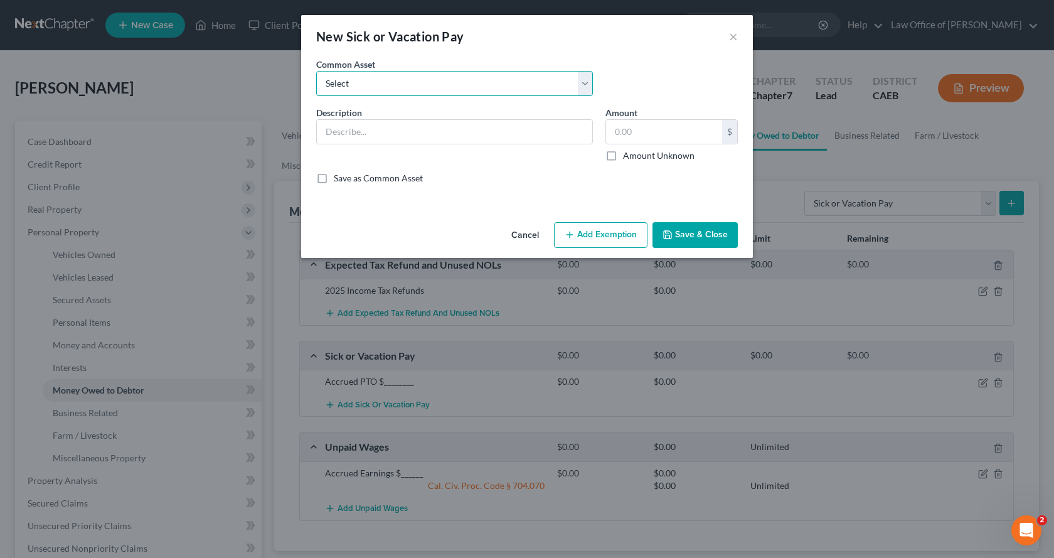
click at [415, 85] on select "Select Accrued PTO $________ Accrued Sick Pay $______" at bounding box center [454, 83] width 277 height 25
select select "1"
click at [316, 71] on select "Select Accrued PTO $________ Accrued Sick Pay $______" at bounding box center [454, 83] width 277 height 25
type input "Accrued Sick Pay $______"
click at [616, 231] on button "Add Exemption" at bounding box center [600, 235] width 93 height 26
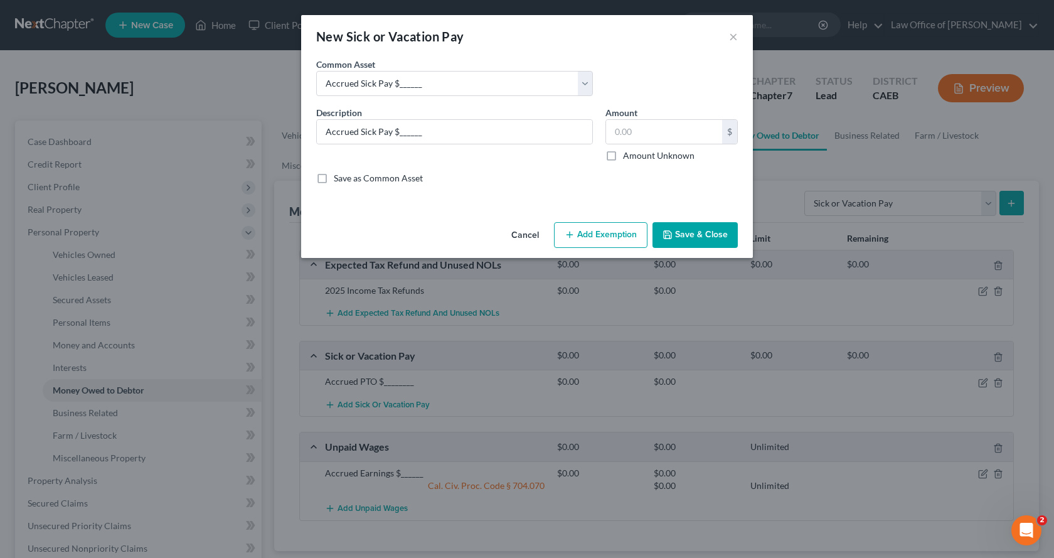
select select "2"
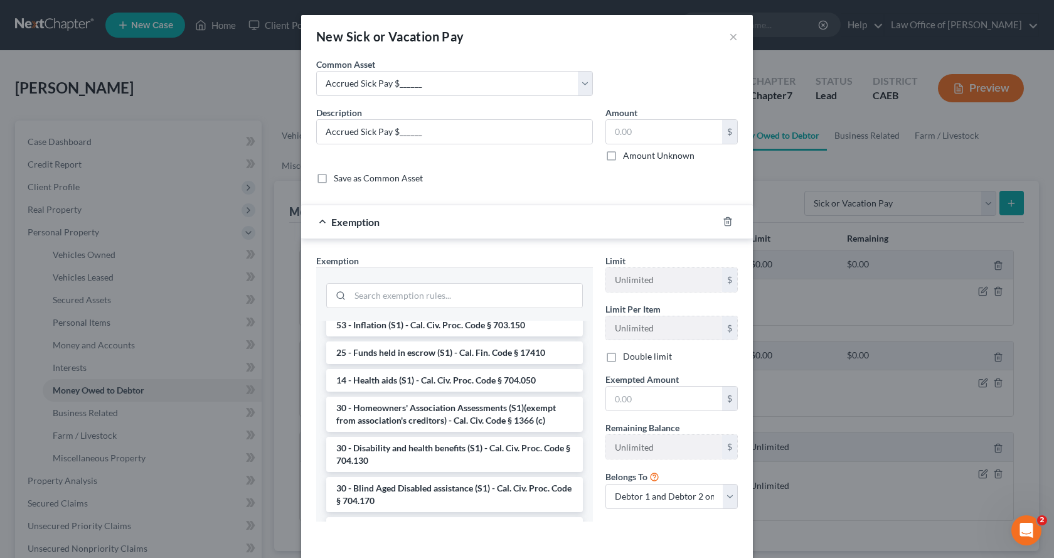
scroll to position [878, 0]
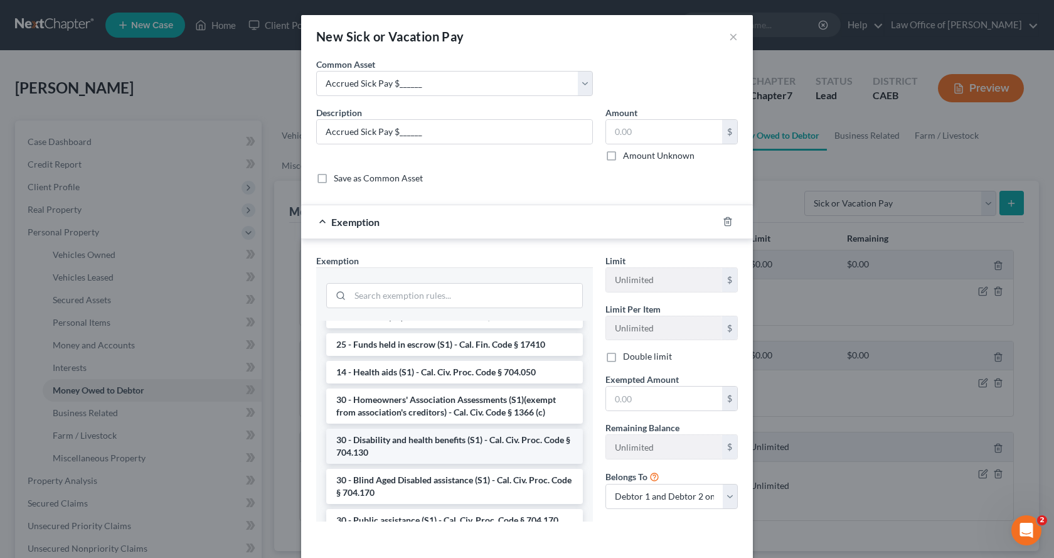
click at [388, 455] on li "30 - Disability and health benefits (S1) - Cal. Civ. Proc. Code § 704.130" at bounding box center [454, 445] width 257 height 35
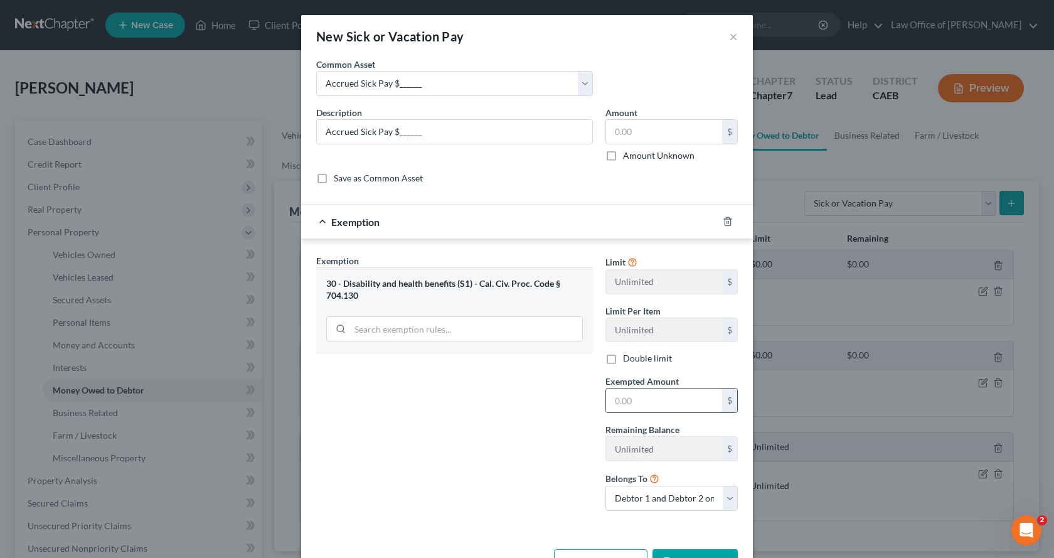
click at [622, 406] on input "text" at bounding box center [664, 400] width 116 height 24
type input "0.00"
click at [701, 551] on button "Save & Close" at bounding box center [694, 562] width 85 height 26
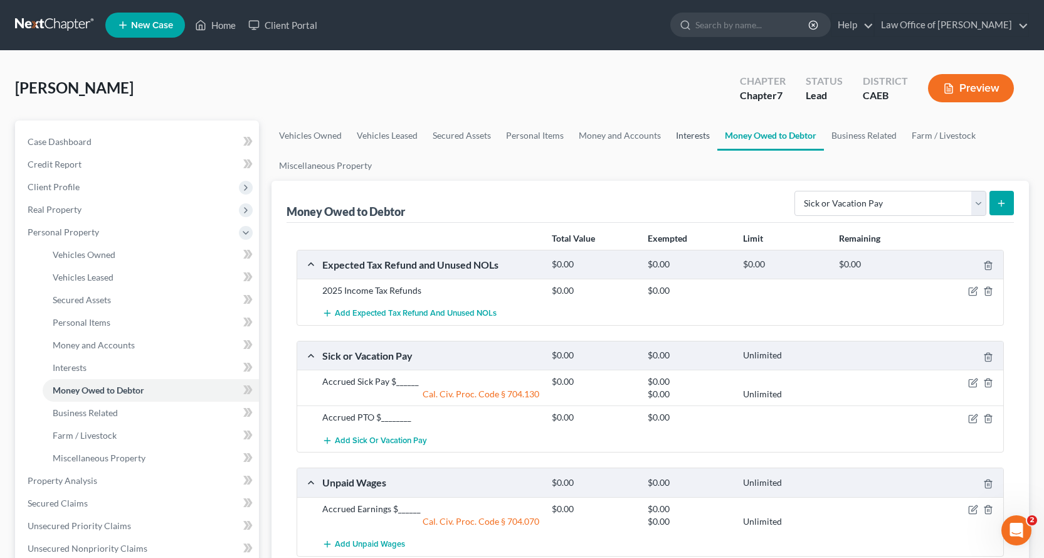
click at [694, 134] on link "Interests" at bounding box center [693, 135] width 49 height 30
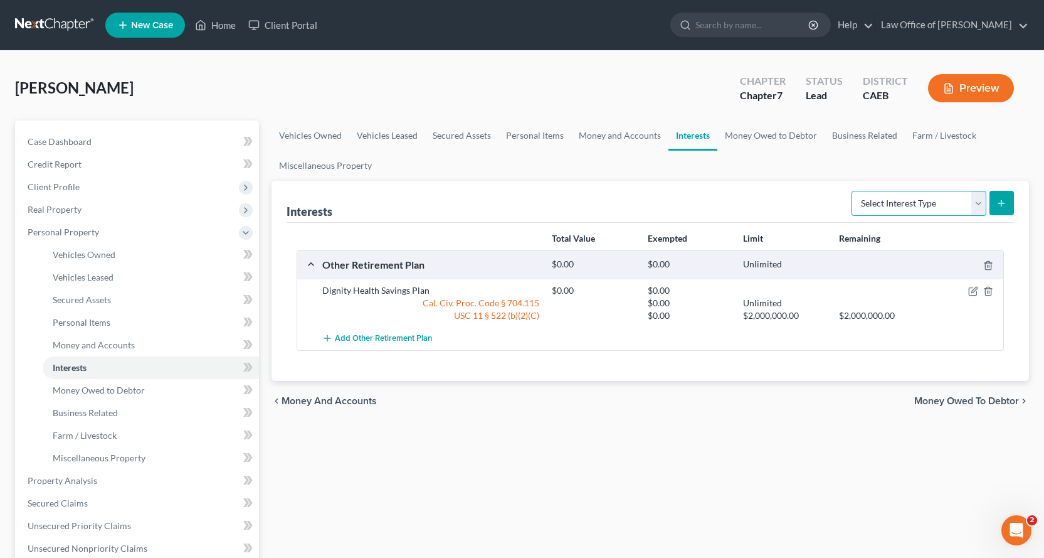
click at [869, 196] on select "Select Interest Type 401K Annuity Bond Education IRA Government Bond Government…" at bounding box center [919, 203] width 135 height 25
select select "term_life_insurance"
click at [853, 191] on select "Select Interest Type 401K Annuity Bond Education IRA Government Bond Government…" at bounding box center [919, 203] width 135 height 25
click at [1001, 191] on form "Select Interest Type 401K Annuity Bond Education IRA Government Bond Government…" at bounding box center [933, 204] width 162 height 26
click at [1001, 201] on icon "submit" at bounding box center [1002, 203] width 10 height 10
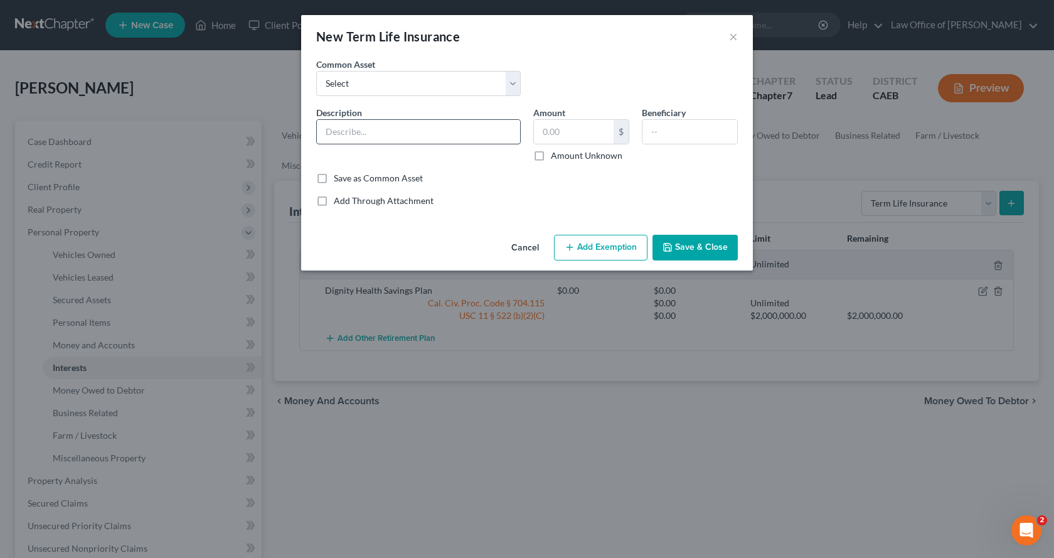
click at [338, 127] on input "text" at bounding box center [418, 132] width 203 height 24
click at [349, 133] on input "Term life insurance through employer" at bounding box center [418, 132] width 203 height 24
click at [367, 130] on input "Term Life insurance through employer" at bounding box center [418, 132] width 203 height 24
click at [438, 135] on input "Term Life Insurance through employer" at bounding box center [418, 132] width 203 height 24
type input "Term Life Insurance through Employer"
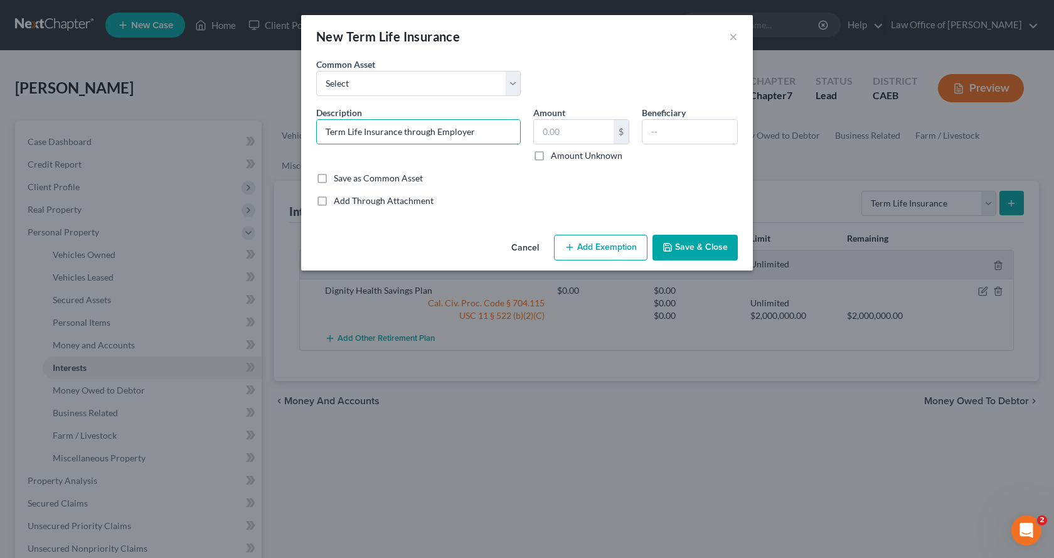
click at [612, 252] on button "Add Exemption" at bounding box center [600, 248] width 93 height 26
select select "2"
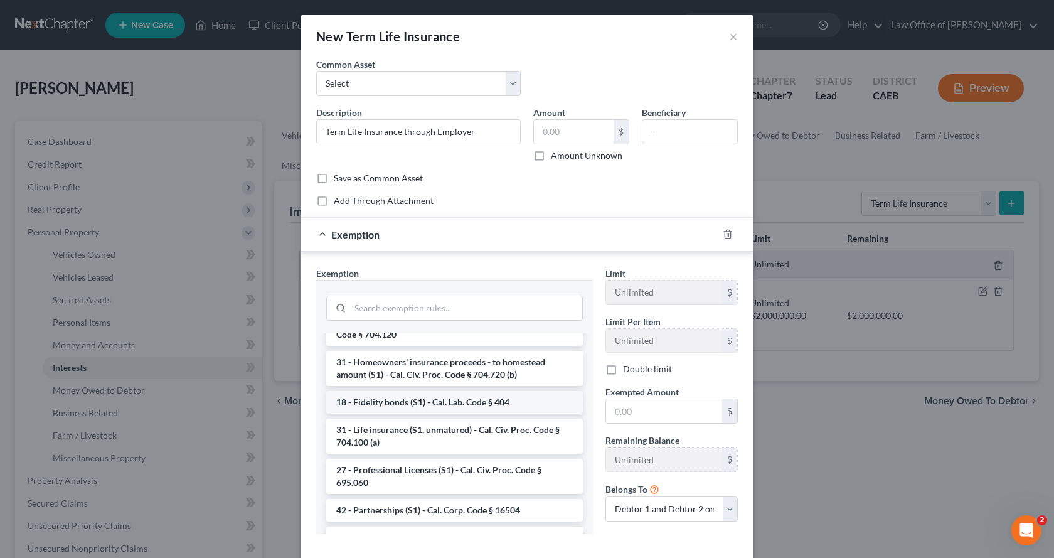
scroll to position [565, 0]
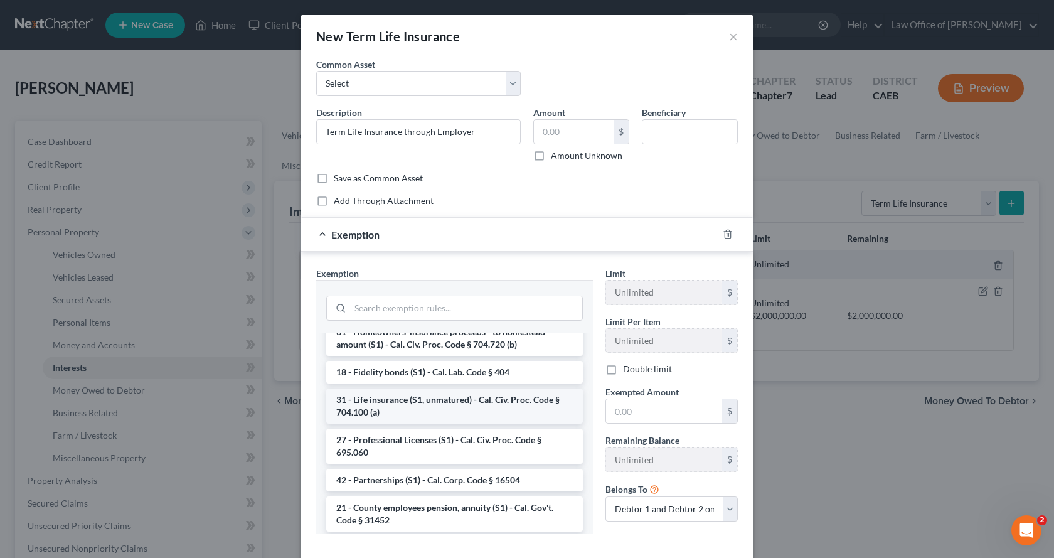
click at [400, 423] on li "31 - Life insurance (S1, unmatured) - Cal. Civ. Proc. Code § 704.100 (a)" at bounding box center [454, 405] width 257 height 35
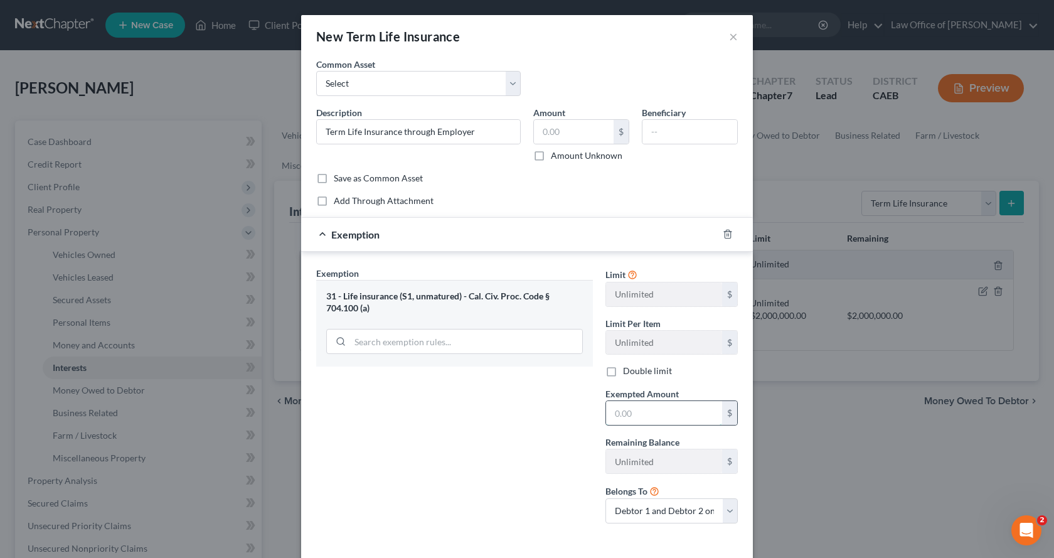
drag, startPoint x: 634, startPoint y: 418, endPoint x: 651, endPoint y: 422, distance: 16.6
click at [634, 418] on input "text" at bounding box center [664, 413] width 116 height 24
type input "0.00"
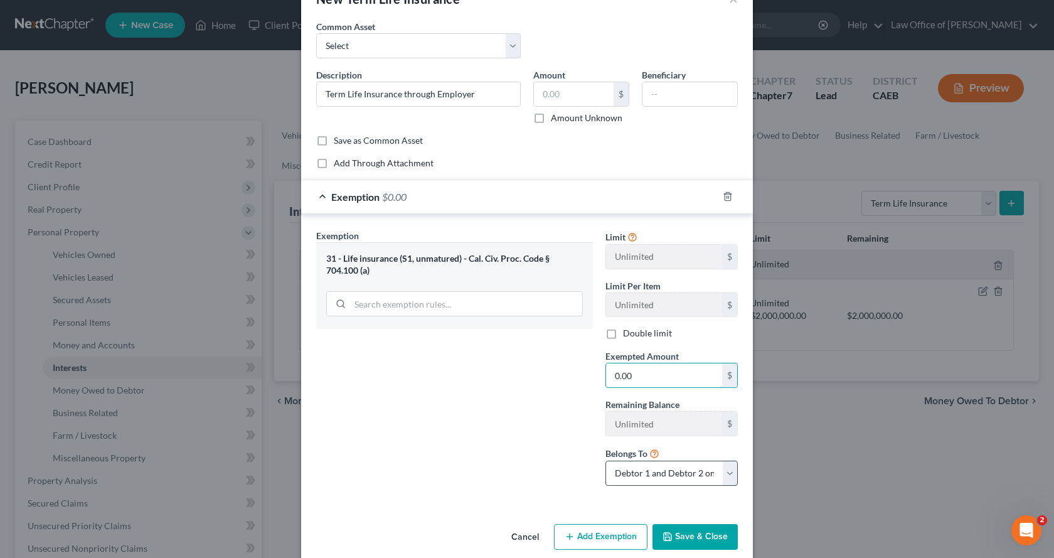
scroll to position [55, 0]
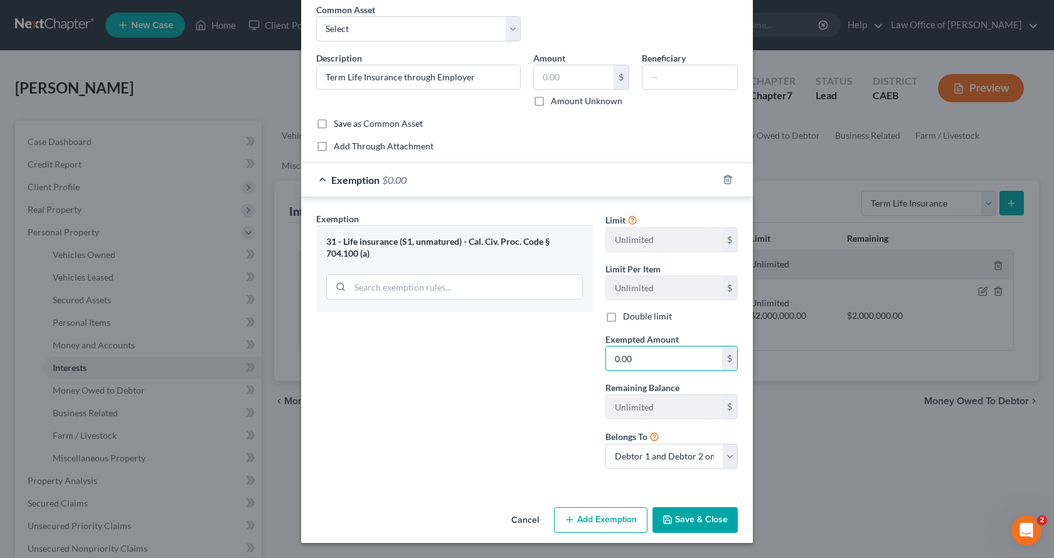
click at [720, 524] on button "Save & Close" at bounding box center [694, 520] width 85 height 26
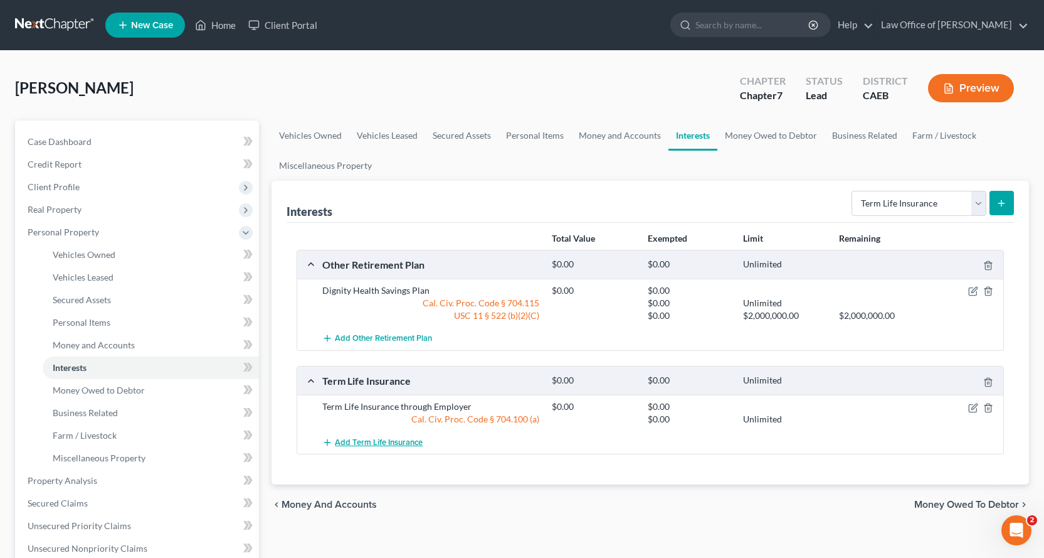
click at [363, 443] on span "Add Term Life Insurance" at bounding box center [379, 442] width 88 height 10
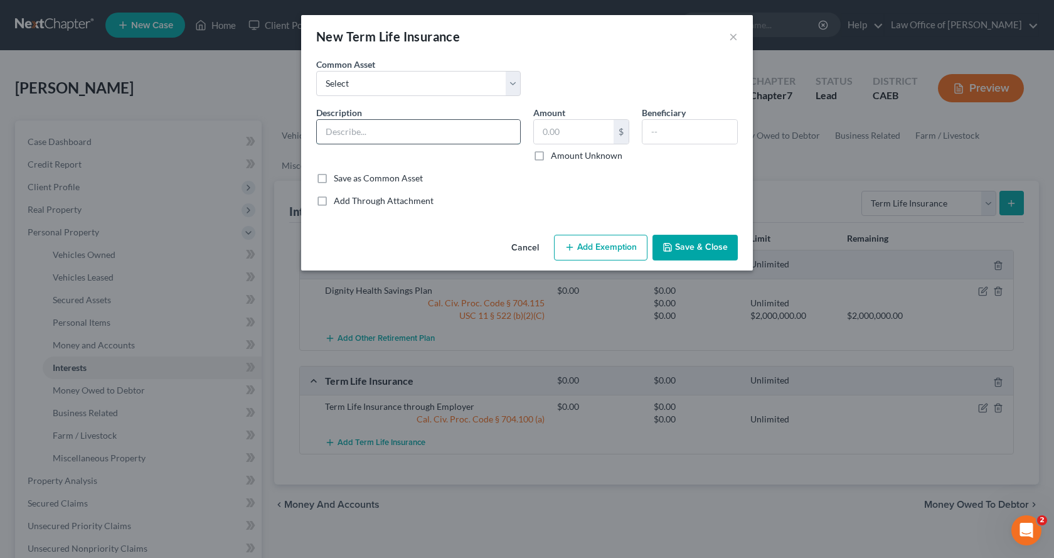
click at [332, 136] on input "text" at bounding box center [418, 132] width 203 height 24
type input "Dental Ins. through Employer"
click at [597, 248] on button "Add Exemption" at bounding box center [600, 248] width 93 height 26
select select "2"
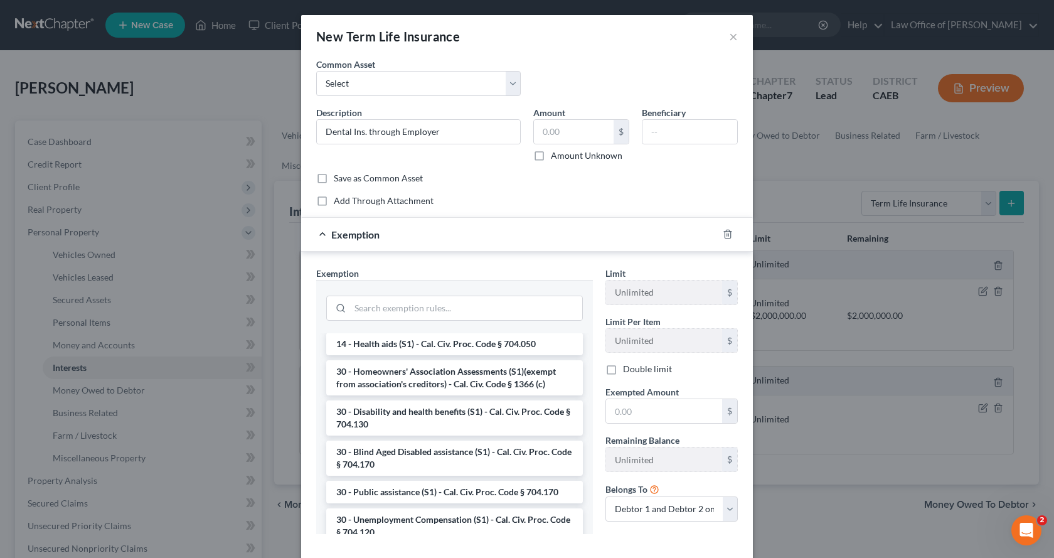
scroll to position [941, 0]
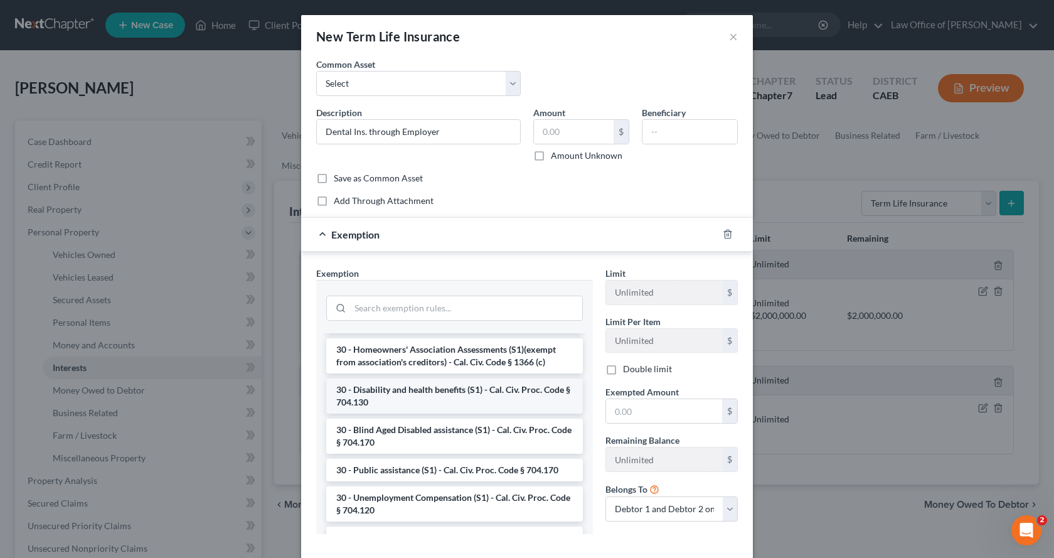
click at [435, 411] on li "30 - Disability and health benefits (S1) - Cal. Civ. Proc. Code § 704.130" at bounding box center [454, 395] width 257 height 35
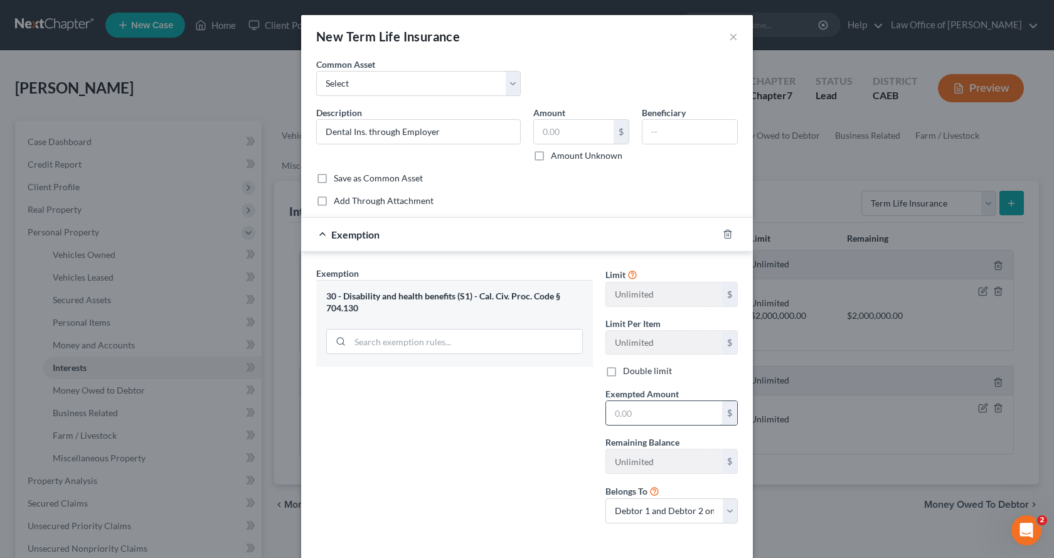
click at [671, 420] on input "text" at bounding box center [664, 413] width 116 height 24
type input "0.00"
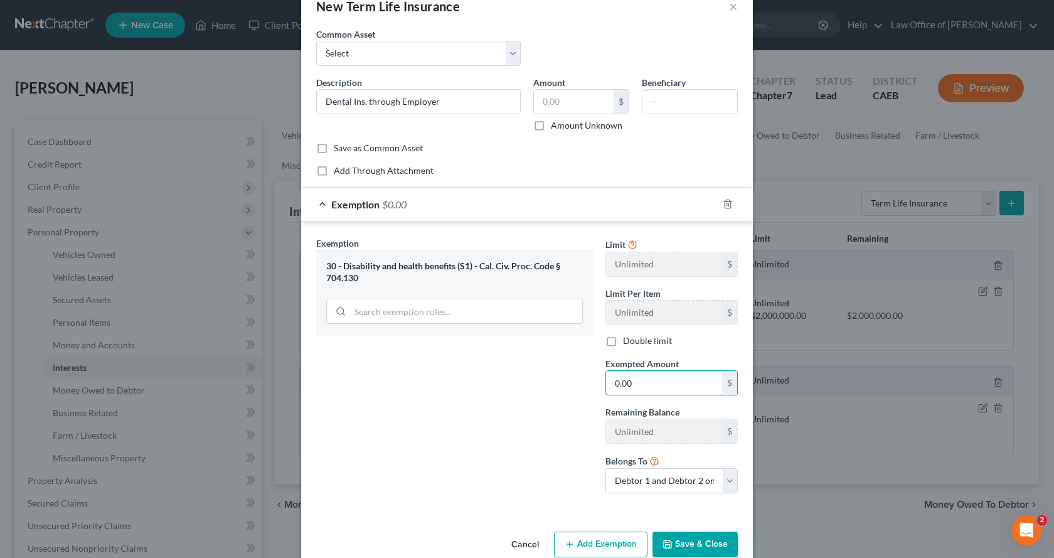
scroll to position [55, 0]
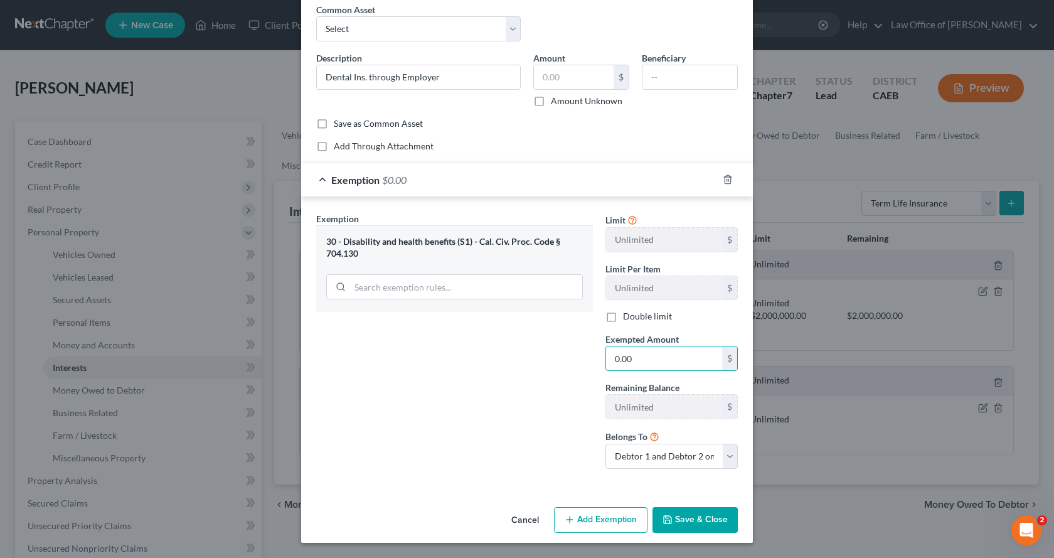
click at [693, 514] on button "Save & Close" at bounding box center [694, 520] width 85 height 26
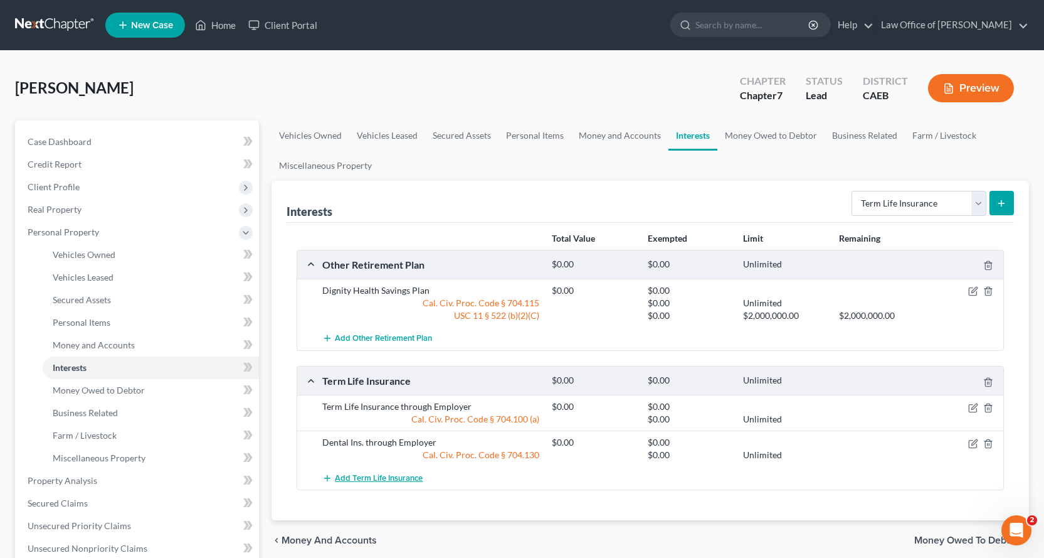
click at [348, 479] on span "Add Term Life Insurance" at bounding box center [379, 478] width 88 height 10
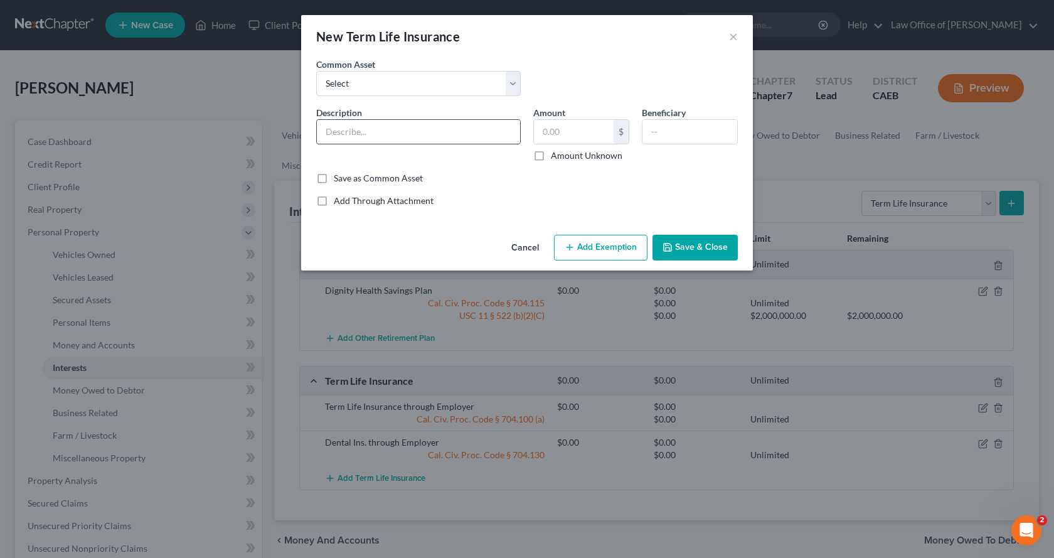
click at [354, 133] on input "text" at bounding box center [418, 132] width 203 height 24
click at [356, 130] on input "Vision [PERSON_NAME], through" at bounding box center [418, 132] width 203 height 24
click at [407, 130] on input "Vision Ins, through" at bounding box center [418, 132] width 203 height 24
type input "Vision Ins, through Employer"
click at [570, 132] on input "text" at bounding box center [574, 132] width 80 height 24
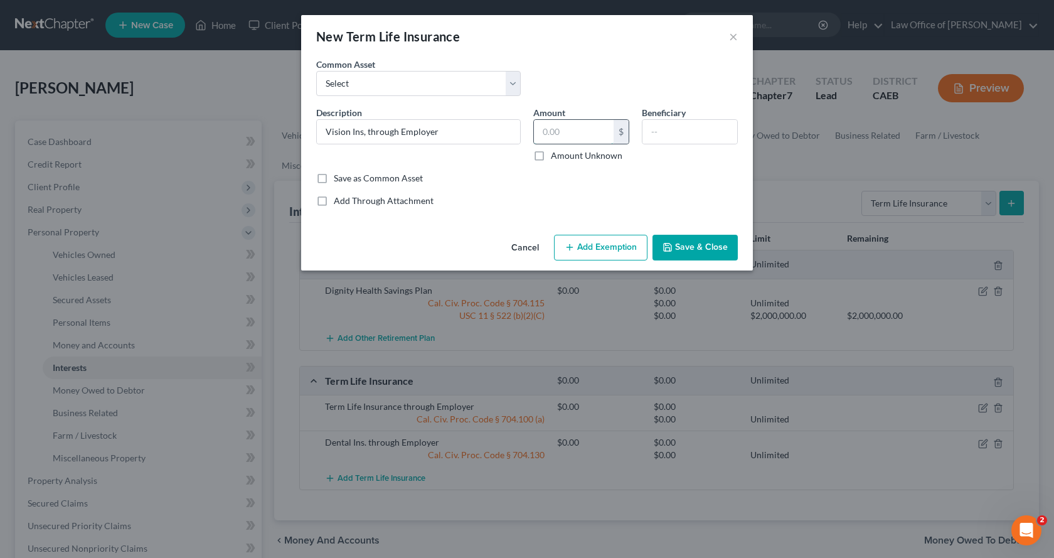
type input "0.00"
click at [578, 248] on button "Add Exemption" at bounding box center [600, 248] width 93 height 26
select select "2"
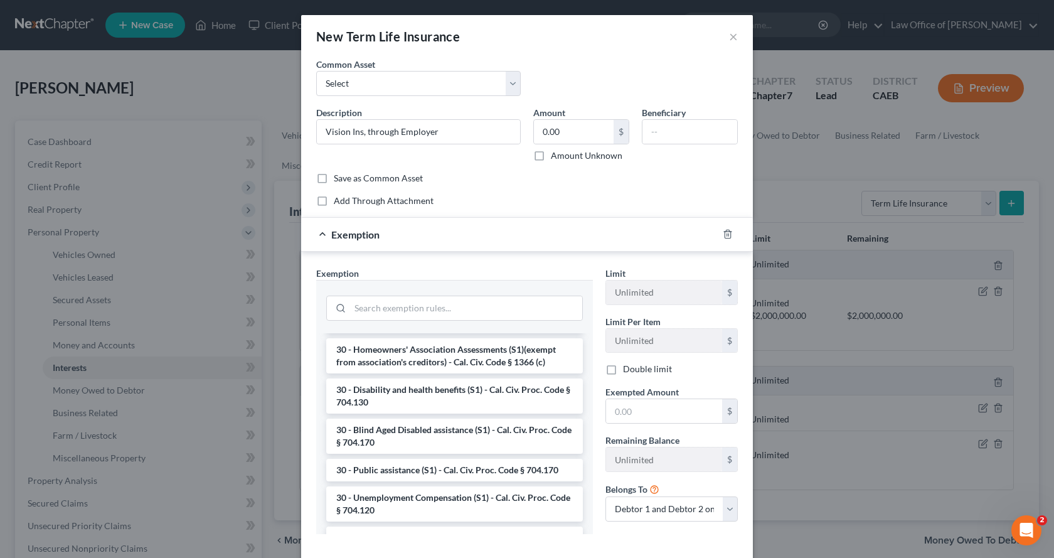
scroll to position [1004, 0]
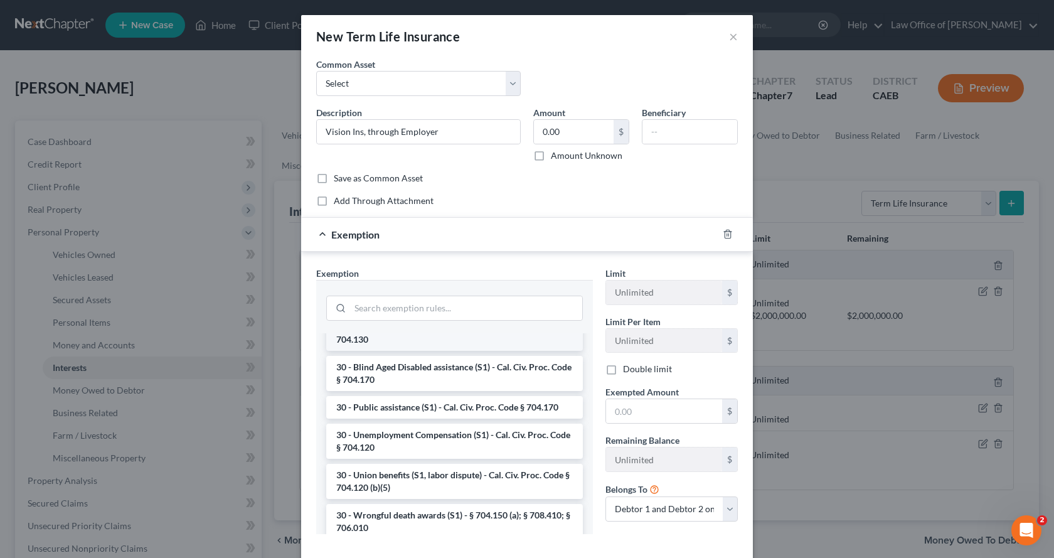
click at [400, 349] on li "30 - Disability and health benefits (S1) - Cal. Civ. Proc. Code § 704.130" at bounding box center [454, 333] width 257 height 35
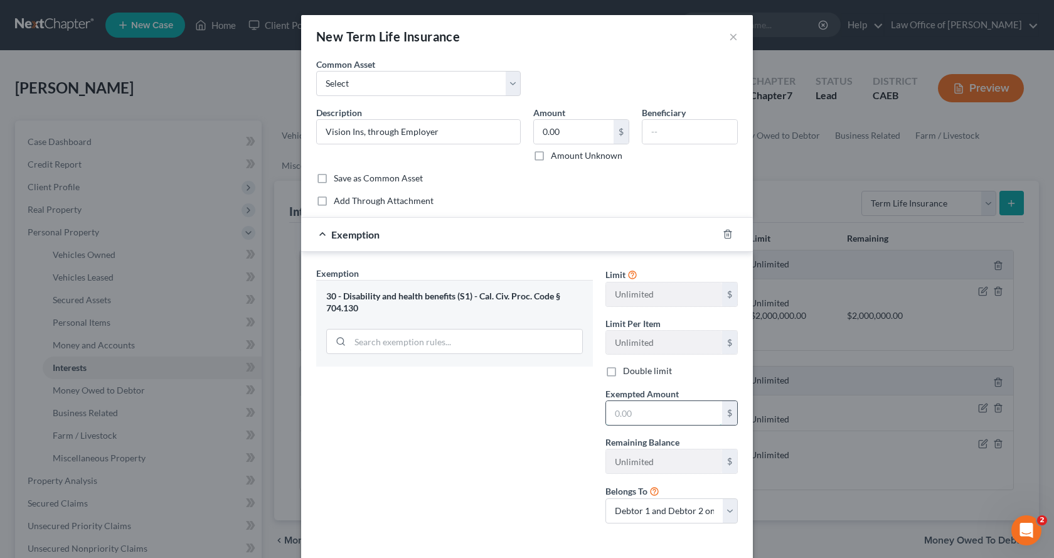
click at [640, 407] on input "text" at bounding box center [664, 413] width 116 height 24
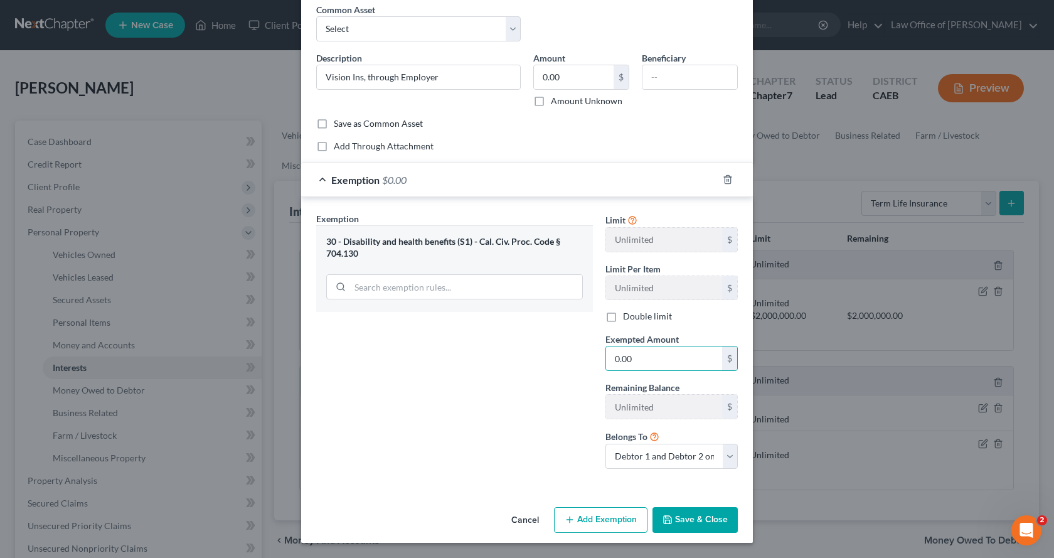
click at [714, 511] on button "Save & Close" at bounding box center [694, 520] width 85 height 26
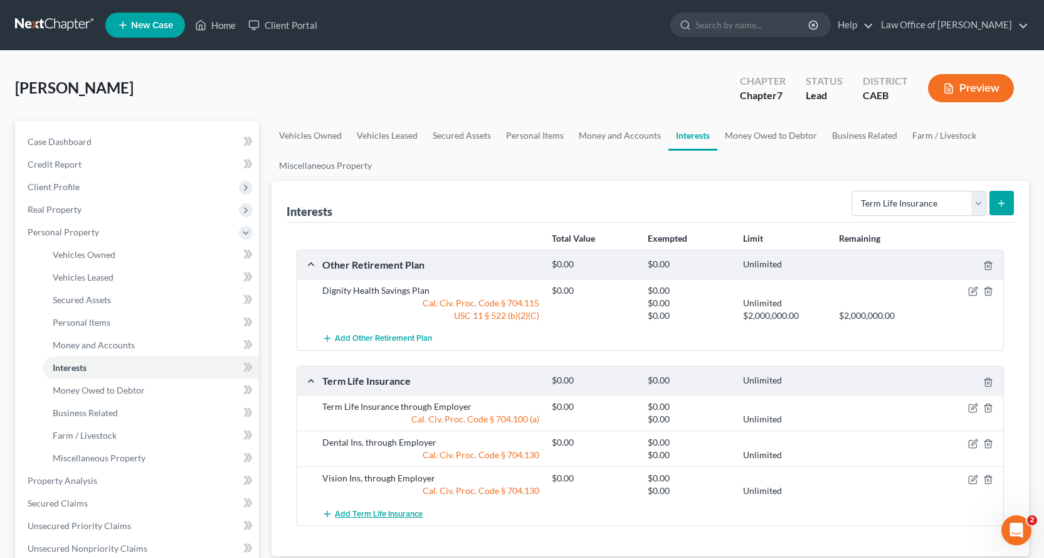
click at [358, 511] on span "Add Term Life Insurance" at bounding box center [379, 514] width 88 height 10
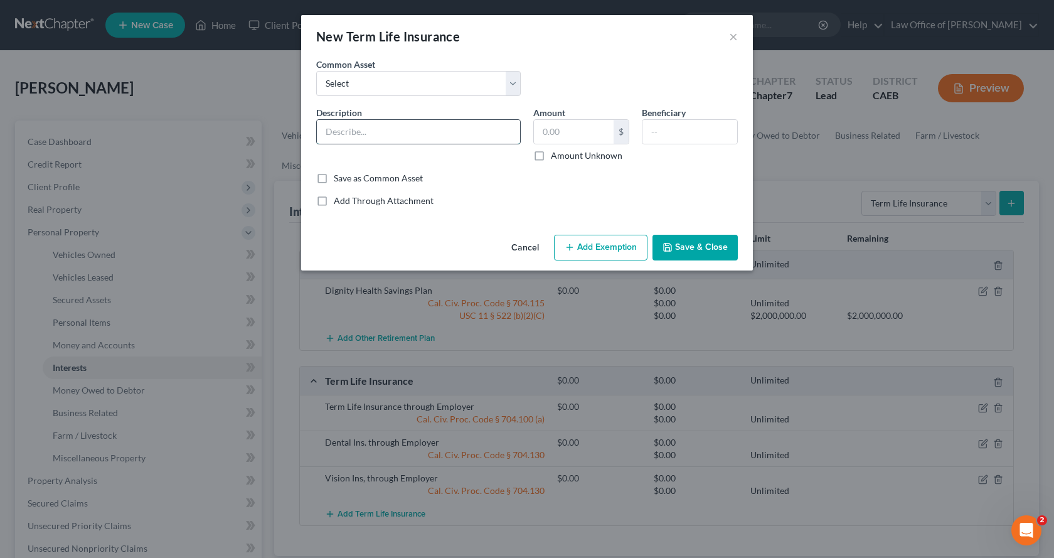
click at [349, 129] on input "text" at bounding box center [418, 132] width 203 height 24
click at [590, 139] on input "text" at bounding box center [574, 132] width 80 height 24
click at [583, 243] on button "Add Exemption" at bounding box center [600, 248] width 93 height 26
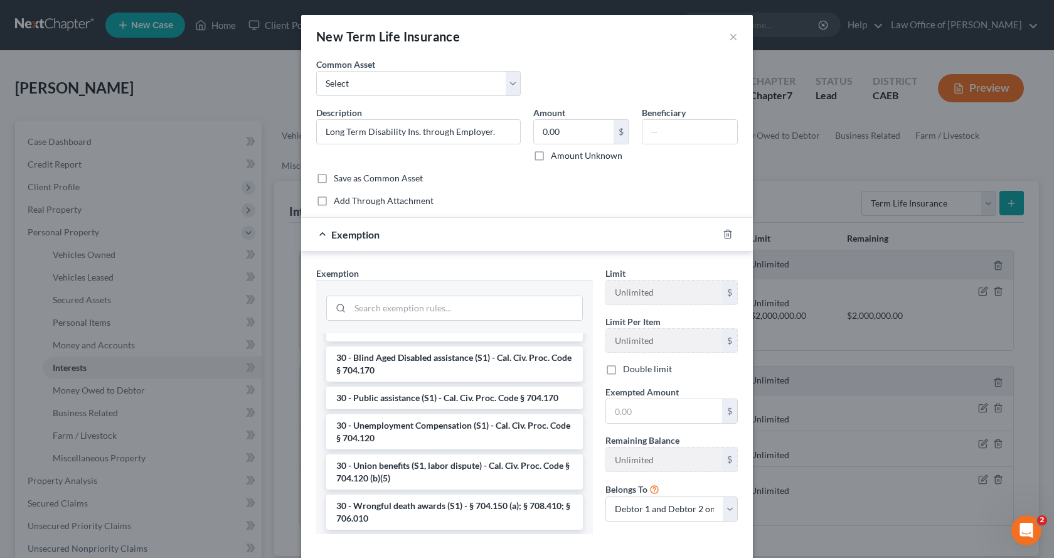
scroll to position [991, 0]
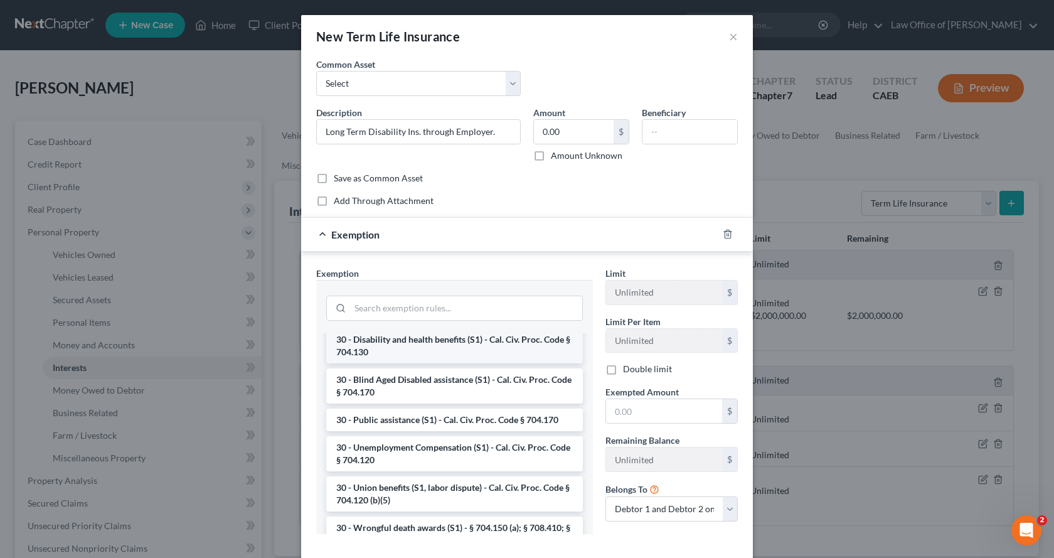
click at [399, 357] on li "30 - Disability and health benefits (S1) - Cal. Civ. Proc. Code § 704.130" at bounding box center [454, 345] width 257 height 35
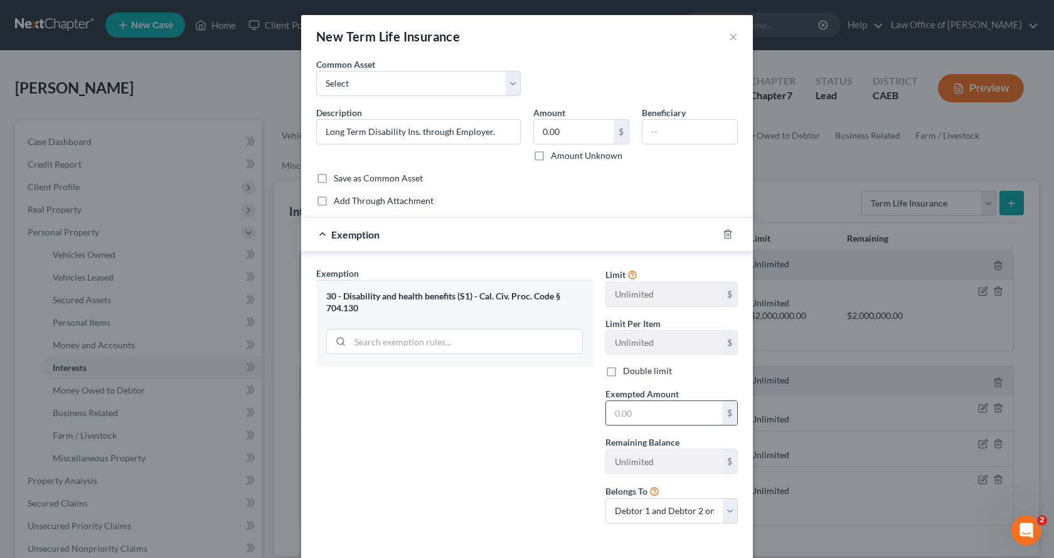
click at [645, 418] on input "text" at bounding box center [664, 413] width 116 height 24
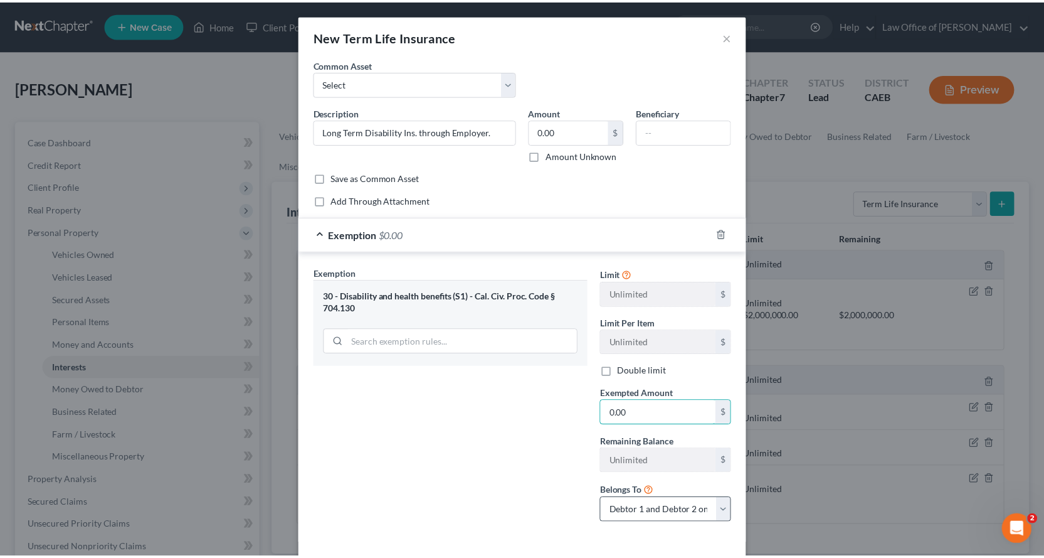
scroll to position [55, 0]
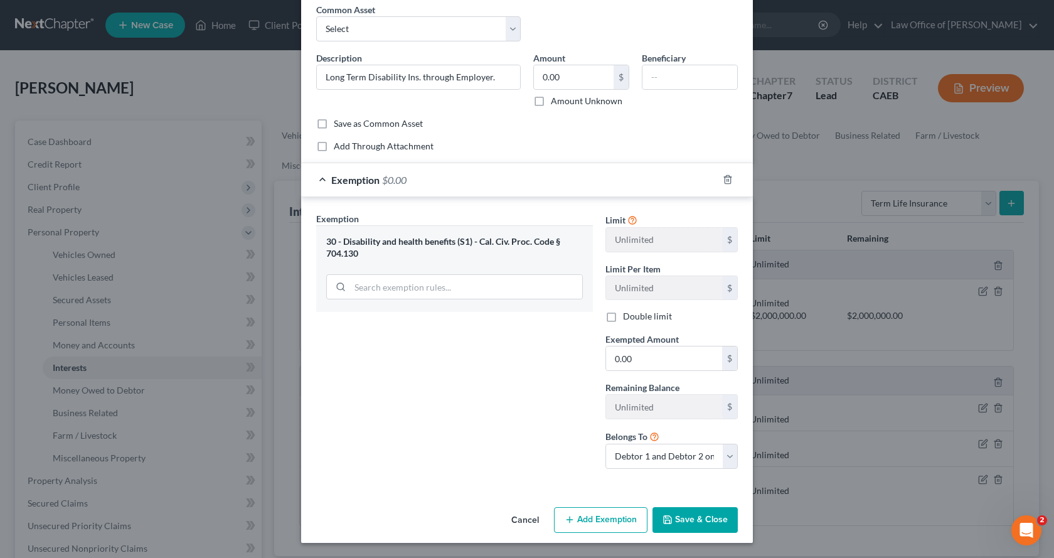
click at [690, 509] on button "Save & Close" at bounding box center [694, 520] width 85 height 26
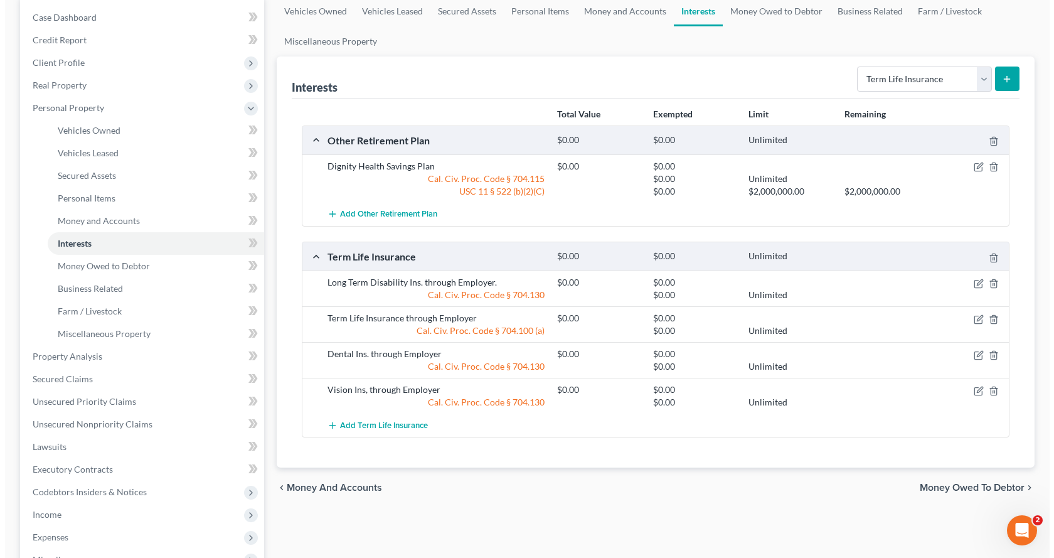
scroll to position [125, 0]
click at [373, 428] on span "Add Term Life Insurance" at bounding box center [379, 424] width 88 height 10
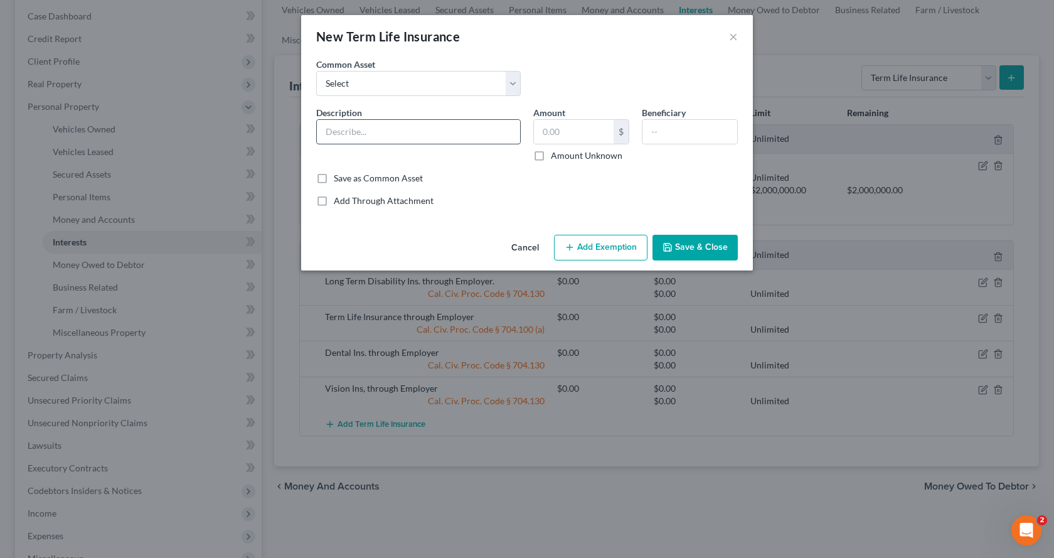
click at [330, 126] on input "text" at bounding box center [418, 132] width 203 height 24
click at [339, 130] on input "Vhehicle Ins." at bounding box center [418, 132] width 203 height 24
click at [553, 139] on input "text" at bounding box center [574, 132] width 80 height 24
click at [726, 251] on button "Save & Close" at bounding box center [694, 248] width 85 height 26
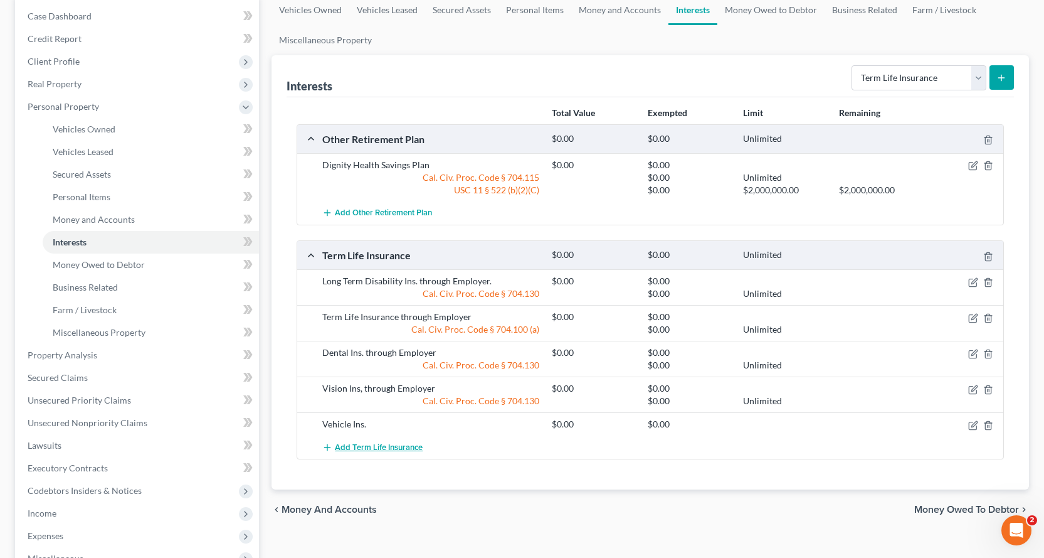
click at [371, 450] on span "Add Term Life Insurance" at bounding box center [379, 447] width 88 height 10
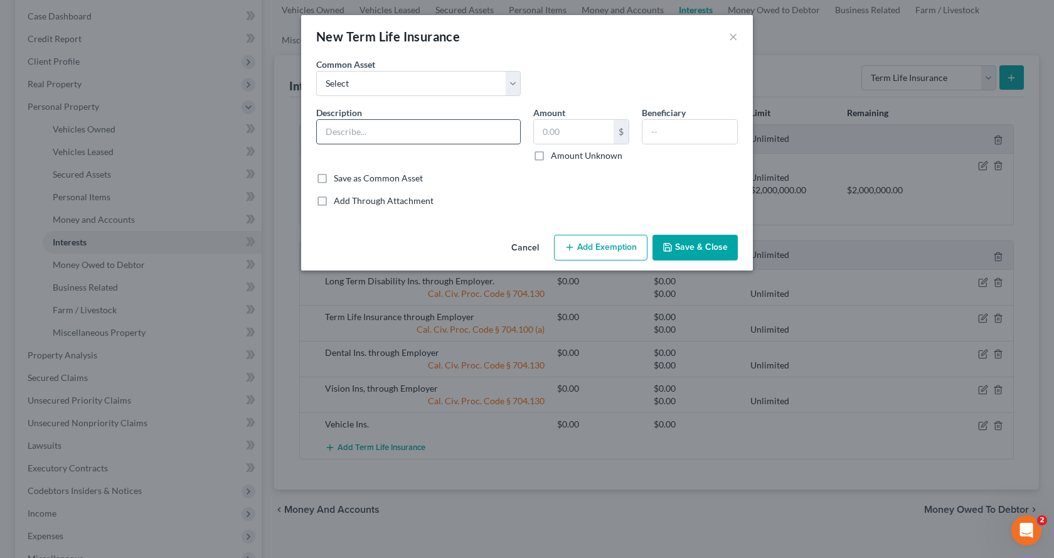
click at [390, 133] on input "text" at bounding box center [418, 132] width 203 height 24
click at [584, 139] on input "text" at bounding box center [574, 132] width 80 height 24
click at [619, 248] on button "Add Exemption" at bounding box center [600, 248] width 93 height 26
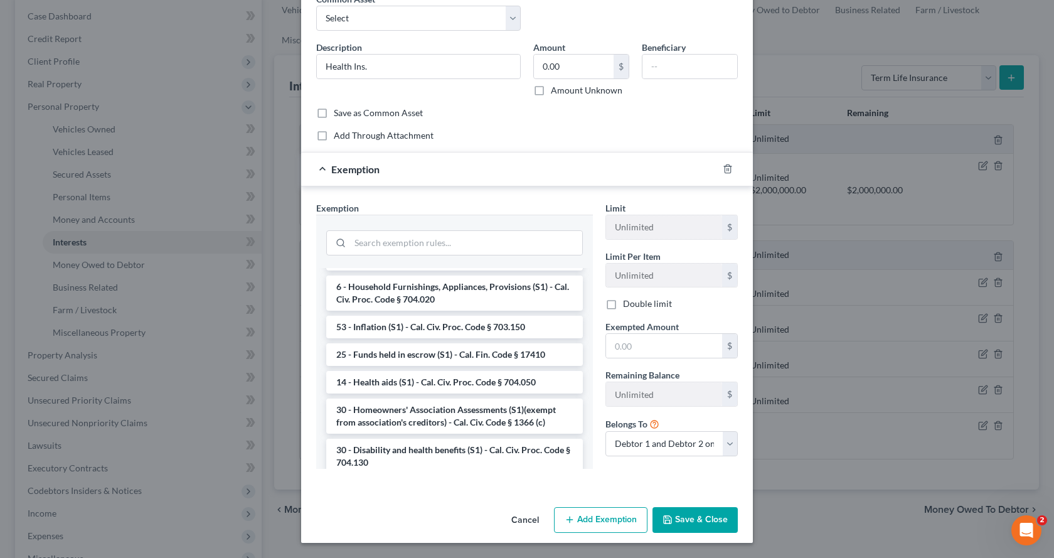
scroll to position [878, 0]
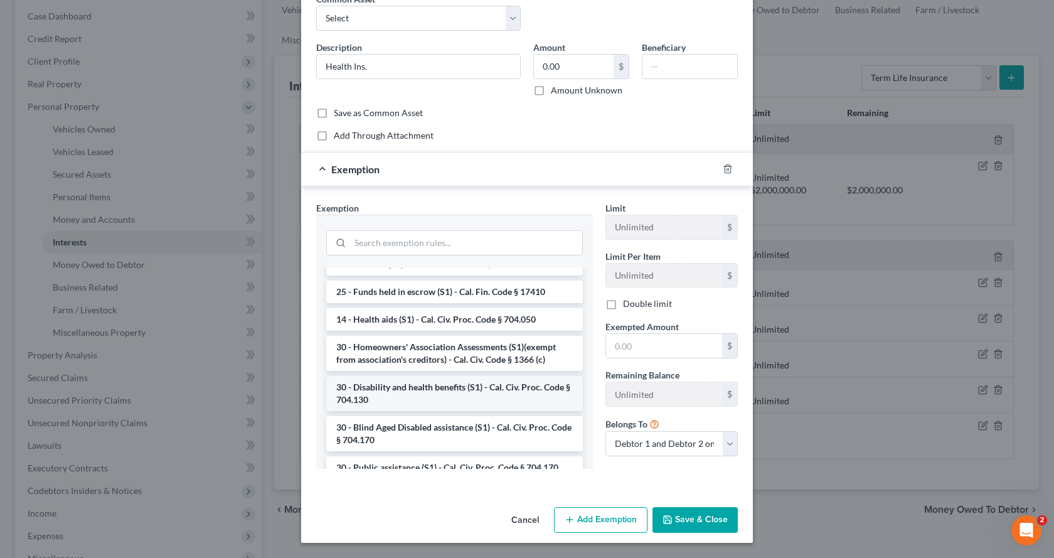
click at [376, 407] on li "30 - Disability and health benefits (S1) - Cal. Civ. Proc. Code § 704.130" at bounding box center [454, 393] width 257 height 35
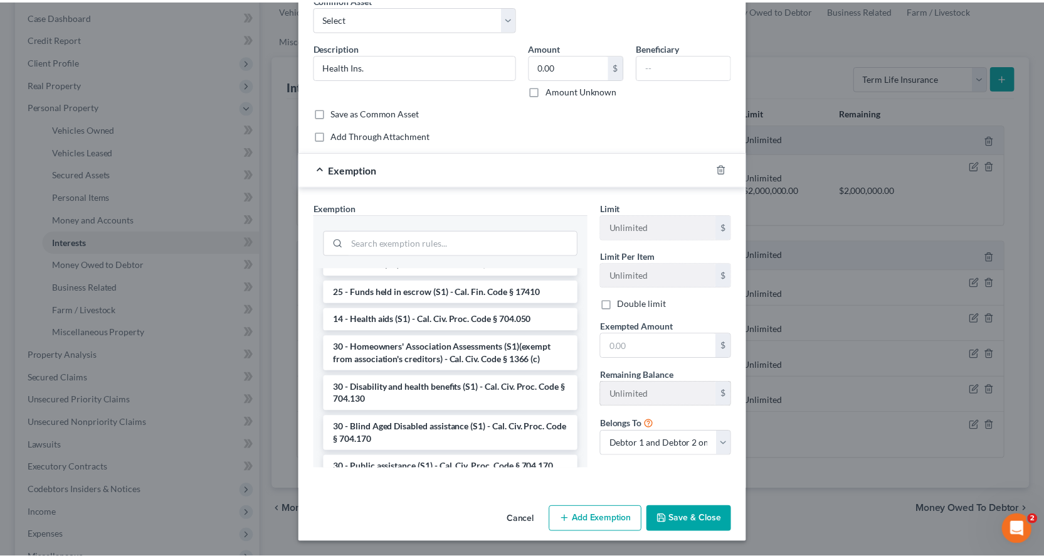
scroll to position [55, 0]
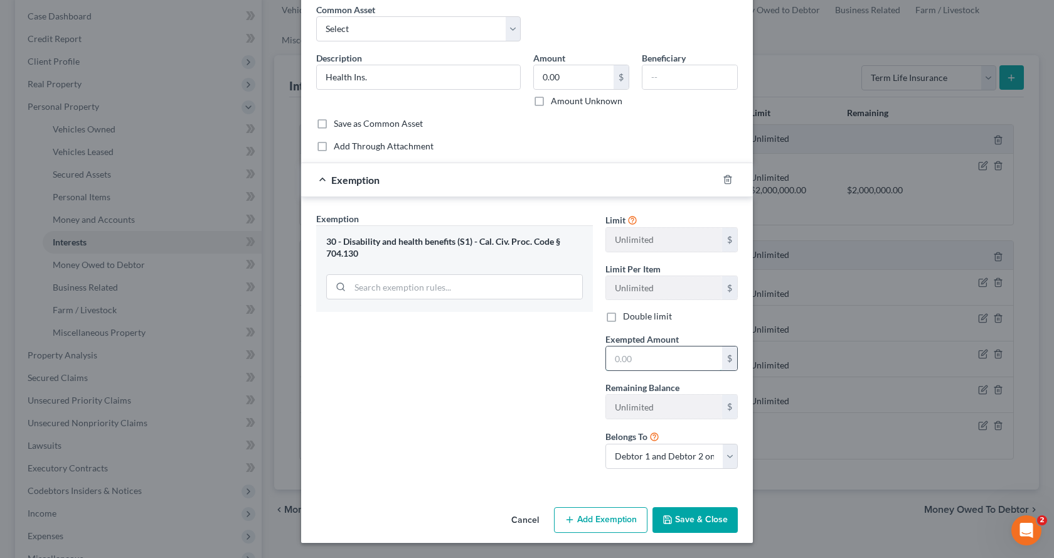
click at [624, 370] on input "text" at bounding box center [664, 358] width 116 height 24
click at [699, 522] on button "Save & Close" at bounding box center [694, 520] width 85 height 26
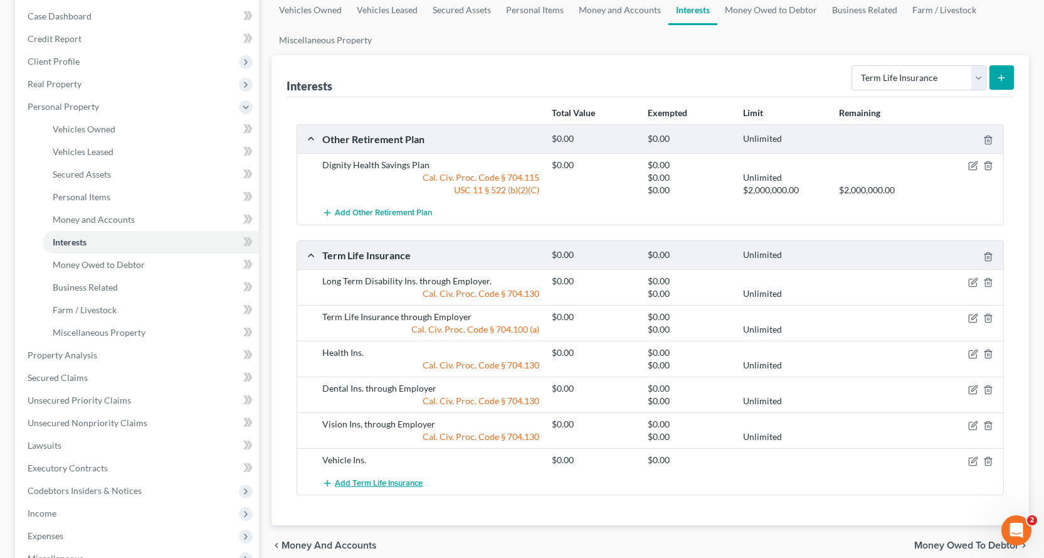
click at [378, 489] on button "Add Term Life Insurance" at bounding box center [372, 482] width 100 height 23
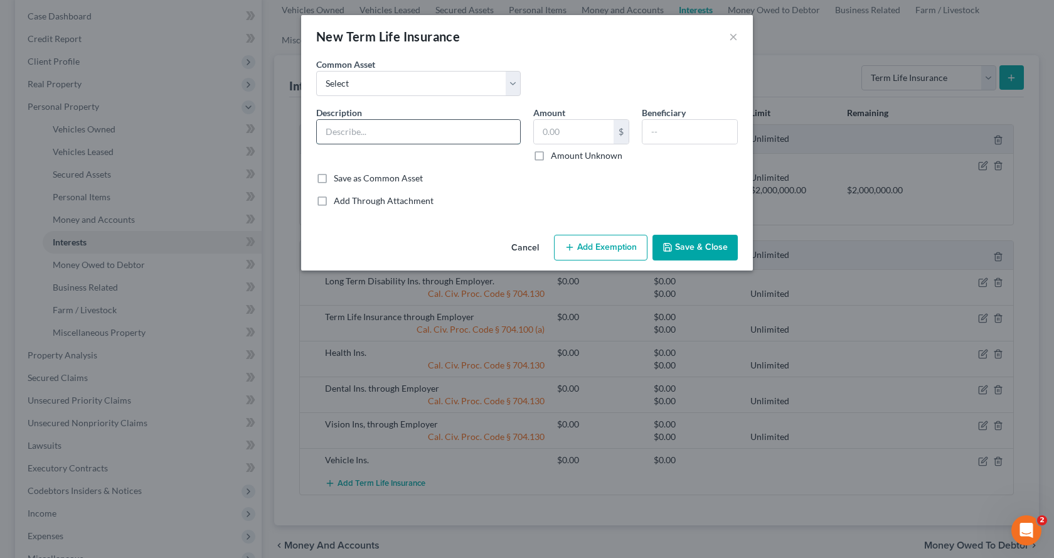
click at [341, 130] on input "text" at bounding box center [418, 132] width 203 height 24
click at [537, 133] on input "text" at bounding box center [574, 132] width 80 height 24
click at [698, 252] on button "Save & Close" at bounding box center [694, 248] width 85 height 26
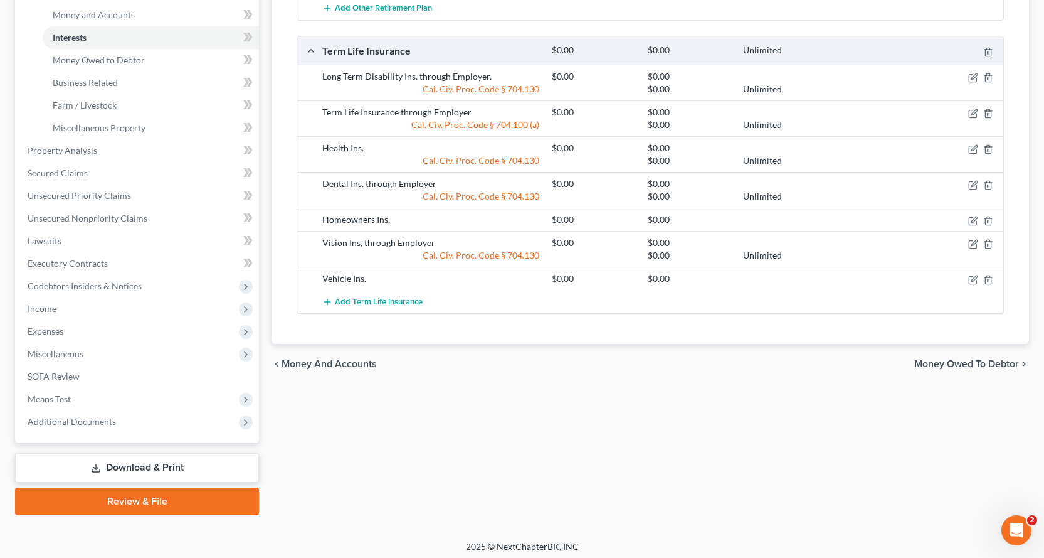
scroll to position [335, 0]
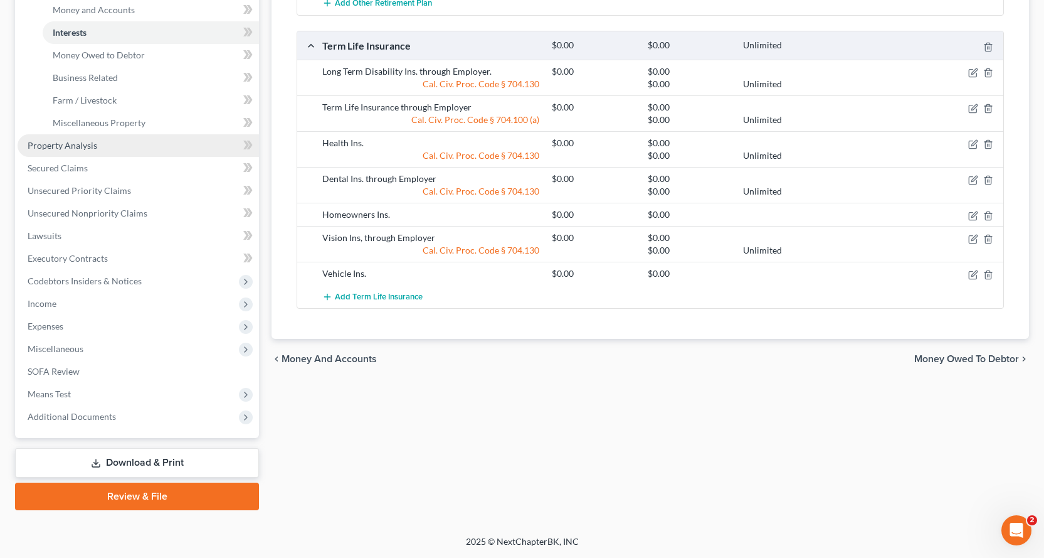
click at [41, 146] on span "Property Analysis" at bounding box center [63, 145] width 70 height 11
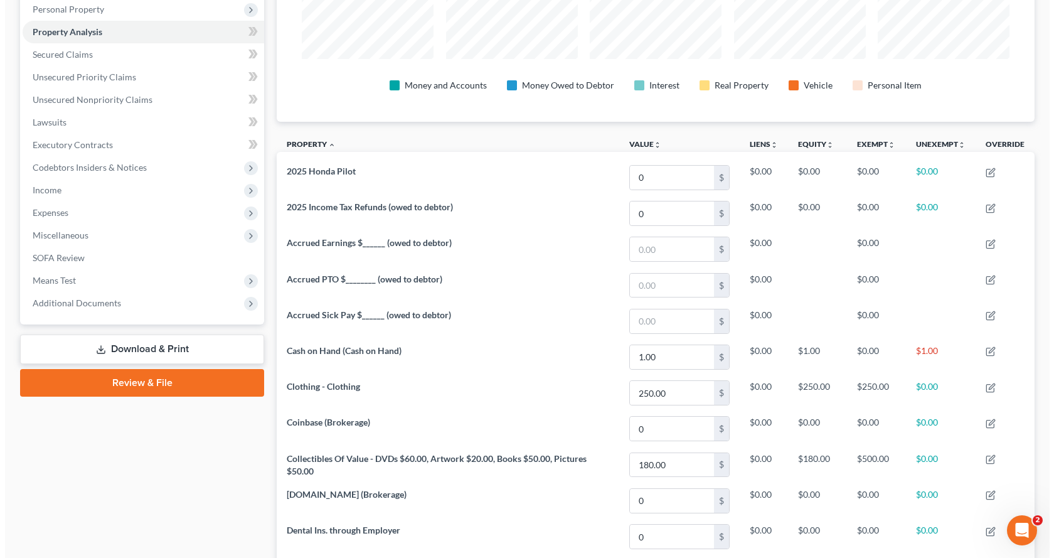
scroll to position [226, 0]
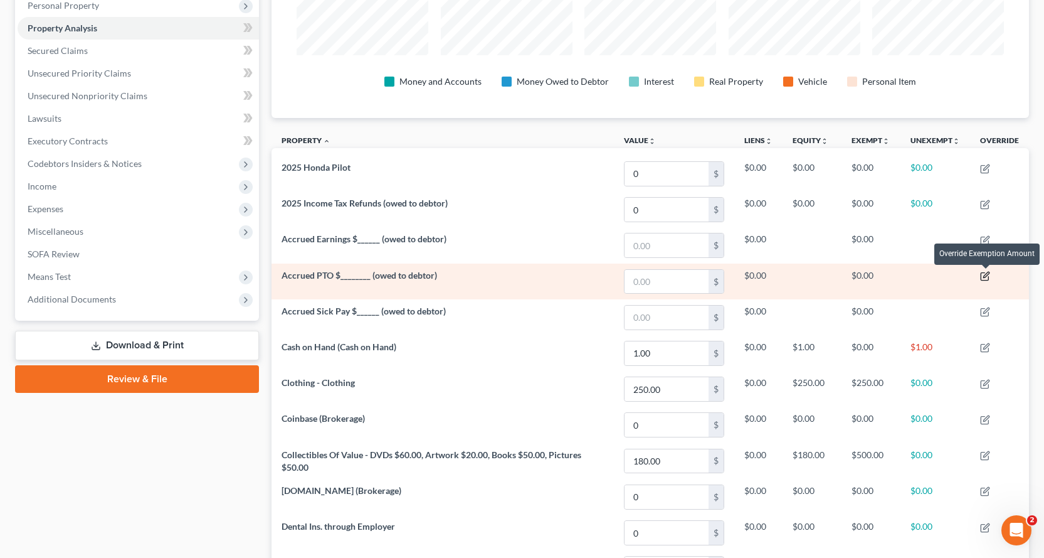
click at [986, 279] on icon "button" at bounding box center [986, 276] width 10 height 10
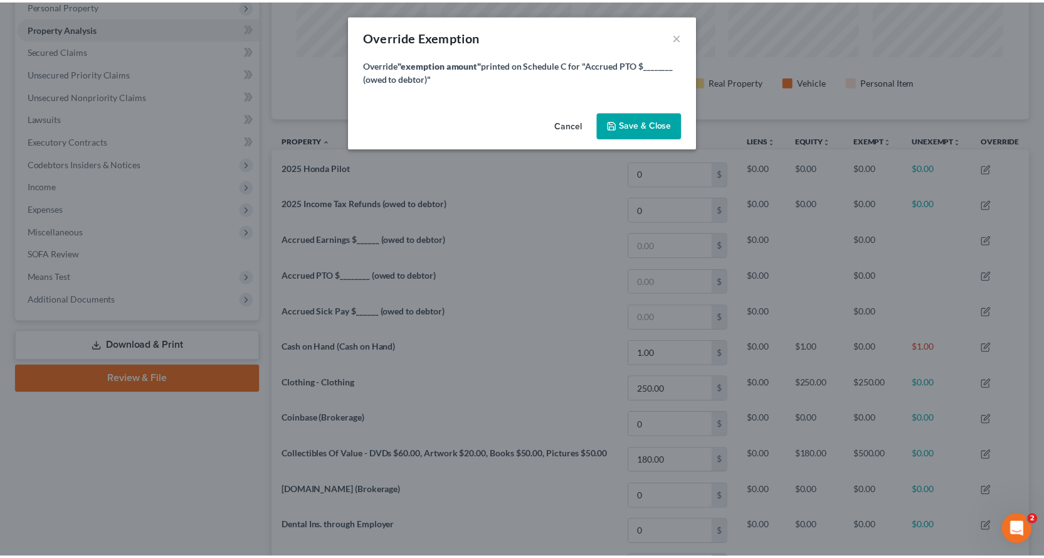
scroll to position [225, 765]
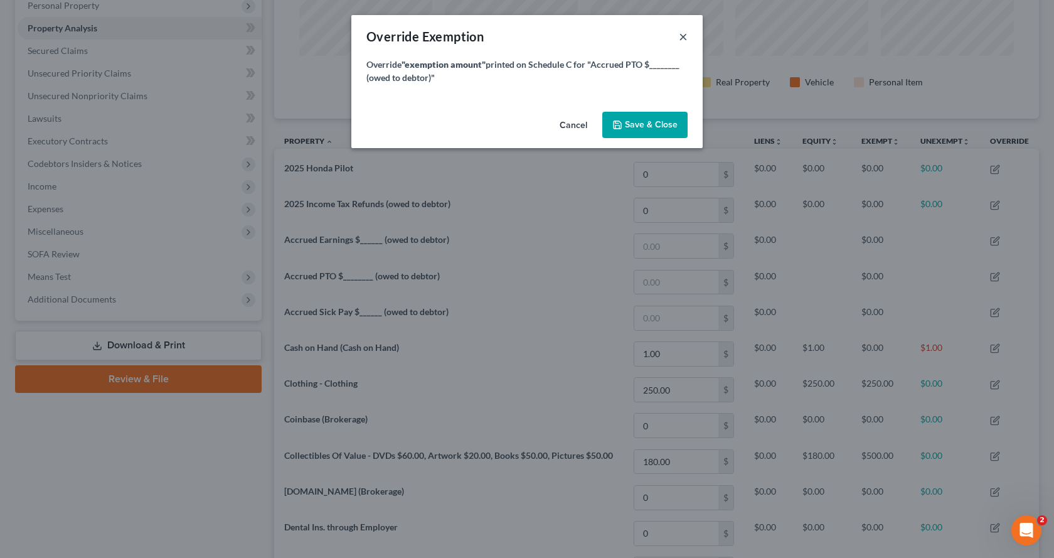
click at [685, 39] on button "×" at bounding box center [683, 36] width 9 height 15
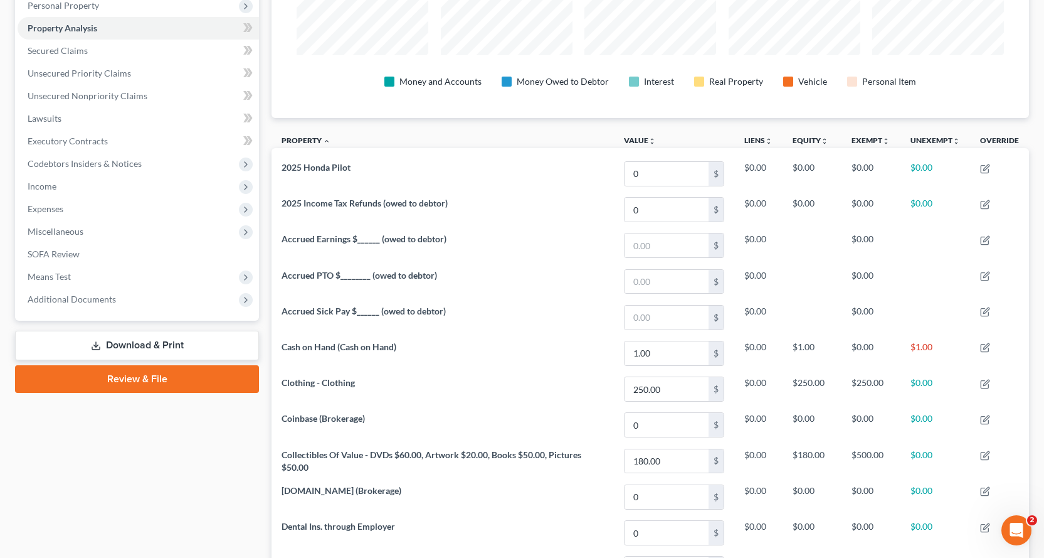
scroll to position [627100, 626566]
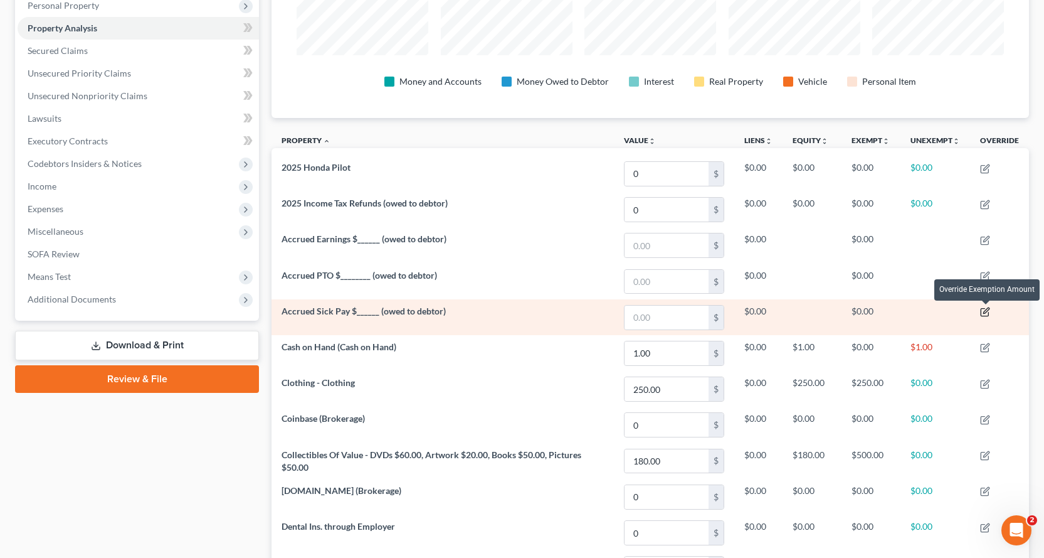
click at [988, 313] on icon "button" at bounding box center [986, 312] width 10 height 10
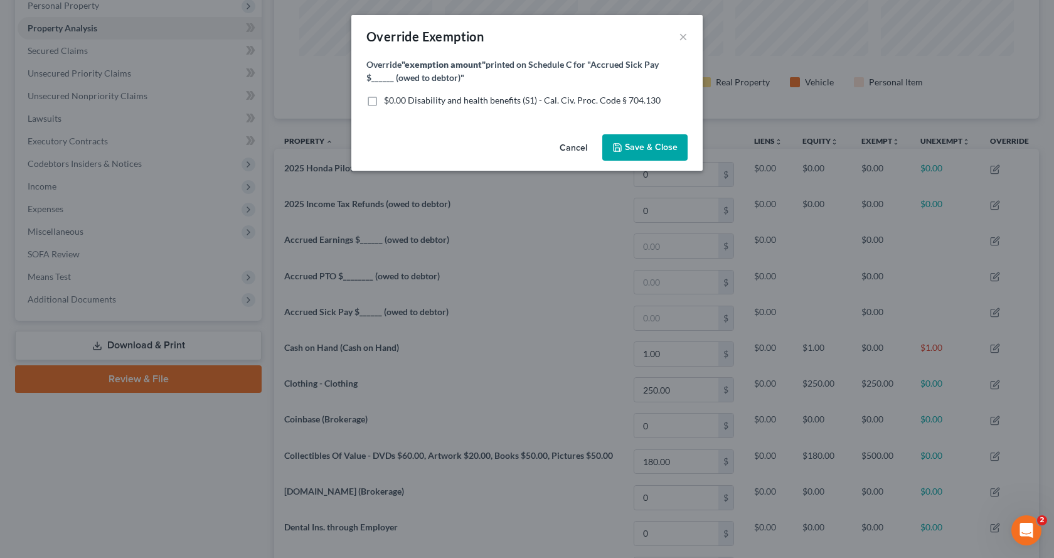
click at [384, 100] on label "$0.00 Disability and health benefits (S1) - Cal. Civ. Proc. Code § 704.130" at bounding box center [522, 100] width 277 height 13
click at [389, 100] on input "$0.00 Disability and health benefits (S1) - Cal. Civ. Proc. Code § 704.130" at bounding box center [393, 98] width 8 height 8
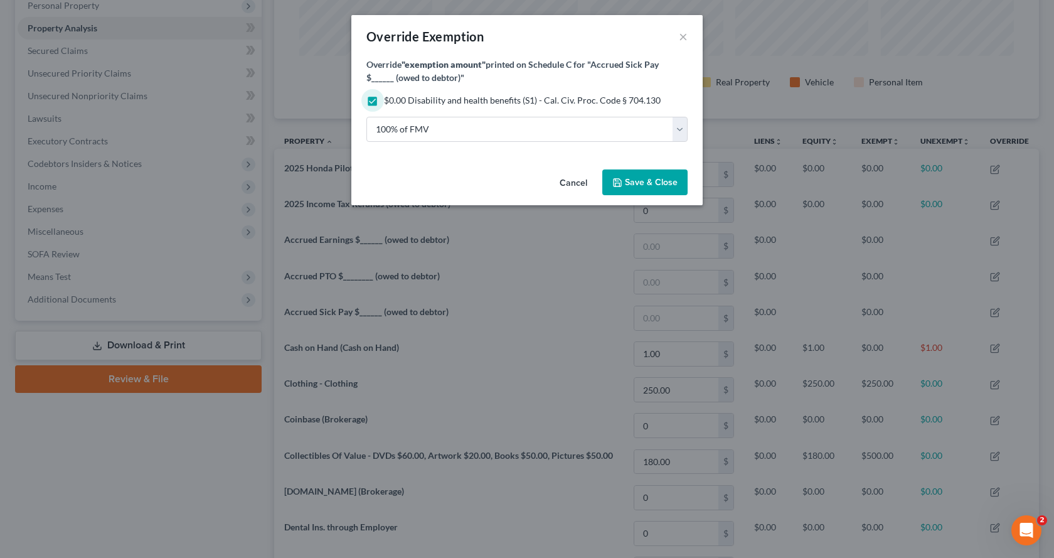
click at [625, 183] on span "Save & Close" at bounding box center [651, 182] width 53 height 11
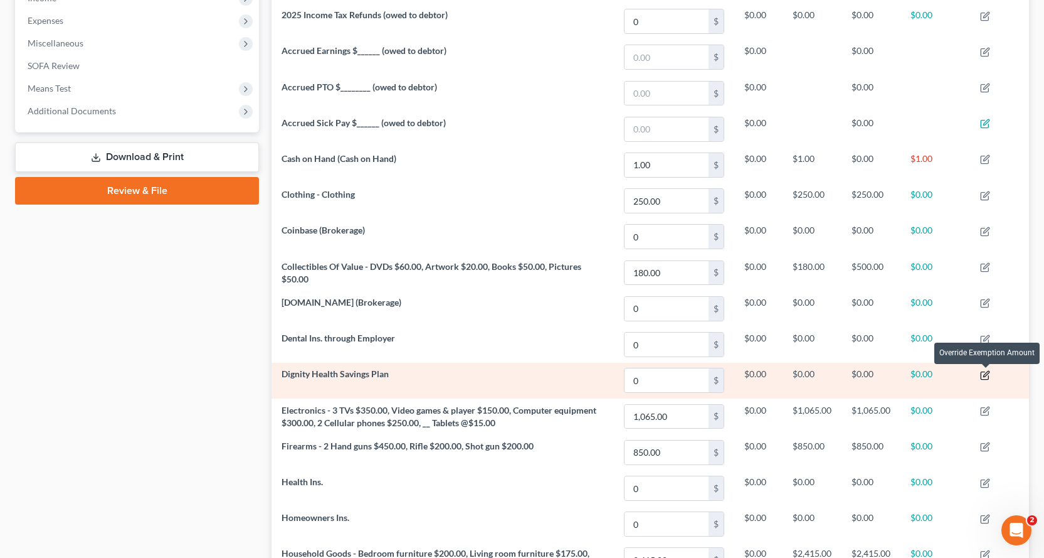
click at [991, 376] on icon "button" at bounding box center [986, 375] width 10 height 10
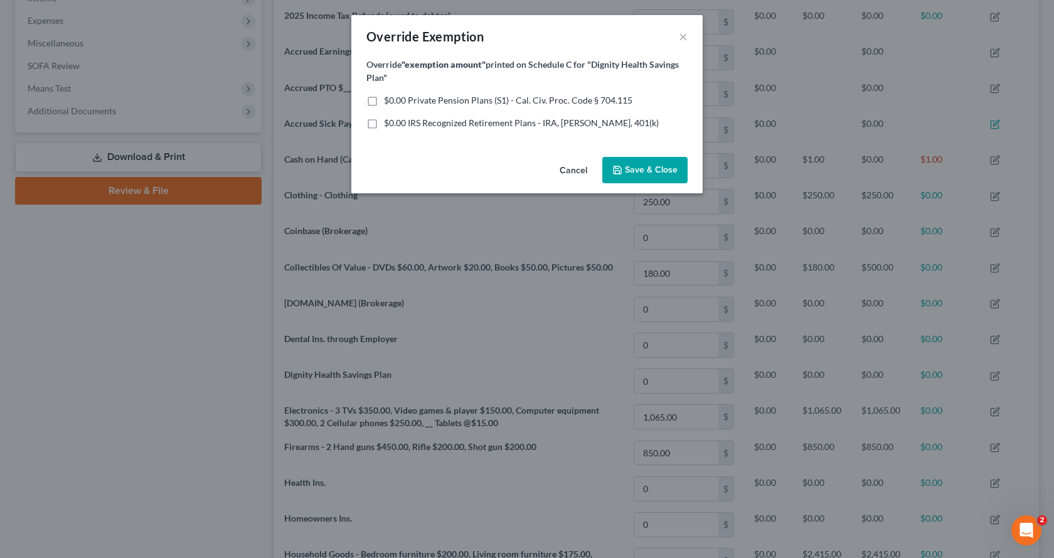
click at [384, 98] on label "$0.00 Private Pension Plans (S1) - Cal. Civ. Proc. Code § 704.115" at bounding box center [508, 100] width 248 height 13
click at [389, 98] on input "$0.00 Private Pension Plans (S1) - Cal. Civ. Proc. Code § 704.115" at bounding box center [393, 98] width 8 height 8
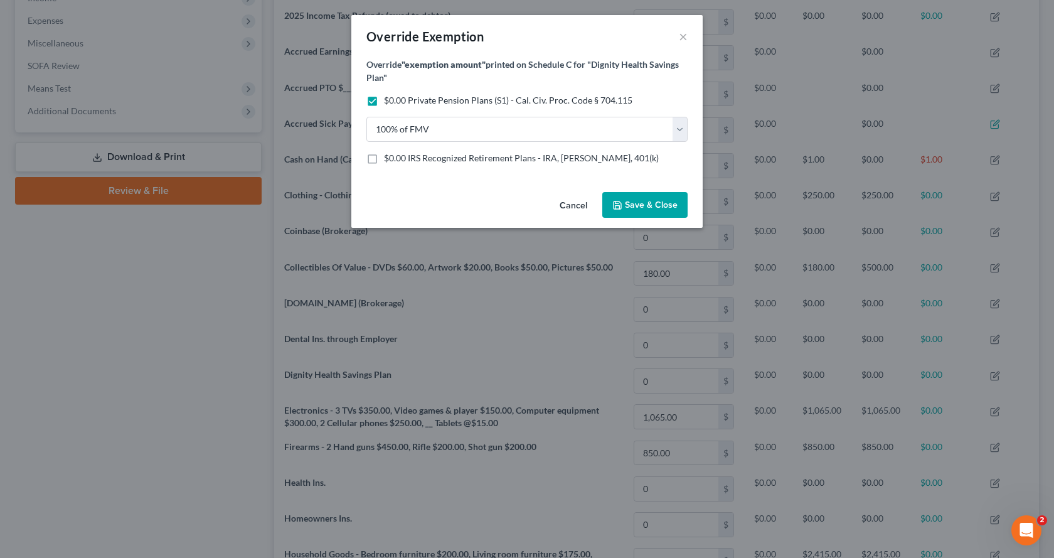
click at [384, 156] on label "$0.00 IRS Recognized Retirement Plans - IRA, [PERSON_NAME], 401(k)" at bounding box center [521, 158] width 275 height 13
click at [389, 156] on input "$0.00 IRS Recognized Retirement Plans - IRA, [PERSON_NAME], 401(k)" at bounding box center [393, 156] width 8 height 8
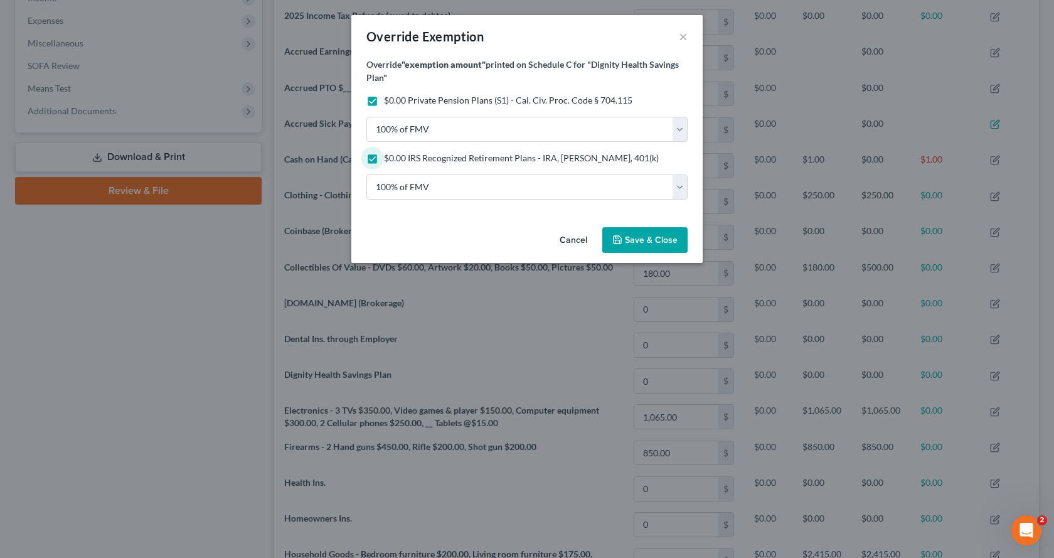
click at [637, 238] on span "Save & Close" at bounding box center [651, 240] width 53 height 11
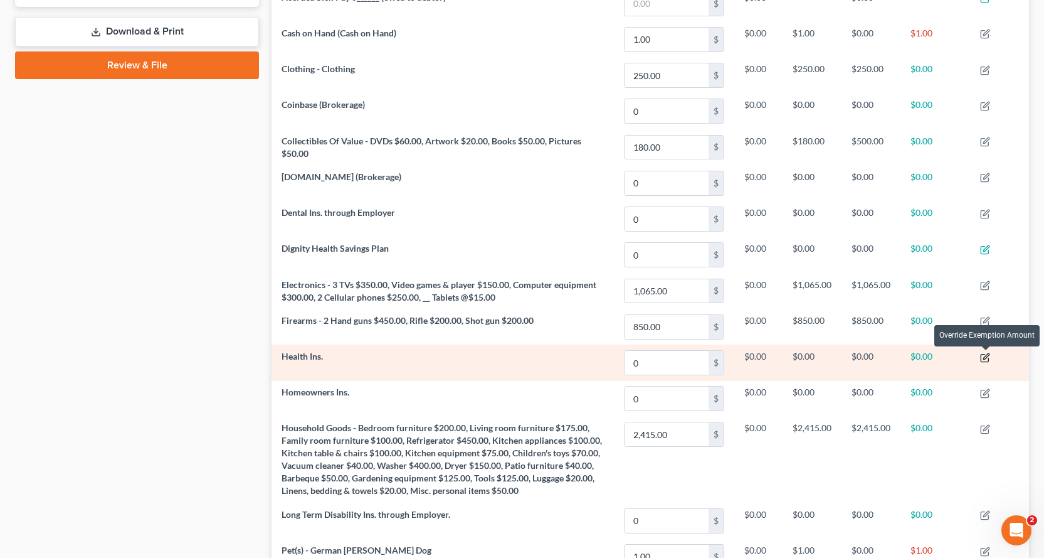
click at [986, 358] on icon "button" at bounding box center [987, 356] width 6 height 6
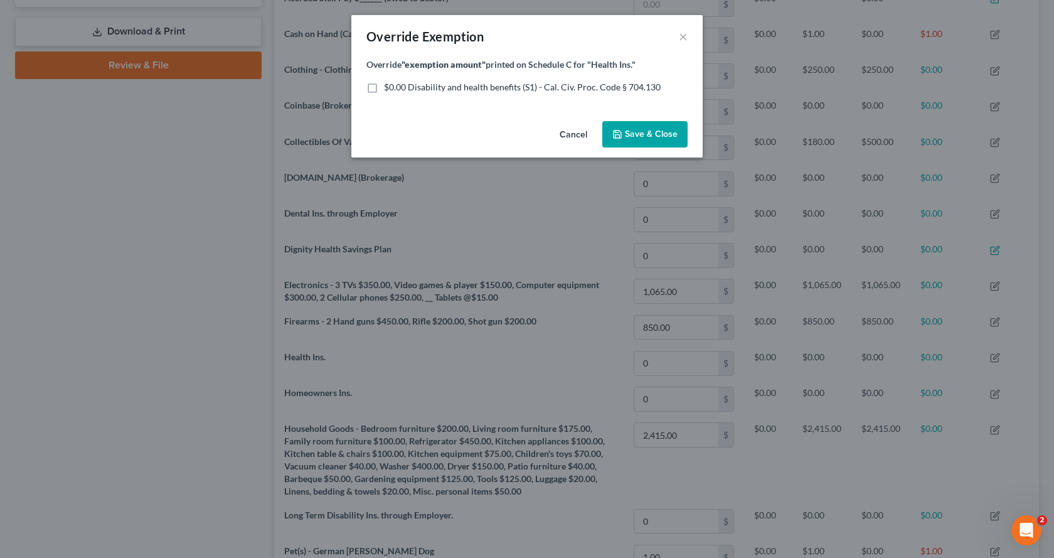
click at [384, 88] on label "$0.00 Disability and health benefits (S1) - Cal. Civ. Proc. Code § 704.130" at bounding box center [522, 87] width 277 height 13
click at [389, 88] on input "$0.00 Disability and health benefits (S1) - Cal. Civ. Proc. Code § 704.130" at bounding box center [393, 85] width 8 height 8
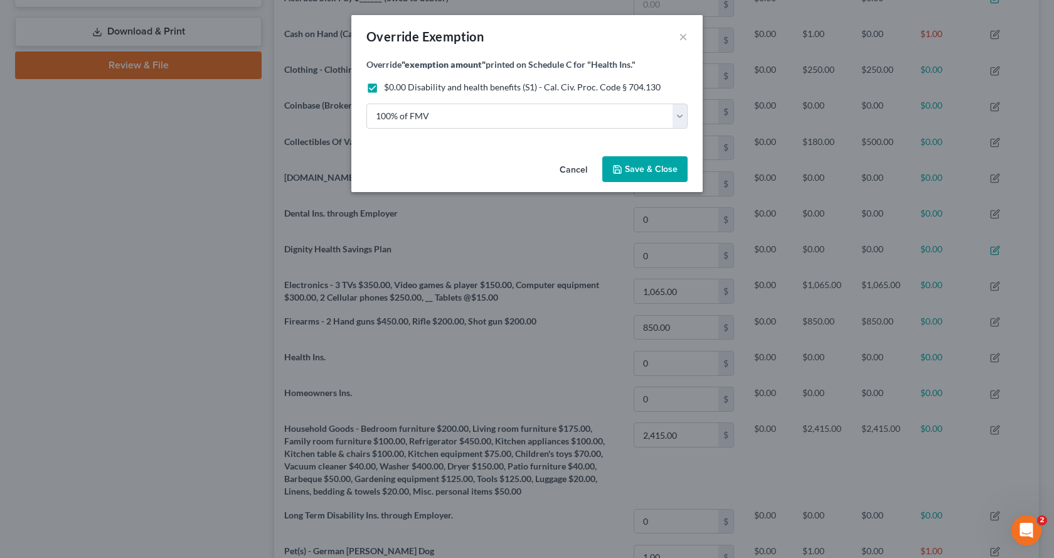
click at [654, 176] on button "Save & Close" at bounding box center [644, 169] width 85 height 26
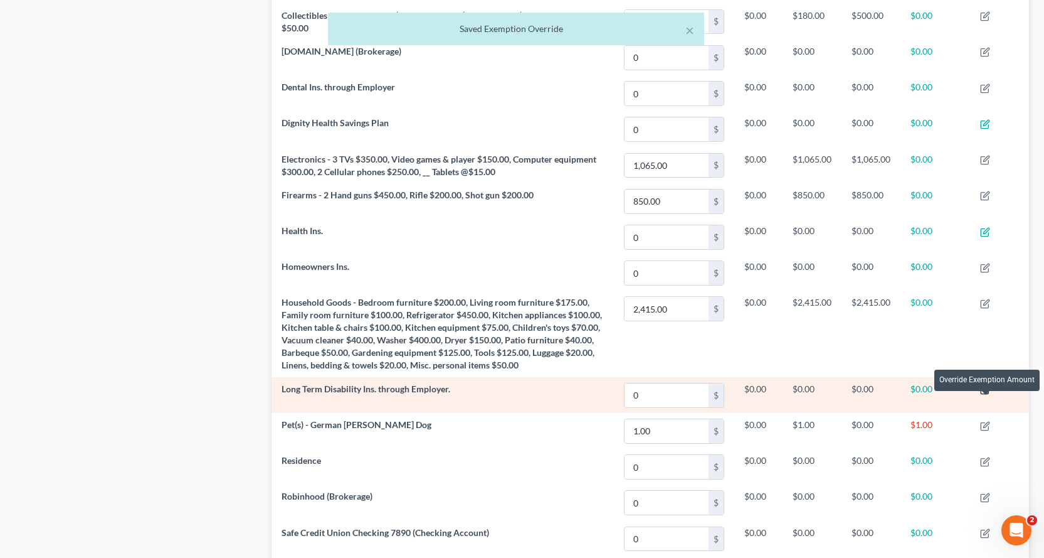
click at [987, 395] on icon "button" at bounding box center [986, 390] width 10 height 10
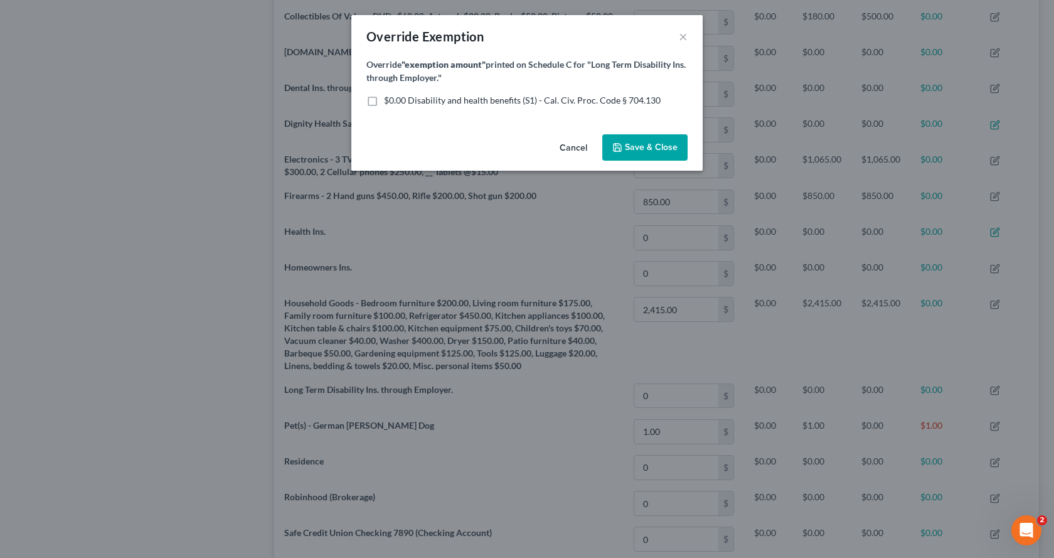
click at [384, 102] on label "$0.00 Disability and health benefits (S1) - Cal. Civ. Proc. Code § 704.130" at bounding box center [522, 100] width 277 height 13
click at [389, 102] on input "$0.00 Disability and health benefits (S1) - Cal. Civ. Proc. Code § 704.130" at bounding box center [393, 98] width 8 height 8
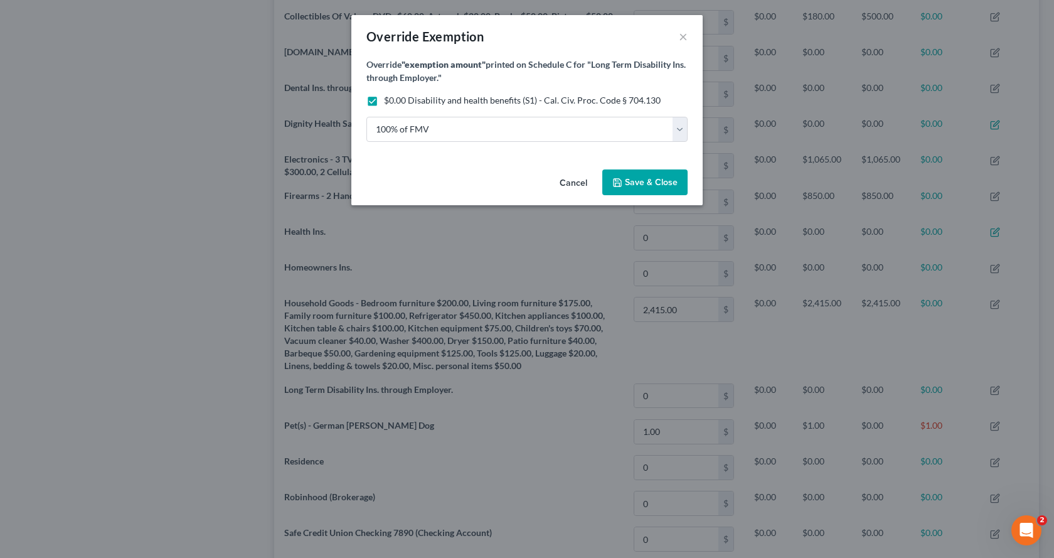
click at [652, 189] on button "Save & Close" at bounding box center [644, 182] width 85 height 26
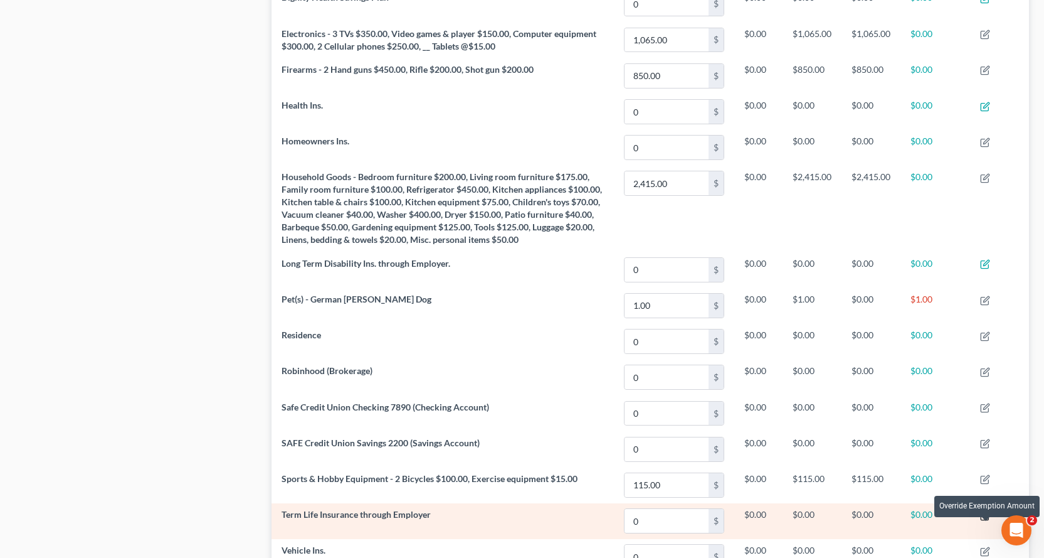
click at [987, 521] on icon "button" at bounding box center [986, 516] width 10 height 10
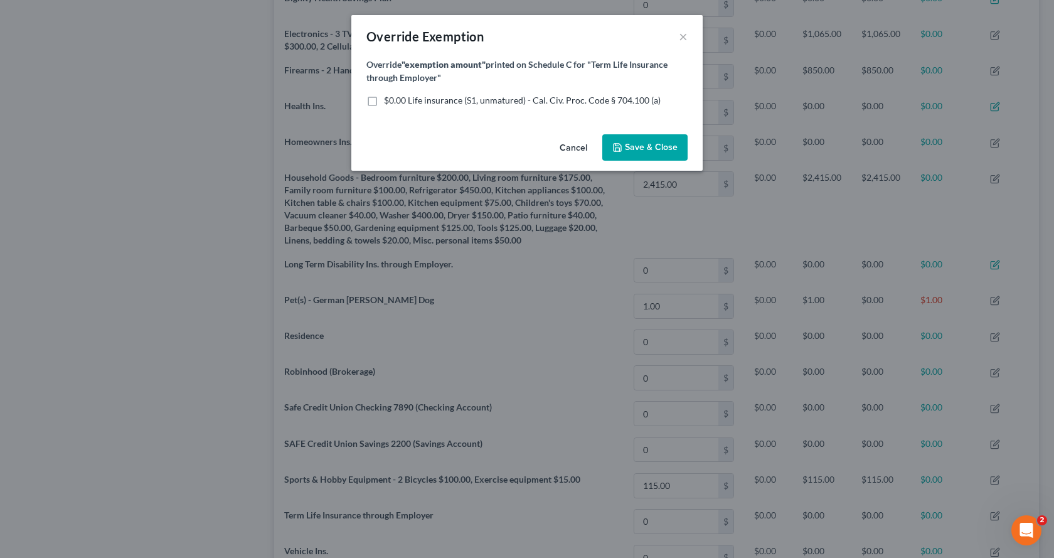
click at [384, 102] on label "$0.00 Life insurance (S1, unmatured) - Cal. Civ. Proc. Code § 704.100 (a)" at bounding box center [522, 100] width 277 height 13
click at [389, 102] on input "$0.00 Life insurance (S1, unmatured) - Cal. Civ. Proc. Code § 704.100 (a)" at bounding box center [393, 98] width 8 height 8
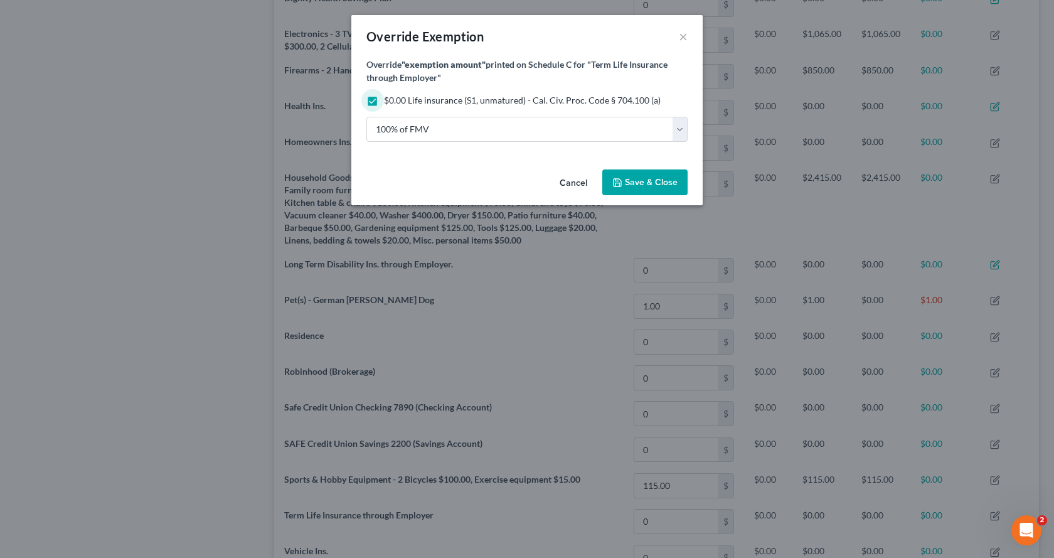
click at [651, 178] on span "Save & Close" at bounding box center [651, 182] width 53 height 11
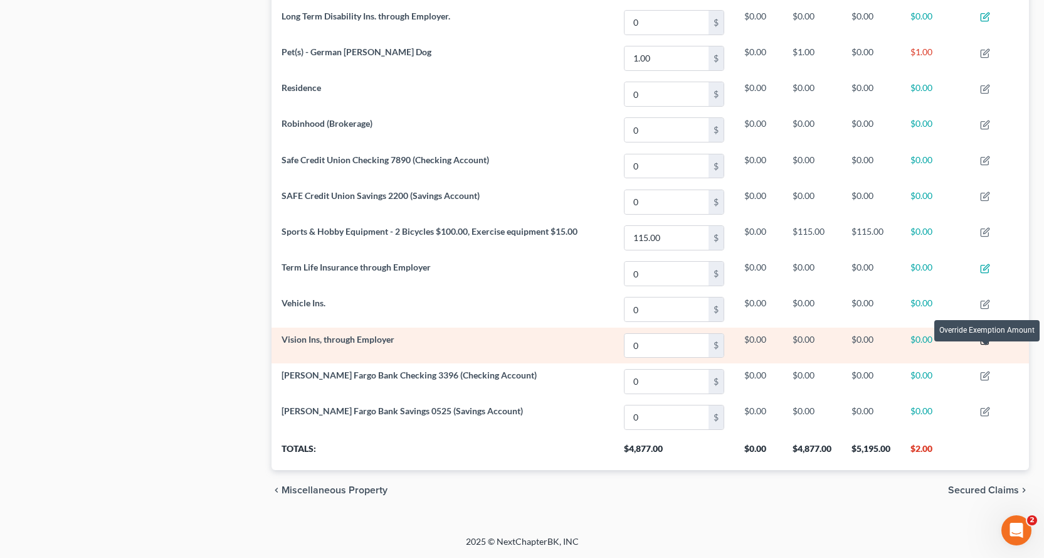
click at [982, 343] on icon "button" at bounding box center [986, 340] width 10 height 10
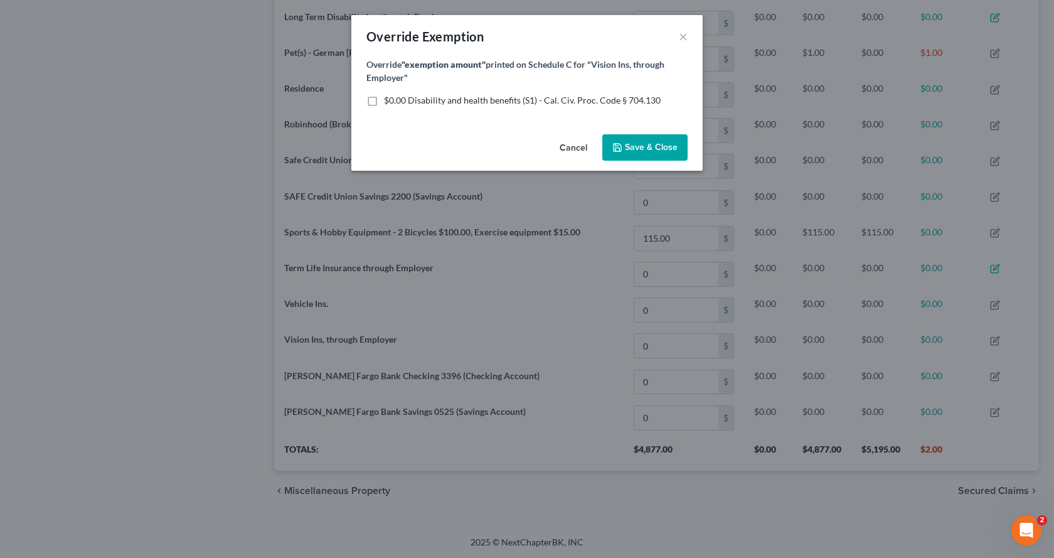
drag, startPoint x: 369, startPoint y: 100, endPoint x: 381, endPoint y: 122, distance: 24.4
click at [384, 100] on label "$0.00 Disability and health benefits (S1) - Cal. Civ. Proc. Code § 704.130" at bounding box center [522, 100] width 277 height 13
click at [389, 100] on input "$0.00 Disability and health benefits (S1) - Cal. Civ. Proc. Code § 704.130" at bounding box center [393, 98] width 8 height 8
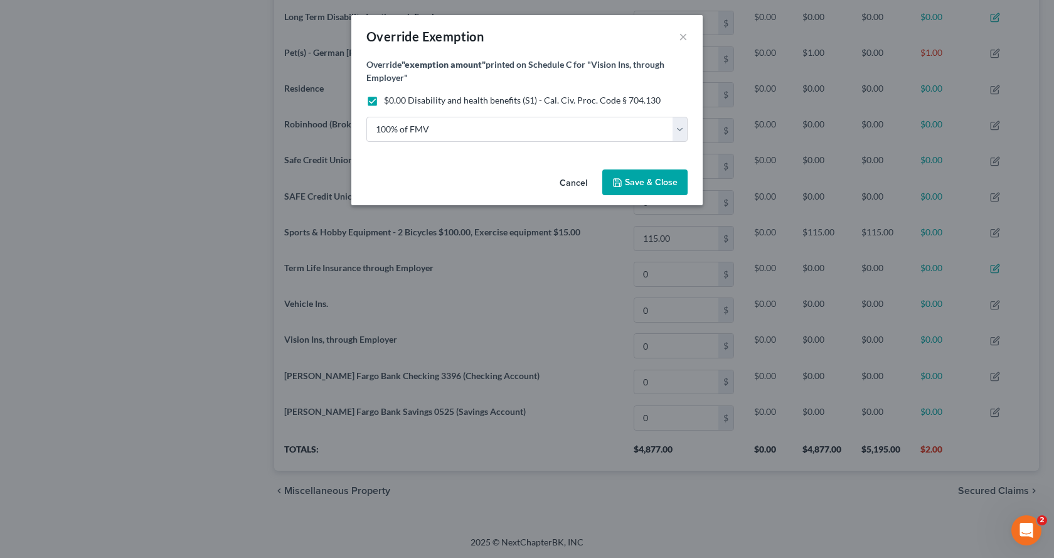
click at [634, 193] on button "Save & Close" at bounding box center [644, 182] width 85 height 26
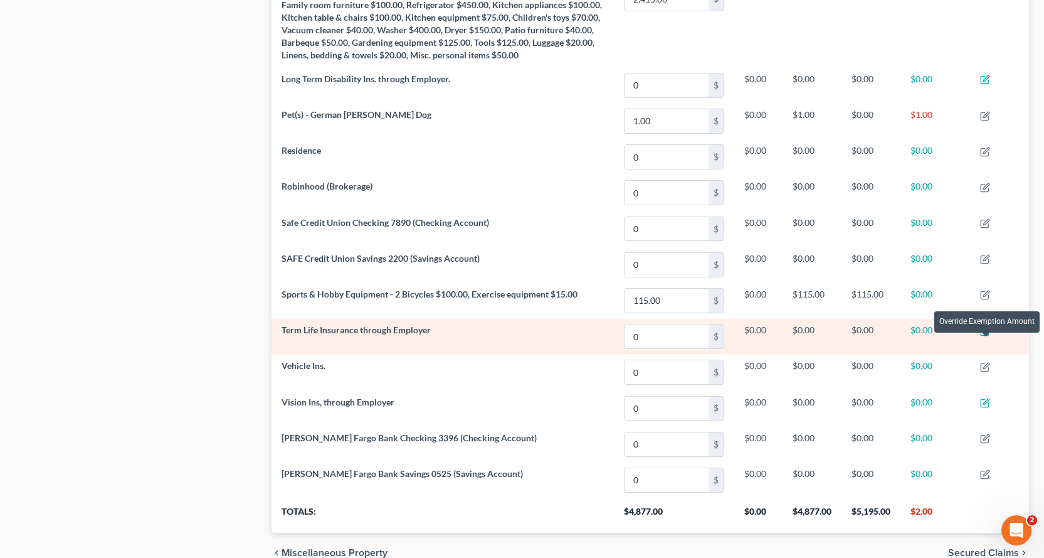
click at [984, 336] on icon "button" at bounding box center [986, 331] width 10 height 10
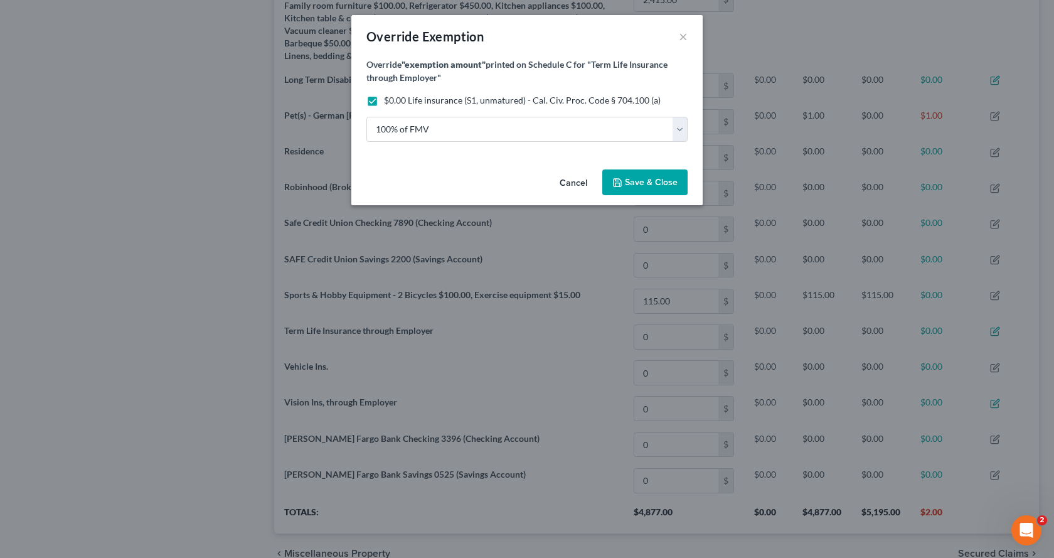
click at [660, 184] on span "Save & Close" at bounding box center [651, 182] width 53 height 11
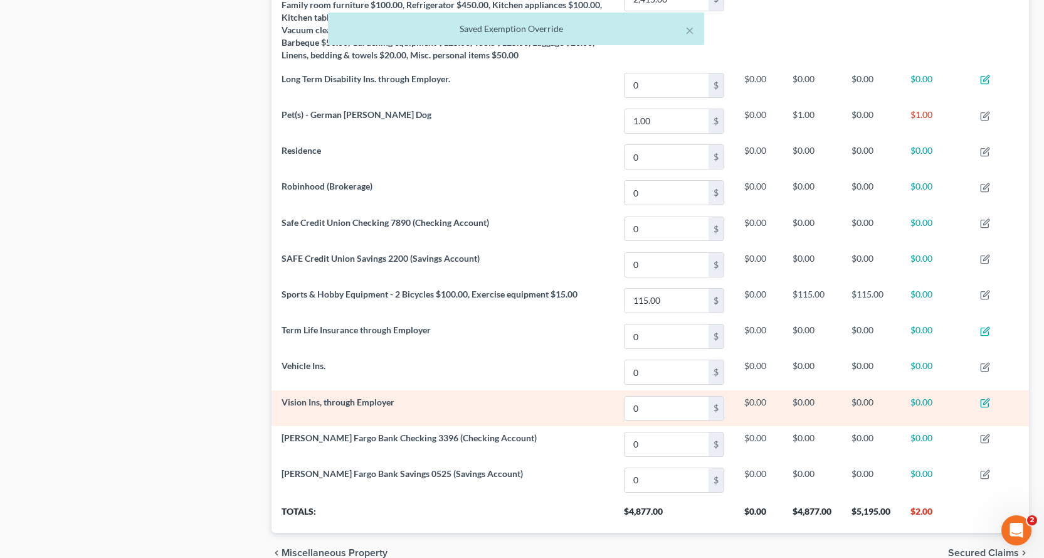
click at [992, 417] on td at bounding box center [999, 408] width 59 height 36
click at [989, 408] on icon "button" at bounding box center [986, 403] width 10 height 10
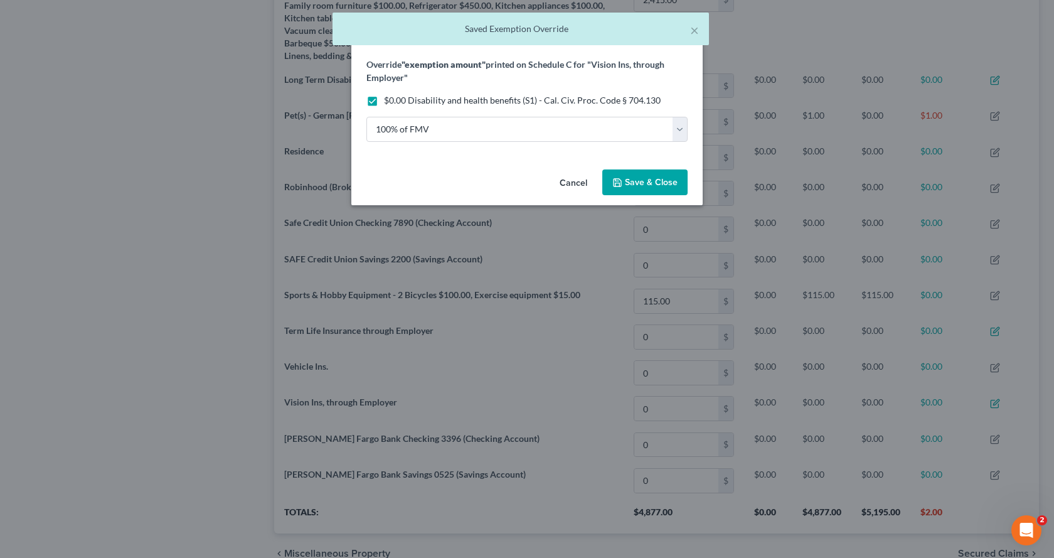
click at [651, 184] on span "Save & Close" at bounding box center [651, 182] width 53 height 11
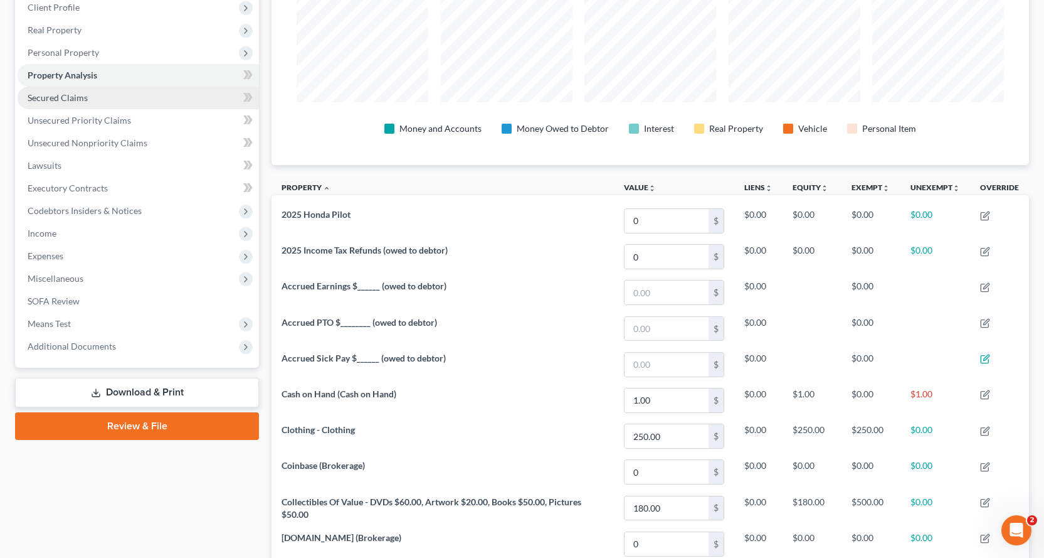
click at [54, 96] on span "Secured Claims" at bounding box center [58, 97] width 60 height 11
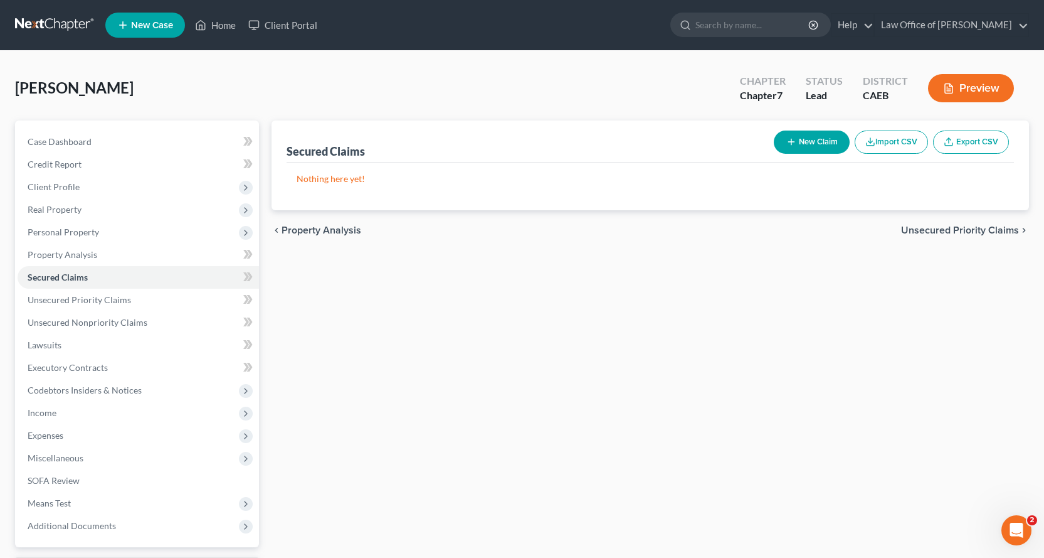
click at [830, 144] on button "New Claim" at bounding box center [812, 141] width 76 height 23
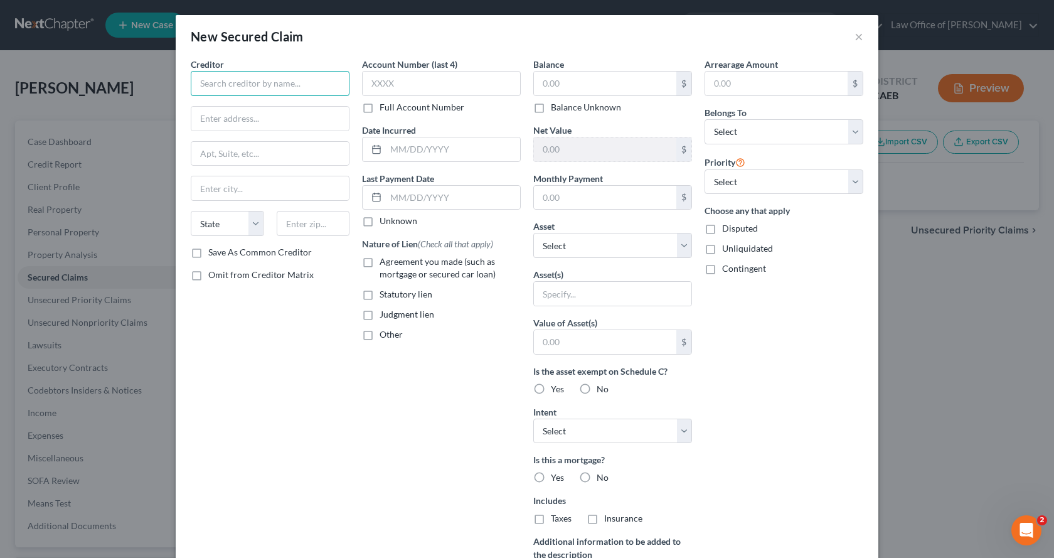
click at [228, 84] on input "text" at bounding box center [270, 83] width 159 height 25
click at [380, 259] on label "Agreement you made (such as mortgage or secured car loan)" at bounding box center [450, 267] width 141 height 25
click at [385, 259] on input "Agreement you made (such as mortgage or secured car loan)" at bounding box center [389, 259] width 8 height 8
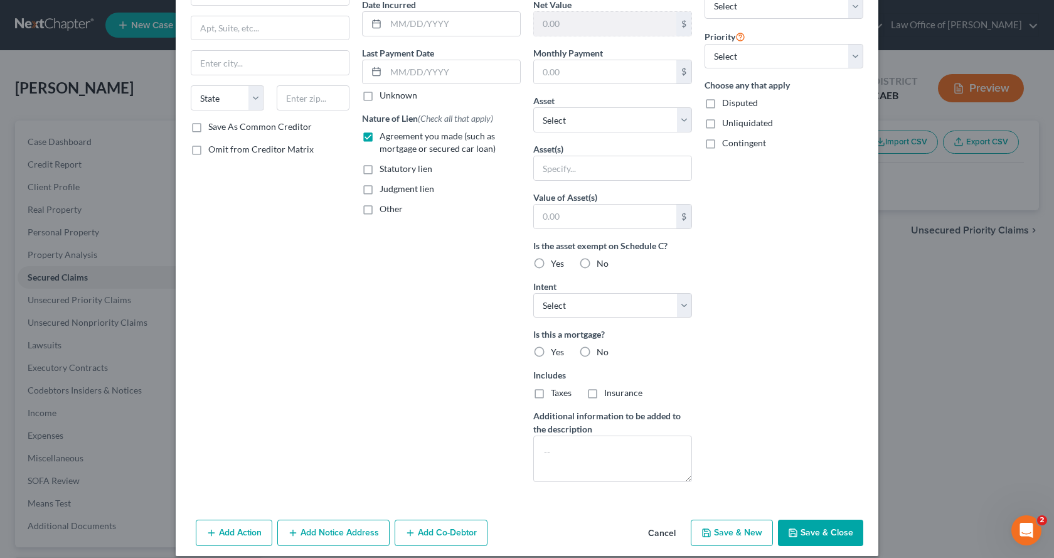
click at [551, 263] on label "Yes" at bounding box center [557, 263] width 13 height 13
click at [556, 263] on input "Yes" at bounding box center [560, 261] width 8 height 8
click at [551, 347] on label "Yes" at bounding box center [557, 352] width 13 height 13
click at [556, 347] on input "Yes" at bounding box center [560, 350] width 8 height 8
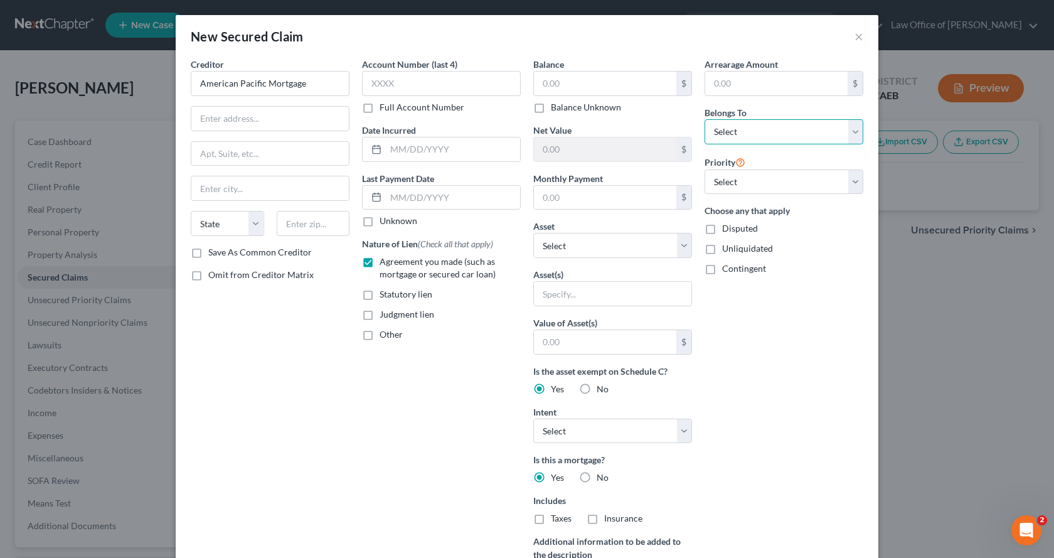
click at [773, 127] on select "Select Debtor 1 Only Debtor 2 Only Debtor 1 And Debtor 2 Only At Least One Of T…" at bounding box center [783, 131] width 159 height 25
click at [704, 119] on select "Select Debtor 1 Only Debtor 2 Only Debtor 1 And Debtor 2 Only At Least One Of T…" at bounding box center [783, 131] width 159 height 25
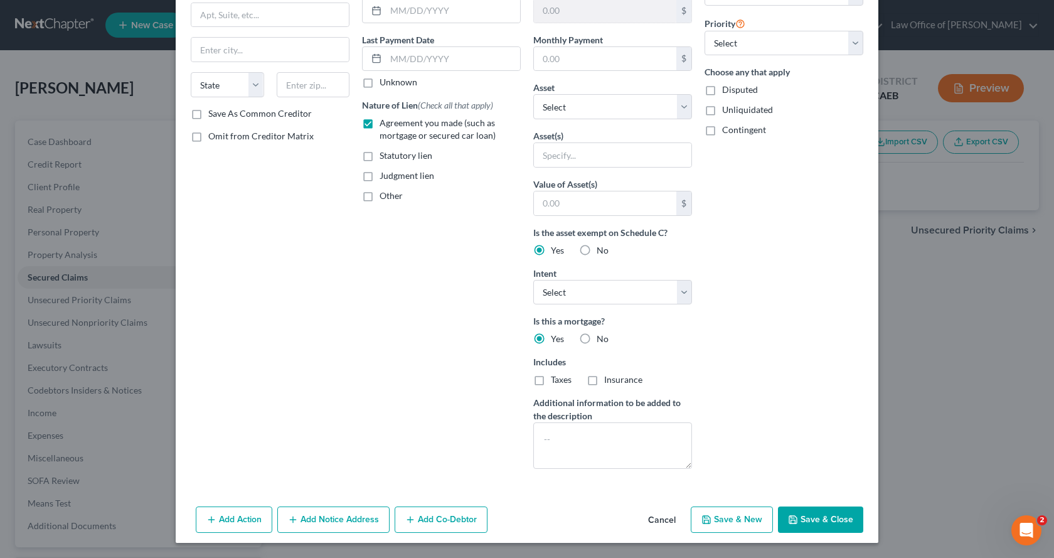
click at [821, 514] on button "Save & Close" at bounding box center [820, 519] width 85 height 26
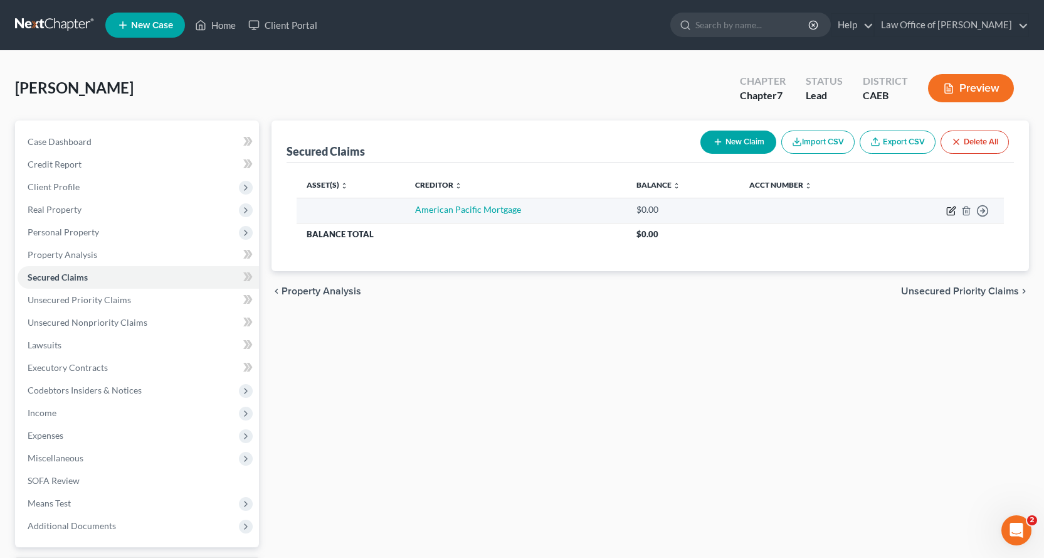
click at [955, 208] on icon "button" at bounding box center [953, 209] width 6 height 6
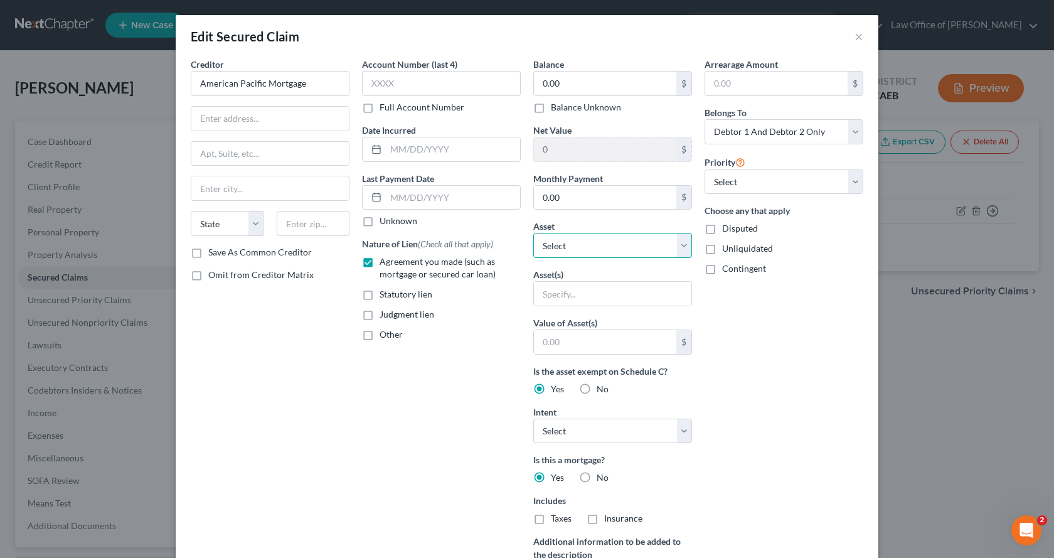
click at [599, 252] on select "Select Other Multiple Assets Cash on Hand (Cash on Hand) - $1.0 [PERSON_NAME] F…" at bounding box center [612, 245] width 159 height 25
click at [533, 233] on select "Select Other Multiple Assets Cash on Hand (Cash on Hand) - $1.0 [PERSON_NAME] F…" at bounding box center [612, 245] width 159 height 25
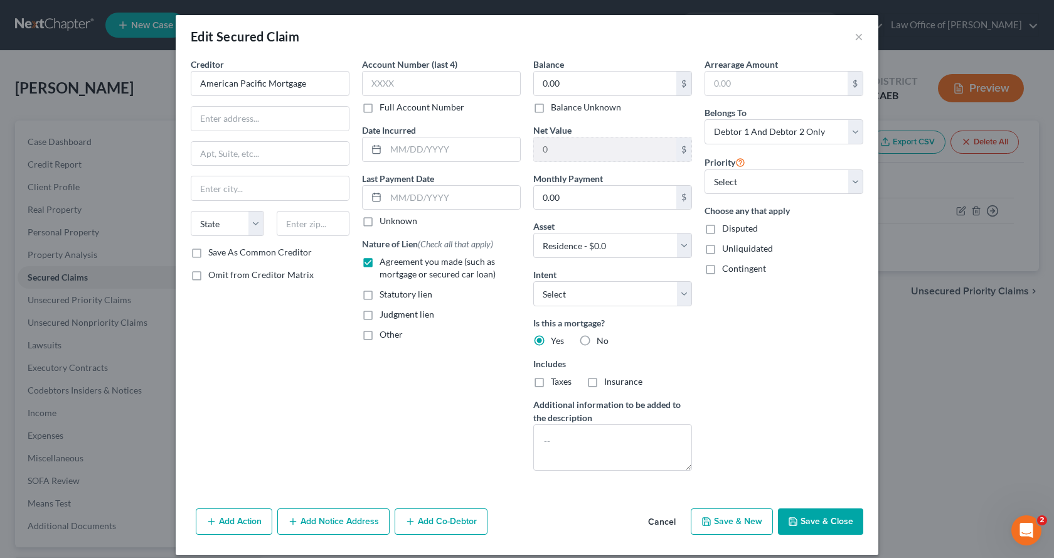
click at [804, 523] on button "Save & Close" at bounding box center [820, 521] width 85 height 26
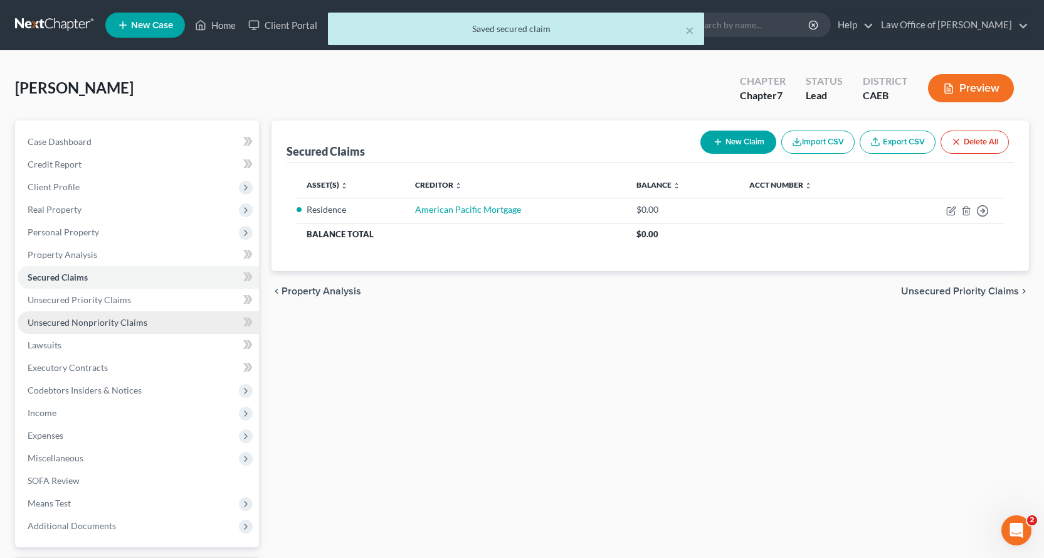
click at [53, 320] on span "Unsecured Nonpriority Claims" at bounding box center [88, 322] width 120 height 11
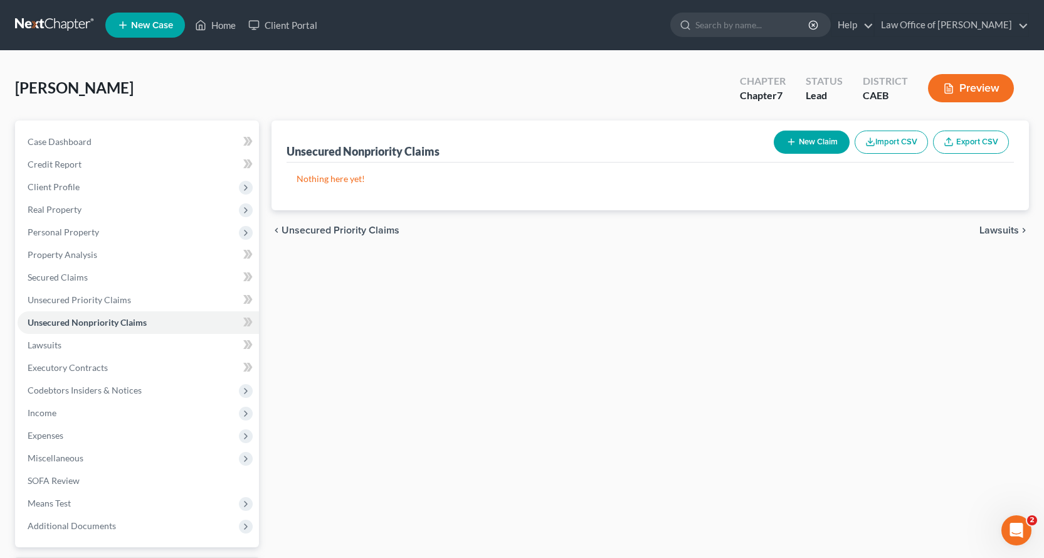
click at [808, 139] on button "New Claim" at bounding box center [812, 141] width 76 height 23
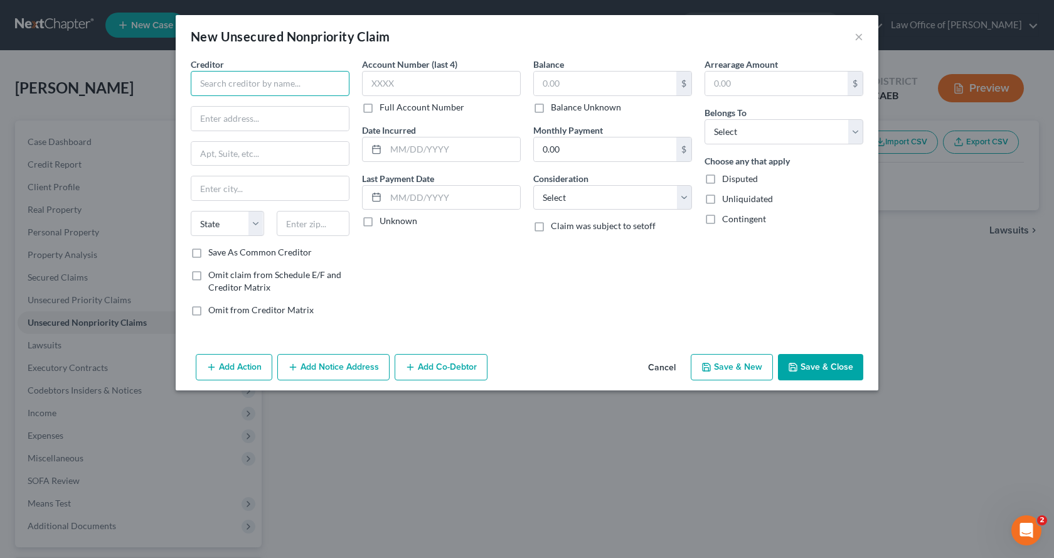
click at [242, 83] on input "text" at bounding box center [270, 83] width 159 height 25
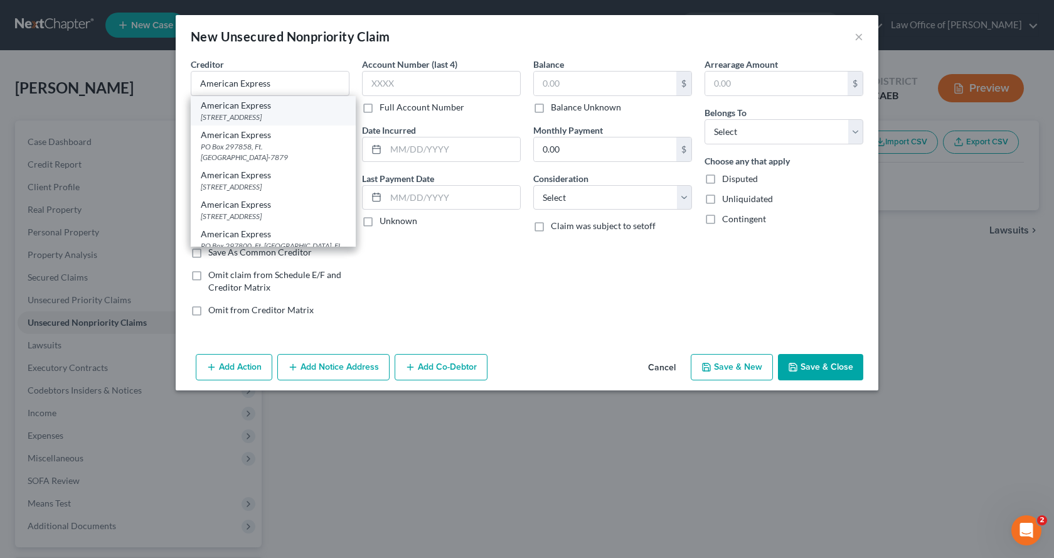
click at [241, 114] on div "[STREET_ADDRESS]" at bounding box center [273, 117] width 145 height 11
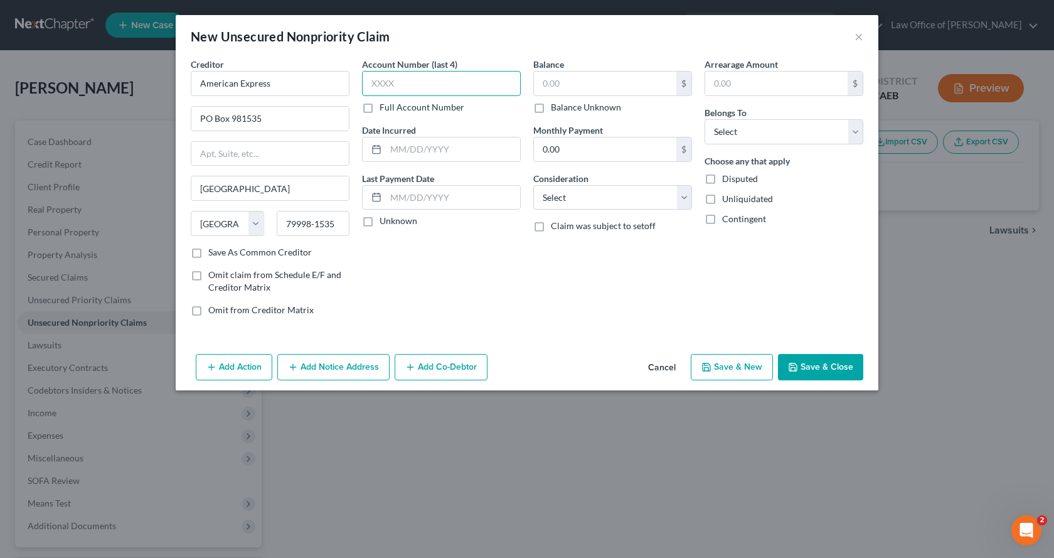
click at [391, 90] on input "text" at bounding box center [441, 83] width 159 height 25
click at [578, 85] on input "text" at bounding box center [605, 84] width 142 height 24
click at [753, 127] on select "Select Debtor 1 Only Debtor 2 Only Debtor 1 And Debtor 2 Only At Least One Of T…" at bounding box center [783, 131] width 159 height 25
click at [704, 119] on select "Select Debtor 1 Only Debtor 2 Only Debtor 1 And Debtor 2 Only At Least One Of T…" at bounding box center [783, 131] width 159 height 25
click at [657, 197] on select "Select Cable / Satellite Services Collection Agency Credit Card Debt Debt Couns…" at bounding box center [612, 197] width 159 height 25
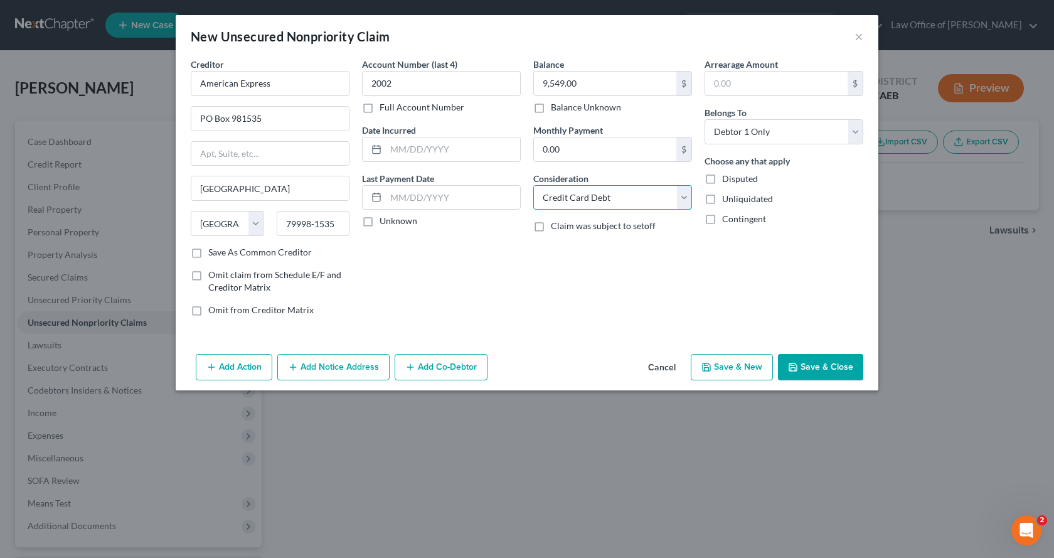
click at [533, 185] on select "Select Cable / Satellite Services Collection Agency Credit Card Debt Debt Couns…" at bounding box center [612, 197] width 159 height 25
click at [438, 153] on input "text" at bounding box center [453, 149] width 134 height 24
click at [361, 362] on button "Add Notice Address" at bounding box center [333, 367] width 112 height 26
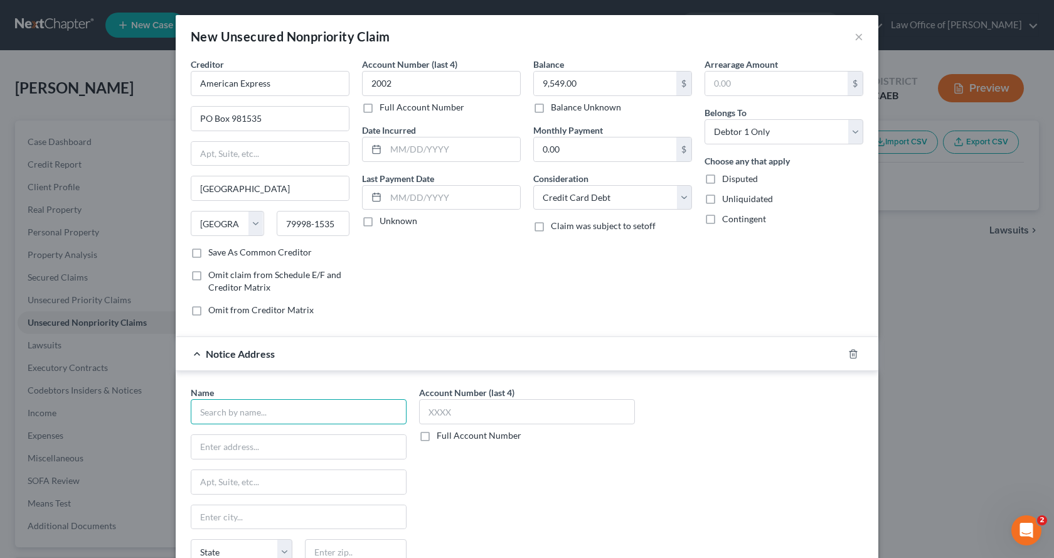
click at [253, 412] on input "text" at bounding box center [299, 411] width 216 height 25
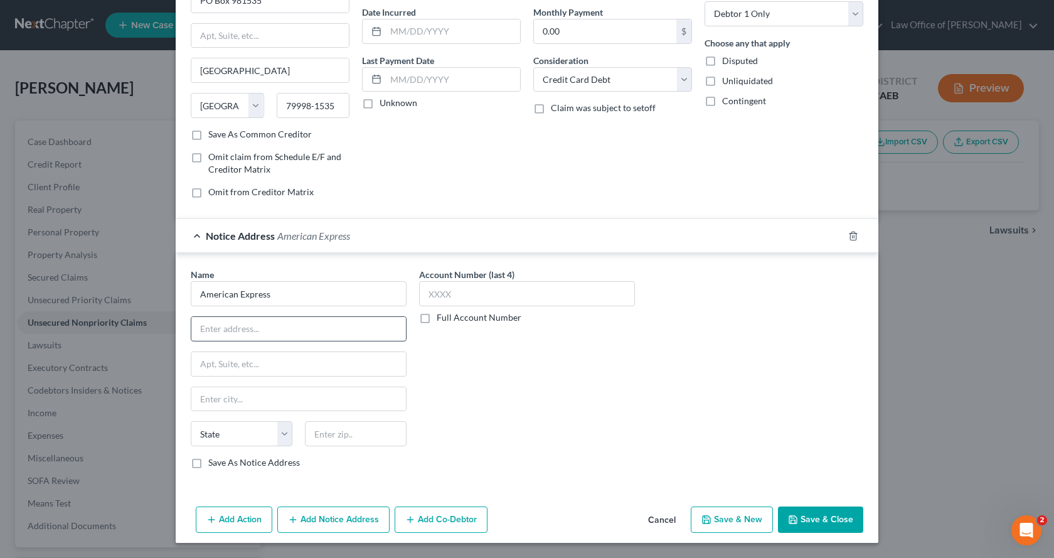
click at [234, 331] on input "text" at bounding box center [298, 329] width 215 height 24
click at [294, 331] on input "Global COllections and Stategy" at bounding box center [298, 329] width 215 height 24
drag, startPoint x: 235, startPoint y: 331, endPoint x: 228, endPoint y: 332, distance: 7.2
click at [228, 332] on input "Global COllections and Strategy" at bounding box center [298, 329] width 215 height 24
click at [317, 332] on input "Global Collections and Strategy" at bounding box center [298, 329] width 215 height 24
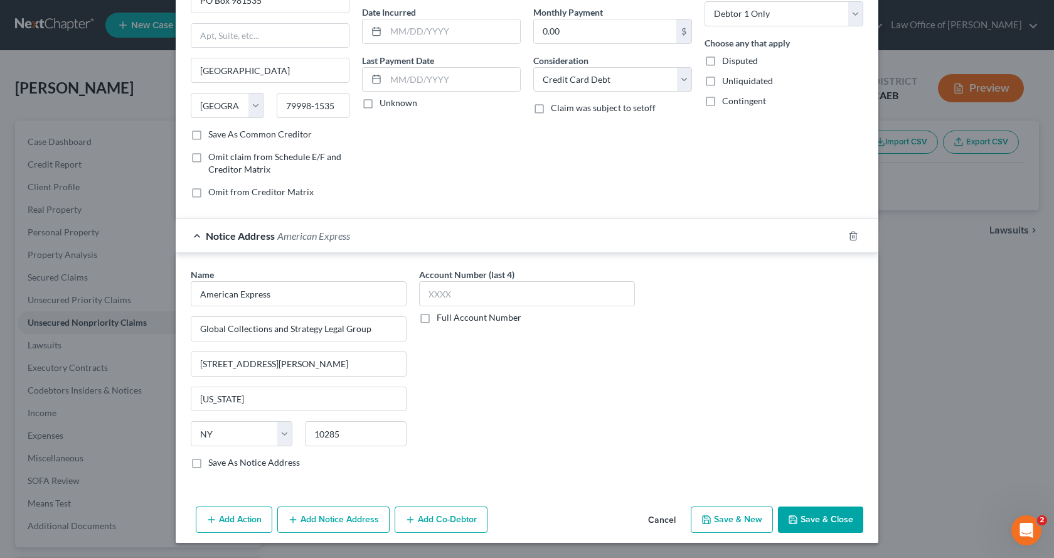
click at [736, 520] on button "Save & New" at bounding box center [732, 519] width 82 height 26
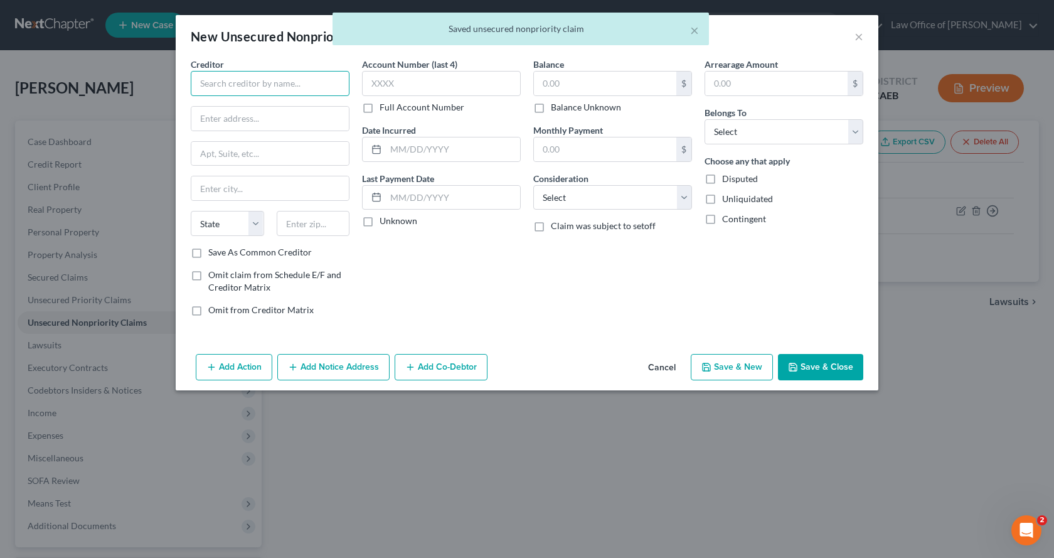
click at [304, 83] on input "text" at bounding box center [270, 83] width 159 height 25
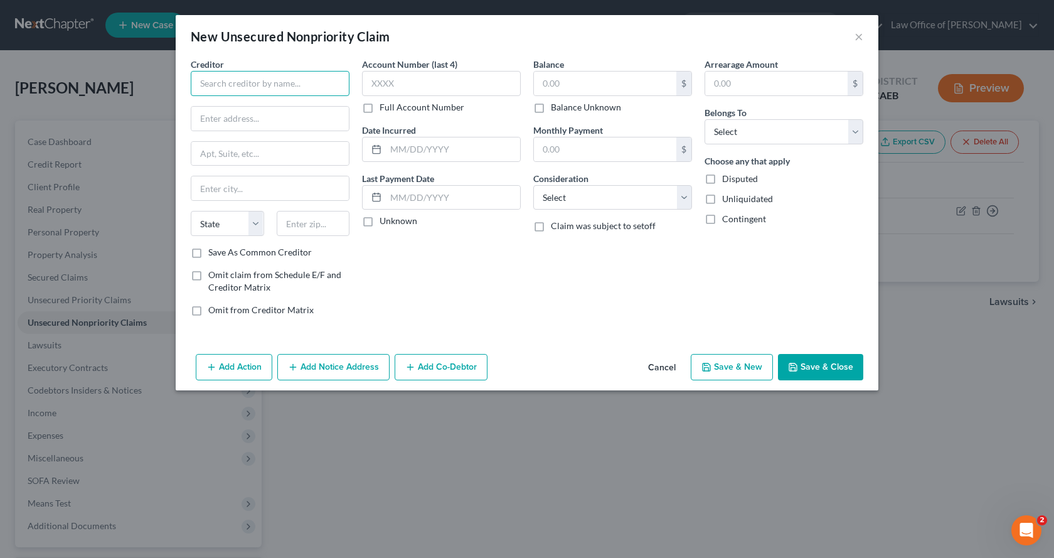
click at [230, 78] on input "text" at bounding box center [270, 83] width 159 height 25
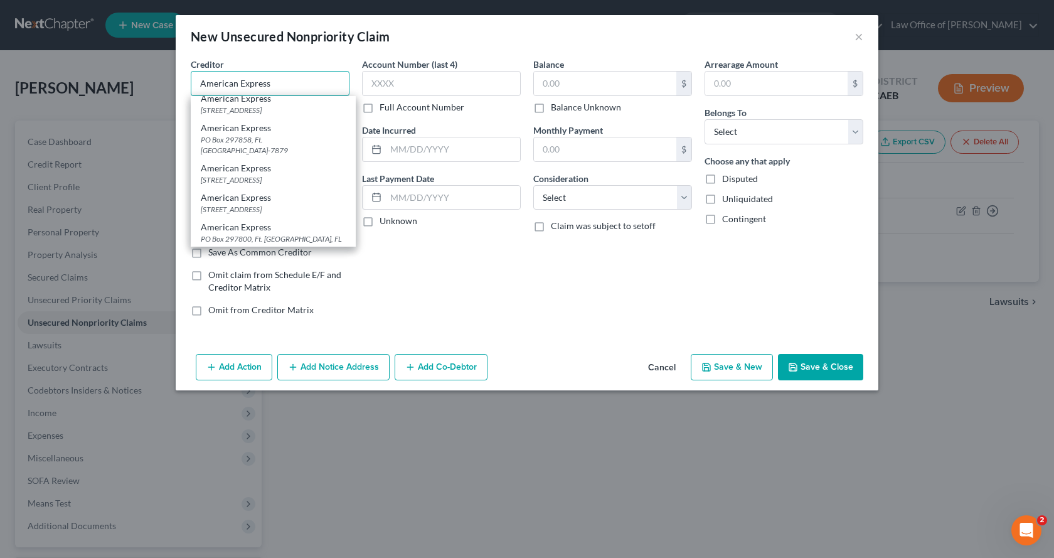
scroll to position [0, 0]
click at [290, 78] on input "American Express" at bounding box center [270, 83] width 159 height 25
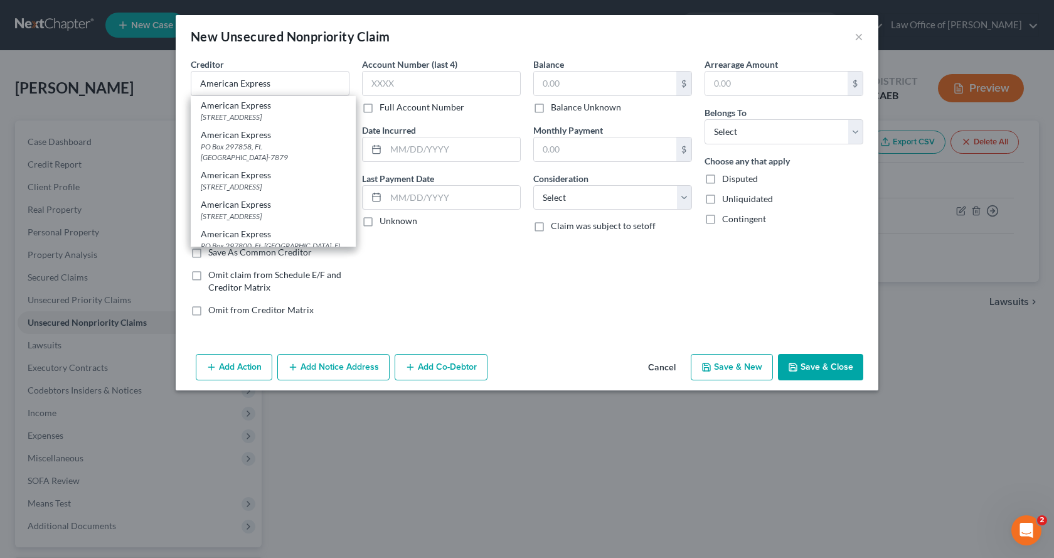
click at [327, 45] on div "New Unsecured Nonpriority Claim" at bounding box center [290, 37] width 199 height 18
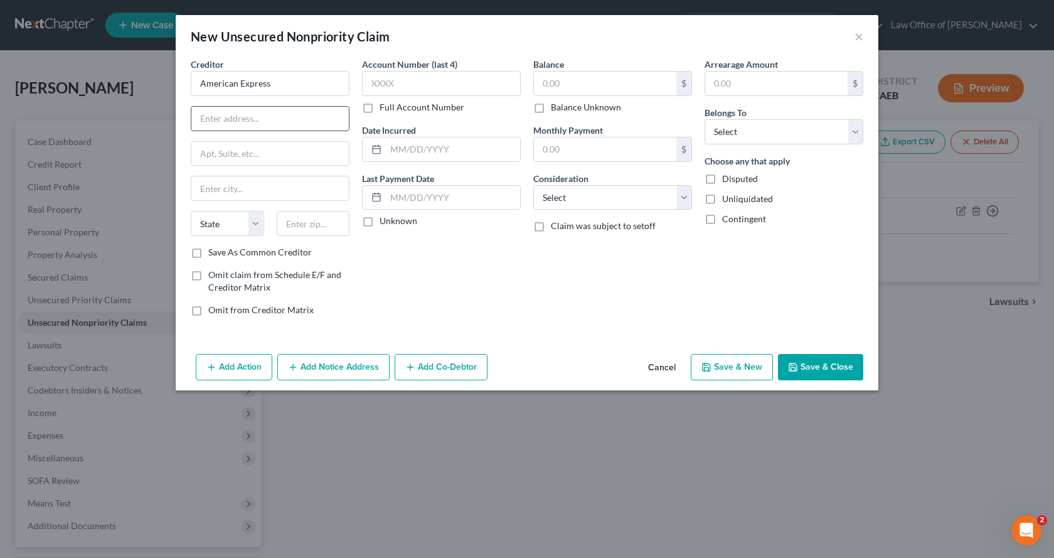
click at [236, 122] on input "text" at bounding box center [269, 119] width 157 height 24
click at [221, 119] on input "PO BOx 31511" at bounding box center [269, 119] width 157 height 24
click at [209, 185] on input "text" at bounding box center [269, 188] width 157 height 24
click at [388, 81] on input "text" at bounding box center [441, 83] width 159 height 25
click at [539, 80] on input "text" at bounding box center [605, 84] width 142 height 24
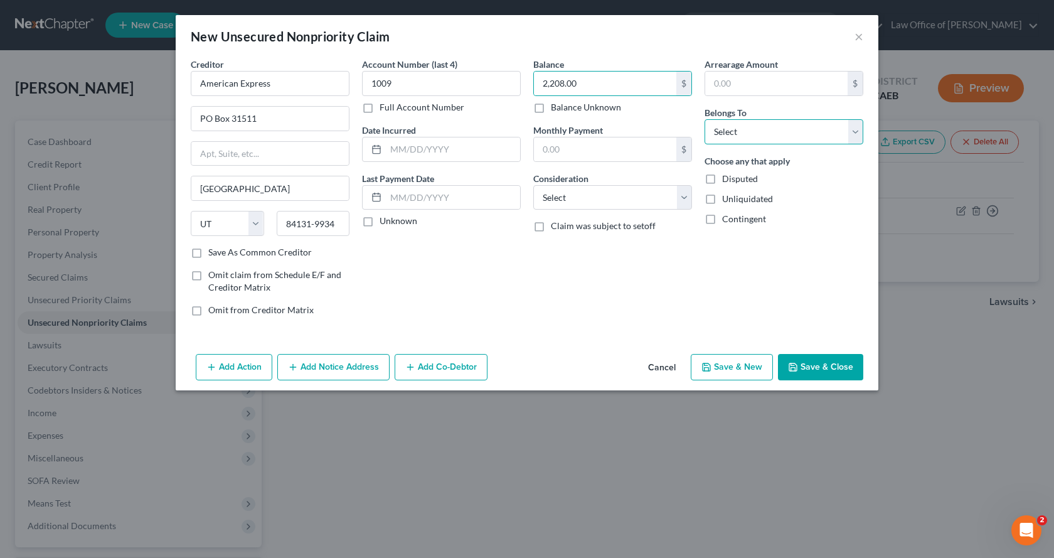
click at [813, 129] on select "Select Debtor 1 Only Debtor 2 Only Debtor 1 And Debtor 2 Only At Least One Of T…" at bounding box center [783, 131] width 159 height 25
click at [704, 119] on select "Select Debtor 1 Only Debtor 2 Only Debtor 1 And Debtor 2 Only At Least One Of T…" at bounding box center [783, 131] width 159 height 25
drag, startPoint x: 287, startPoint y: 122, endPoint x: 166, endPoint y: 125, distance: 121.1
click at [166, 125] on div "New Unsecured Nonpriority Claim × Creditor * American Express PO Box 31511 [GEO…" at bounding box center [527, 279] width 1054 height 558
drag, startPoint x: 262, startPoint y: 184, endPoint x: 194, endPoint y: 199, distance: 70.2
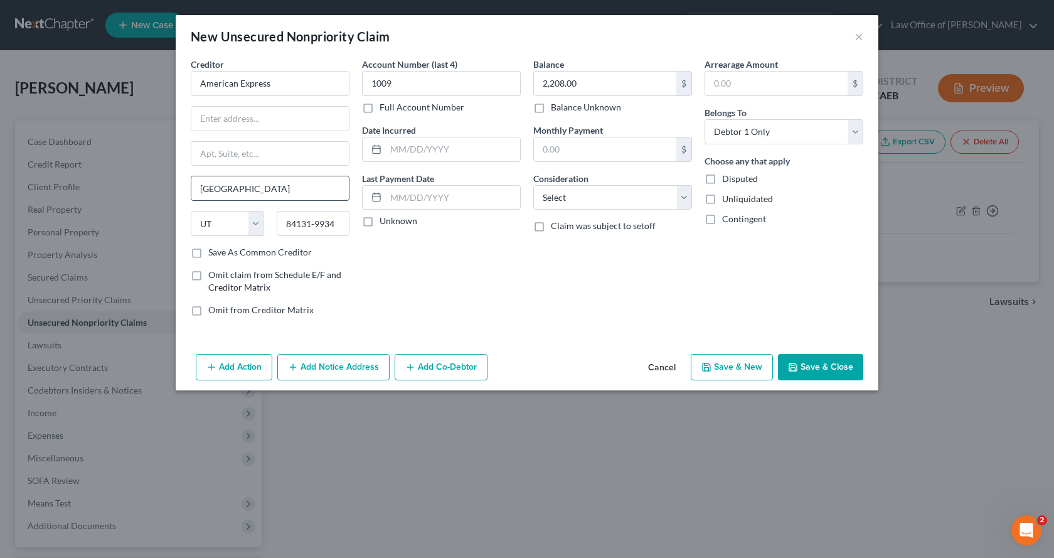
click at [194, 199] on input "[GEOGRAPHIC_DATA]" at bounding box center [269, 188] width 157 height 24
click at [258, 230] on select "State [US_STATE] AK AR AZ CA CO CT DE DC [GEOGRAPHIC_DATA] [GEOGRAPHIC_DATA] GU…" at bounding box center [227, 223] width 73 height 25
click at [191, 211] on select "State [US_STATE] AK AR AZ CA CO CT DE DC [GEOGRAPHIC_DATA] [GEOGRAPHIC_DATA] GU…" at bounding box center [227, 223] width 73 height 25
drag, startPoint x: 344, startPoint y: 226, endPoint x: 265, endPoint y: 231, distance: 79.8
click at [262, 230] on div "State [US_STATE] AK AR AZ CA CO CT DE DC [GEOGRAPHIC_DATA] [GEOGRAPHIC_DATA] GU…" at bounding box center [269, 228] width 171 height 35
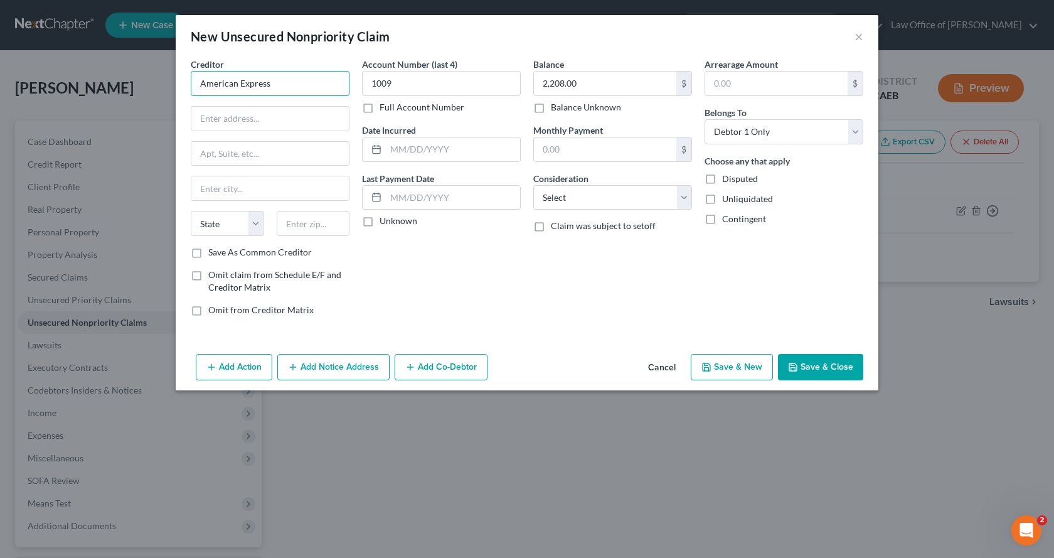
drag, startPoint x: 271, startPoint y: 87, endPoint x: 282, endPoint y: 89, distance: 11.4
click at [271, 87] on input "American Express" at bounding box center [270, 83] width 159 height 25
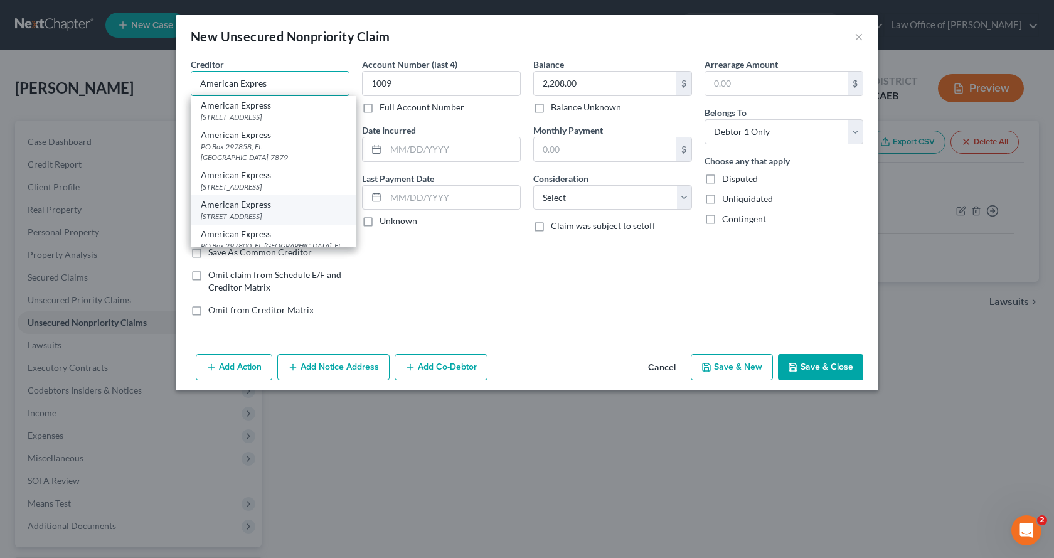
scroll to position [63, 0]
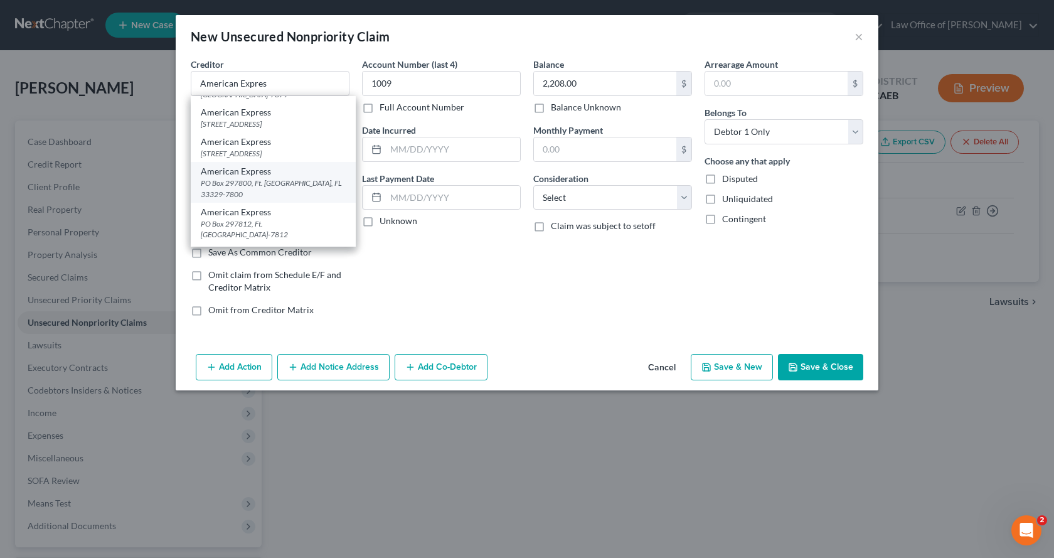
click at [250, 185] on div "PO Box 297800, Ft. [GEOGRAPHIC_DATA], FL 33329-7800" at bounding box center [273, 188] width 145 height 21
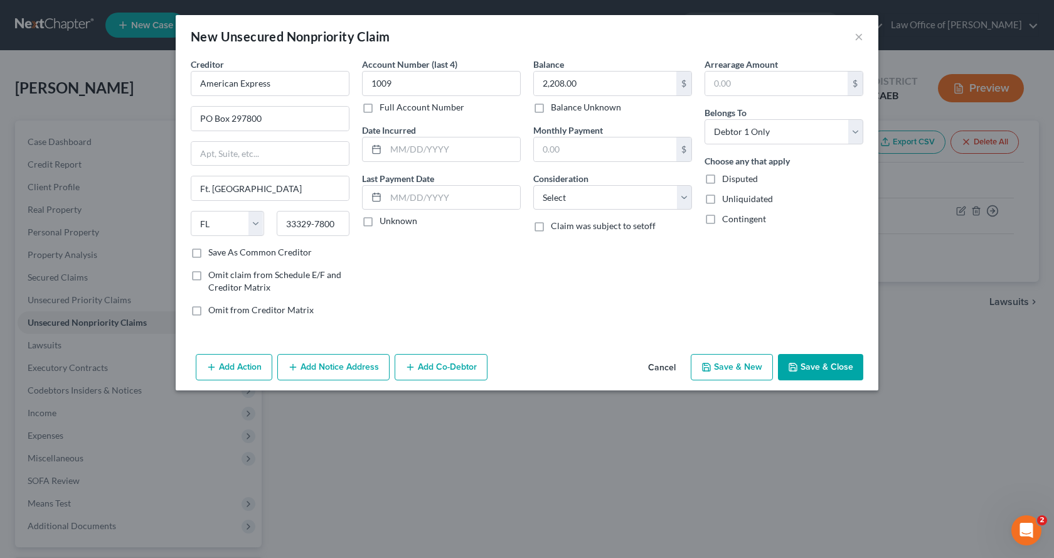
scroll to position [0, 0]
click at [334, 373] on button "Add Notice Address" at bounding box center [333, 367] width 112 height 26
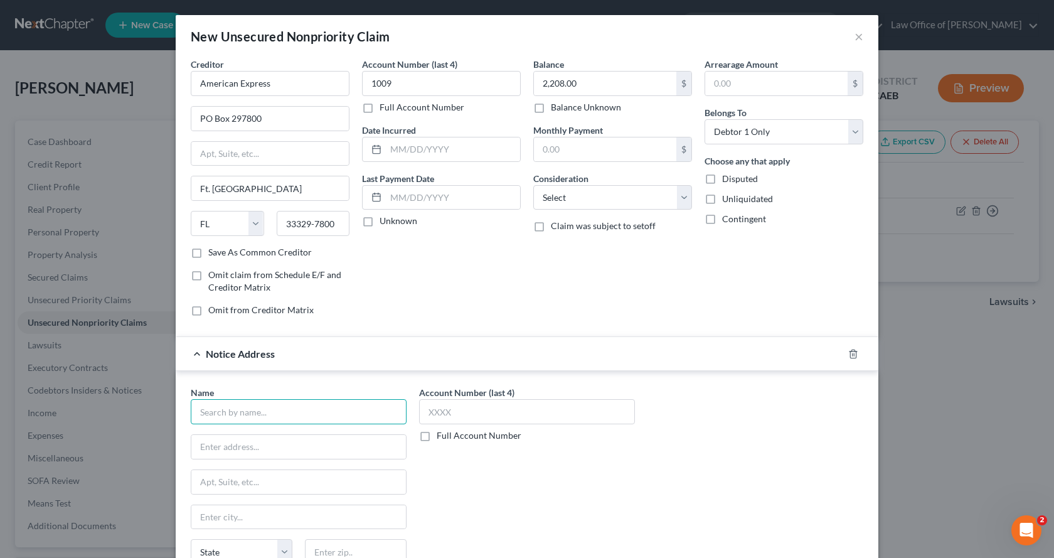
click at [231, 414] on input "text" at bounding box center [299, 411] width 216 height 25
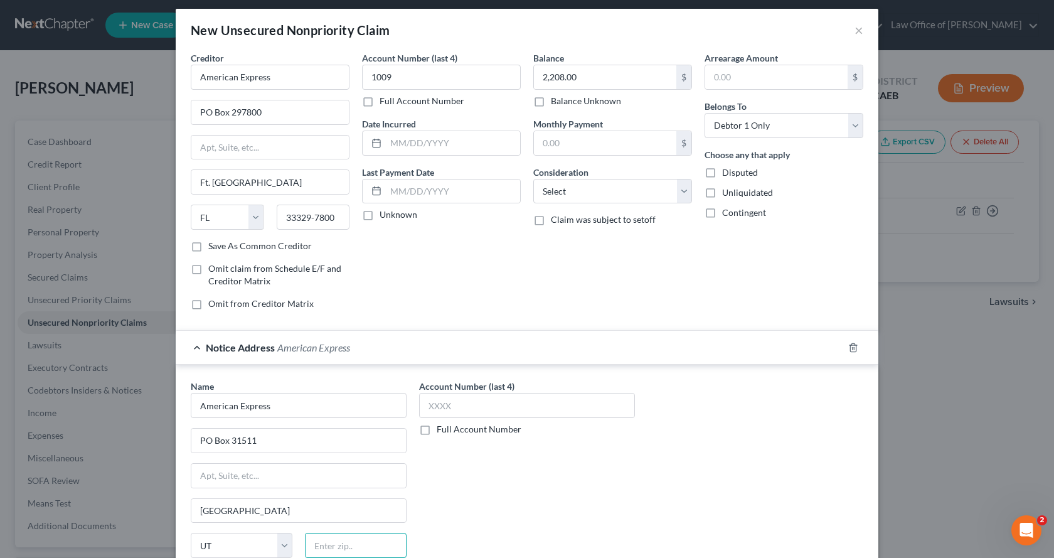
click at [341, 551] on input "text" at bounding box center [356, 545] width 102 height 25
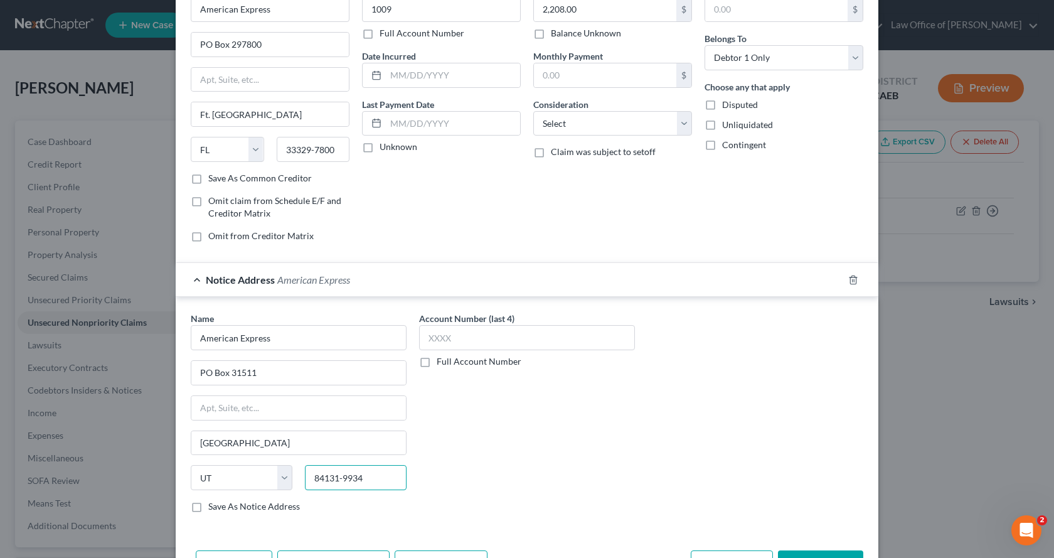
scroll to position [118, 0]
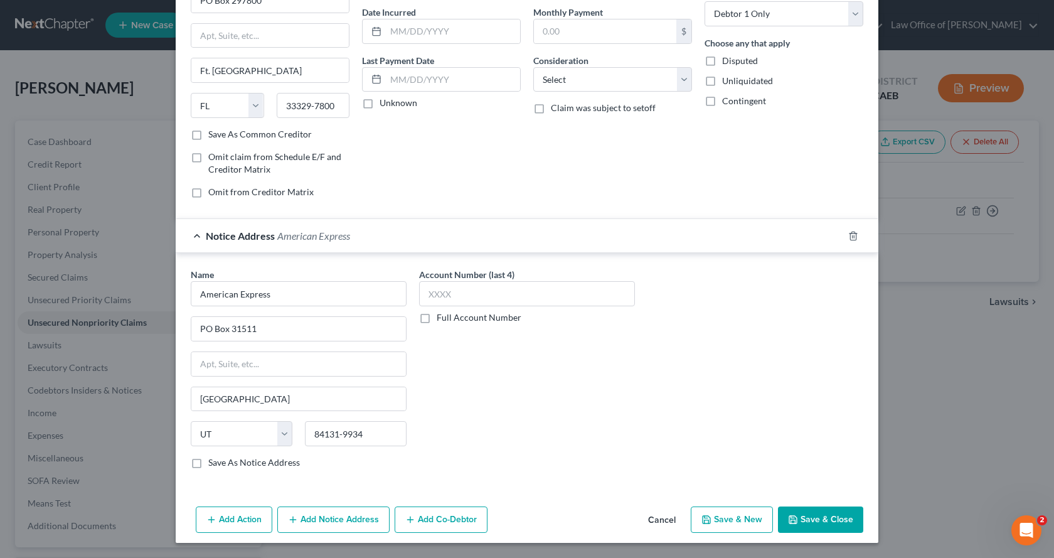
click at [332, 525] on button "Add Notice Address" at bounding box center [333, 519] width 112 height 26
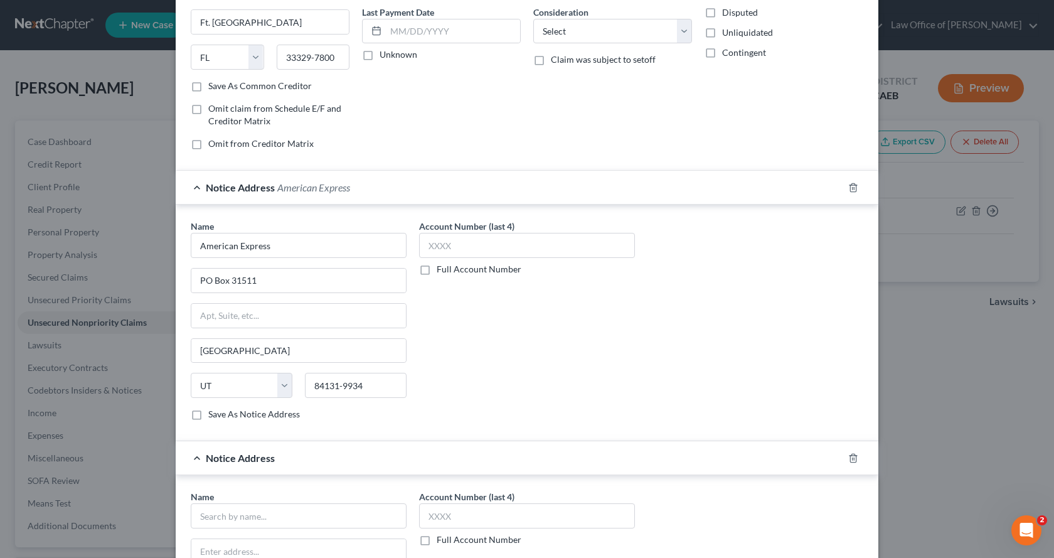
scroll to position [243, 0]
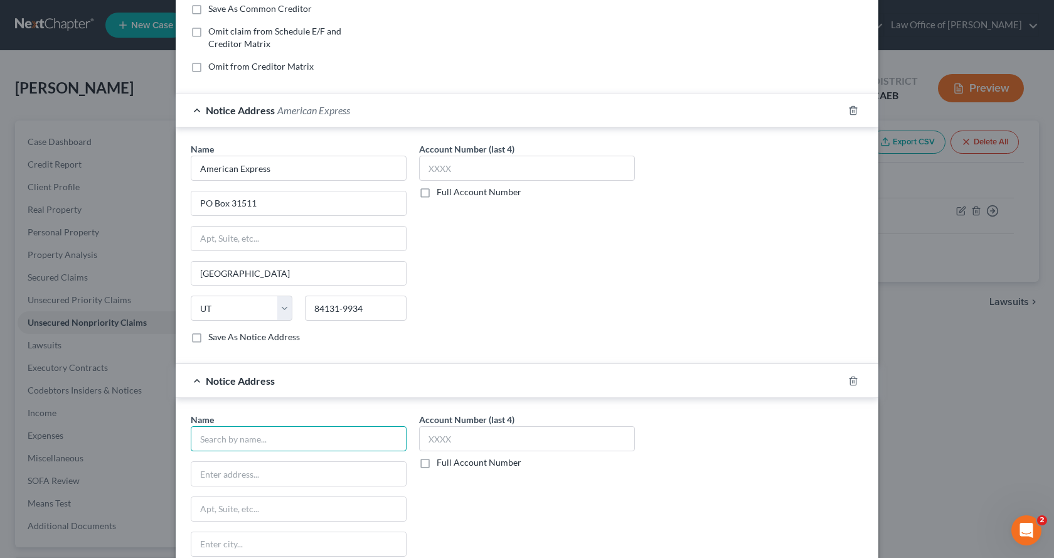
click at [255, 443] on input "text" at bounding box center [299, 438] width 216 height 25
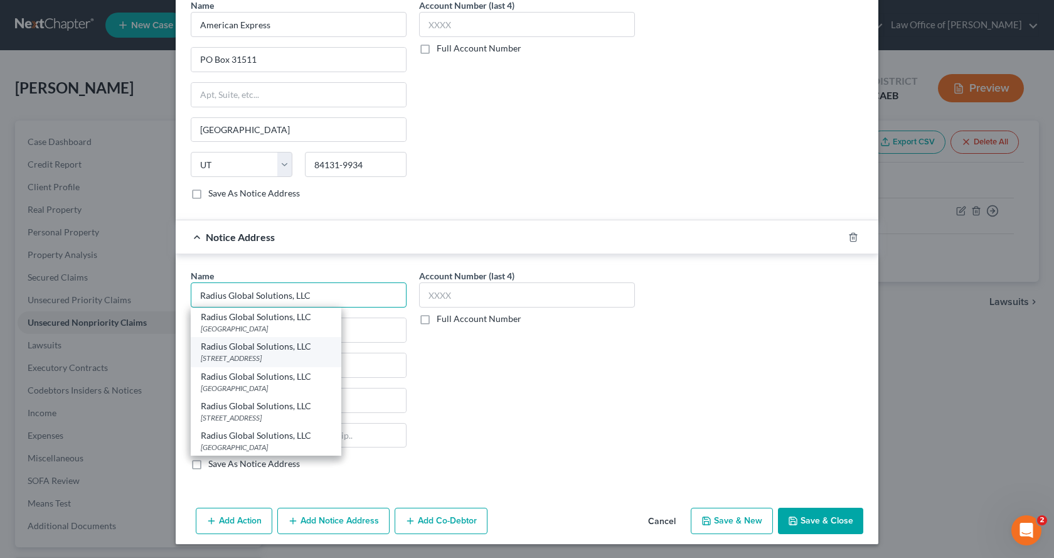
scroll to position [388, 0]
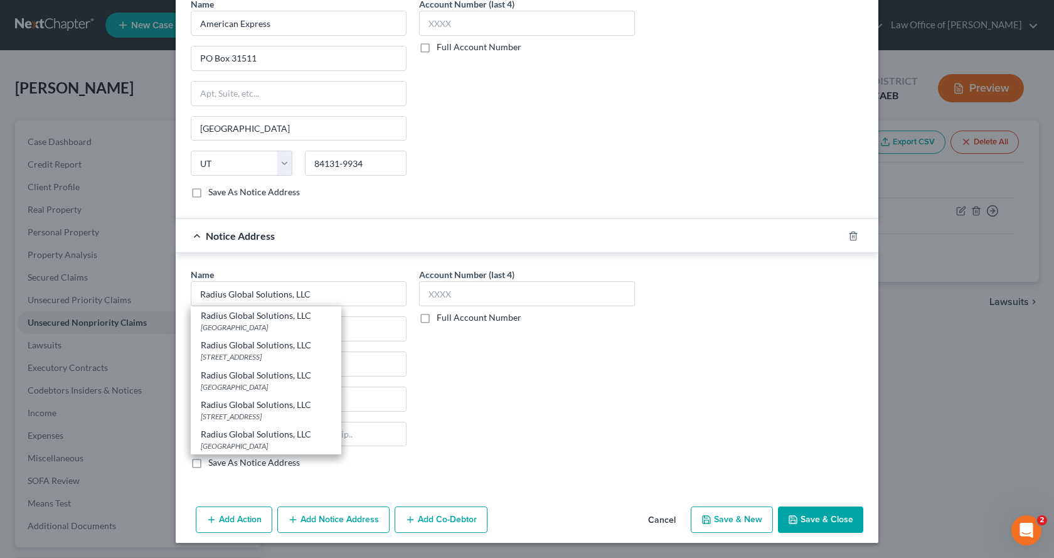
click at [444, 383] on div "Account Number (last 4) Full Account Number" at bounding box center [527, 373] width 228 height 211
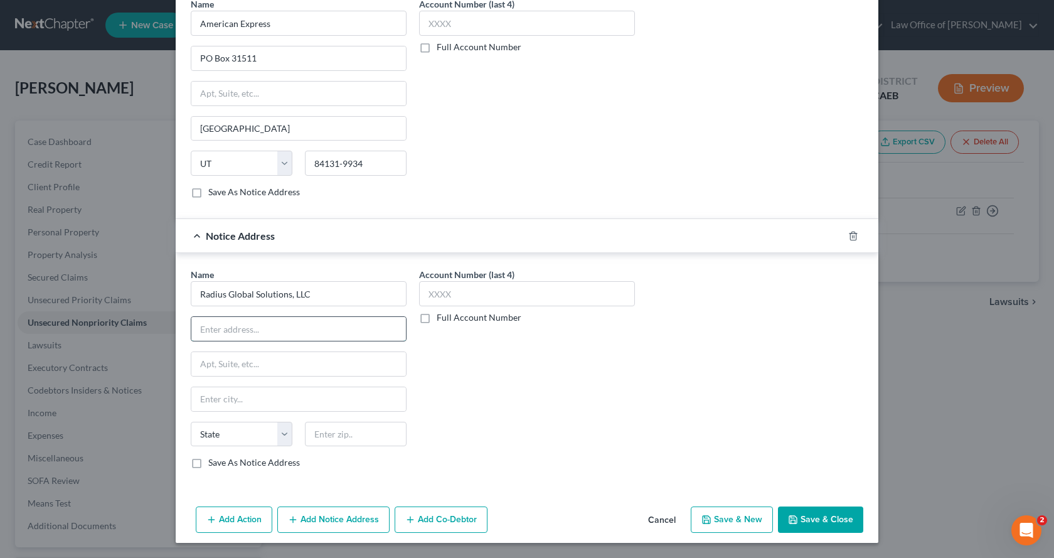
click at [232, 327] on input "text" at bounding box center [298, 329] width 215 height 24
click at [270, 363] on input "Ste. 315 Mail Code 747" at bounding box center [298, 364] width 215 height 24
click at [219, 398] on input "text" at bounding box center [298, 399] width 215 height 24
click at [714, 519] on button "Save & New" at bounding box center [732, 519] width 82 height 26
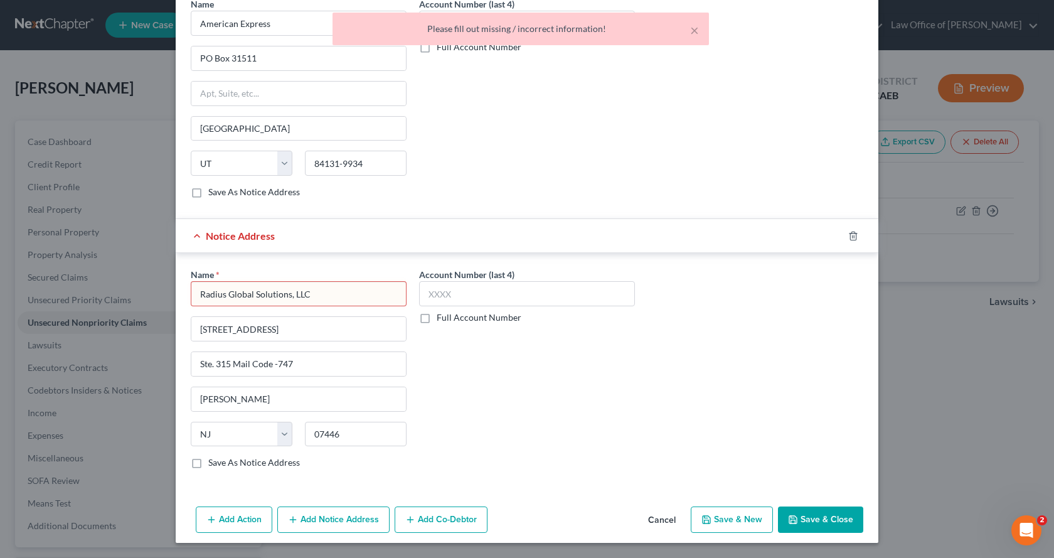
drag, startPoint x: 319, startPoint y: 295, endPoint x: 196, endPoint y: 297, distance: 123.6
click at [178, 294] on div "Name * Radius Global Solutions, LLC [STREET_ADDRESS] Mail Code -747 [PERSON_NAM…" at bounding box center [527, 371] width 703 height 236
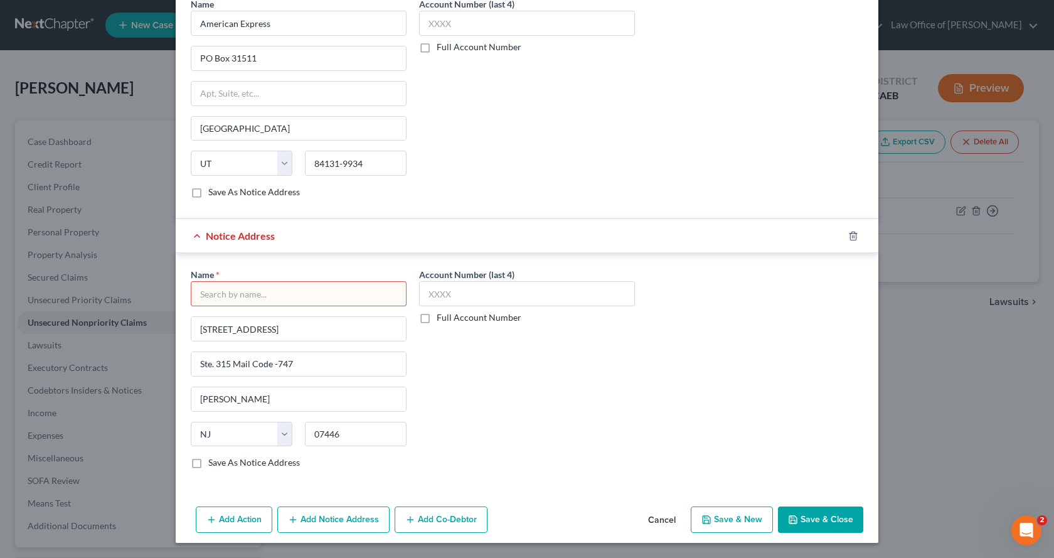
click at [237, 292] on input "text" at bounding box center [299, 293] width 216 height 25
paste input "Radius Global Solutions, LLC"
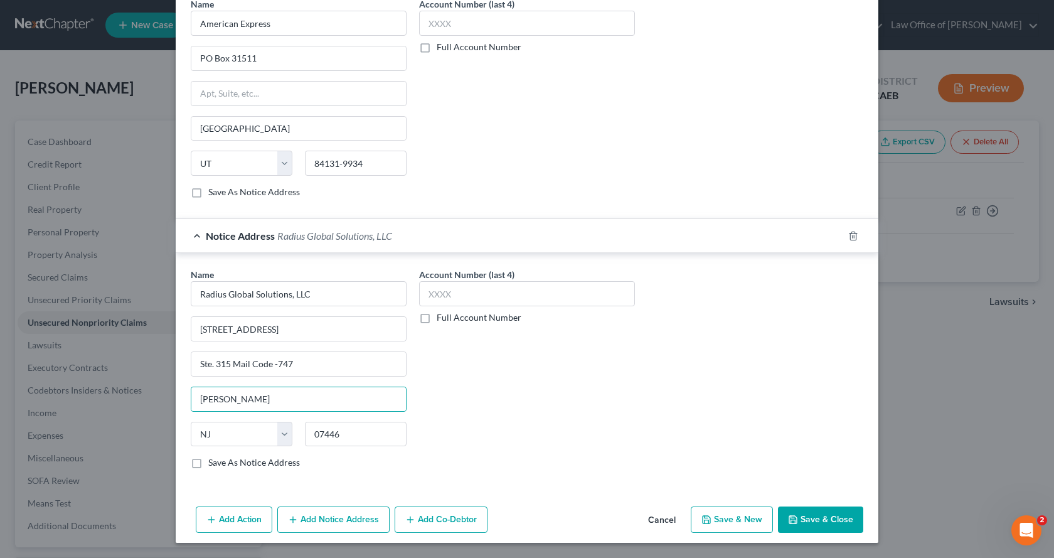
click at [728, 524] on button "Save & New" at bounding box center [732, 519] width 82 height 26
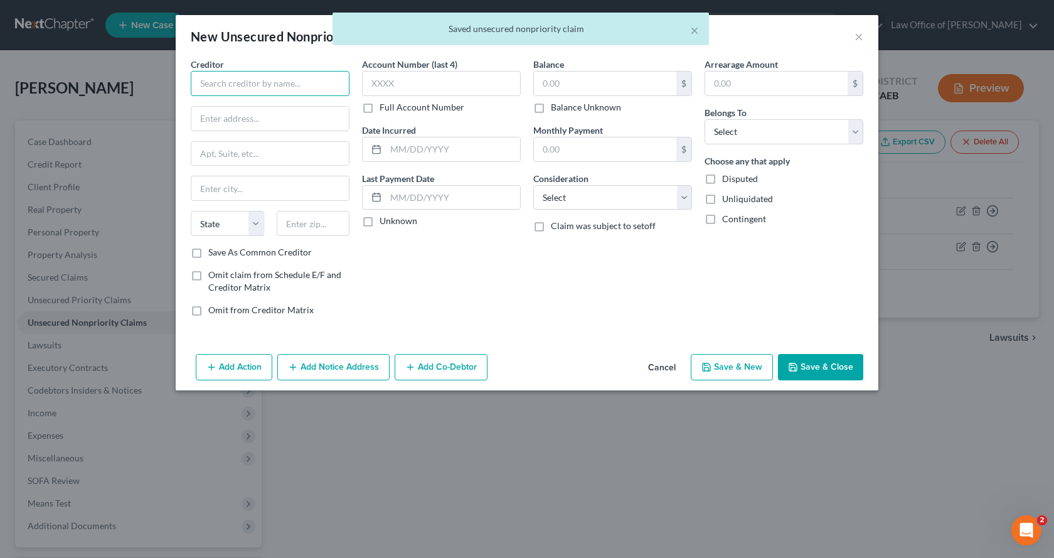
click at [215, 77] on input "text" at bounding box center [270, 83] width 159 height 25
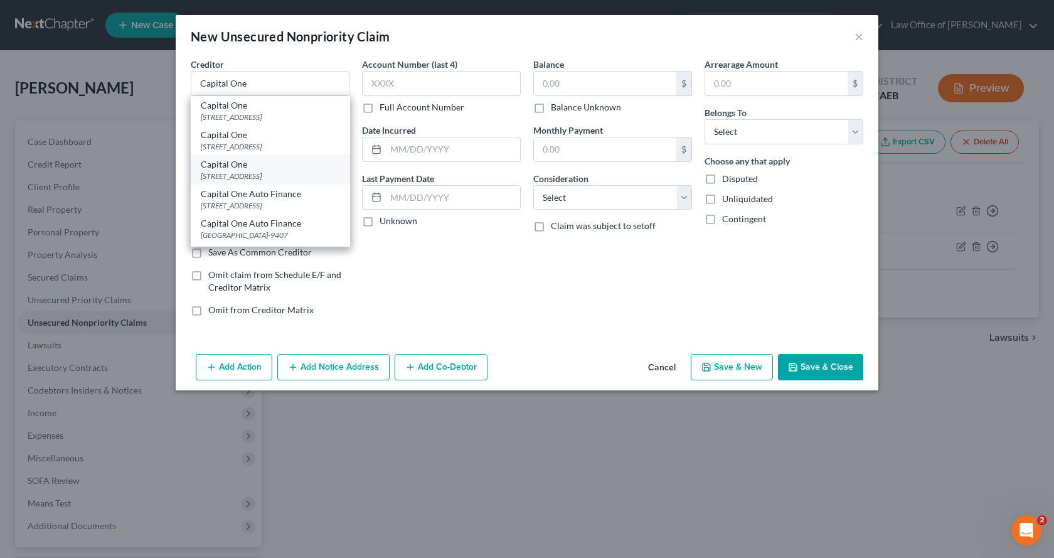
click at [222, 171] on div "[STREET_ADDRESS]" at bounding box center [270, 176] width 139 height 11
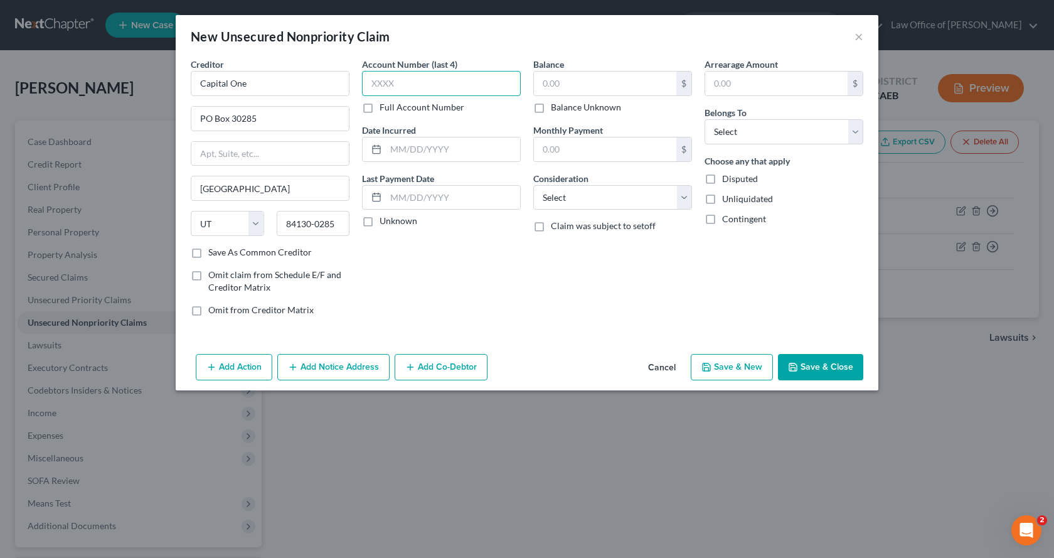
click at [436, 88] on input "text" at bounding box center [441, 83] width 159 height 25
click at [617, 83] on input "text" at bounding box center [605, 84] width 142 height 24
click at [753, 137] on select "Select Debtor 1 Only Debtor 2 Only Debtor 1 And Debtor 2 Only At Least One Of T…" at bounding box center [783, 131] width 159 height 25
click at [704, 119] on select "Select Debtor 1 Only Debtor 2 Only Debtor 1 And Debtor 2 Only At Least One Of T…" at bounding box center [783, 131] width 159 height 25
click at [741, 141] on select "Select Debtor 1 Only Debtor 2 Only Debtor 1 And Debtor 2 Only At Least One Of T…" at bounding box center [783, 131] width 159 height 25
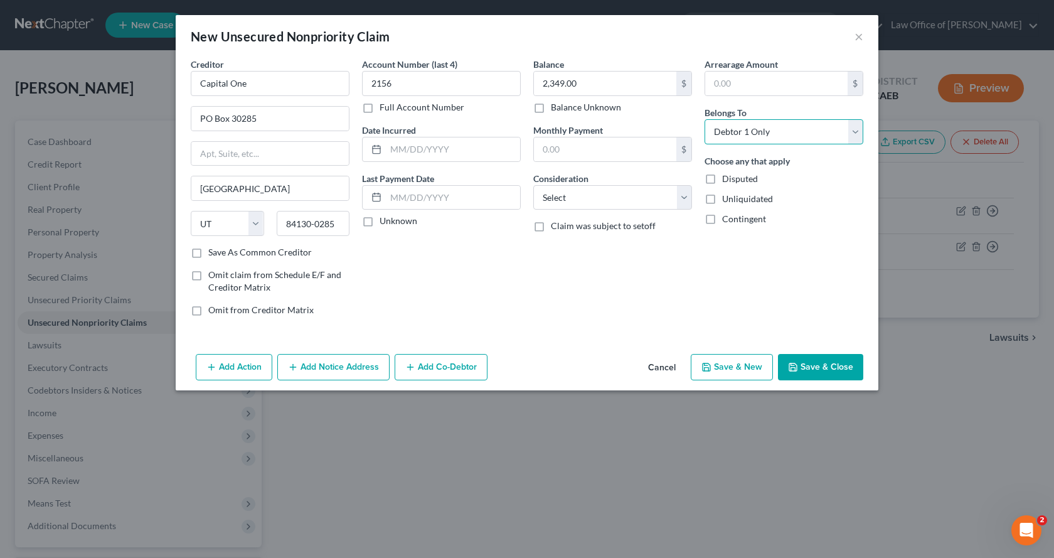
click at [704, 119] on select "Select Debtor 1 Only Debtor 2 Only Debtor 1 And Debtor 2 Only At Least One Of T…" at bounding box center [783, 131] width 159 height 25
click at [583, 194] on select "Select Cable / Satellite Services Collection Agency Credit Card Debt Debt Couns…" at bounding box center [612, 197] width 159 height 25
click at [533, 185] on select "Select Cable / Satellite Services Collection Agency Credit Card Debt Debt Couns…" at bounding box center [612, 197] width 159 height 25
click at [405, 147] on input "text" at bounding box center [453, 149] width 134 height 24
click at [738, 375] on button "Save & New" at bounding box center [732, 367] width 82 height 26
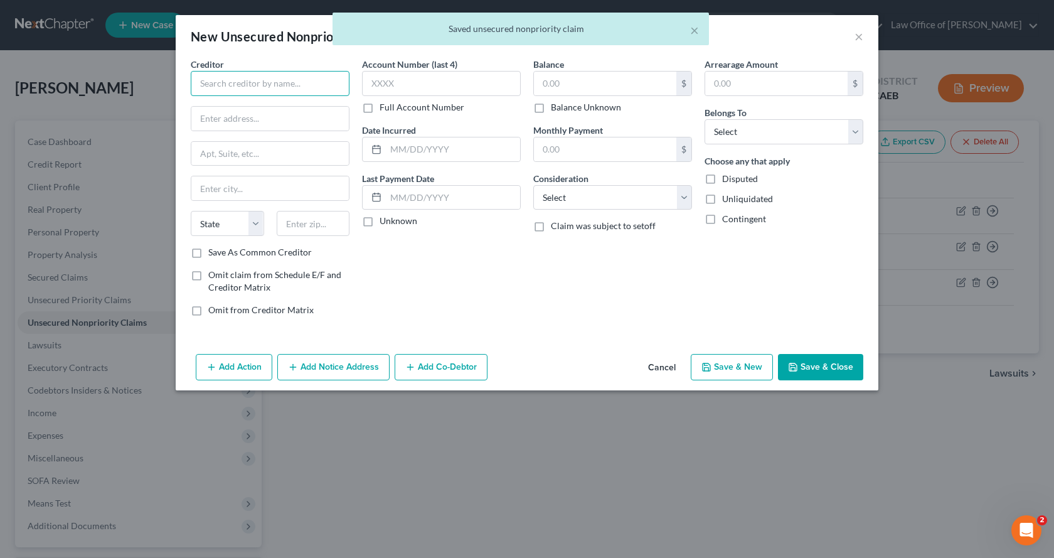
click at [239, 78] on input "text" at bounding box center [270, 83] width 159 height 25
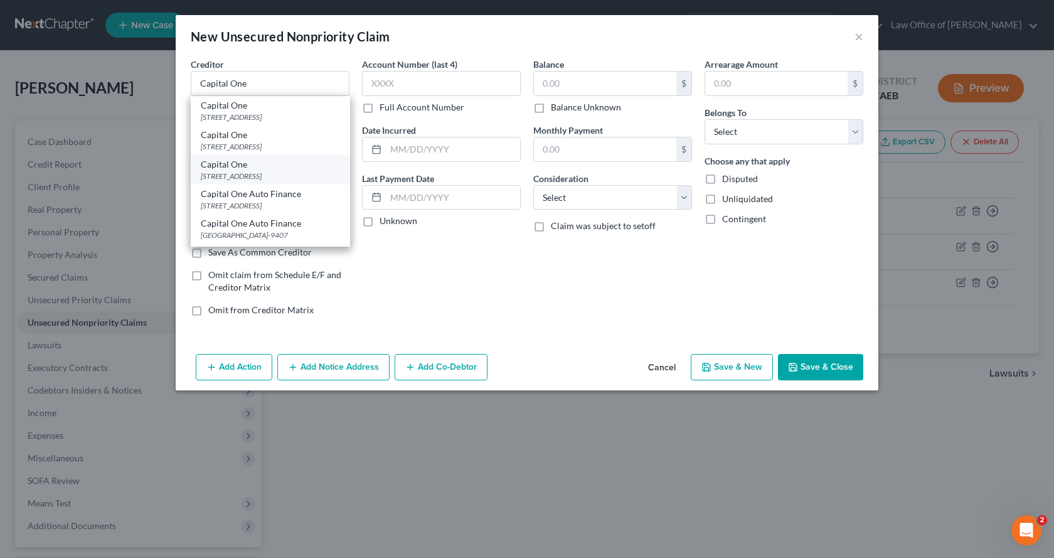
click at [247, 173] on div "[STREET_ADDRESS]" at bounding box center [270, 176] width 139 height 11
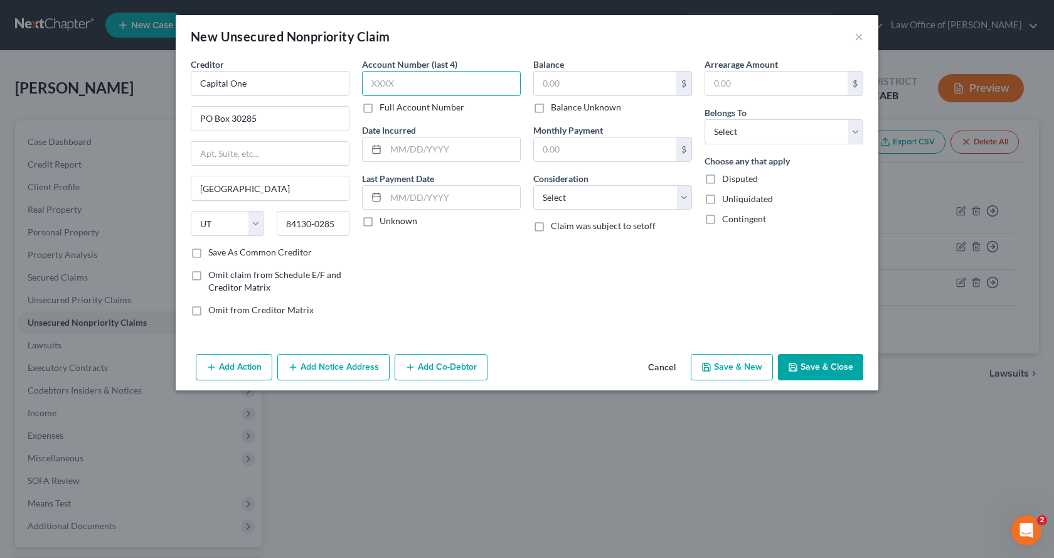
click at [431, 87] on input "text" at bounding box center [441, 83] width 159 height 25
click at [614, 85] on input "text" at bounding box center [605, 84] width 142 height 24
click at [806, 130] on select "Select Debtor 1 Only Debtor 2 Only Debtor 1 And Debtor 2 Only At Least One Of T…" at bounding box center [783, 131] width 159 height 25
click at [704, 119] on select "Select Debtor 1 Only Debtor 2 Only Debtor 1 And Debtor 2 Only At Least One Of T…" at bounding box center [783, 131] width 159 height 25
click at [607, 191] on select "Select Cable / Satellite Services Collection Agency Credit Card Debt Debt Couns…" at bounding box center [612, 197] width 159 height 25
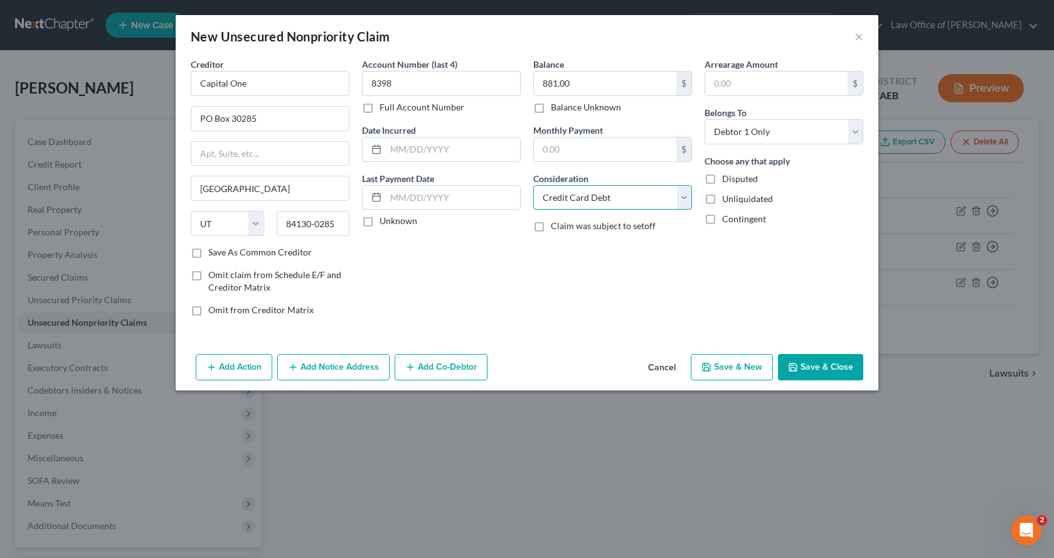
click at [533, 185] on select "Select Cable / Satellite Services Collection Agency Credit Card Debt Debt Couns…" at bounding box center [612, 197] width 159 height 25
click at [715, 375] on button "Save & New" at bounding box center [732, 367] width 82 height 26
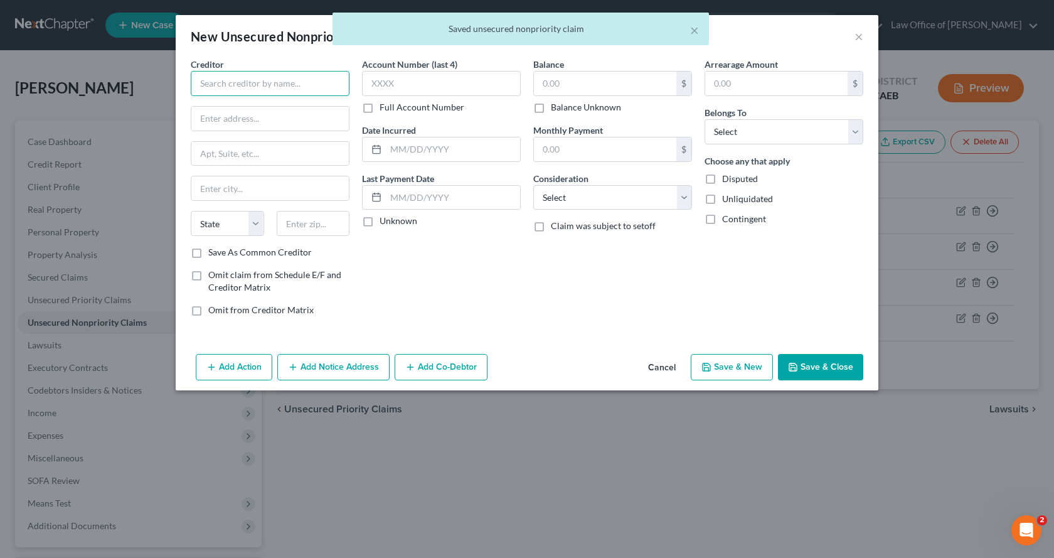
click at [260, 80] on input "text" at bounding box center [270, 83] width 159 height 25
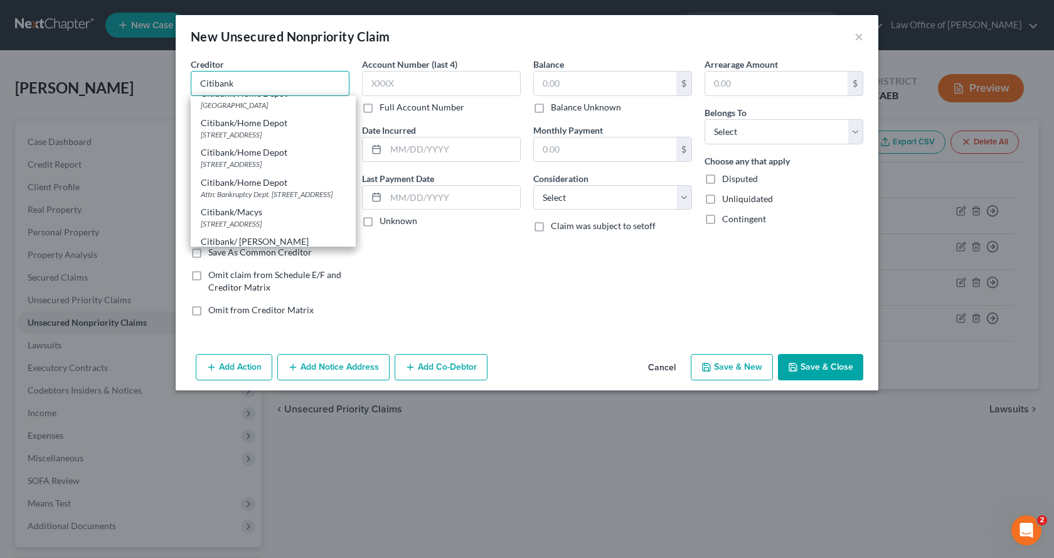
scroll to position [941, 0]
click at [319, 80] on input "Citibank" at bounding box center [270, 83] width 159 height 25
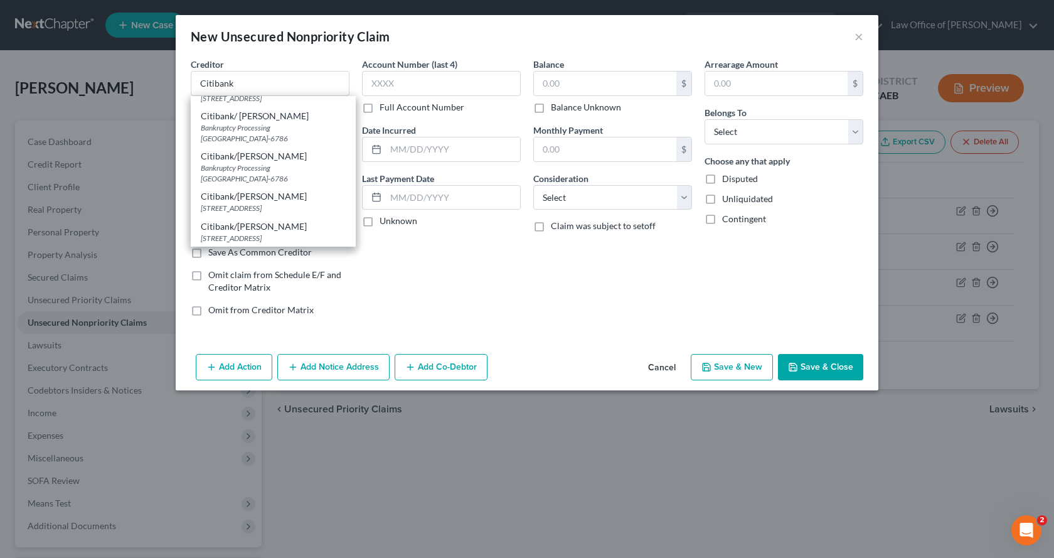
click at [338, 48] on div "New Unsecured Nonpriority Claim ×" at bounding box center [527, 36] width 703 height 43
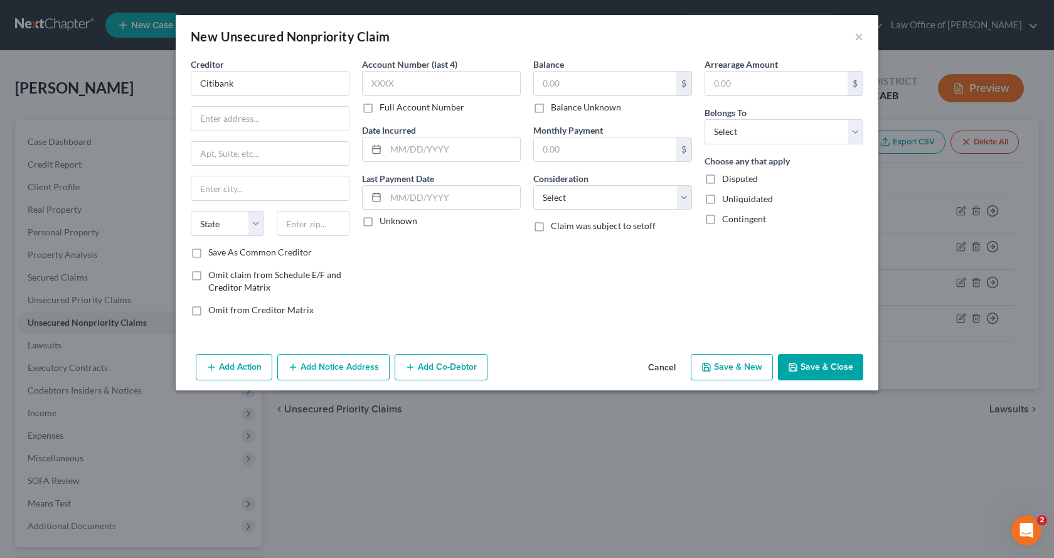
scroll to position [0, 0]
click at [199, 109] on input "text" at bounding box center [269, 119] width 157 height 24
click at [239, 194] on input "text" at bounding box center [269, 188] width 157 height 24
click at [235, 230] on select "State [US_STATE] AK AR AZ CA CO CT DE DC [GEOGRAPHIC_DATA] [GEOGRAPHIC_DATA] GU…" at bounding box center [227, 223] width 73 height 25
click at [221, 223] on select "State [US_STATE] AK AR AZ CA CO CT DE DC [GEOGRAPHIC_DATA] [GEOGRAPHIC_DATA] GU…" at bounding box center [227, 223] width 73 height 25
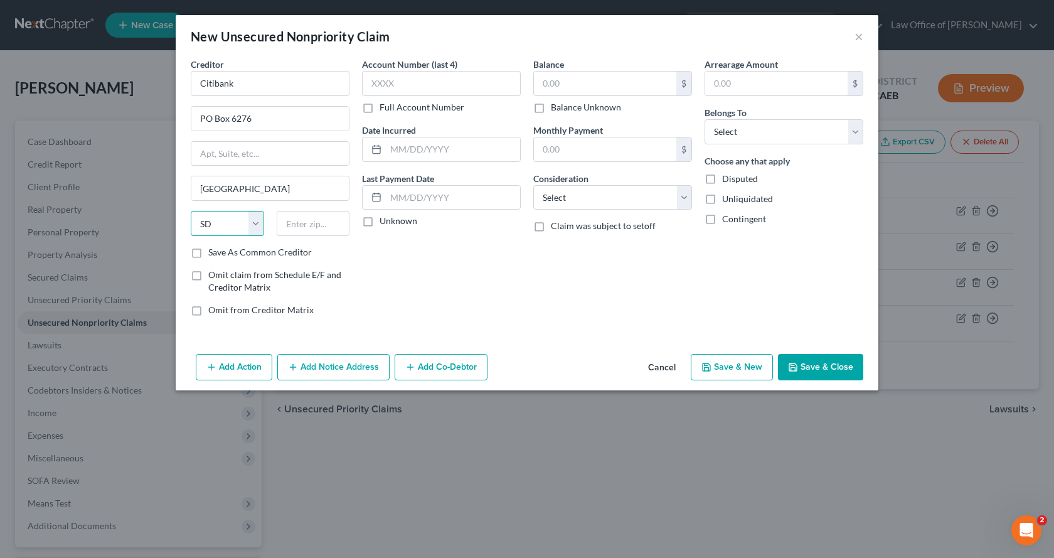
click at [191, 211] on select "State [US_STATE] AK AR AZ CA CO CT DE DC [GEOGRAPHIC_DATA] [GEOGRAPHIC_DATA] GU…" at bounding box center [227, 223] width 73 height 25
click at [280, 222] on input "text" at bounding box center [313, 223] width 73 height 25
click at [398, 84] on input "text" at bounding box center [441, 83] width 159 height 25
click at [541, 84] on input "text" at bounding box center [605, 84] width 142 height 24
click at [741, 135] on select "Select Debtor 1 Only Debtor 2 Only Debtor 1 And Debtor 2 Only At Least One Of T…" at bounding box center [783, 131] width 159 height 25
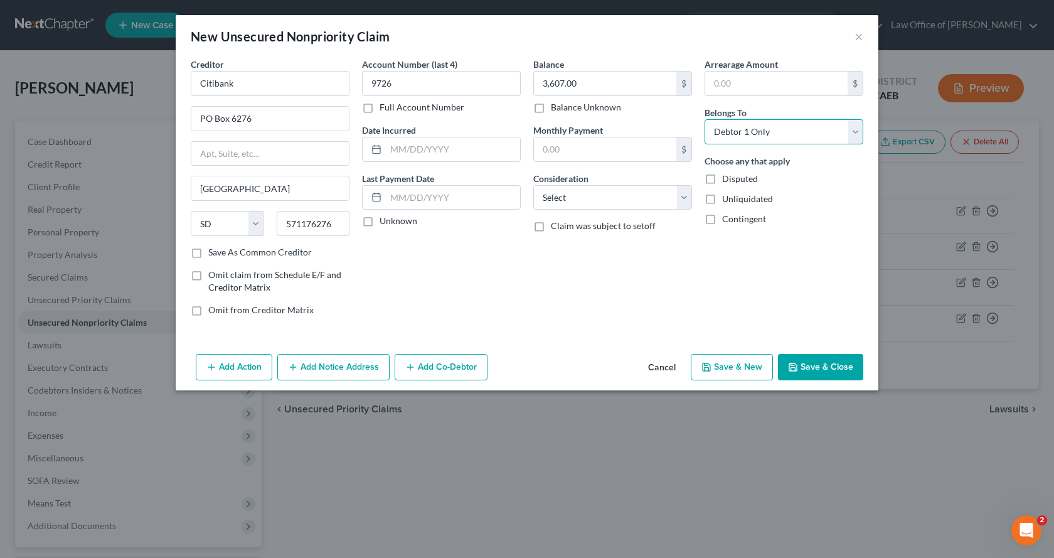
click at [704, 119] on select "Select Debtor 1 Only Debtor 2 Only Debtor 1 And Debtor 2 Only At Least One Of T…" at bounding box center [783, 131] width 159 height 25
click at [599, 203] on select "Select Cable / Satellite Services Collection Agency Credit Card Debt Debt Couns…" at bounding box center [612, 197] width 159 height 25
click at [533, 185] on select "Select Cable / Satellite Services Collection Agency Credit Card Debt Debt Couns…" at bounding box center [612, 197] width 159 height 25
drag, startPoint x: 318, startPoint y: 369, endPoint x: 363, endPoint y: 326, distance: 62.1
click at [319, 369] on button "Add Notice Address" at bounding box center [333, 367] width 112 height 26
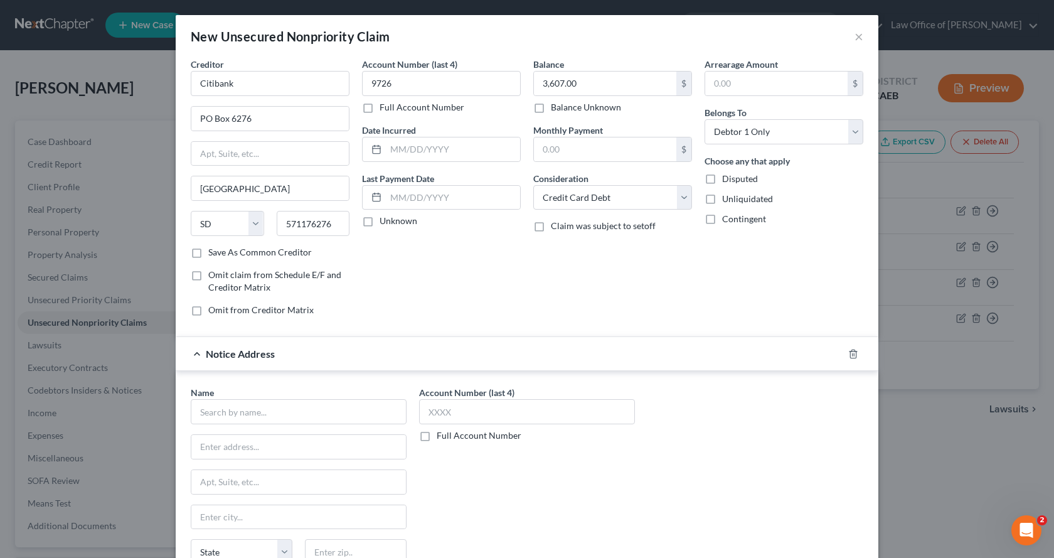
click at [208, 253] on label "Save As Common Creditor" at bounding box center [260, 252] width 104 height 13
click at [213, 253] on input "Save As Common Creditor" at bounding box center [217, 250] width 8 height 8
click at [236, 410] on input "text" at bounding box center [299, 411] width 216 height 25
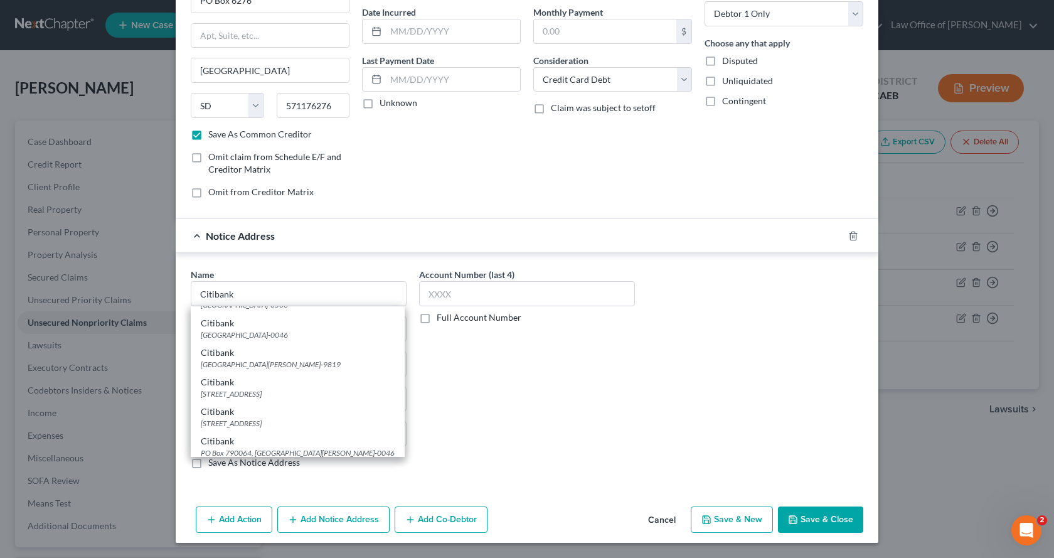
scroll to position [118, 0]
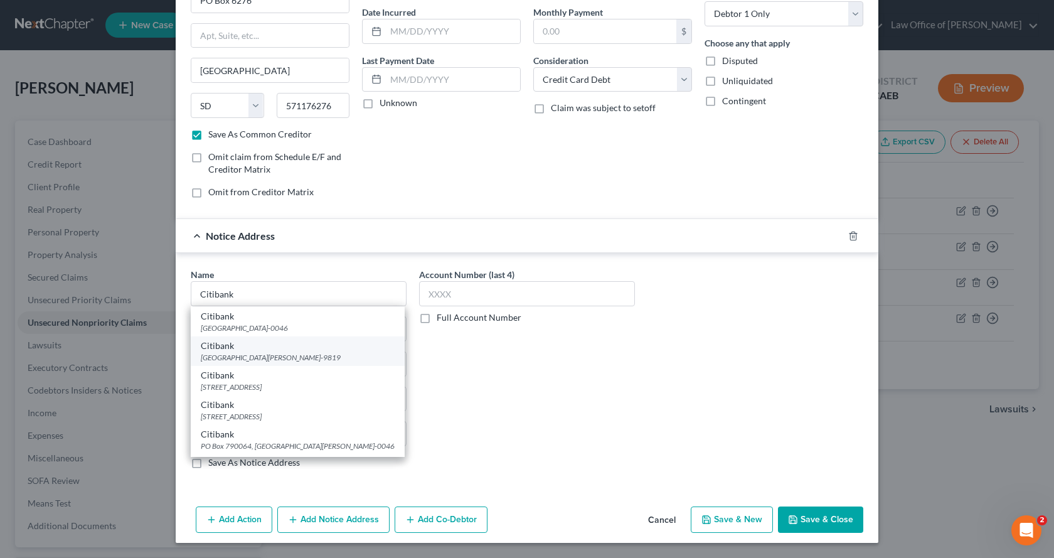
click at [277, 356] on div "[GEOGRAPHIC_DATA][PERSON_NAME]-9819" at bounding box center [298, 357] width 194 height 11
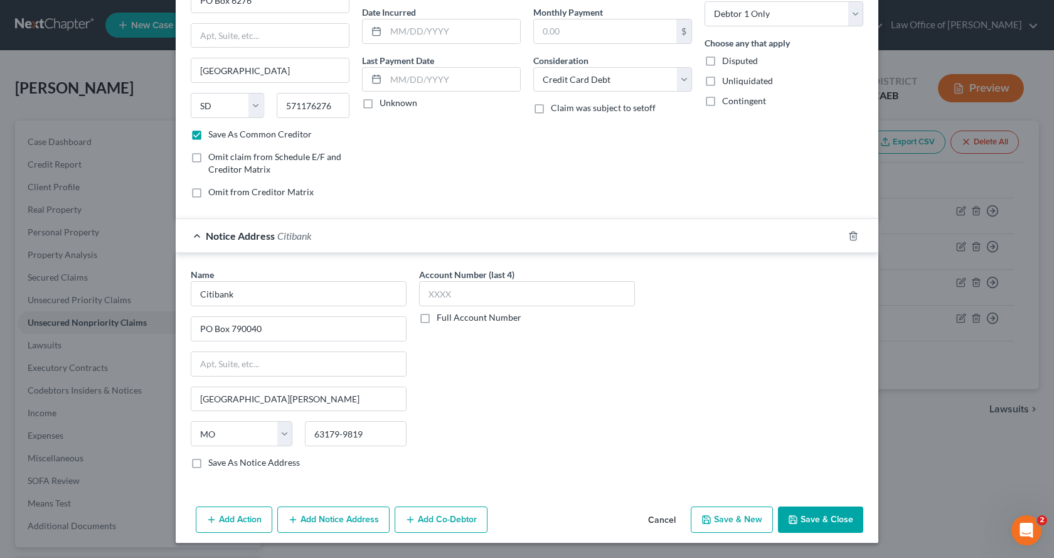
scroll to position [0, 0]
click at [326, 518] on button "Add Notice Address" at bounding box center [333, 519] width 112 height 26
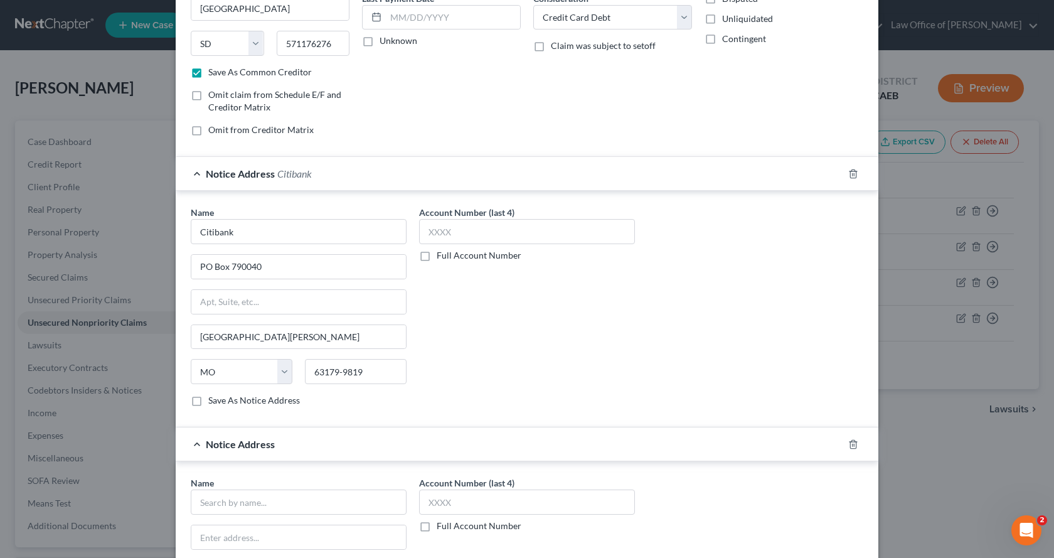
scroll to position [306, 0]
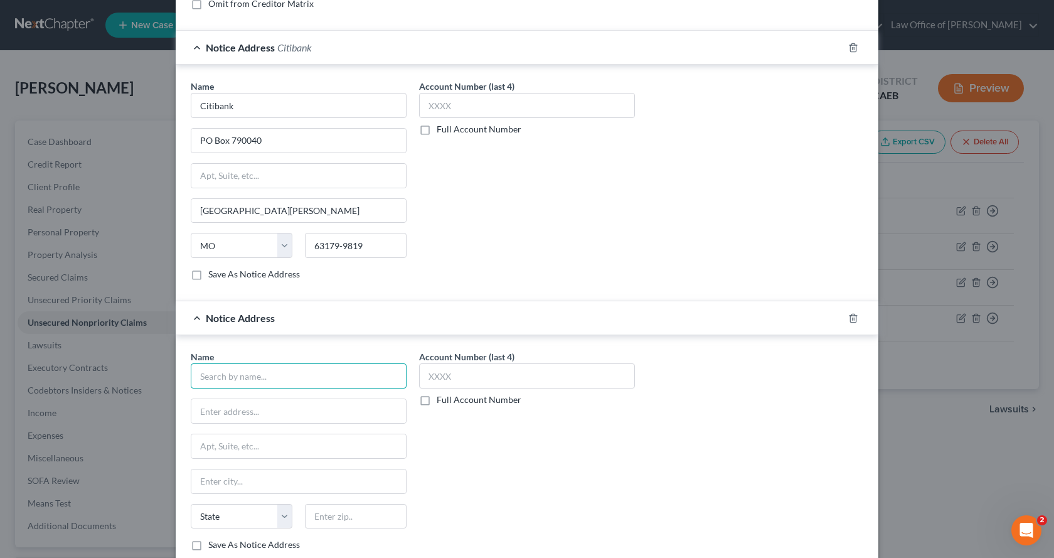
click at [244, 376] on input "text" at bounding box center [299, 375] width 216 height 25
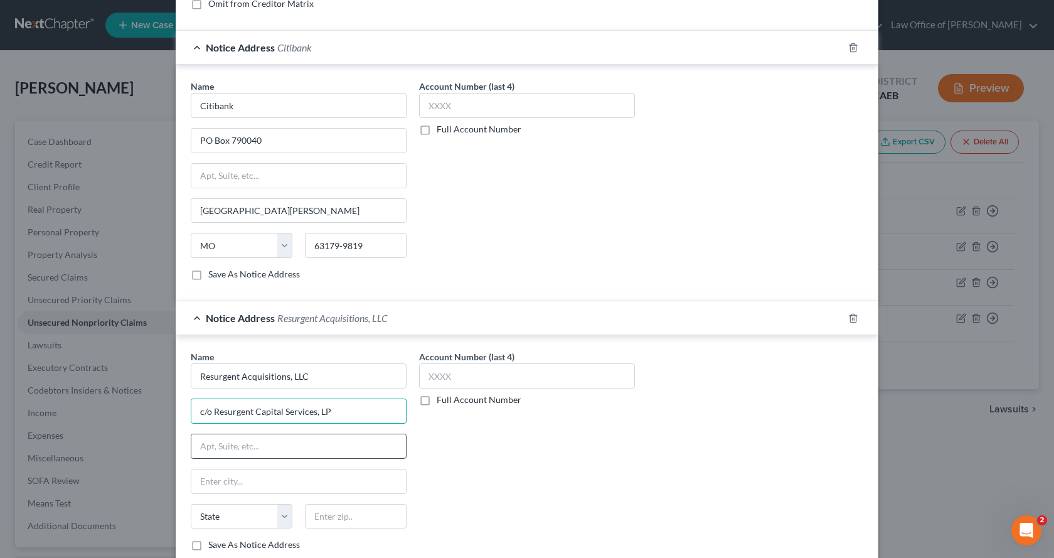
click at [208, 447] on input "text" at bounding box center [298, 446] width 215 height 24
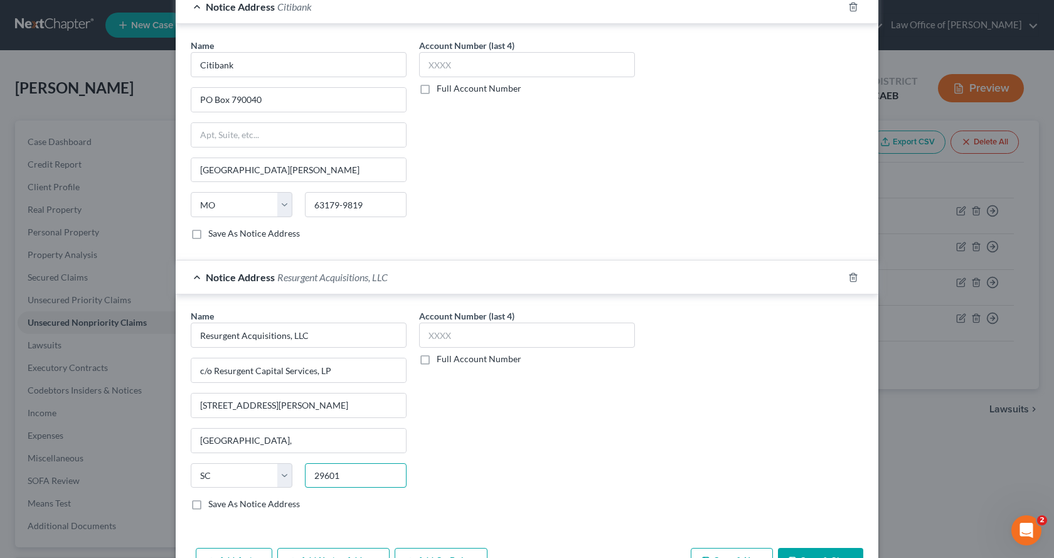
scroll to position [388, 0]
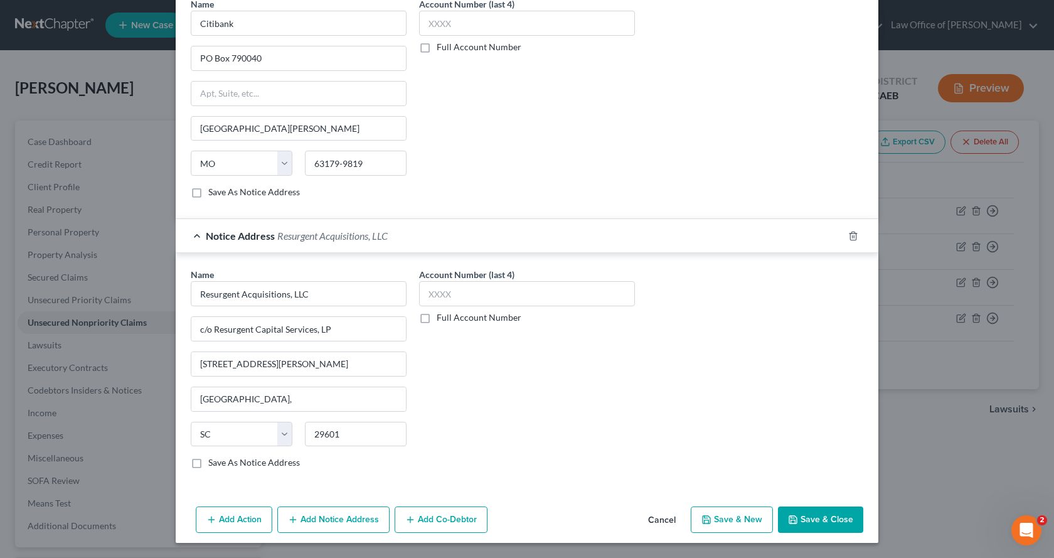
click at [765, 518] on button "Save & New" at bounding box center [732, 519] width 82 height 26
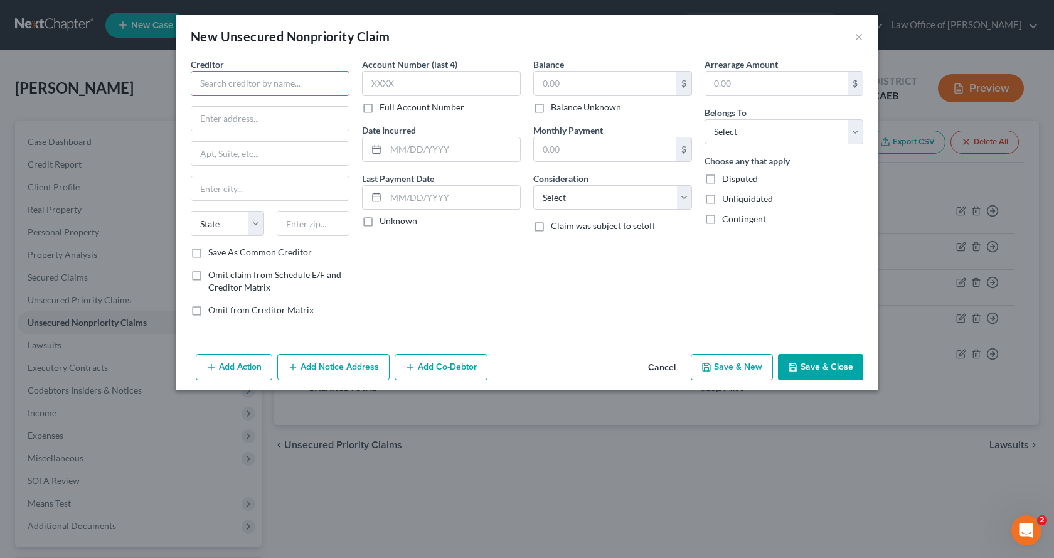
click at [277, 84] on input "text" at bounding box center [270, 83] width 159 height 25
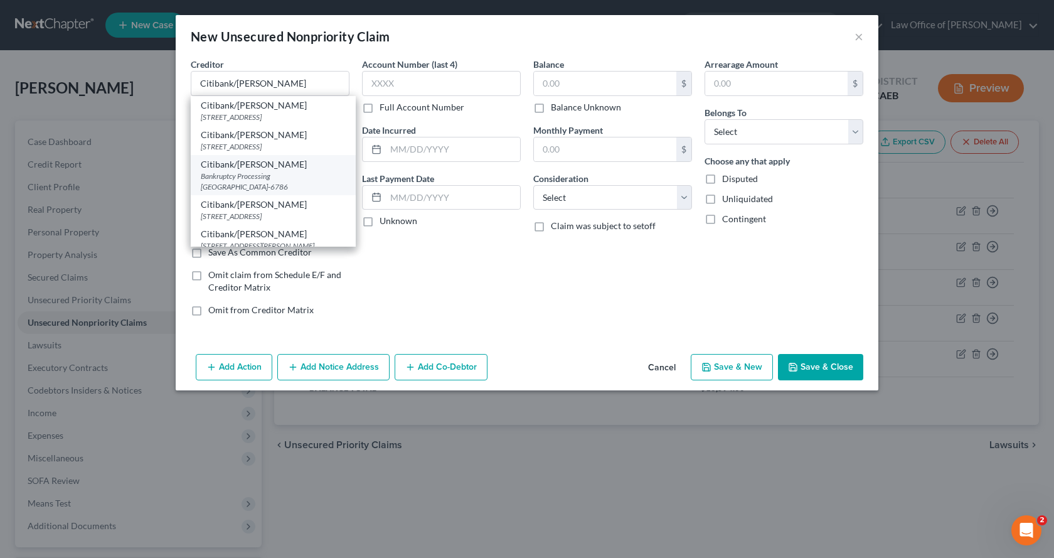
click at [263, 184] on div "Bankruptcy Processing [GEOGRAPHIC_DATA]-6786" at bounding box center [273, 181] width 145 height 21
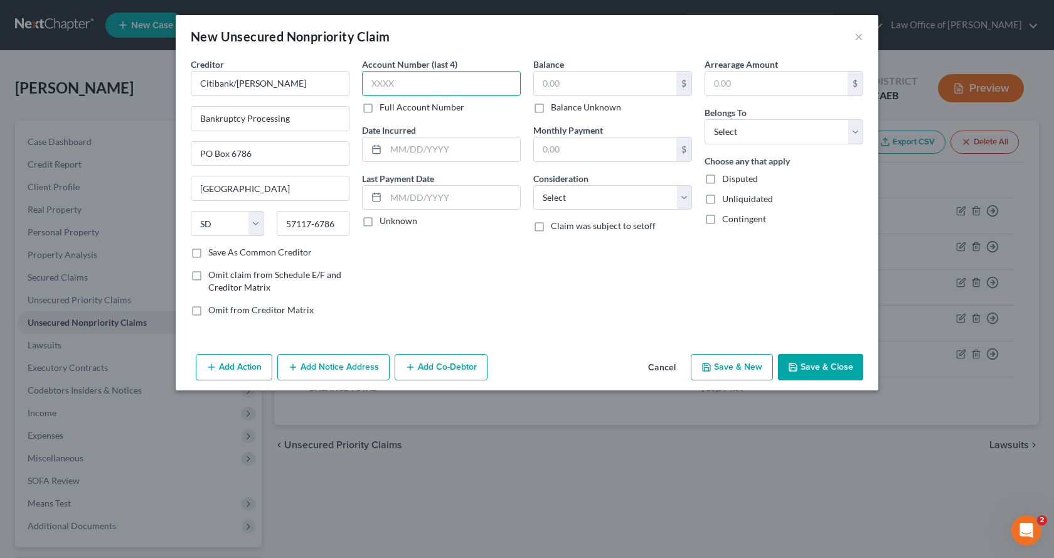
click at [390, 83] on input "text" at bounding box center [441, 83] width 159 height 25
click at [575, 74] on input "text" at bounding box center [605, 84] width 142 height 24
click at [772, 132] on select "Select Debtor 1 Only Debtor 2 Only Debtor 1 And Debtor 2 Only At Least One Of T…" at bounding box center [783, 131] width 159 height 25
click at [704, 119] on select "Select Debtor 1 Only Debtor 2 Only Debtor 1 And Debtor 2 Only At Least One Of T…" at bounding box center [783, 131] width 159 height 25
click at [593, 202] on select "Select Cable / Satellite Services Collection Agency Credit Card Debt Debt Couns…" at bounding box center [612, 197] width 159 height 25
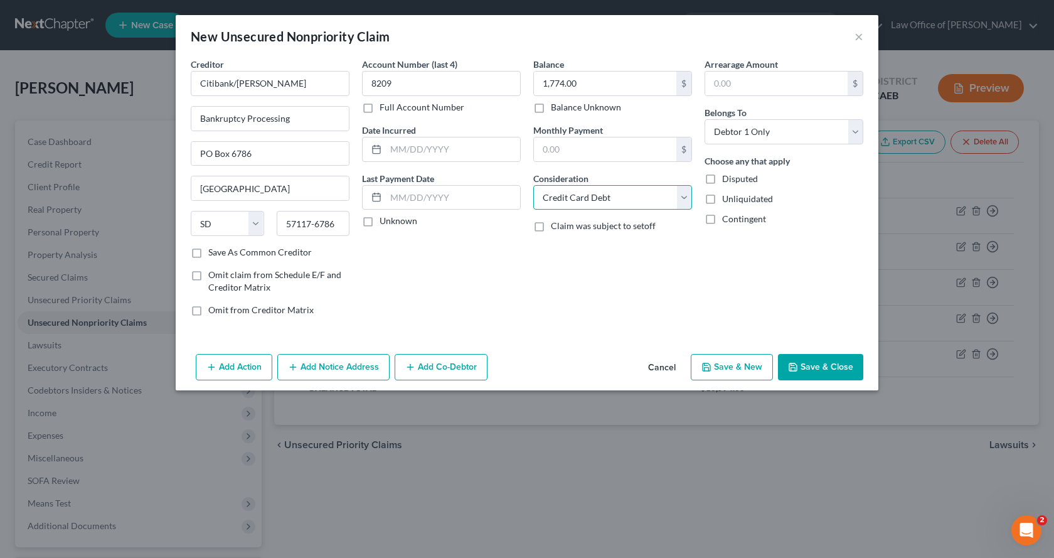
click at [533, 185] on select "Select Cable / Satellite Services Collection Agency Credit Card Debt Debt Couns…" at bounding box center [612, 197] width 159 height 25
click at [766, 368] on button "Save & New" at bounding box center [732, 367] width 82 height 26
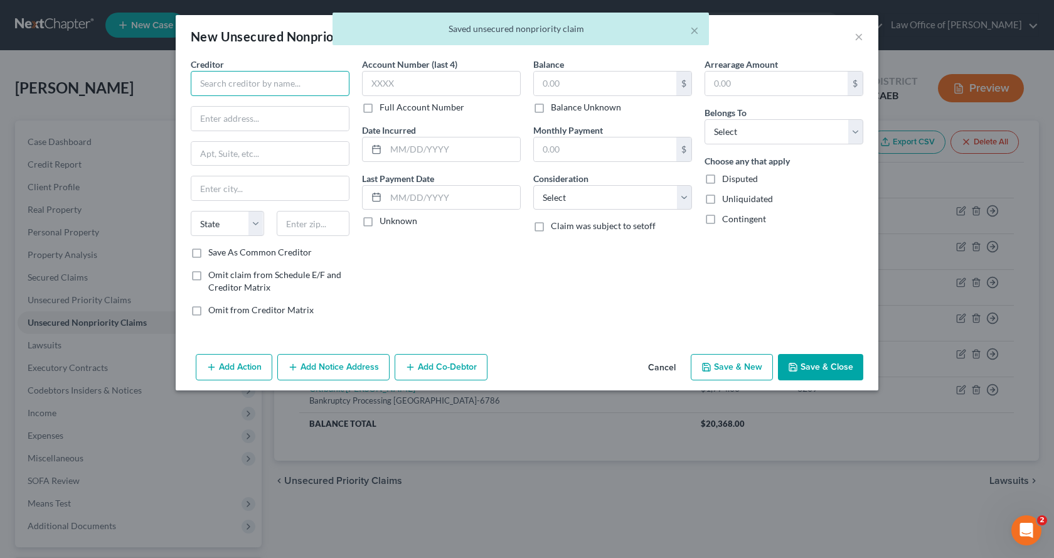
click at [238, 85] on input "text" at bounding box center [270, 83] width 159 height 25
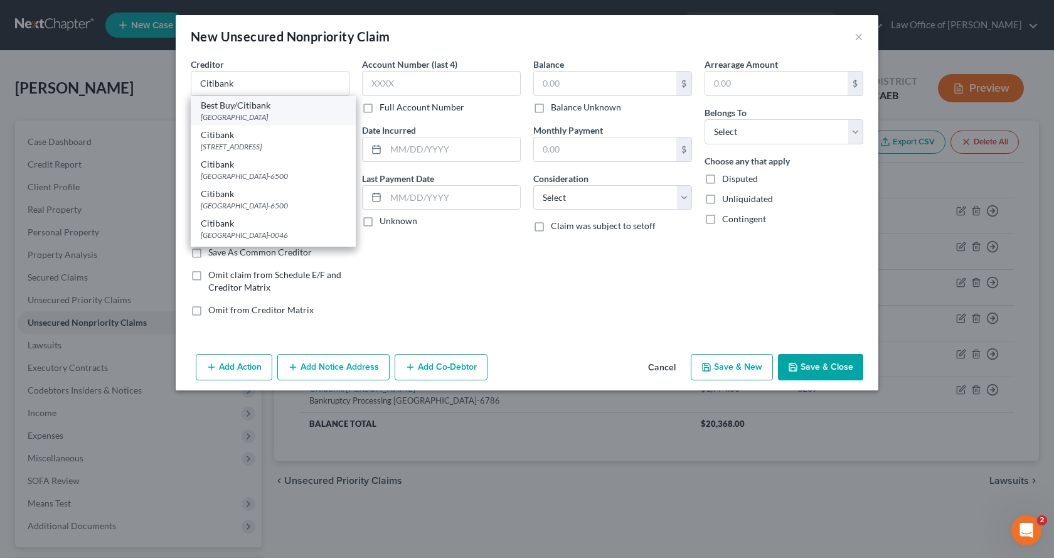
click at [232, 118] on div "[GEOGRAPHIC_DATA]" at bounding box center [273, 117] width 145 height 11
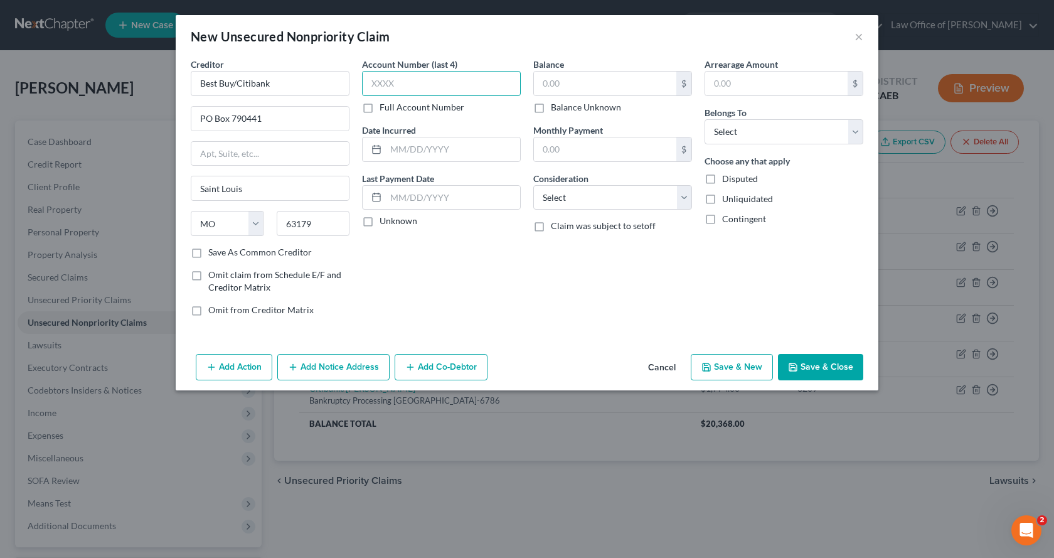
click at [412, 92] on input "text" at bounding box center [441, 83] width 159 height 25
click at [639, 88] on input "text" at bounding box center [605, 84] width 142 height 24
click at [765, 135] on select "Select Debtor 1 Only Debtor 2 Only Debtor 1 And Debtor 2 Only At Least One Of T…" at bounding box center [783, 131] width 159 height 25
click at [704, 119] on select "Select Debtor 1 Only Debtor 2 Only Debtor 1 And Debtor 2 Only At Least One Of T…" at bounding box center [783, 131] width 159 height 25
click at [590, 207] on select "Select Cable / Satellite Services Collection Agency Credit Card Debt Debt Couns…" at bounding box center [612, 197] width 159 height 25
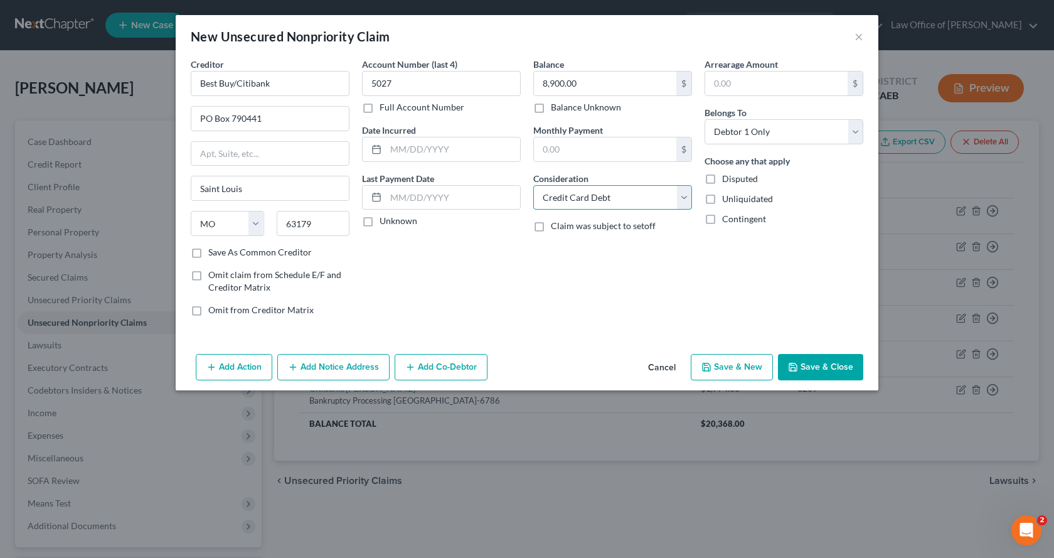
click at [533, 185] on select "Select Cable / Satellite Services Collection Agency Credit Card Debt Debt Couns…" at bounding box center [612, 197] width 159 height 25
click at [337, 367] on button "Add Notice Address" at bounding box center [333, 367] width 112 height 26
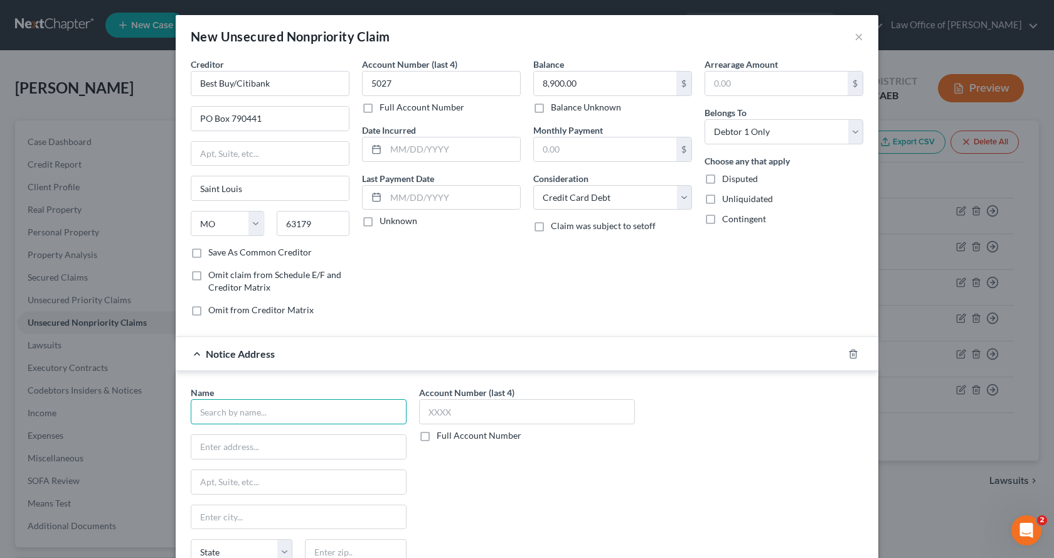
click at [258, 415] on input "text" at bounding box center [299, 411] width 216 height 25
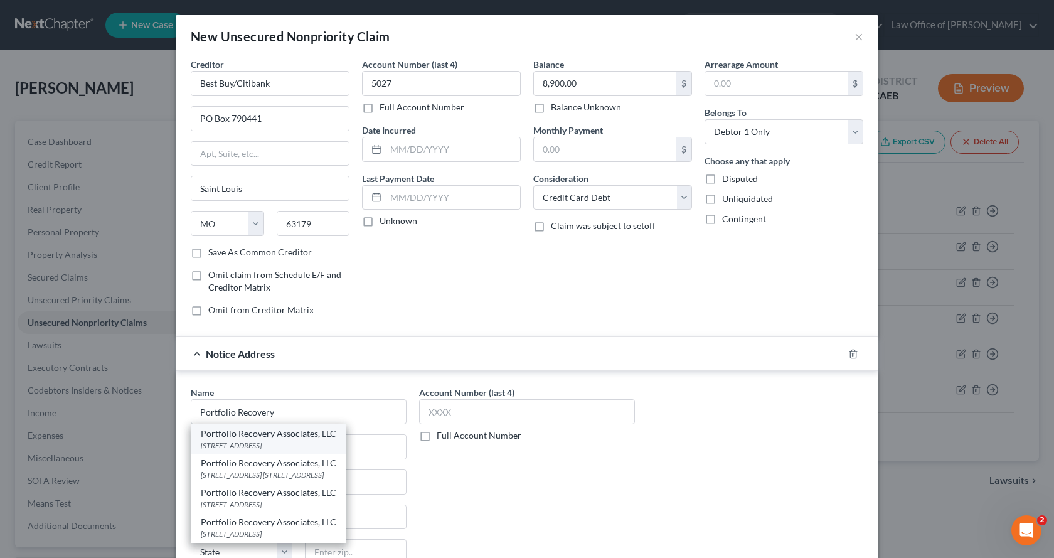
click at [255, 441] on div "[STREET_ADDRESS]" at bounding box center [269, 445] width 136 height 11
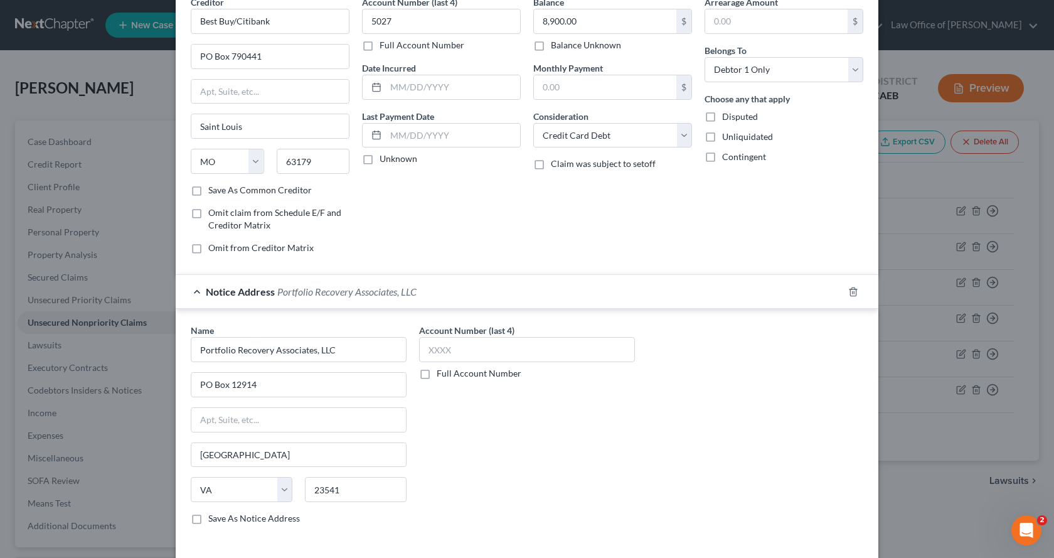
scroll to position [118, 0]
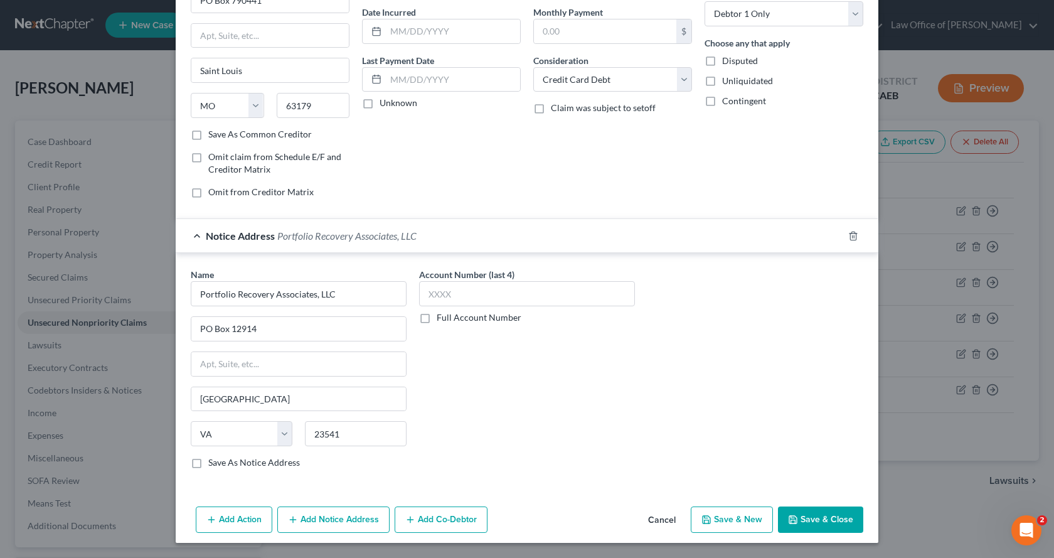
click at [332, 520] on button "Add Notice Address" at bounding box center [333, 519] width 112 height 26
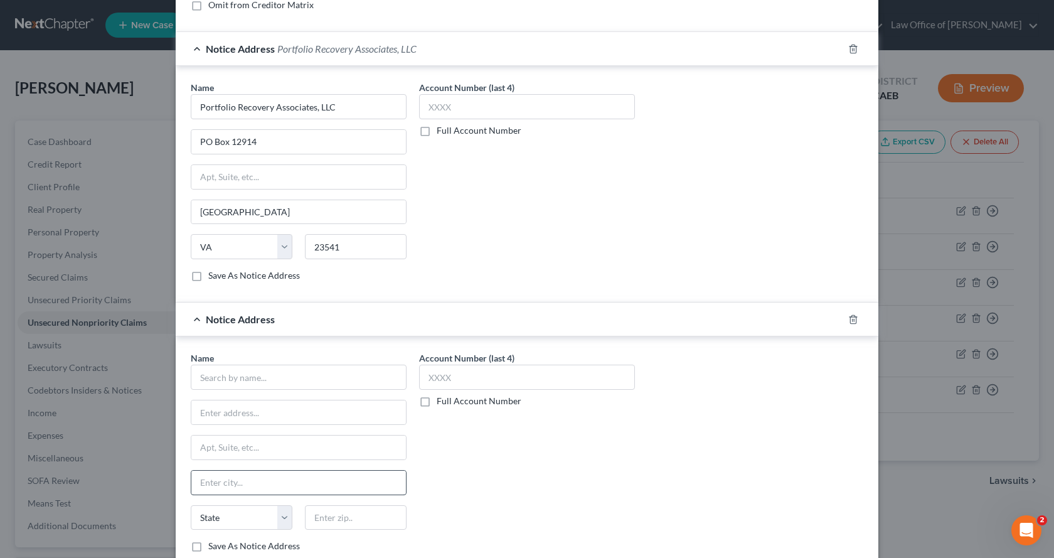
scroll to position [306, 0]
click at [238, 375] on input "text" at bounding box center [299, 375] width 216 height 25
click at [228, 378] on input "Portfoliio Recovery" at bounding box center [299, 375] width 216 height 25
click at [287, 378] on input "Portfolio Recovery" at bounding box center [299, 375] width 216 height 25
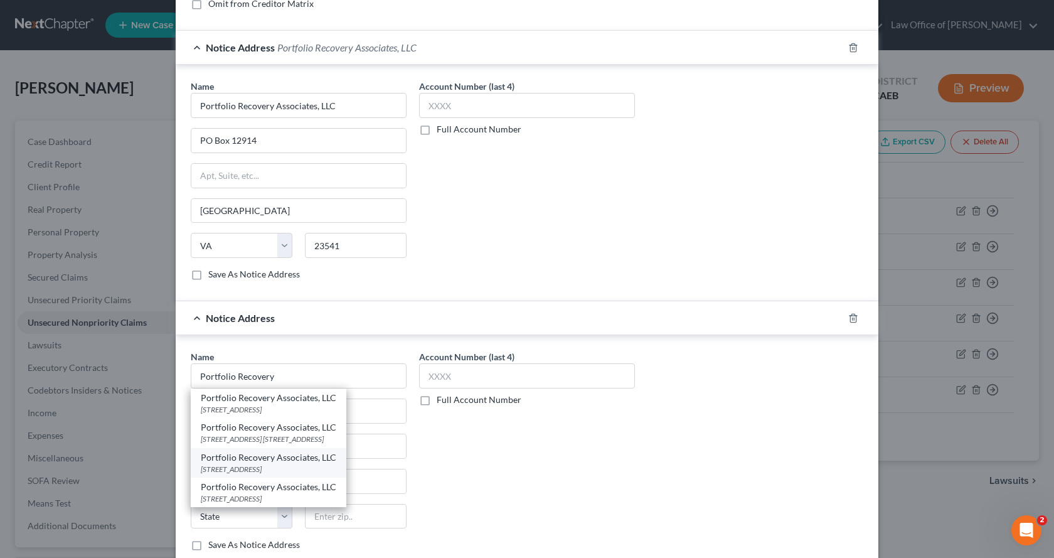
click at [255, 466] on div "[STREET_ADDRESS]" at bounding box center [269, 469] width 136 height 11
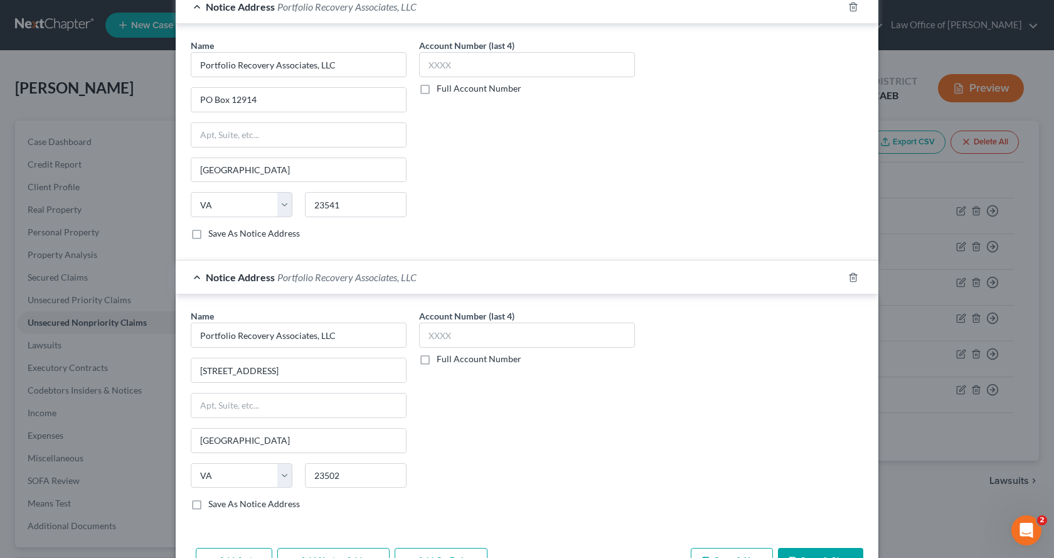
scroll to position [388, 0]
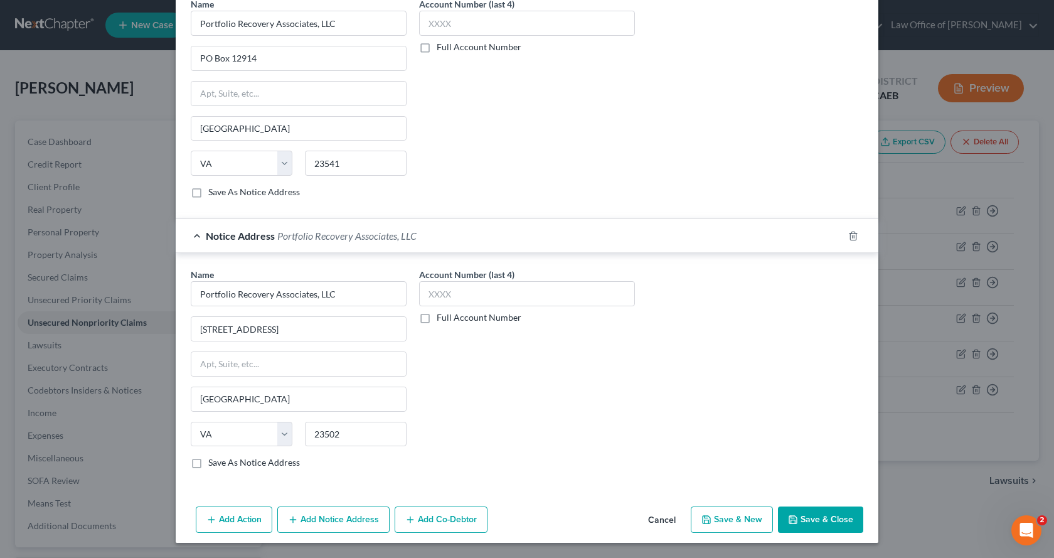
click at [724, 520] on button "Save & New" at bounding box center [732, 519] width 82 height 26
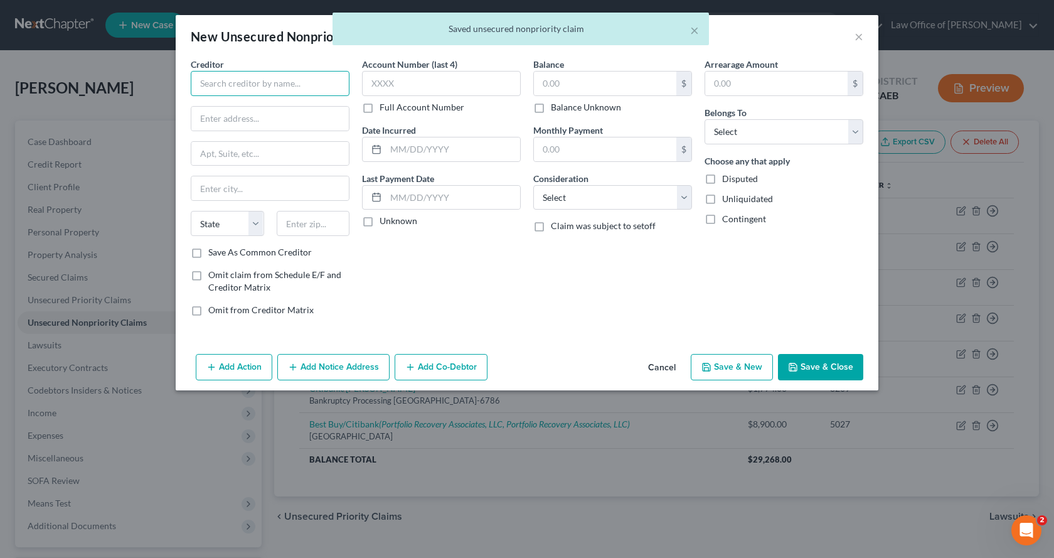
click at [270, 81] on input "text" at bounding box center [270, 83] width 159 height 25
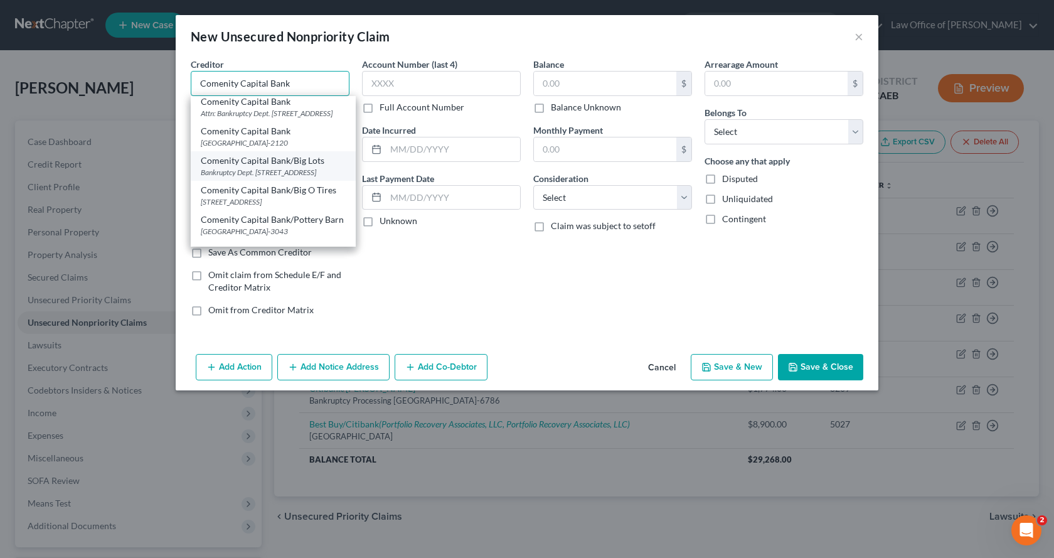
scroll to position [0, 0]
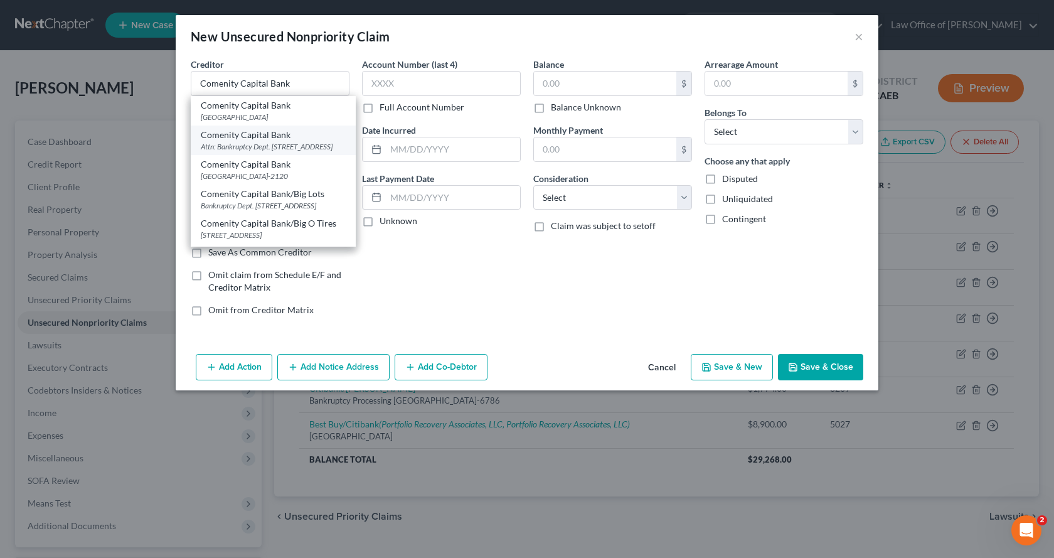
click at [286, 152] on div "Attn: Bankruptcy Dept. [STREET_ADDRESS]" at bounding box center [273, 146] width 145 height 11
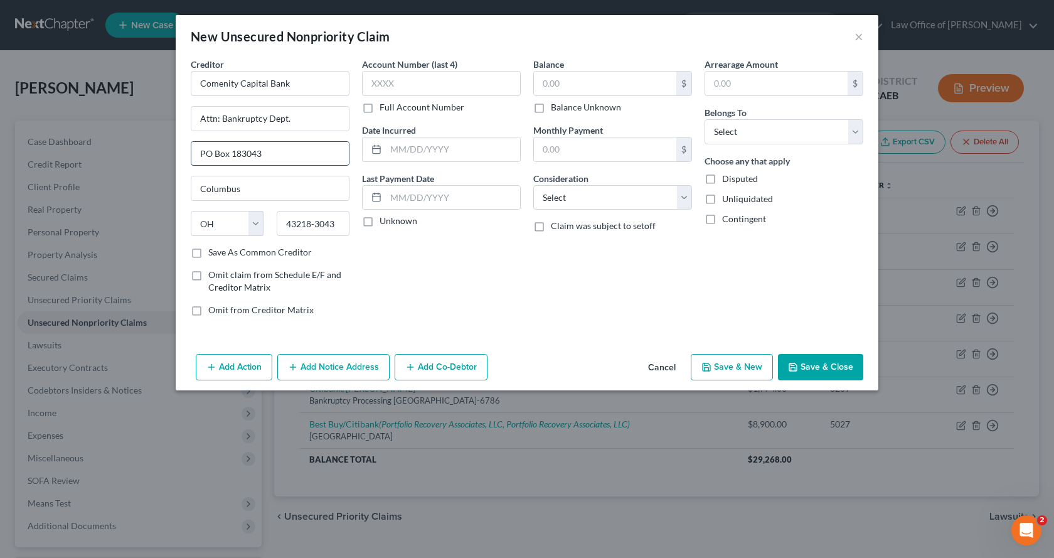
drag, startPoint x: 246, startPoint y: 155, endPoint x: 266, endPoint y: 155, distance: 20.1
click at [266, 155] on input "PO Box 183043" at bounding box center [269, 154] width 157 height 24
click at [208, 252] on label "Save As Common Creditor" at bounding box center [260, 252] width 104 height 13
click at [213, 252] on input "Save As Common Creditor" at bounding box center [217, 250] width 8 height 8
click at [444, 83] on input "text" at bounding box center [441, 83] width 159 height 25
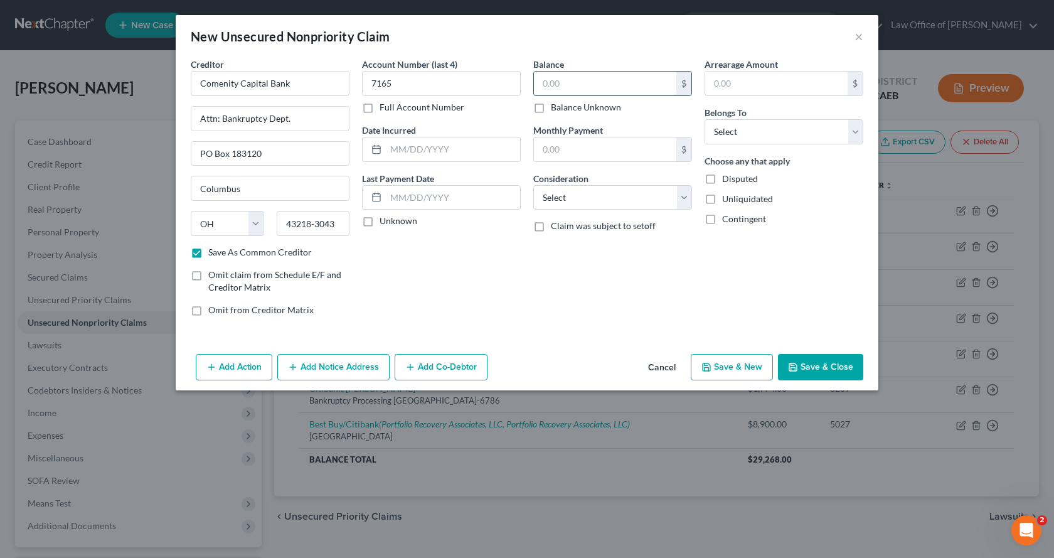
click at [571, 85] on input "text" at bounding box center [605, 84] width 142 height 24
click at [560, 202] on select "Select Cable / Satellite Services Collection Agency Credit Card Debt Debt Couns…" at bounding box center [612, 197] width 159 height 25
click at [533, 185] on select "Select Cable / Satellite Services Collection Agency Credit Card Debt Debt Couns…" at bounding box center [612, 197] width 159 height 25
click at [740, 139] on select "Select Debtor 1 Only Debtor 2 Only Debtor 1 And Debtor 2 Only At Least One Of T…" at bounding box center [783, 131] width 159 height 25
click at [704, 119] on select "Select Debtor 1 Only Debtor 2 Only Debtor 1 And Debtor 2 Only At Least One Of T…" at bounding box center [783, 131] width 159 height 25
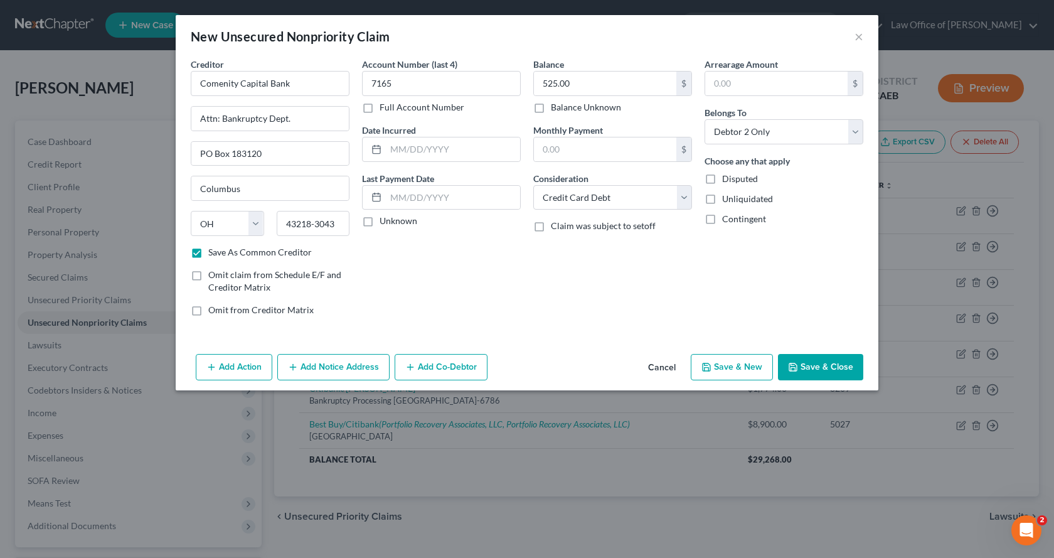
click at [824, 364] on button "Save & Close" at bounding box center [820, 367] width 85 height 26
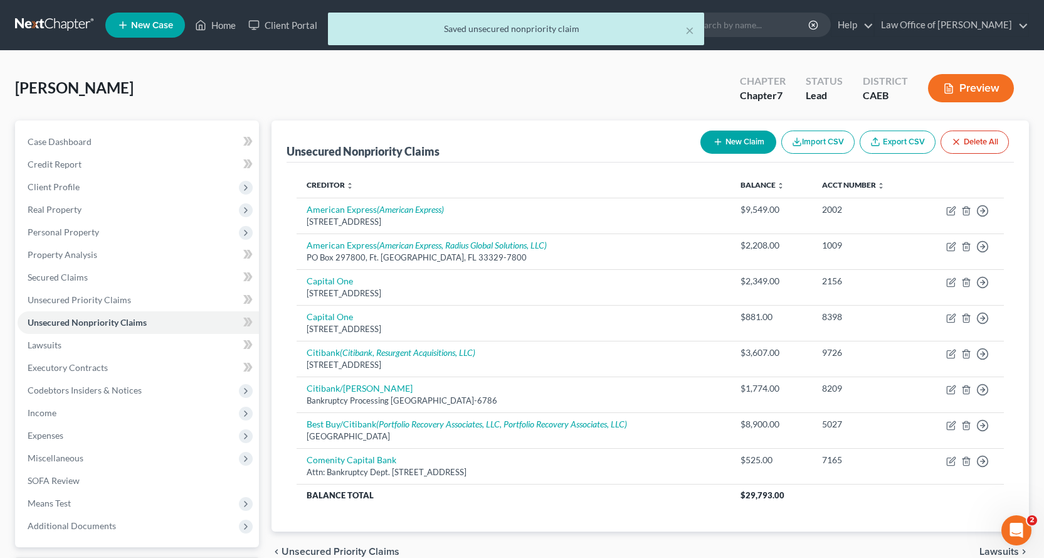
click at [747, 139] on button "New Claim" at bounding box center [739, 141] width 76 height 23
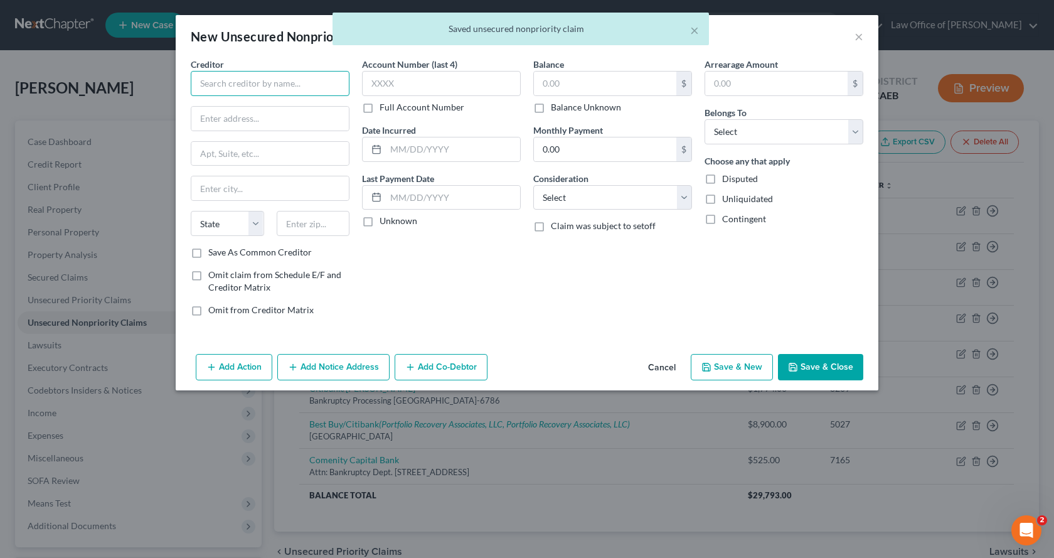
click at [244, 82] on input "text" at bounding box center [270, 83] width 159 height 25
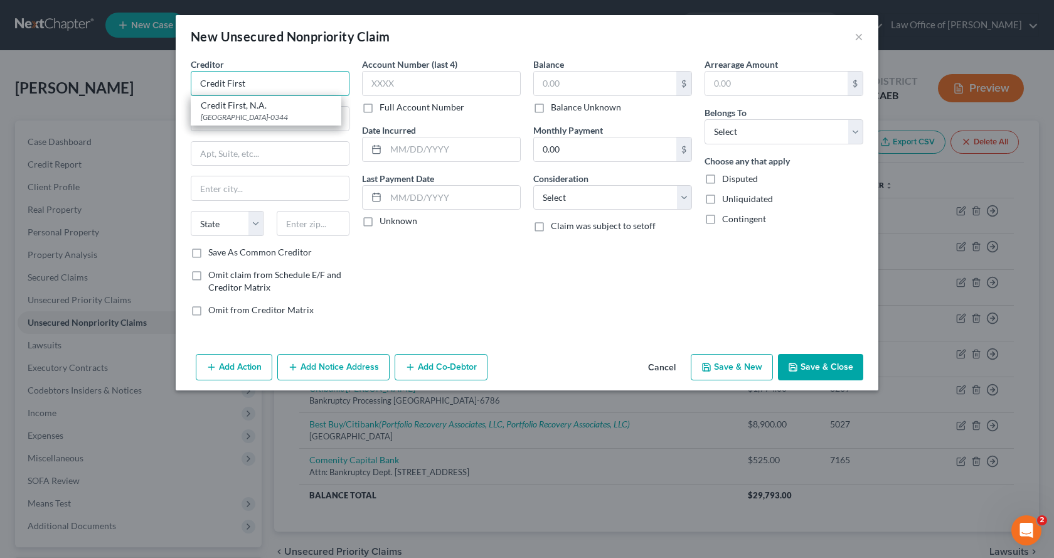
click at [263, 80] on input "Credit First" at bounding box center [270, 83] width 159 height 25
click at [272, 80] on input "Credit First, N.A." at bounding box center [270, 83] width 159 height 25
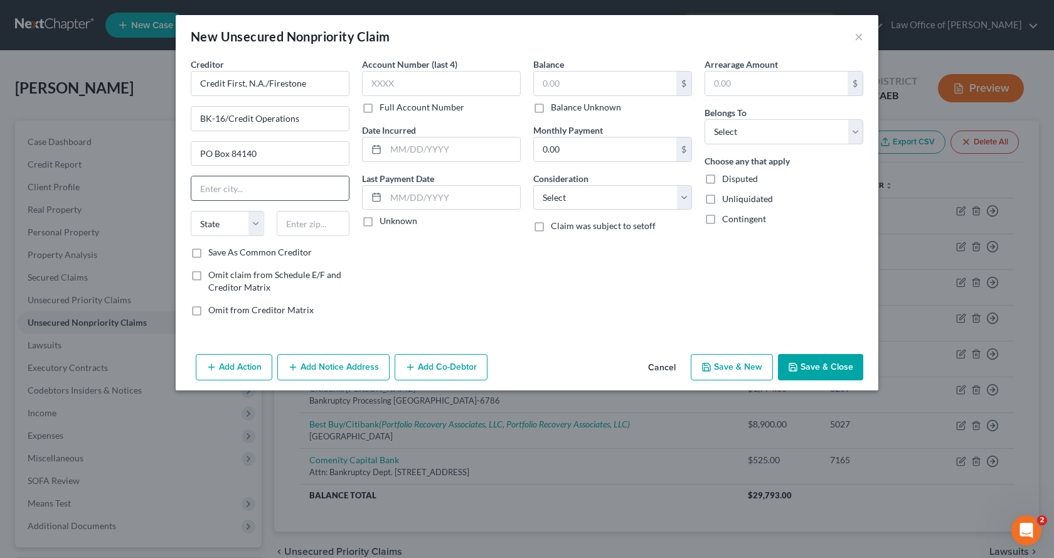
click at [200, 194] on input "text" at bounding box center [269, 188] width 157 height 24
click at [405, 85] on input "text" at bounding box center [441, 83] width 159 height 25
click at [575, 75] on input "text" at bounding box center [605, 84] width 142 height 24
click at [746, 126] on select "Select Debtor 1 Only Debtor 2 Only Debtor 1 And Debtor 2 Only At Least One Of T…" at bounding box center [783, 131] width 159 height 25
click at [704, 119] on select "Select Debtor 1 Only Debtor 2 Only Debtor 1 And Debtor 2 Only At Least One Of T…" at bounding box center [783, 131] width 159 height 25
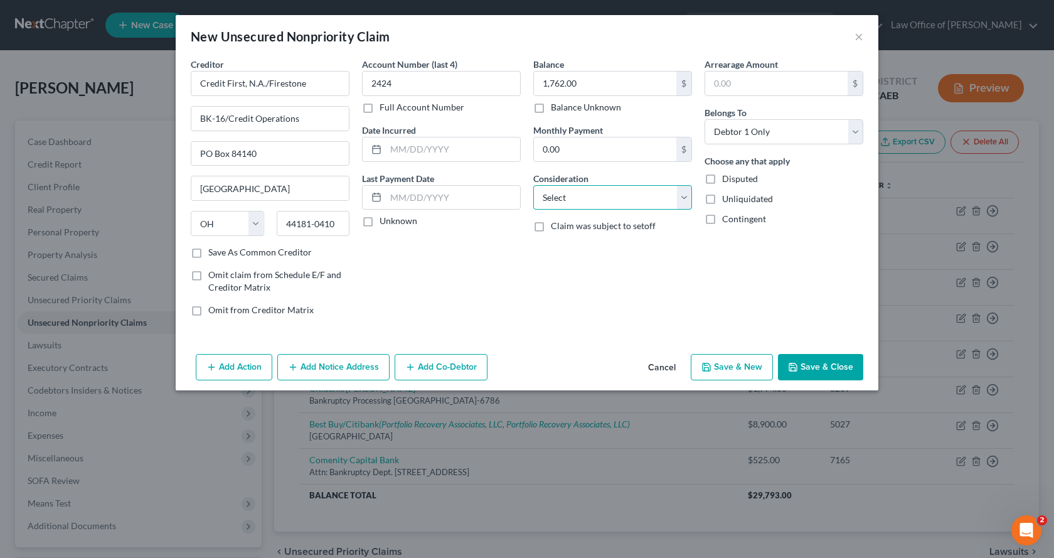
click at [595, 188] on select "Select Cable / Satellite Services Collection Agency Credit Card Debt Debt Couns…" at bounding box center [612, 197] width 159 height 25
click at [533, 185] on select "Select Cable / Satellite Services Collection Agency Credit Card Debt Debt Couns…" at bounding box center [612, 197] width 159 height 25
click at [361, 366] on button "Add Notice Address" at bounding box center [333, 367] width 112 height 26
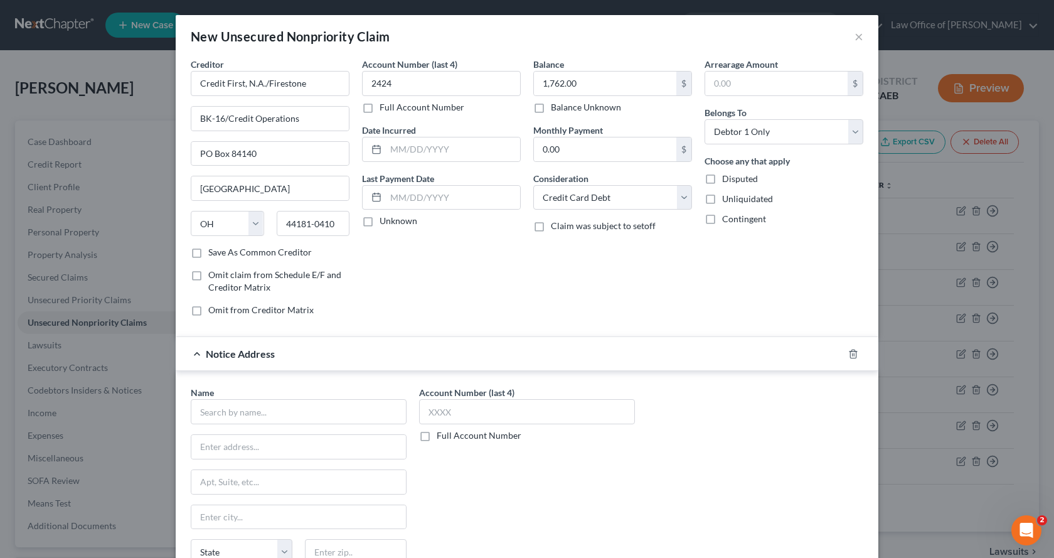
click at [208, 248] on label "Save As Common Creditor" at bounding box center [260, 252] width 104 height 13
click at [213, 248] on input "Save As Common Creditor" at bounding box center [217, 250] width 8 height 8
click at [202, 415] on input "text" at bounding box center [299, 411] width 216 height 25
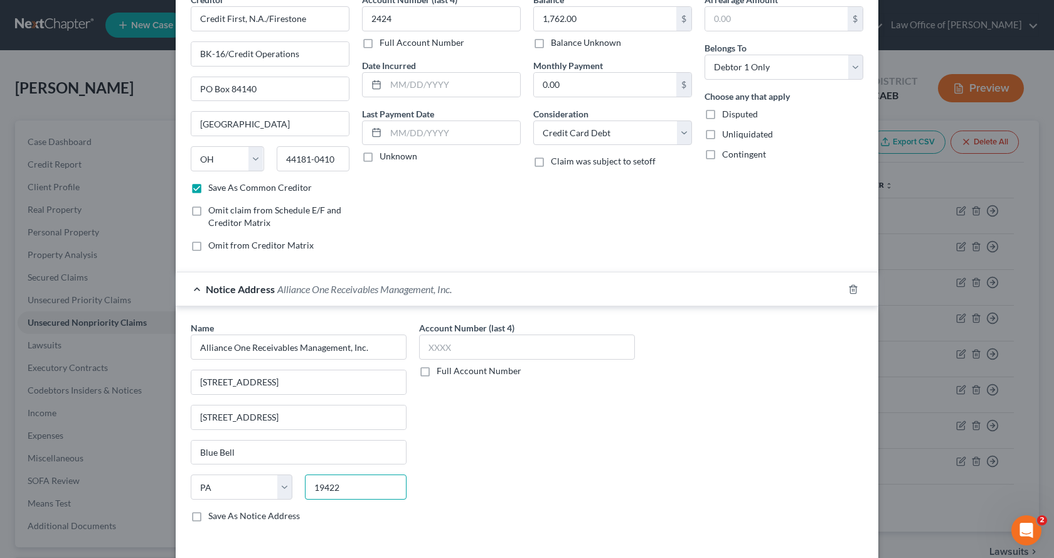
scroll to position [118, 0]
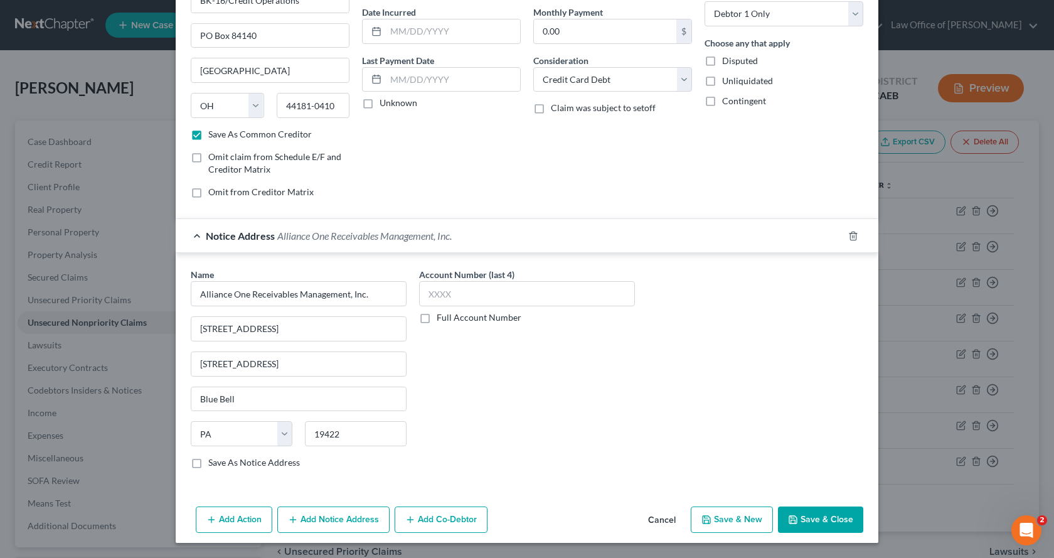
click at [208, 464] on label "Save As Notice Address" at bounding box center [254, 462] width 92 height 13
click at [213, 464] on input "Save As Notice Address" at bounding box center [217, 460] width 8 height 8
drag, startPoint x: 370, startPoint y: 295, endPoint x: 213, endPoint y: 300, distance: 157.5
click at [184, 293] on div "Name * Alliance One Receivables Management, Inc. [STREET_ADDRESS][GEOGRAPHIC_DA…" at bounding box center [298, 373] width 228 height 211
click at [332, 530] on button "Add Notice Address" at bounding box center [333, 519] width 112 height 26
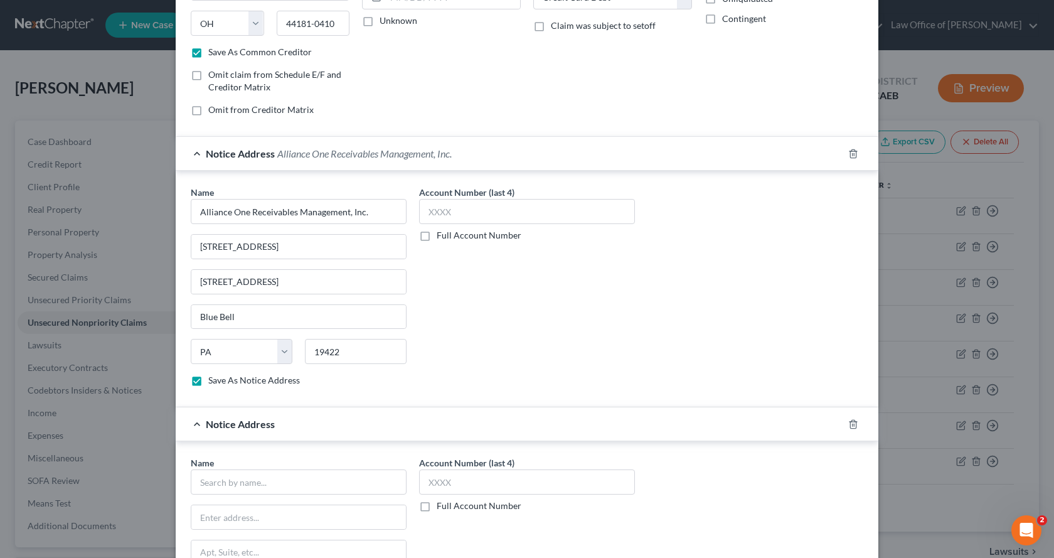
scroll to position [243, 0]
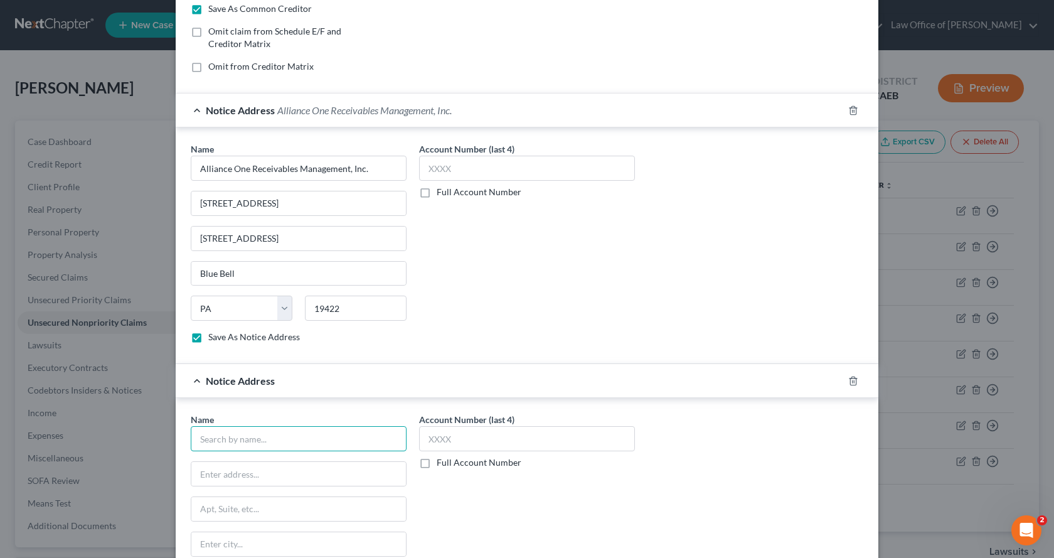
click at [245, 442] on input "text" at bounding box center [299, 438] width 216 height 25
paste input "Alliance One Receivables Management, Inc."
click at [229, 478] on input "text" at bounding box center [298, 474] width 215 height 24
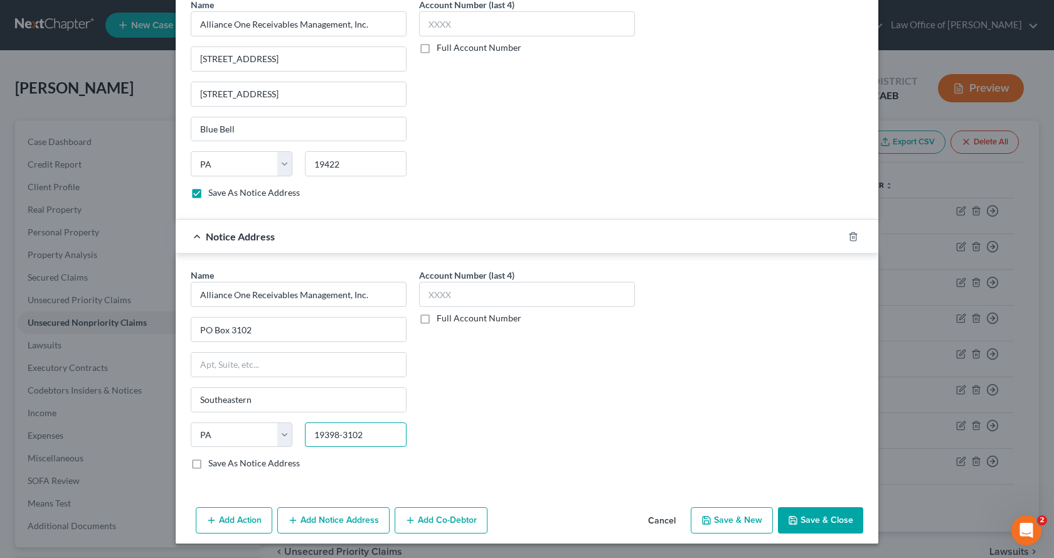
scroll to position [388, 0]
click at [208, 460] on label "Save As Notice Address" at bounding box center [254, 462] width 92 height 13
click at [213, 460] on input "Save As Notice Address" at bounding box center [217, 460] width 8 height 8
click at [713, 518] on button "Save & New" at bounding box center [732, 519] width 82 height 26
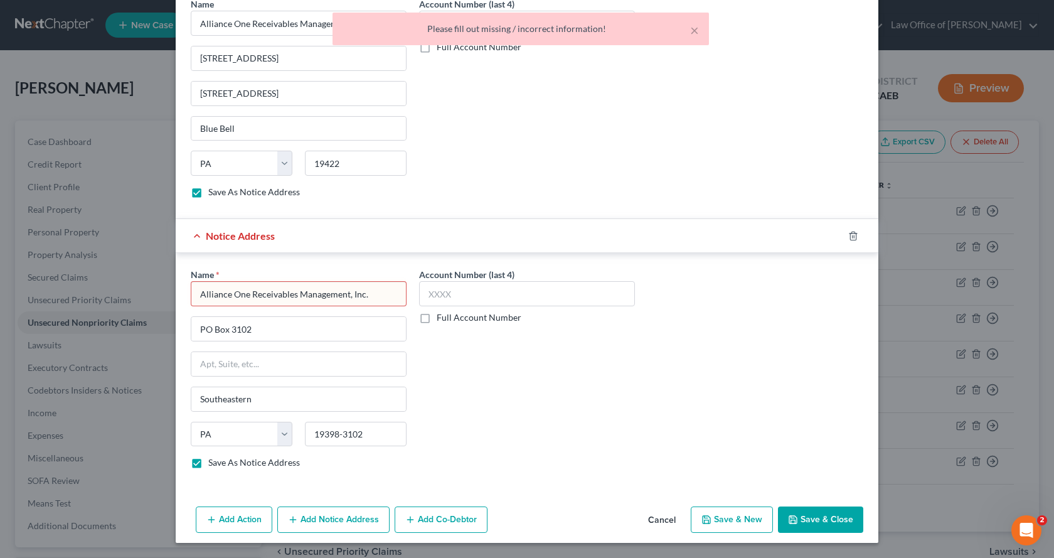
drag, startPoint x: 373, startPoint y: 293, endPoint x: 178, endPoint y: 293, distance: 195.7
click at [178, 293] on div "Name * Alliance One Receivables Management, Inc. PO Box [GEOGRAPHIC_DATA] [US_S…" at bounding box center [527, 371] width 703 height 236
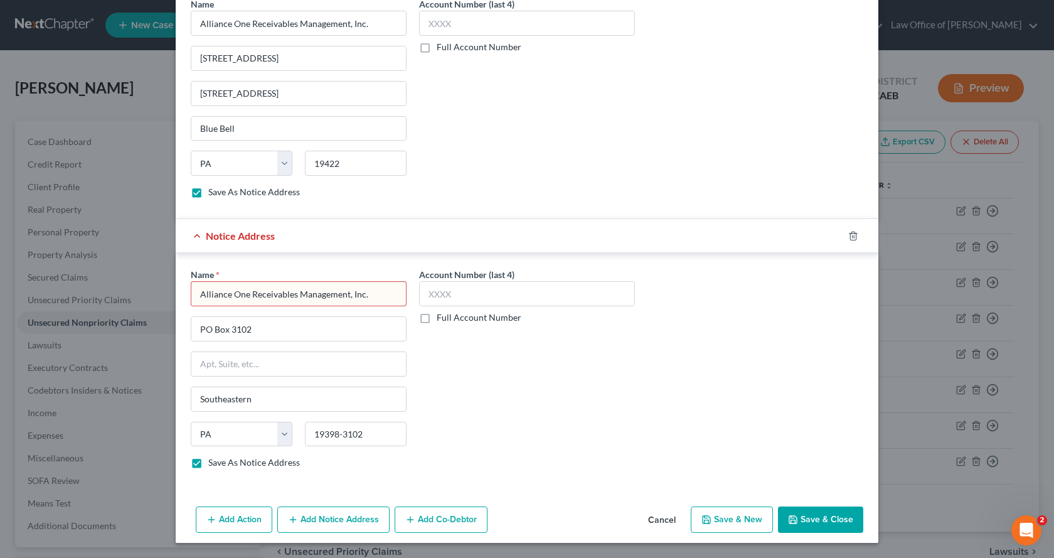
click at [377, 289] on input "Alliance One Receivables Management, Inc." at bounding box center [299, 293] width 216 height 25
click at [720, 521] on button "Save & New" at bounding box center [732, 519] width 82 height 26
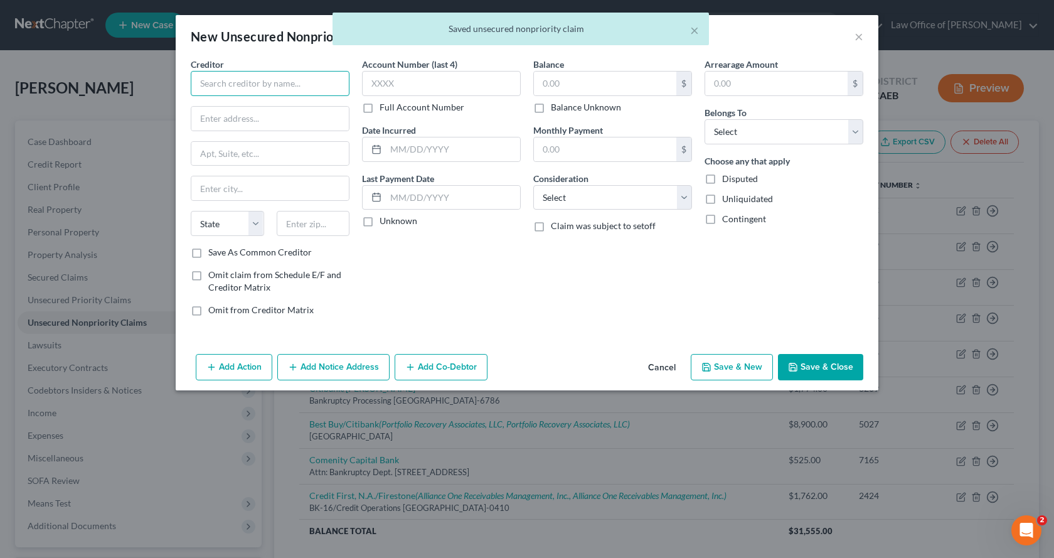
click at [237, 85] on input "text" at bounding box center [270, 83] width 159 height 25
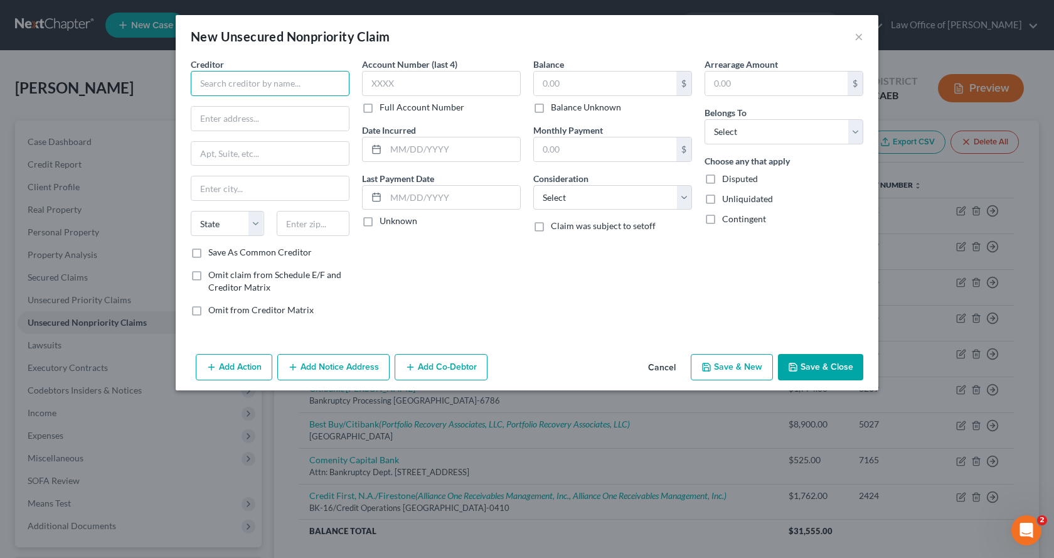
click at [198, 85] on input "text" at bounding box center [270, 83] width 159 height 25
click at [232, 86] on input "Credit FIrst, N.A/Firestone" at bounding box center [270, 83] width 159 height 25
click at [217, 125] on input "text" at bounding box center [269, 119] width 157 height 24
click at [208, 253] on label "Save As Common Creditor" at bounding box center [260, 252] width 104 height 13
click at [213, 253] on input "Save As Common Creditor" at bounding box center [217, 250] width 8 height 8
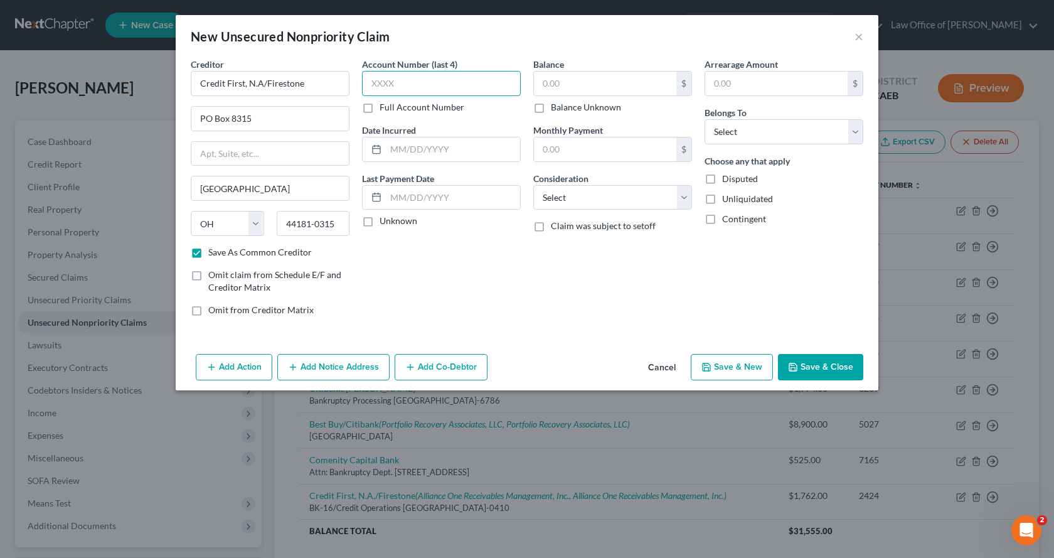
click at [383, 82] on input "text" at bounding box center [441, 83] width 159 height 25
click at [556, 88] on input "text" at bounding box center [605, 84] width 142 height 24
drag, startPoint x: 763, startPoint y: 125, endPoint x: 755, endPoint y: 130, distance: 9.6
click at [763, 125] on select "Select Debtor 1 Only Debtor 2 Only Debtor 1 And Debtor 2 Only At Least One Of T…" at bounding box center [783, 131] width 159 height 25
click at [704, 119] on select "Select Debtor 1 Only Debtor 2 Only Debtor 1 And Debtor 2 Only At Least One Of T…" at bounding box center [783, 131] width 159 height 25
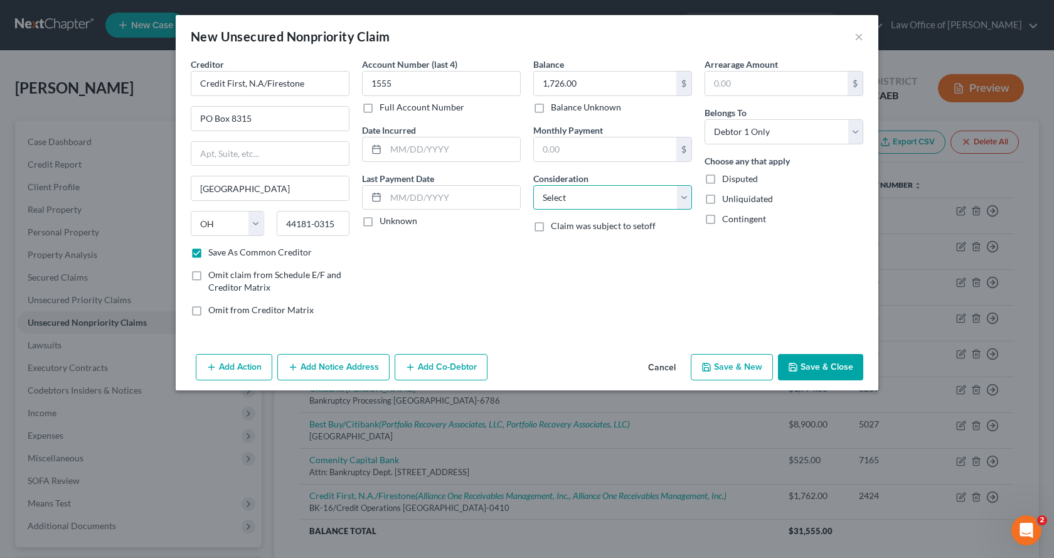
click at [566, 199] on select "Select Cable / Satellite Services Collection Agency Credit Card Debt Debt Couns…" at bounding box center [612, 197] width 159 height 25
click at [533, 185] on select "Select Cable / Satellite Services Collection Agency Credit Card Debt Debt Couns…" at bounding box center [612, 197] width 159 height 25
click at [736, 366] on button "Save & New" at bounding box center [732, 367] width 82 height 26
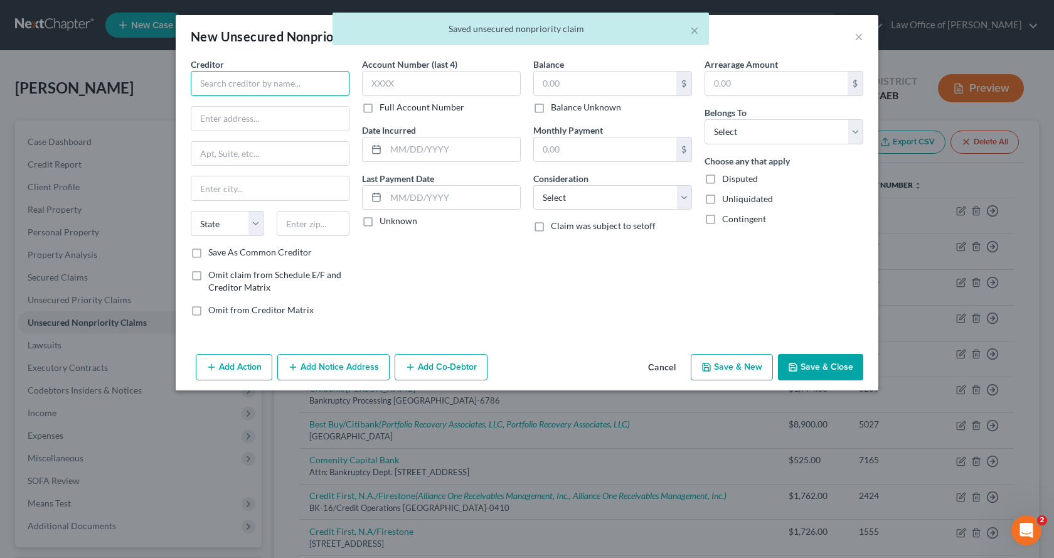
click at [233, 80] on input "text" at bounding box center [270, 83] width 159 height 25
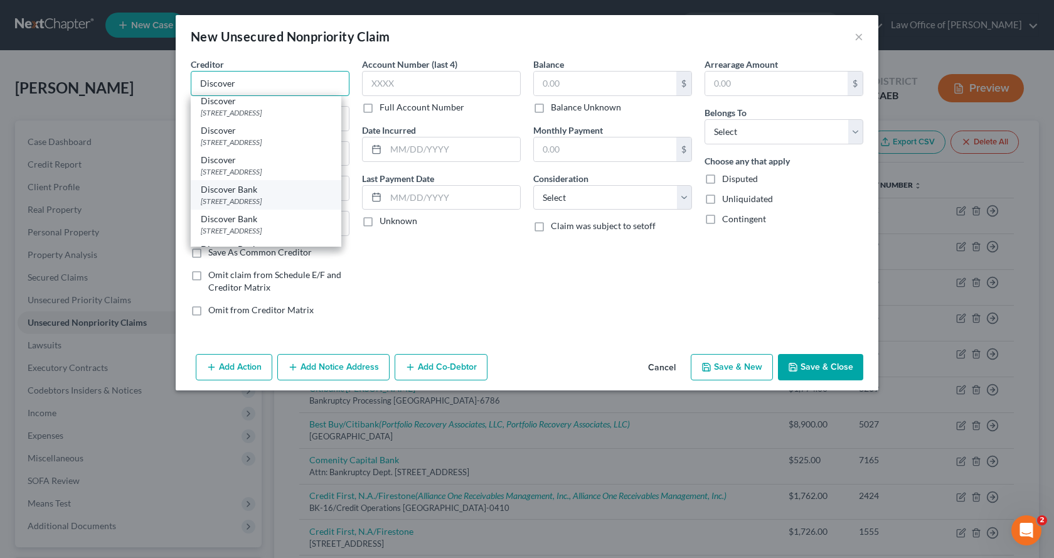
scroll to position [0, 0]
click at [268, 83] on input "Discover" at bounding box center [270, 83] width 159 height 25
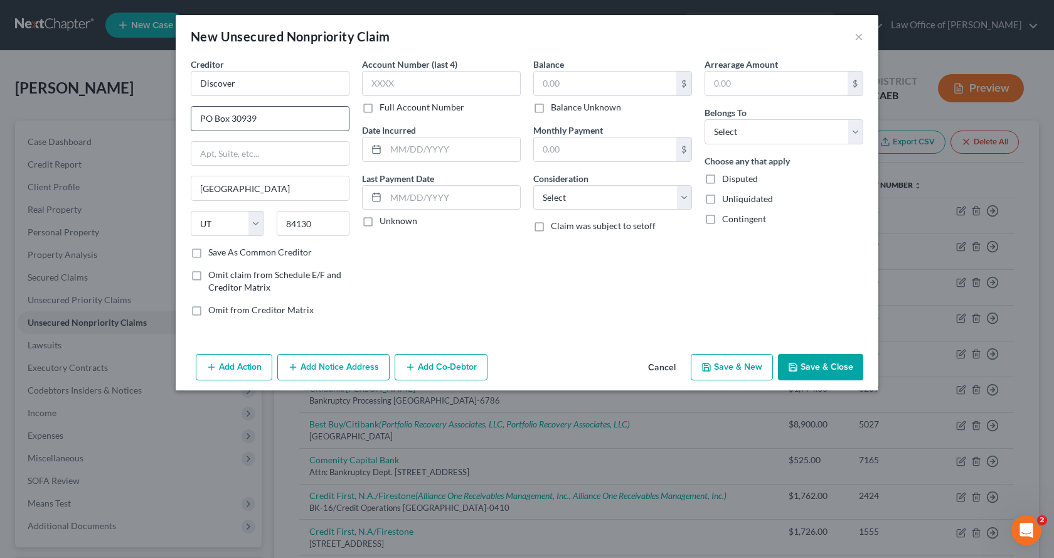
click at [290, 120] on input "PO Box 30939" at bounding box center [269, 119] width 157 height 24
click at [310, 224] on input "84130" at bounding box center [313, 223] width 73 height 25
click at [208, 253] on label "Save As Common Creditor" at bounding box center [260, 252] width 104 height 13
click at [213, 253] on input "Save As Common Creditor" at bounding box center [217, 250] width 8 height 8
click at [401, 83] on input "text" at bounding box center [441, 83] width 159 height 25
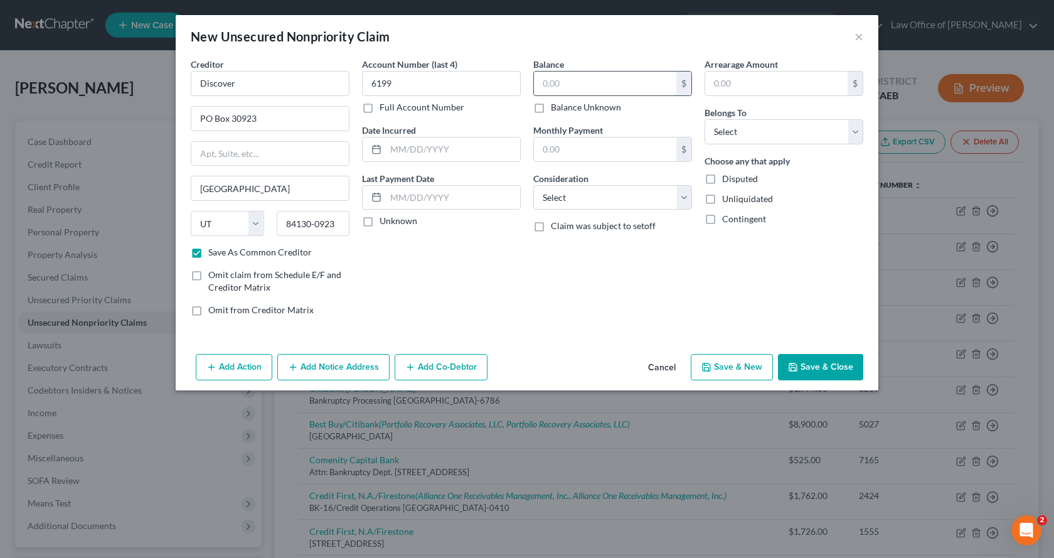
click at [541, 83] on input "text" at bounding box center [605, 84] width 142 height 24
click at [778, 136] on select "Select Debtor 1 Only Debtor 2 Only Debtor 1 And Debtor 2 Only At Least One Of T…" at bounding box center [783, 131] width 159 height 25
click at [704, 119] on select "Select Debtor 1 Only Debtor 2 Only Debtor 1 And Debtor 2 Only At Least One Of T…" at bounding box center [783, 131] width 159 height 25
click at [757, 141] on select "Select Debtor 1 Only Debtor 2 Only Debtor 1 And Debtor 2 Only At Least One Of T…" at bounding box center [783, 131] width 159 height 25
click at [704, 119] on select "Select Debtor 1 Only Debtor 2 Only Debtor 1 And Debtor 2 Only At Least One Of T…" at bounding box center [783, 131] width 159 height 25
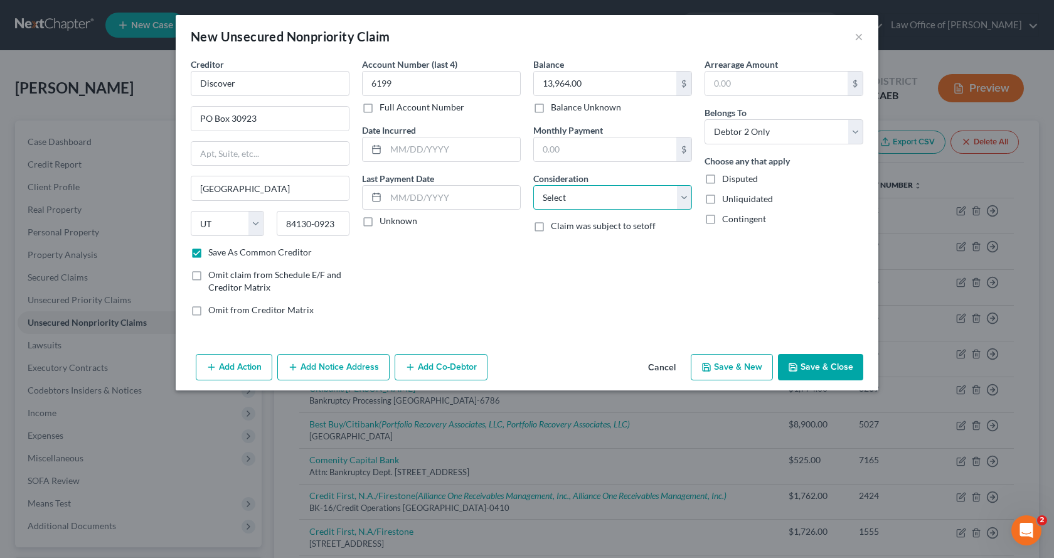
drag, startPoint x: 607, startPoint y: 201, endPoint x: 602, endPoint y: 207, distance: 7.7
click at [607, 201] on select "Select Cable / Satellite Services Collection Agency Credit Card Debt Debt Couns…" at bounding box center [612, 197] width 159 height 25
click at [533, 185] on select "Select Cable / Satellite Services Collection Agency Credit Card Debt Debt Couns…" at bounding box center [612, 197] width 159 height 25
click at [316, 371] on button "Add Notice Address" at bounding box center [333, 367] width 112 height 26
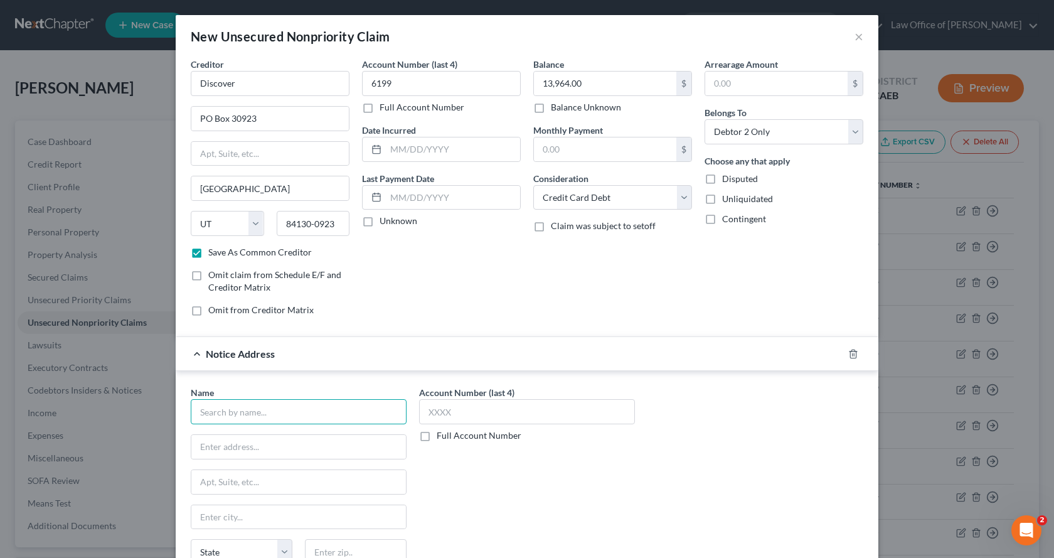
click at [222, 421] on input "text" at bounding box center [299, 411] width 216 height 25
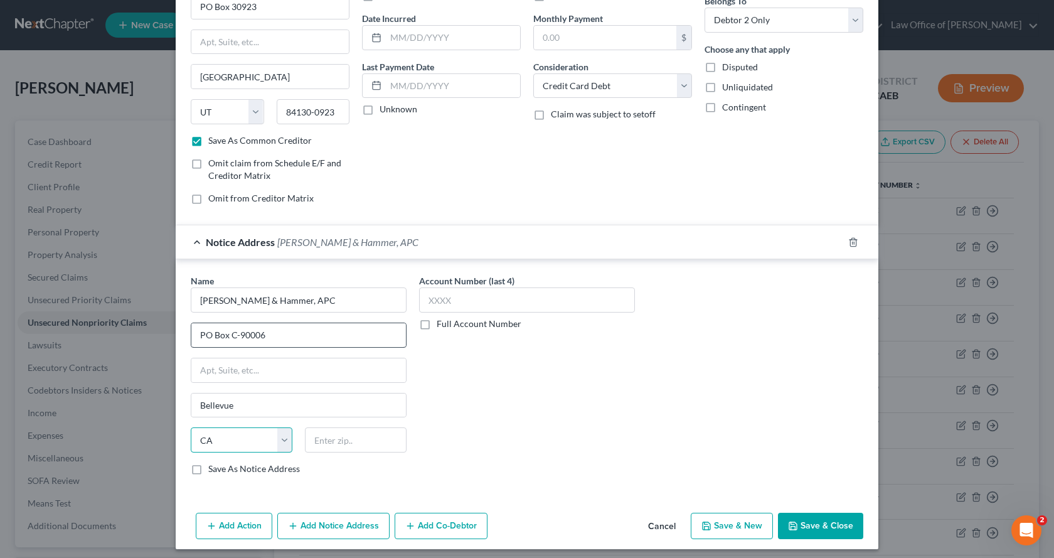
scroll to position [118, 0]
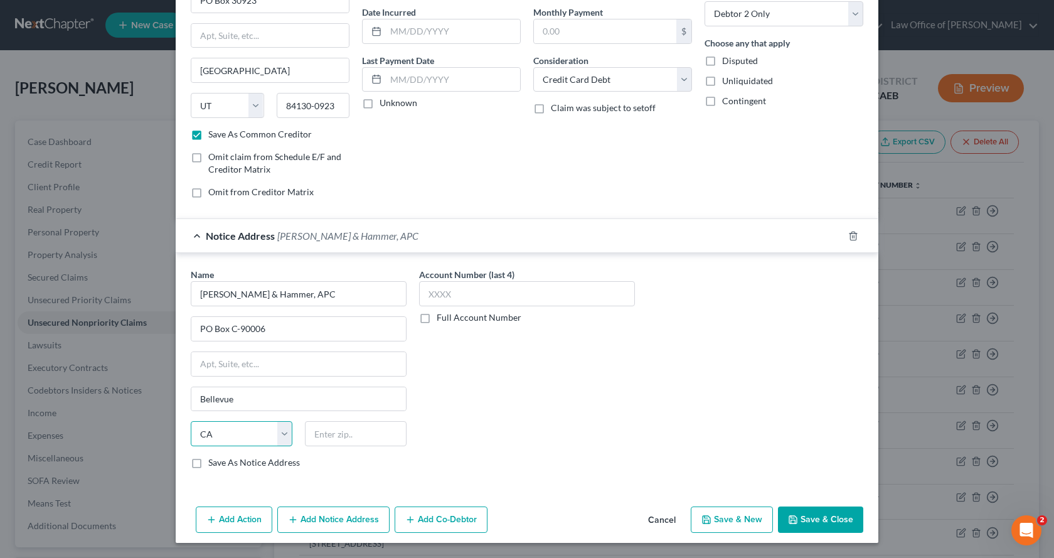
click at [203, 429] on select "State [US_STATE] AK AR AZ CA CO CT DE DC [GEOGRAPHIC_DATA] [GEOGRAPHIC_DATA] GU…" at bounding box center [242, 433] width 102 height 25
click at [212, 442] on select "State [US_STATE] AK AR AZ CA CO CT DE DC [GEOGRAPHIC_DATA] [GEOGRAPHIC_DATA] GU…" at bounding box center [242, 433] width 102 height 25
click at [191, 421] on select "State [US_STATE] AK AR AZ CA CO CT DE DC [GEOGRAPHIC_DATA] [GEOGRAPHIC_DATA] GU…" at bounding box center [242, 433] width 102 height 25
click at [331, 438] on input "text" at bounding box center [356, 433] width 102 height 25
click at [742, 525] on button "Save & New" at bounding box center [732, 519] width 82 height 26
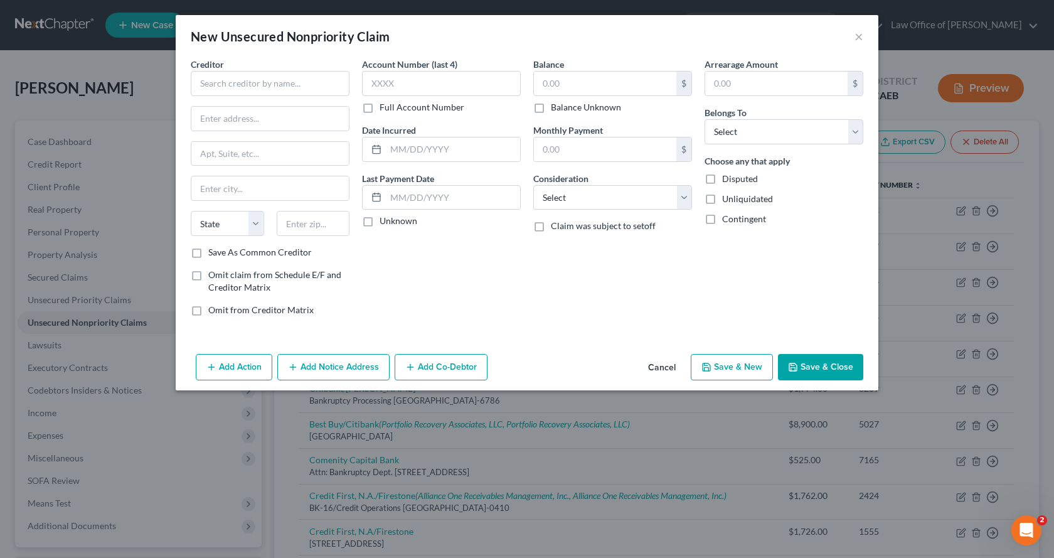
scroll to position [0, 0]
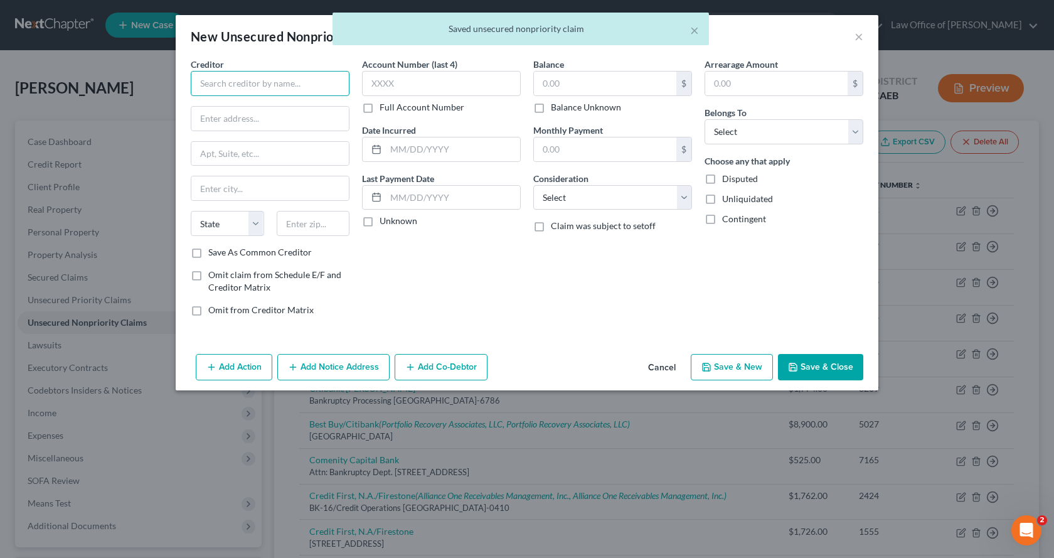
click at [206, 86] on input "text" at bounding box center [270, 83] width 159 height 25
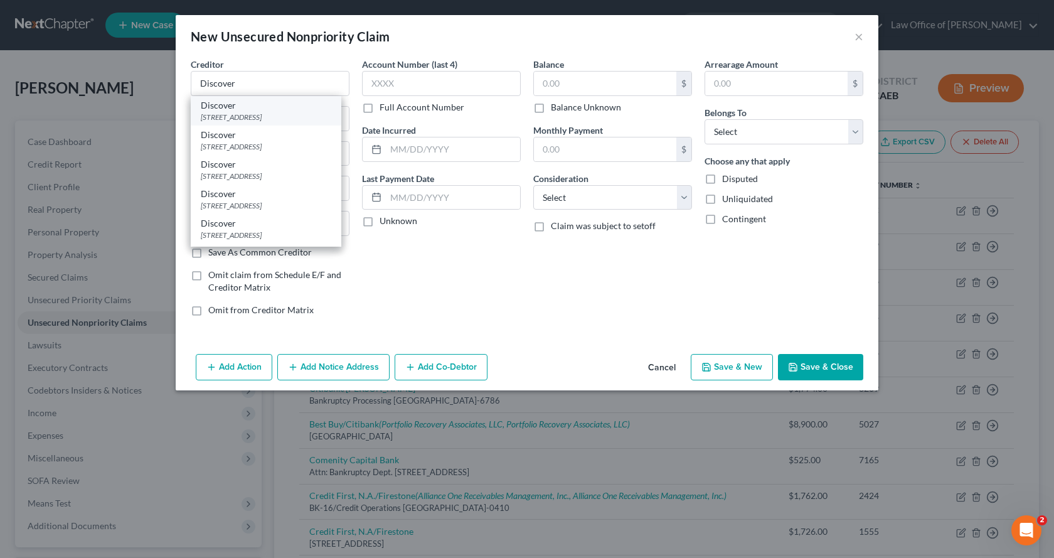
click at [235, 108] on div "Discover" at bounding box center [266, 105] width 130 height 13
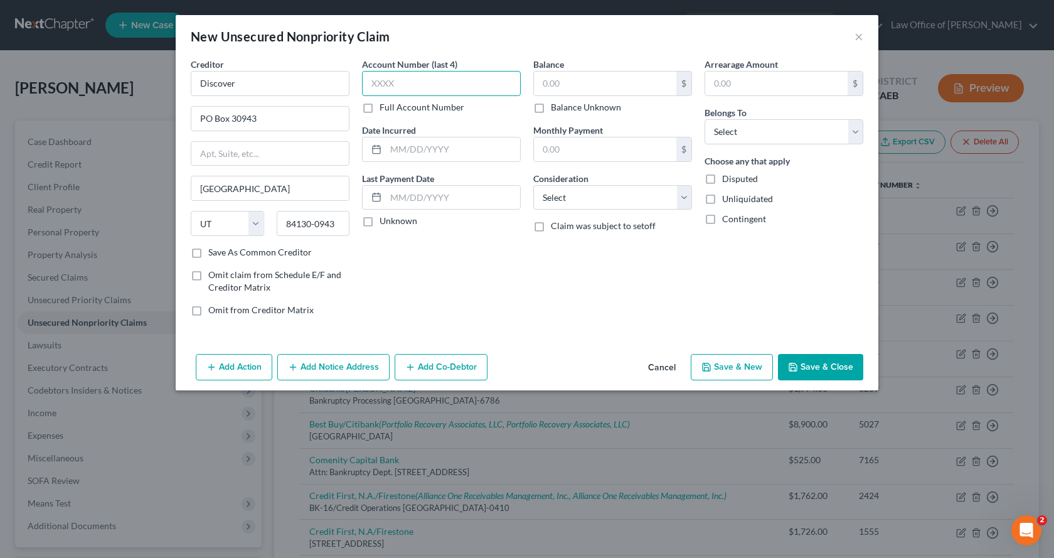
click at [398, 82] on input "text" at bounding box center [441, 83] width 159 height 25
click at [582, 82] on input "text" at bounding box center [605, 84] width 142 height 24
click at [734, 129] on select "Select Debtor 1 Only Debtor 2 Only Debtor 1 And Debtor 2 Only At Least One Of T…" at bounding box center [783, 131] width 159 height 25
click at [704, 119] on select "Select Debtor 1 Only Debtor 2 Only Debtor 1 And Debtor 2 Only At Least One Of T…" at bounding box center [783, 131] width 159 height 25
click at [585, 206] on select "Select Cable / Satellite Services Collection Agency Credit Card Debt Debt Couns…" at bounding box center [612, 197] width 159 height 25
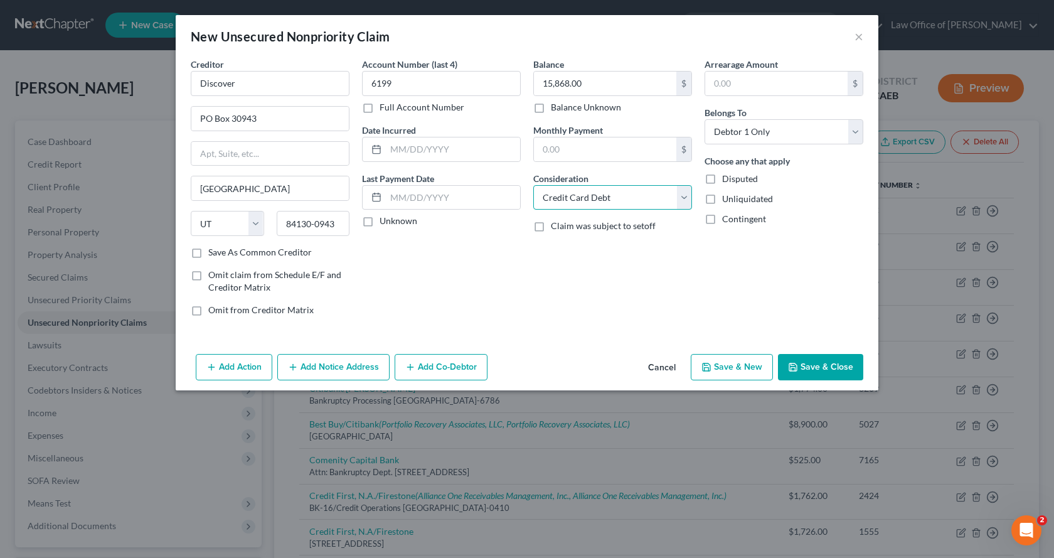
click at [533, 185] on select "Select Cable / Satellite Services Collection Agency Credit Card Debt Debt Couns…" at bounding box center [612, 197] width 159 height 25
click at [336, 368] on button "Add Notice Address" at bounding box center [333, 367] width 112 height 26
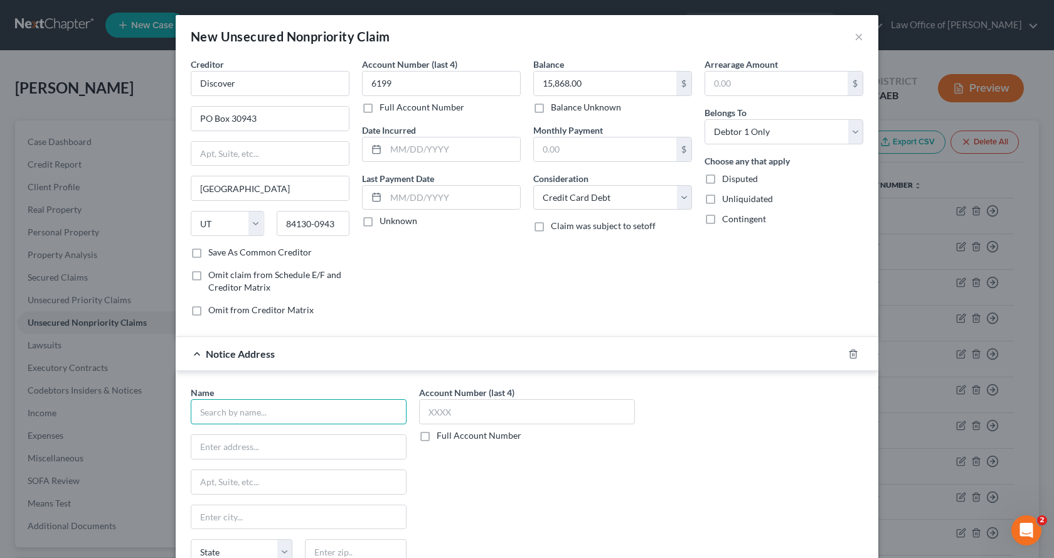
click at [242, 408] on input "text" at bounding box center [299, 411] width 216 height 25
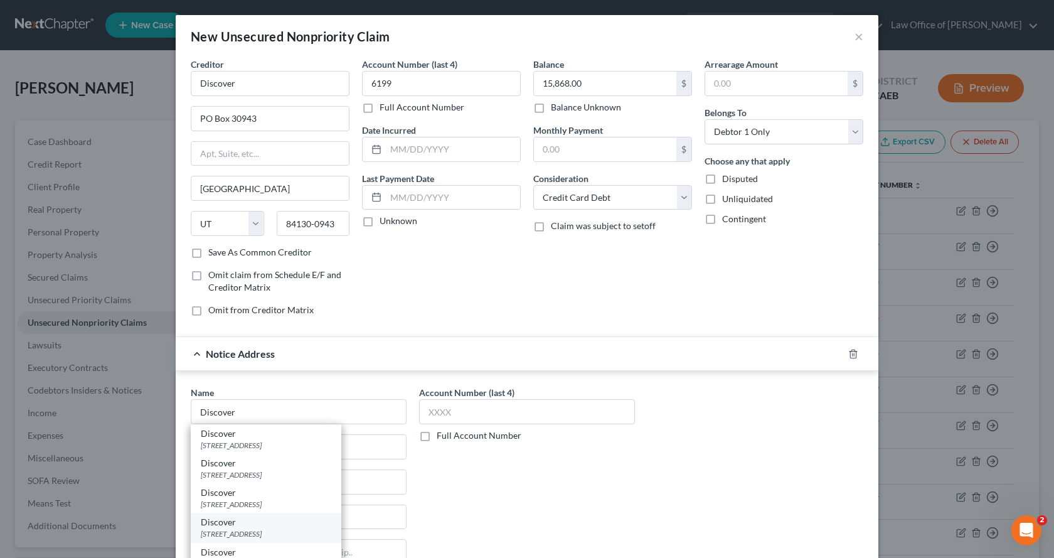
click at [255, 538] on div "[STREET_ADDRESS]" at bounding box center [266, 533] width 130 height 11
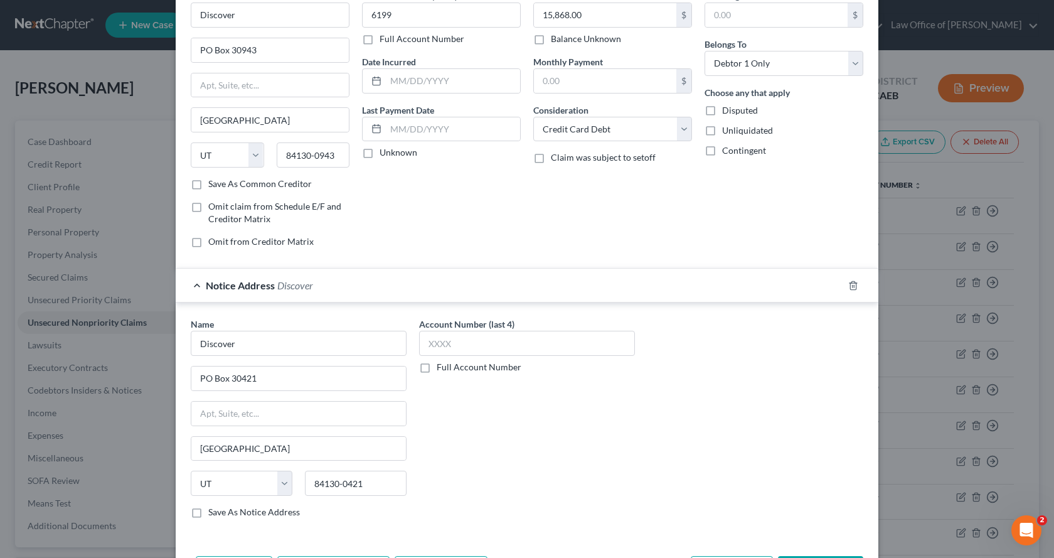
scroll to position [118, 0]
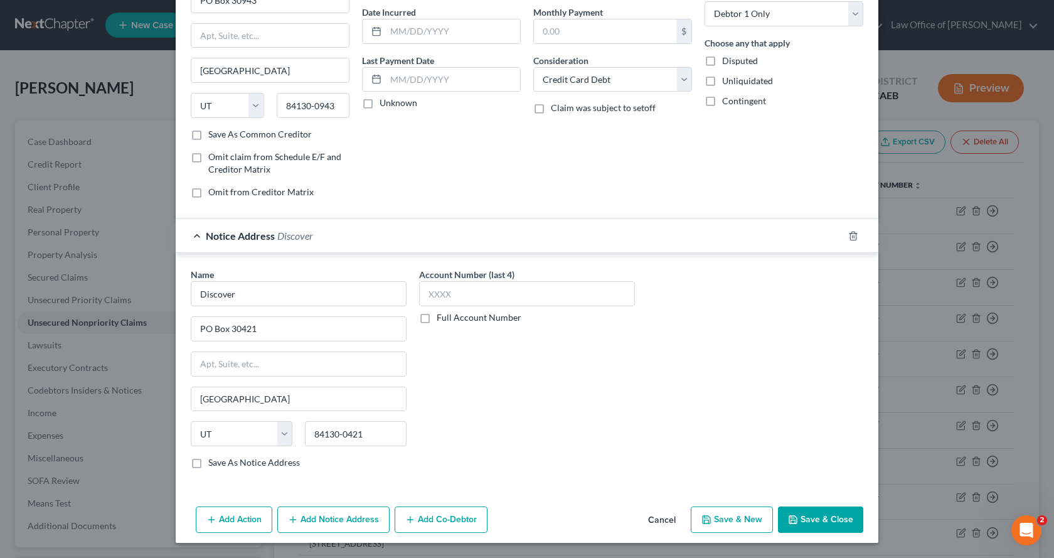
click at [707, 514] on icon "button" at bounding box center [706, 519] width 10 height 10
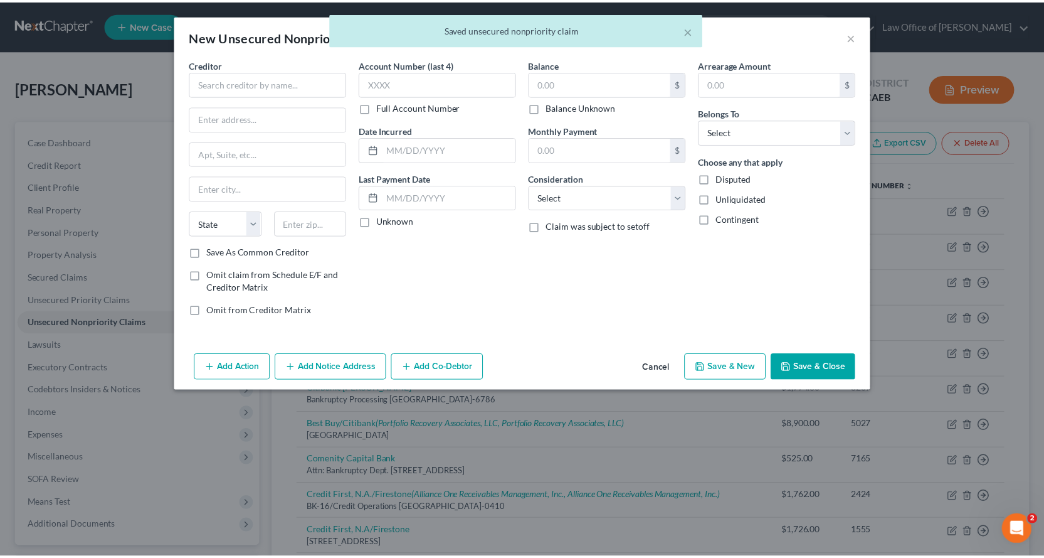
scroll to position [0, 0]
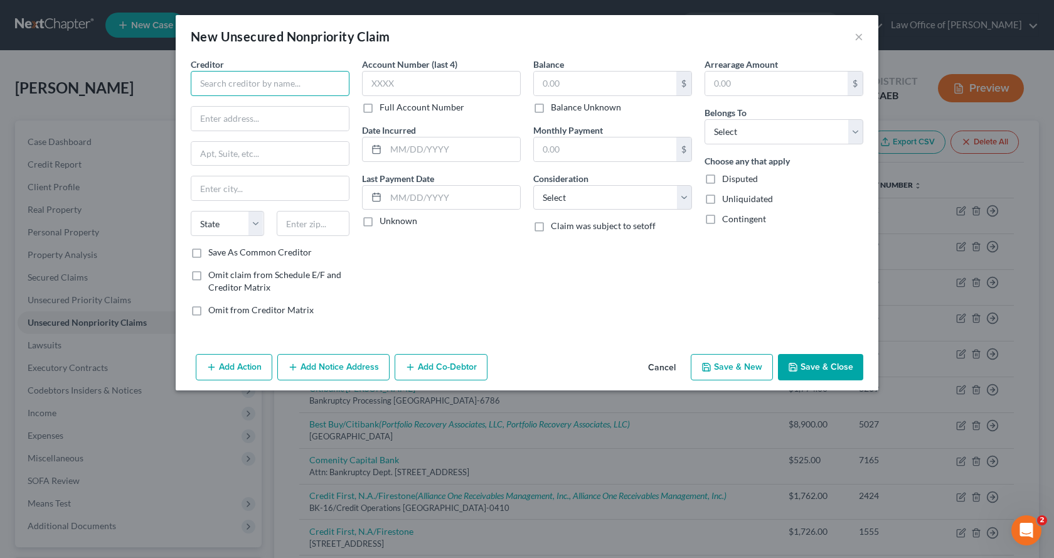
click at [266, 90] on input "text" at bounding box center [270, 83] width 159 height 25
click at [238, 188] on input "text" at bounding box center [269, 188] width 157 height 24
click at [581, 78] on input "text" at bounding box center [605, 84] width 142 height 24
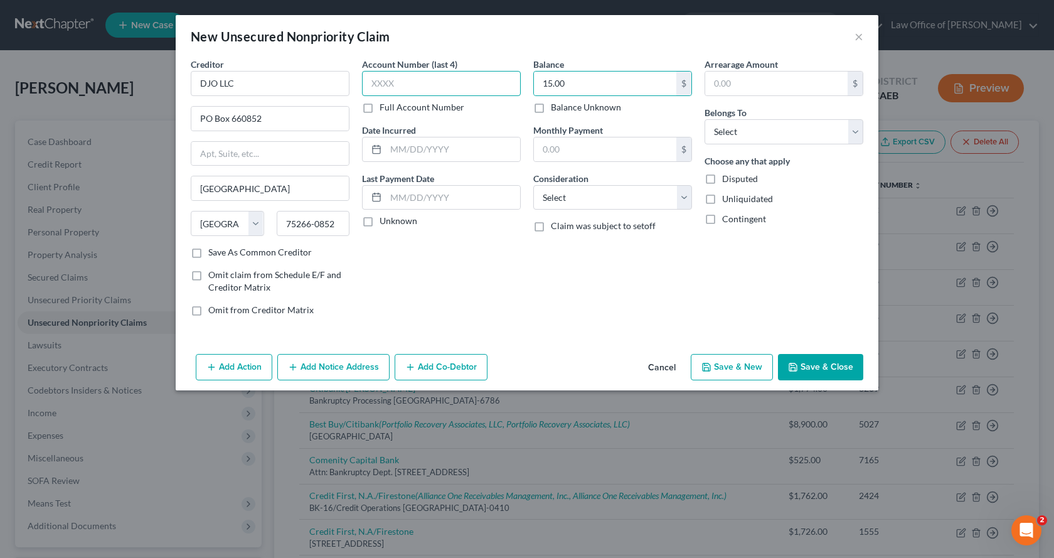
click at [412, 88] on input "text" at bounding box center [441, 83] width 159 height 25
click at [716, 136] on select "Select Debtor 1 Only Debtor 2 Only Debtor 1 And Debtor 2 Only At Least One Of T…" at bounding box center [783, 131] width 159 height 25
click at [704, 119] on select "Select Debtor 1 Only Debtor 2 Only Debtor 1 And Debtor 2 Only At Least One Of T…" at bounding box center [783, 131] width 159 height 25
click at [614, 199] on select "Select Cable / Satellite Services Collection Agency Credit Card Debt Debt Couns…" at bounding box center [612, 197] width 159 height 25
click at [533, 185] on select "Select Cable / Satellite Services Collection Agency Credit Card Debt Debt Couns…" at bounding box center [612, 197] width 159 height 25
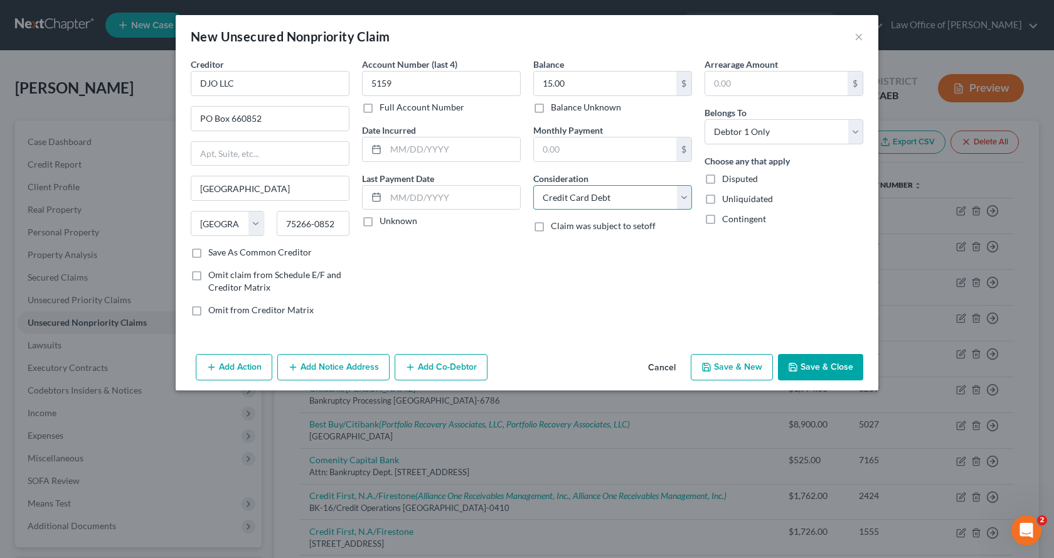
click at [625, 203] on select "Select Cable / Satellite Services Collection Agency Credit Card Debt Debt Couns…" at bounding box center [612, 197] width 159 height 25
click at [533, 185] on select "Select Cable / Satellite Services Collection Agency Credit Card Debt Debt Couns…" at bounding box center [612, 197] width 159 height 25
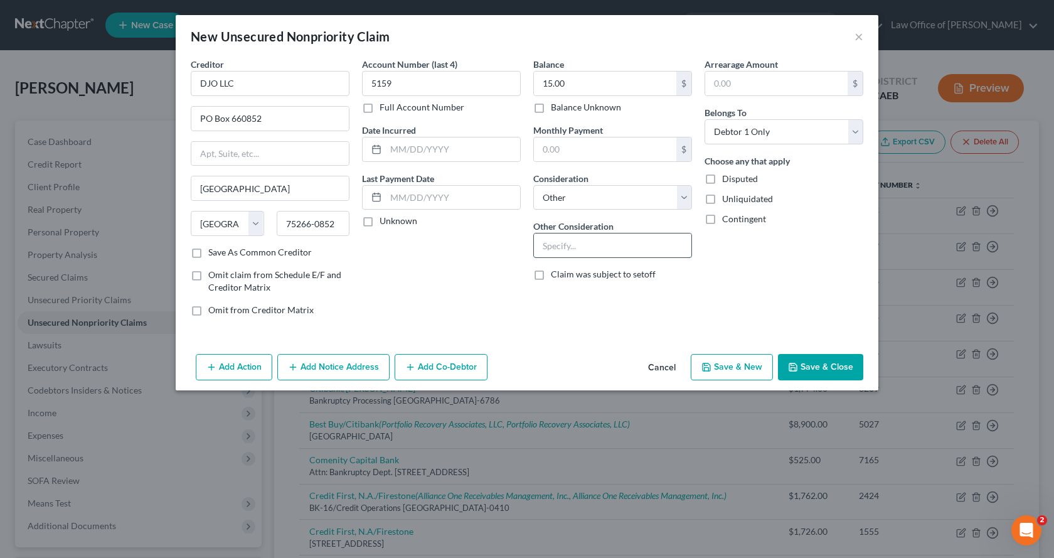
click at [580, 250] on input "text" at bounding box center [612, 245] width 157 height 24
click at [586, 250] on input "Medical Prducts" at bounding box center [612, 245] width 157 height 24
click at [811, 373] on button "Save & Close" at bounding box center [820, 367] width 85 height 26
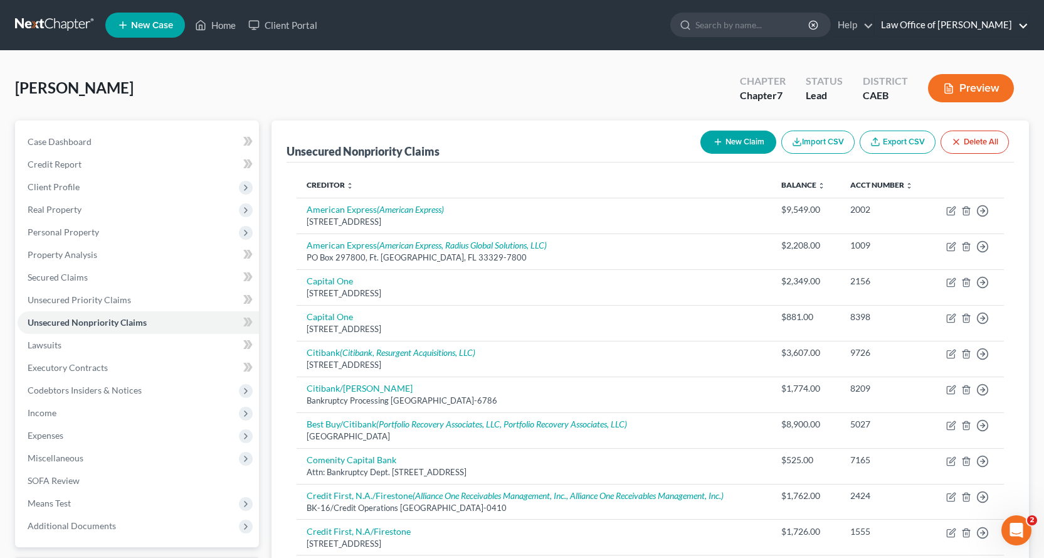
click at [969, 29] on link "Law Office of [PERSON_NAME]" at bounding box center [952, 25] width 154 height 23
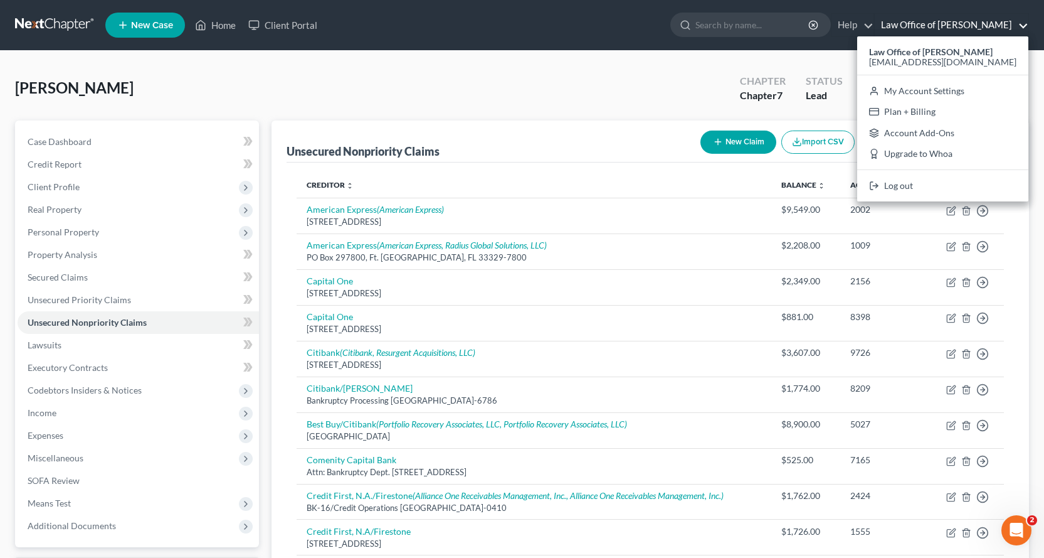
click at [489, 14] on ul "New Case Home Client Portal - No Result - See all results Or Press Enter... Hel…" at bounding box center [567, 25] width 924 height 33
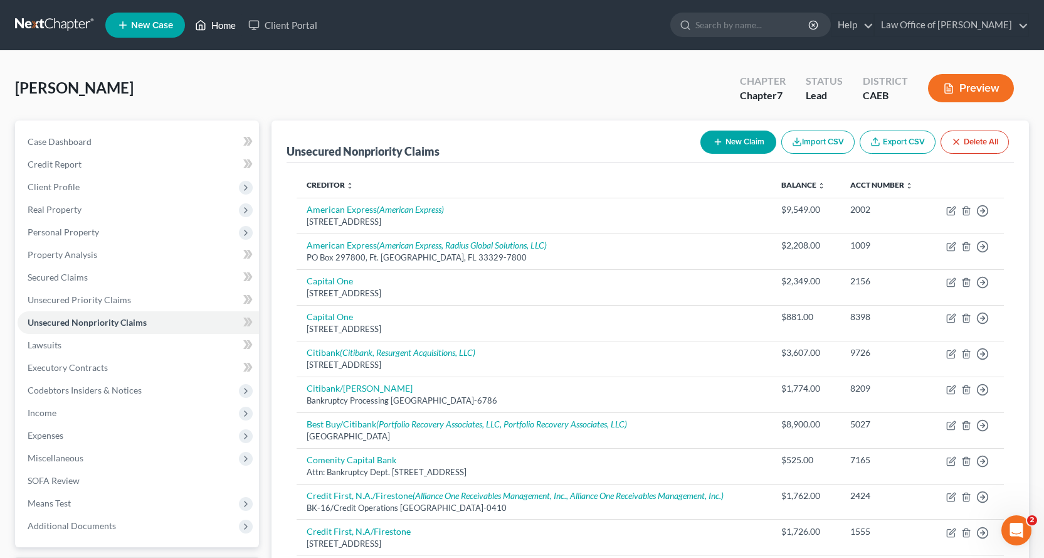
click at [218, 25] on link "Home" at bounding box center [215, 25] width 53 height 23
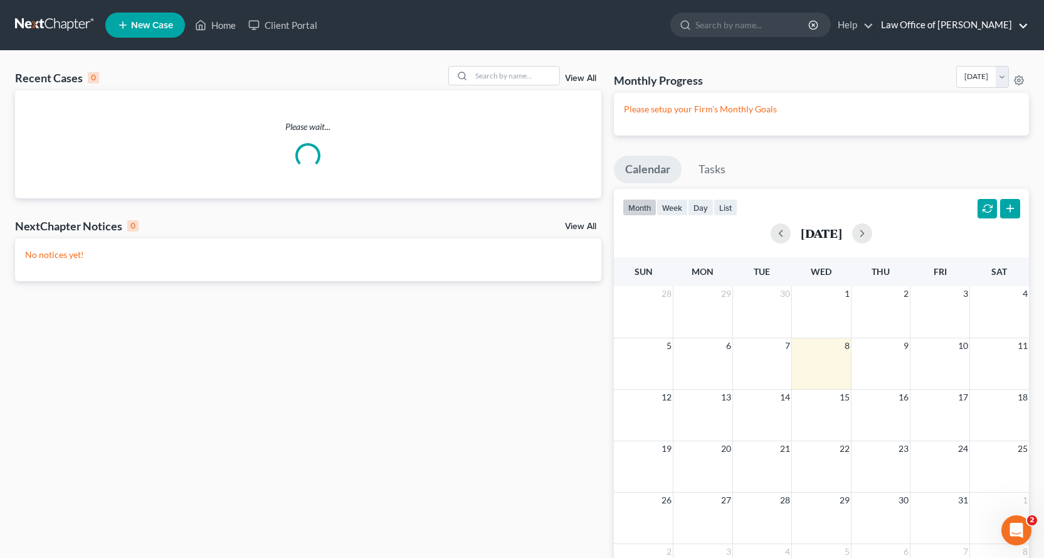
click at [997, 26] on link "Law Office of [PERSON_NAME]" at bounding box center [952, 25] width 154 height 23
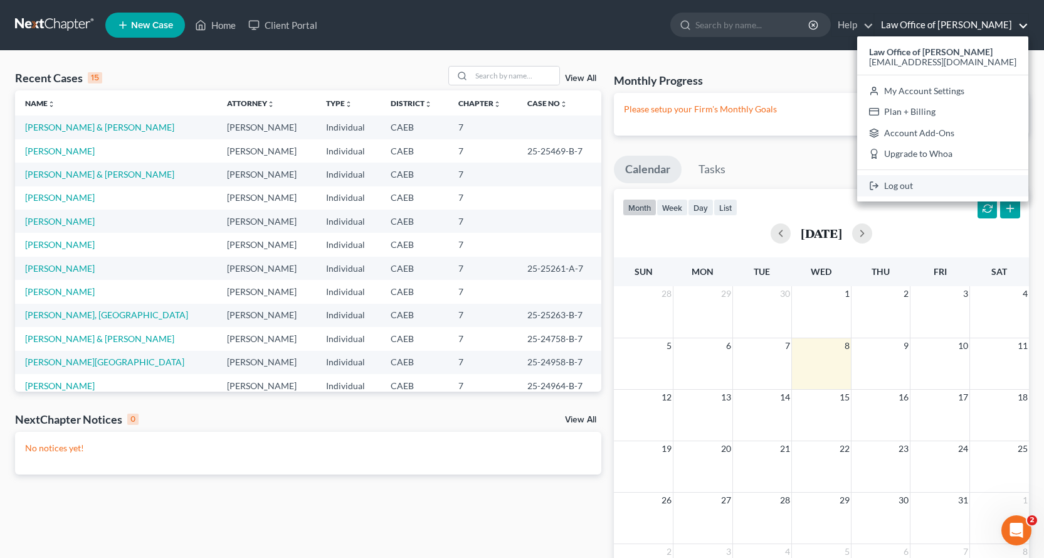
click at [933, 182] on link "Log out" at bounding box center [943, 185] width 171 height 21
